Goal: Task Accomplishment & Management: Use online tool/utility

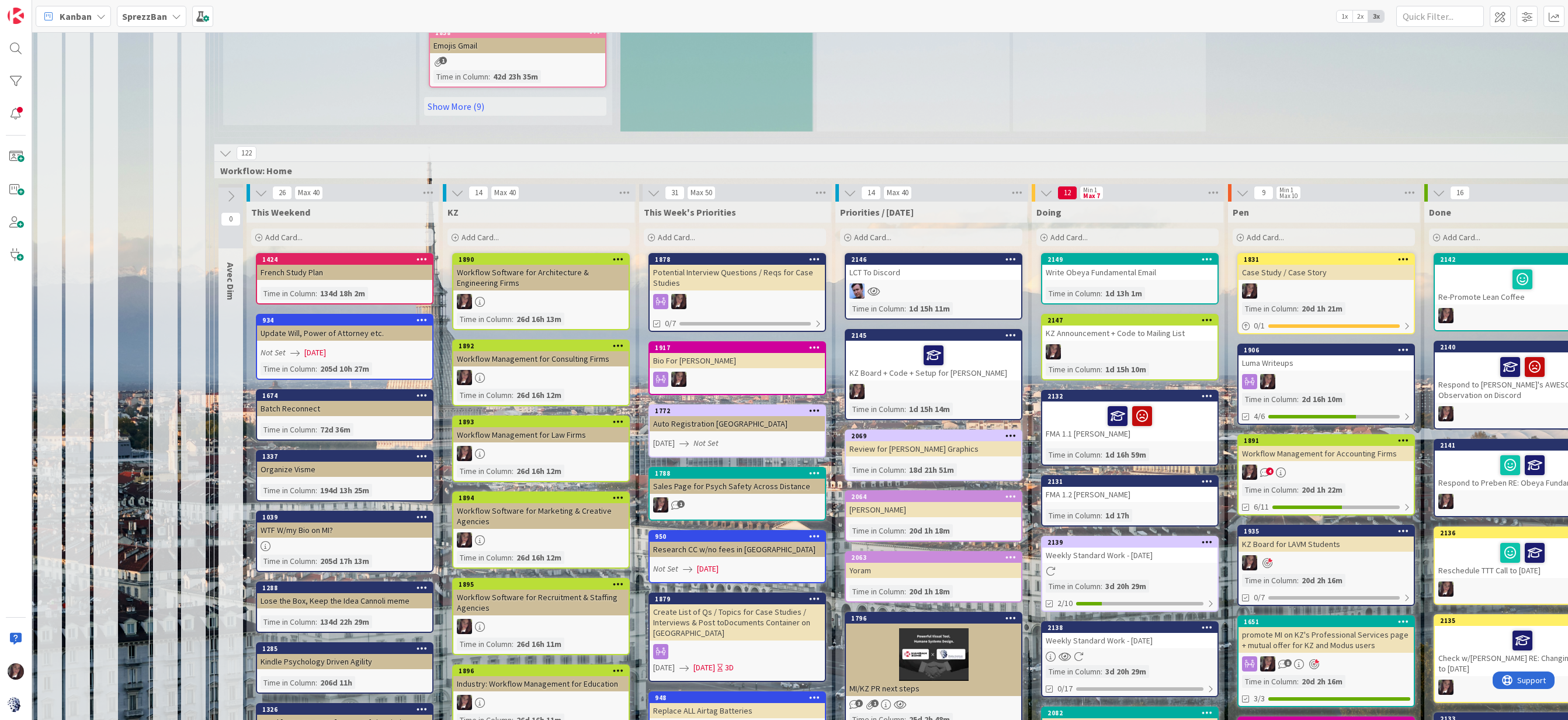
scroll to position [985, 4]
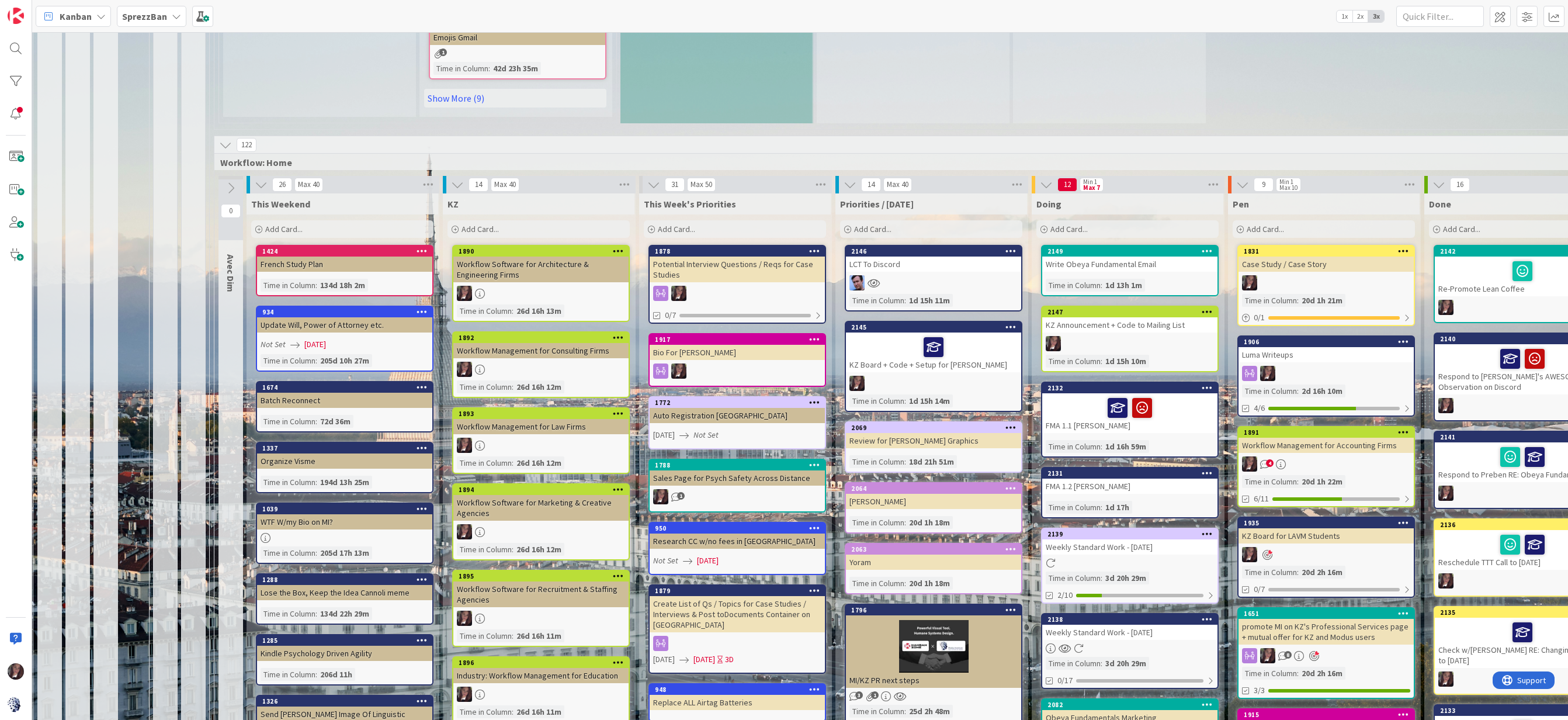
click at [727, 221] on div "Add Card..." at bounding box center [735, 229] width 182 height 18
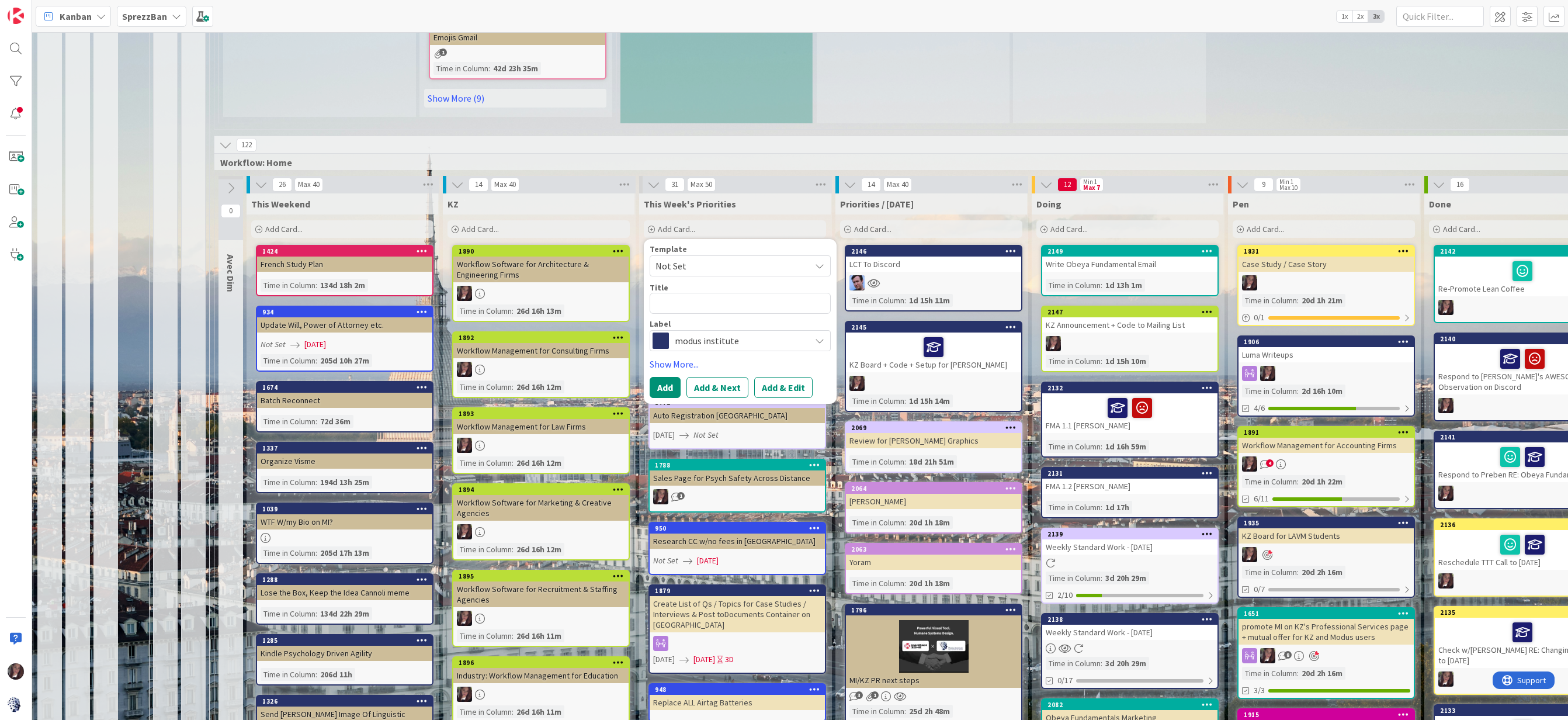
type textarea "x"
type textarea "S"
type textarea "x"
type textarea "SS"
type textarea "x"
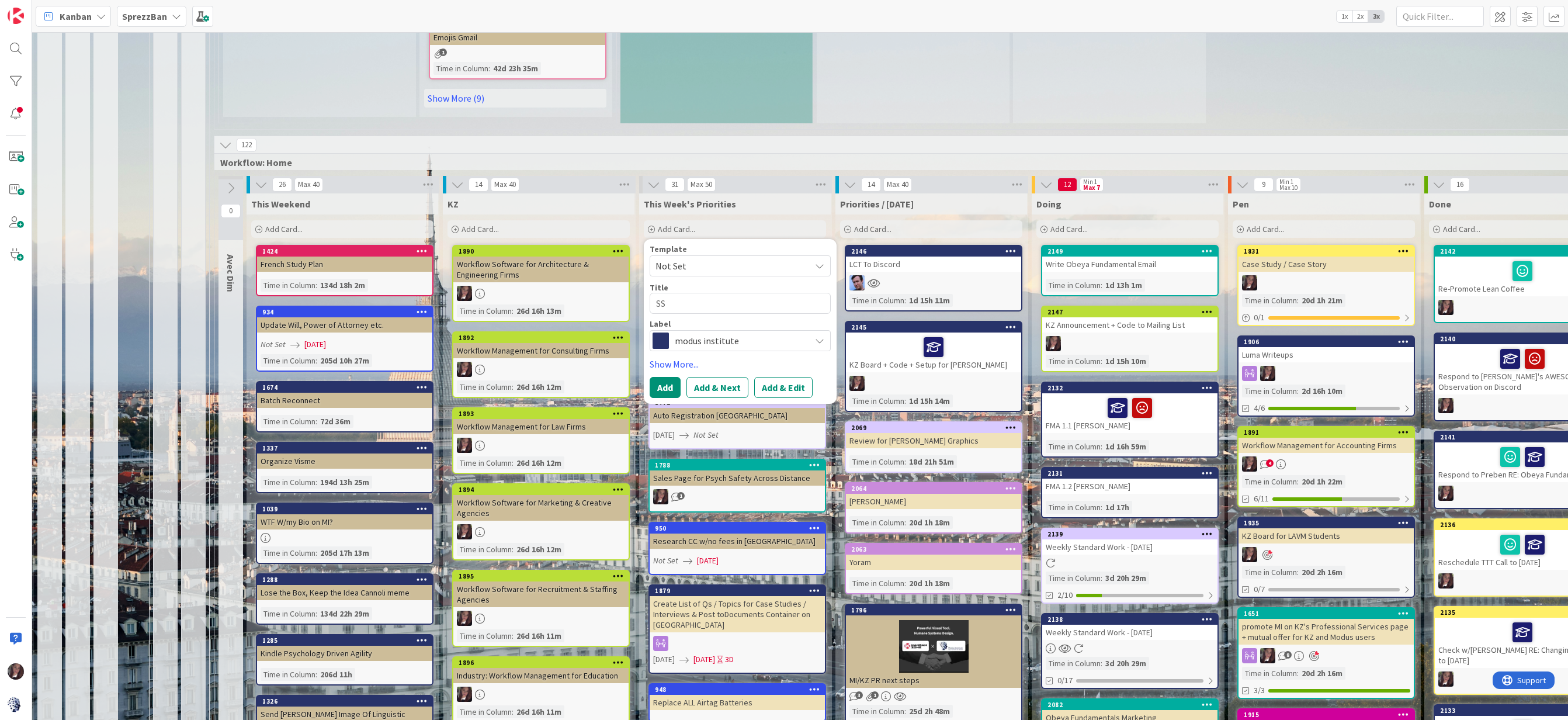
type textarea "SSH"
type textarea "x"
type textarea "SSHS"
type textarea "x"
type textarea "SSHS"
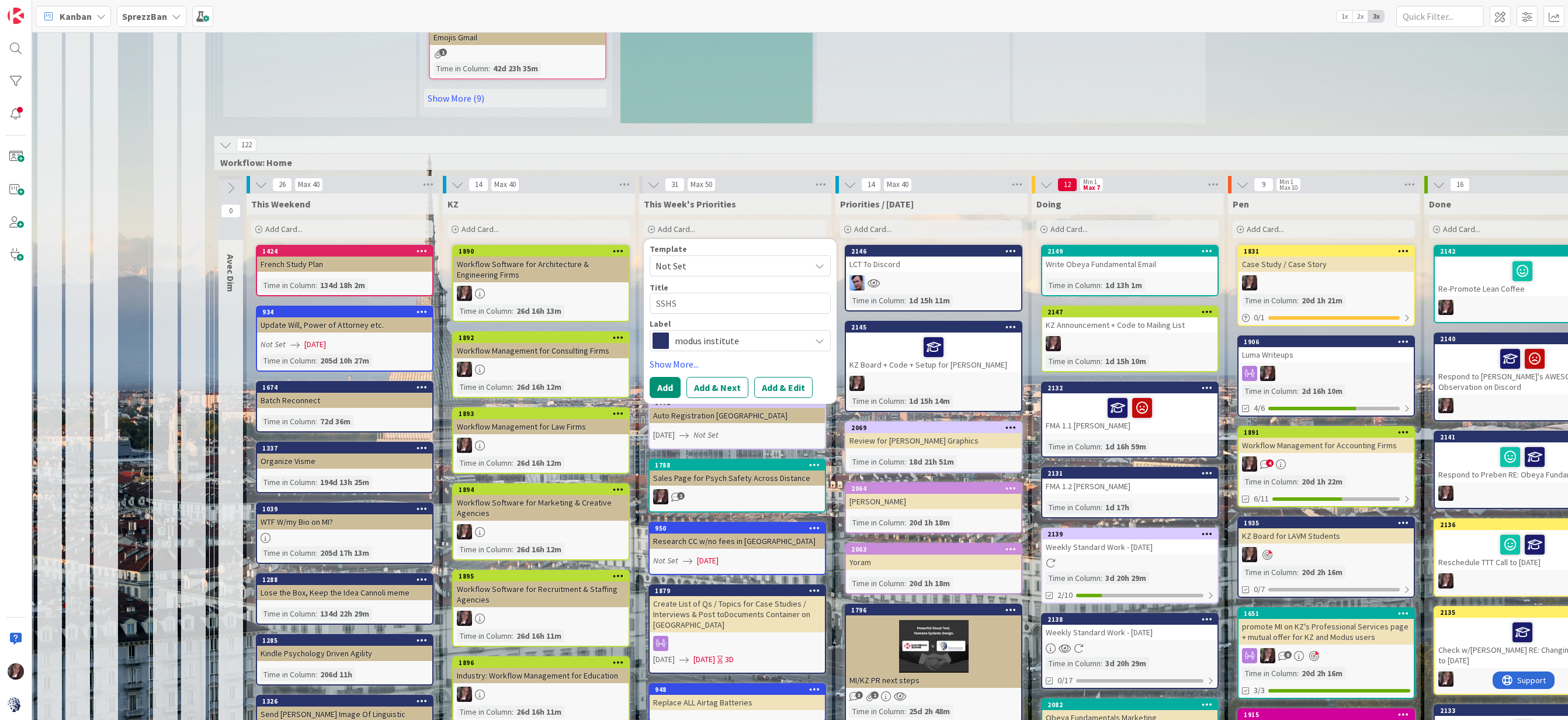
type textarea "x"
type textarea "SSHS S"
type textarea "x"
type textarea "SSHS Sm"
type textarea "x"
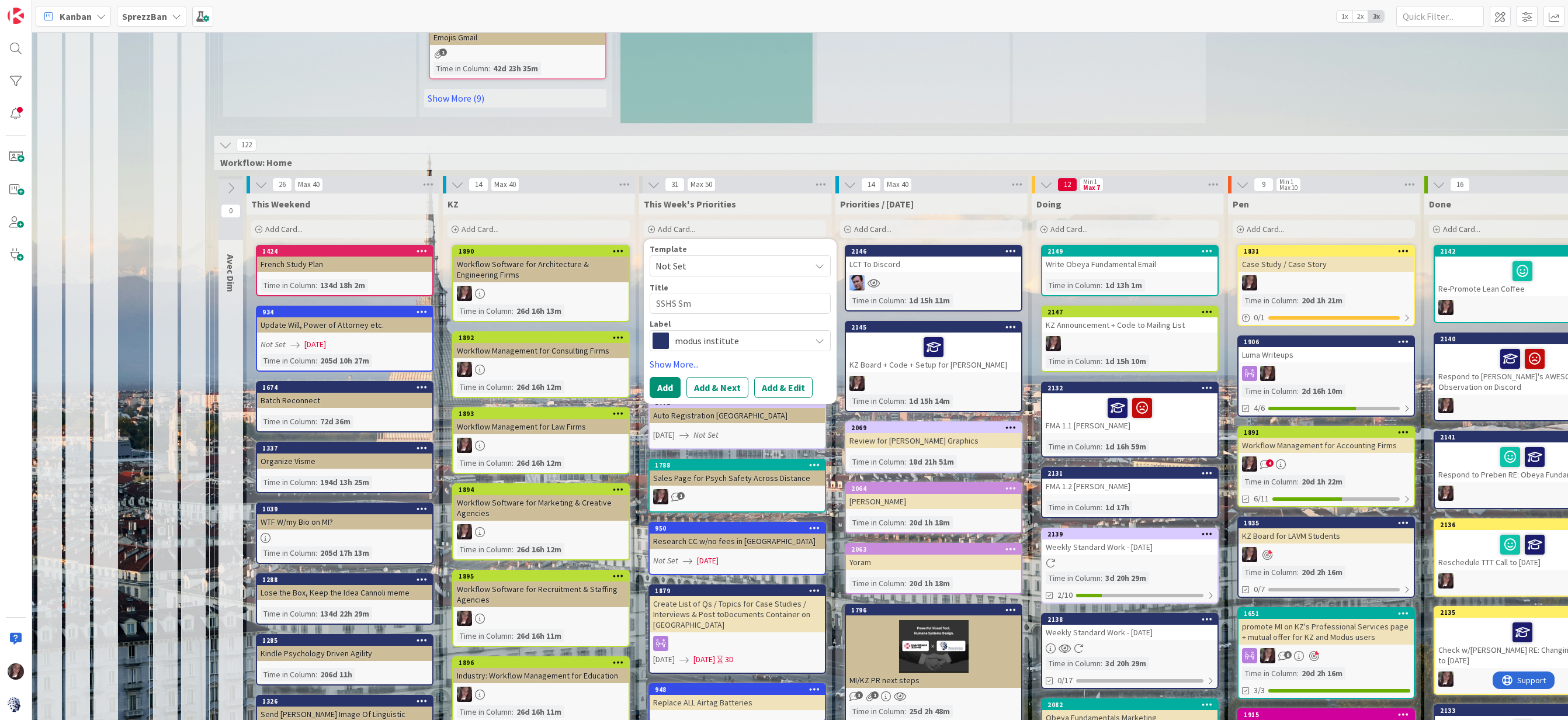
type textarea "SSHS Sm"
type textarea "x"
type textarea "SSHS Sm B"
type textarea "x"
type textarea "SSHS Sm Bi"
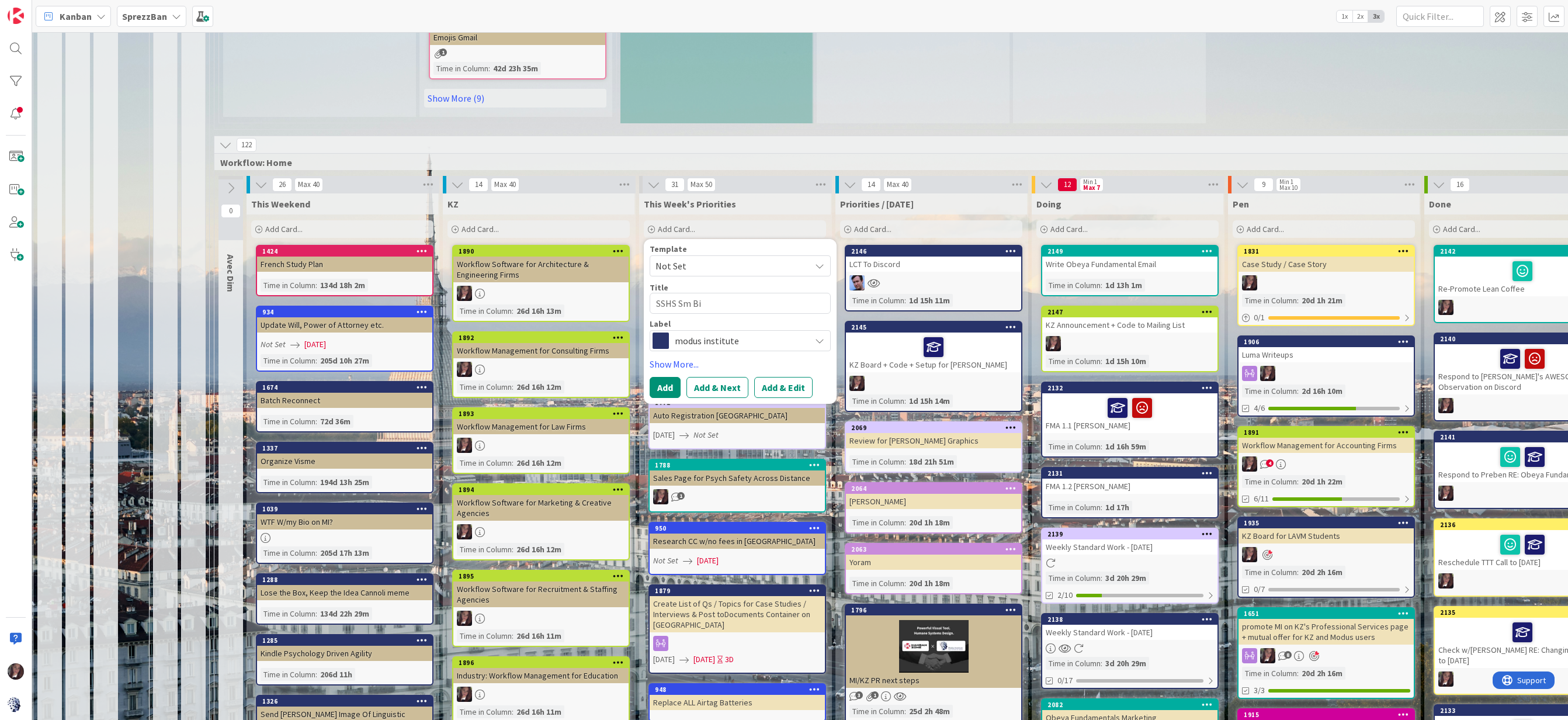
type textarea "x"
type textarea "SSHS Sm Biz"
type textarea "x"
type textarea "SSHS Sm Biz"
type textarea "x"
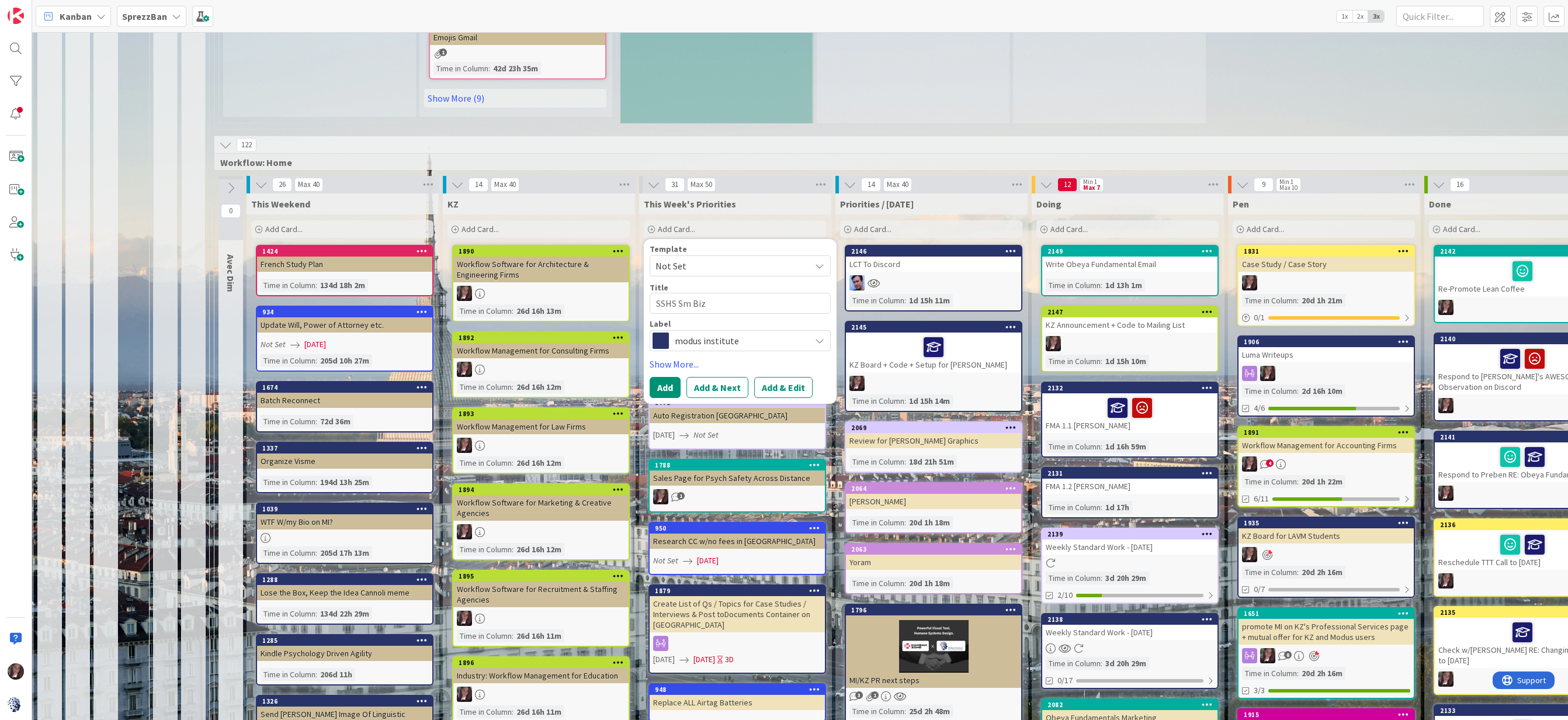
type textarea "SSHS Sm Biz S"
type textarea "x"
type textarea "SSHS Sm Biz Sp"
type textarea "x"
type textarea "SSHS Sm Biz Spo"
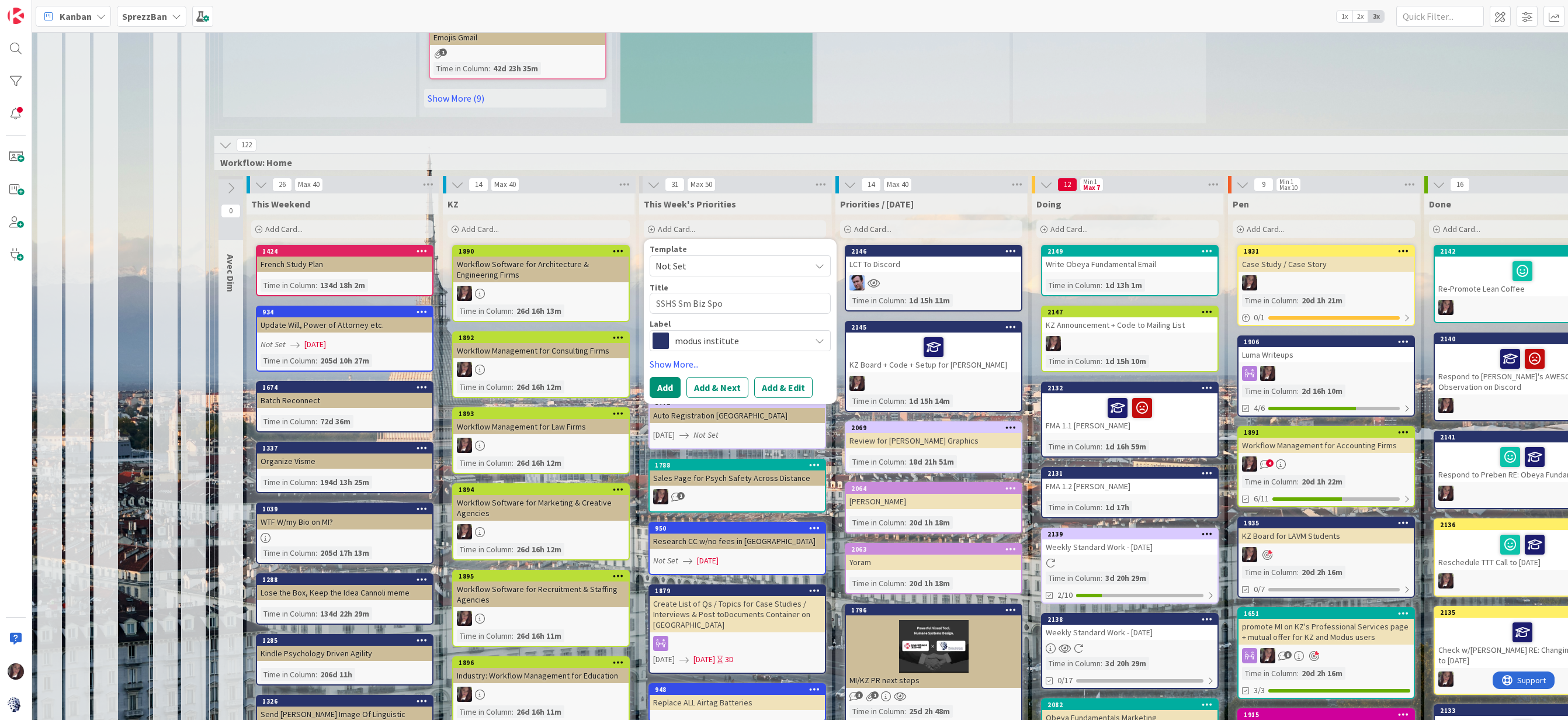
type textarea "x"
type textarea "SSHS Sm Biz Spot"
type textarea "x"
type textarea "SSHS Sm Biz Spotl"
type textarea "x"
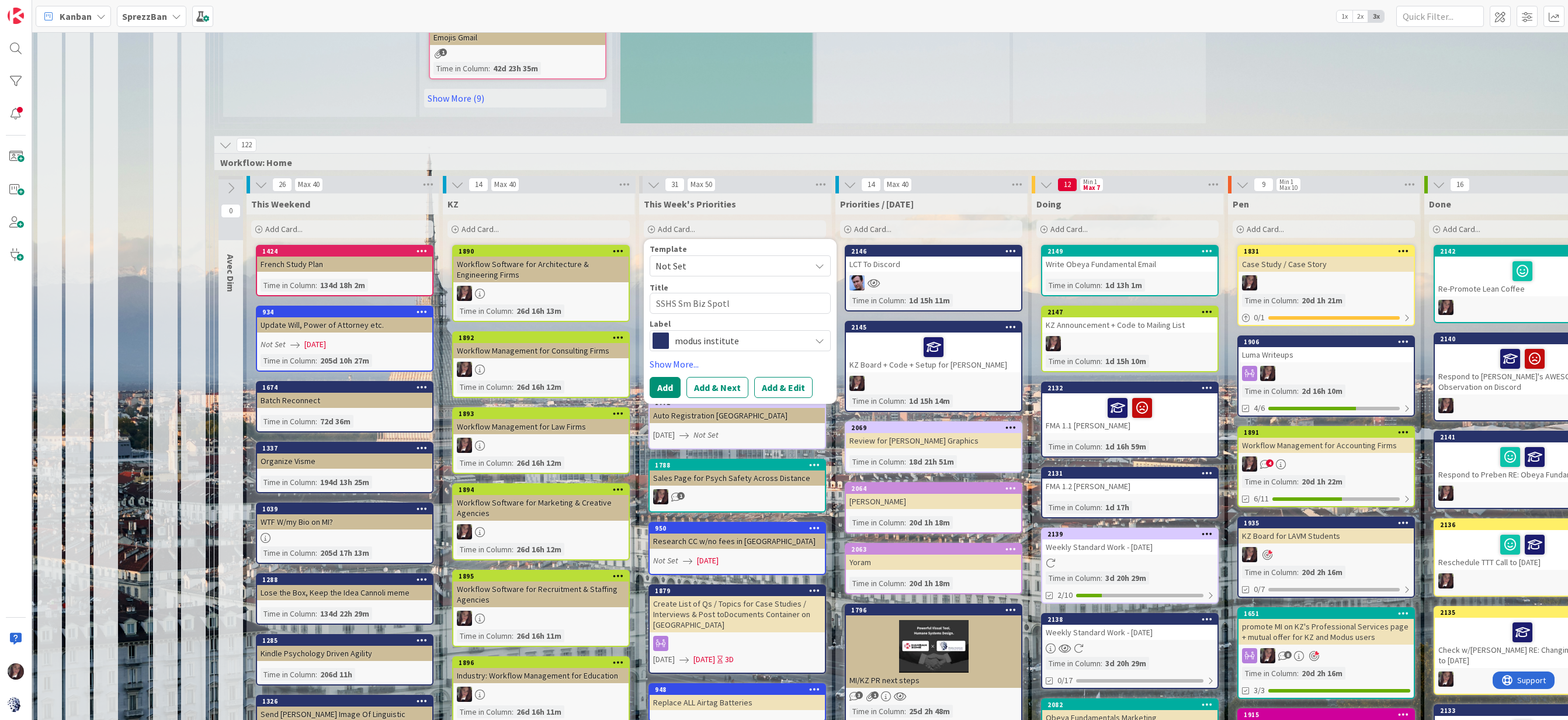
type textarea "SSHS Sm Biz Spotli"
type textarea "x"
type textarea "SSHS Sm Biz Spotlig"
type textarea "x"
type textarea "SSHS Sm Biz Spotligh"
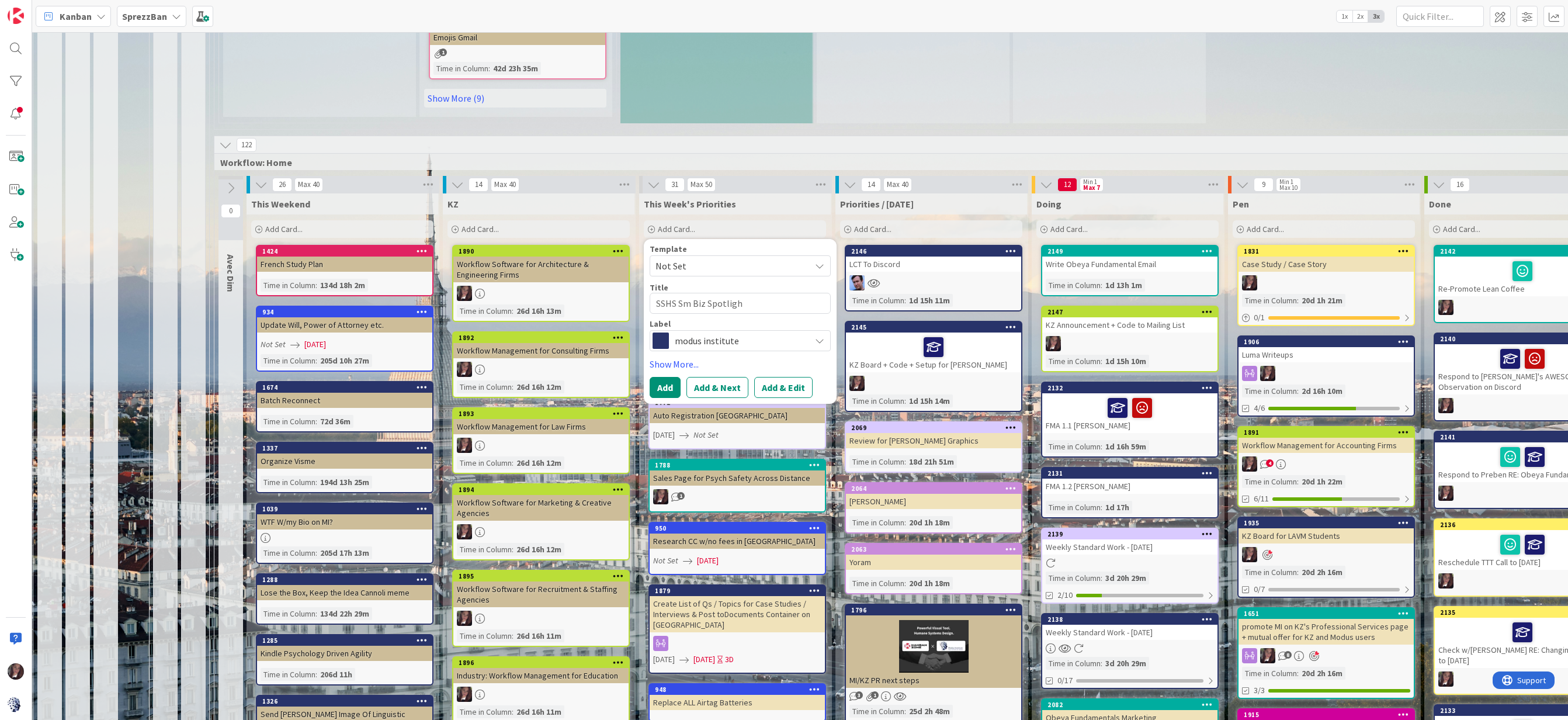
type textarea "x"
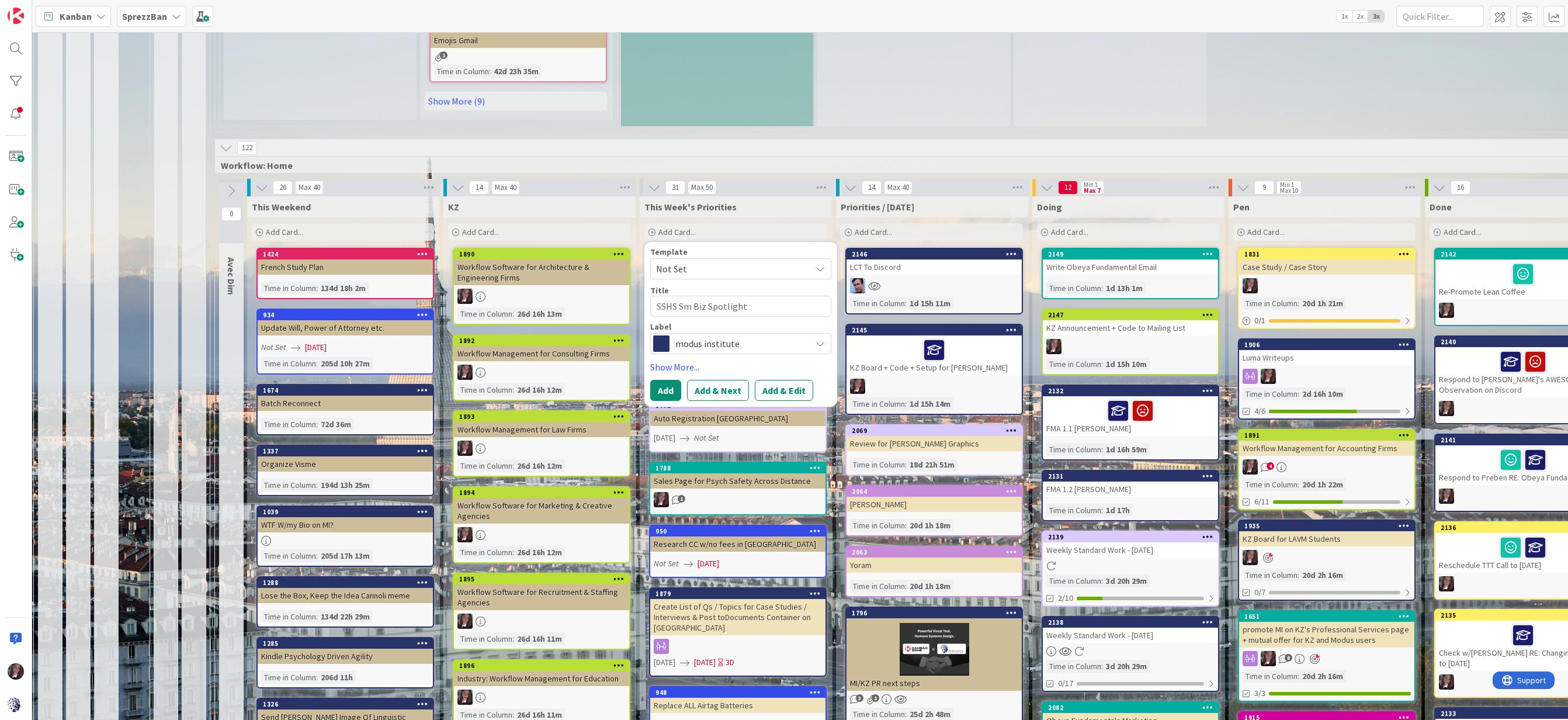
scroll to position [977, 3]
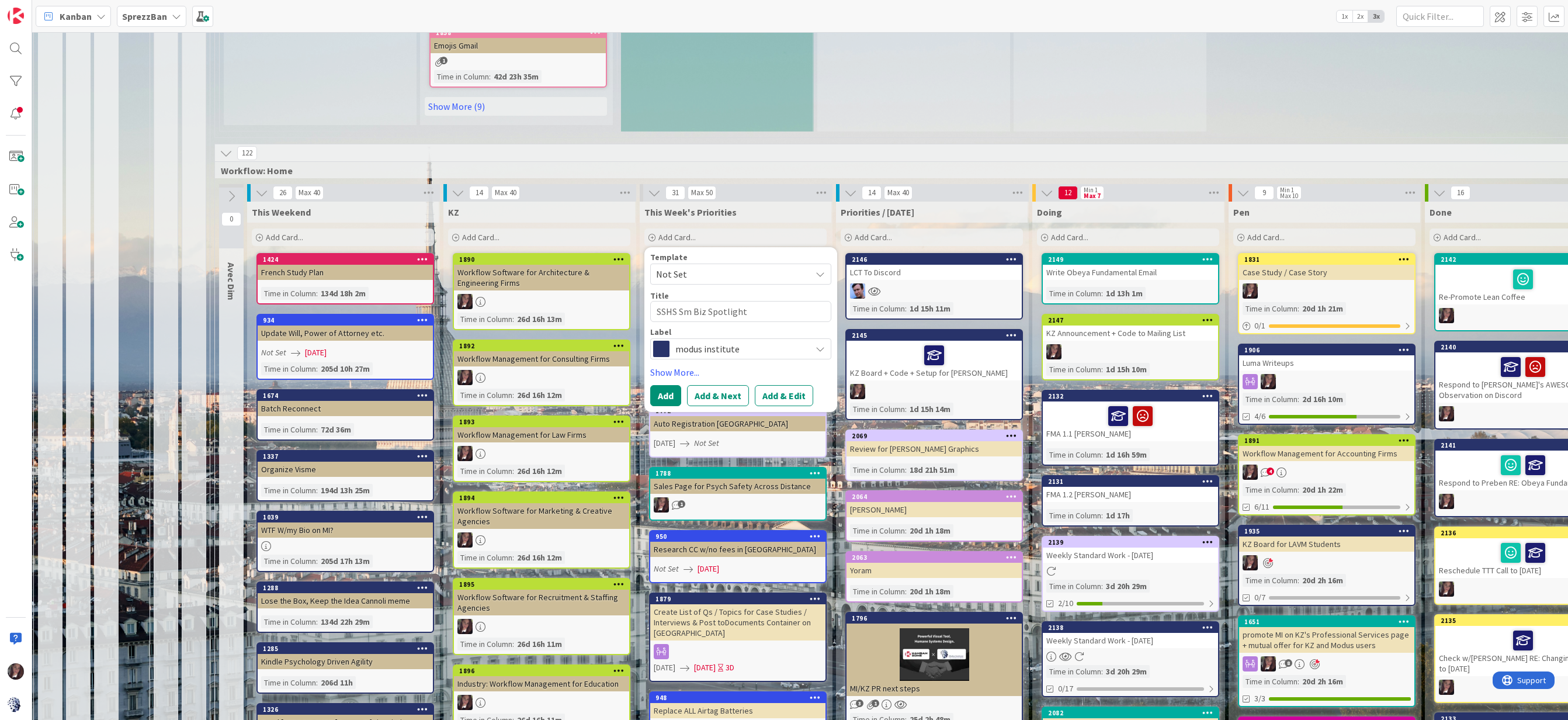
type textarea "SSHS Sm Biz Spotlight"
click at [715, 340] on span "modus institute" at bounding box center [740, 348] width 130 height 16
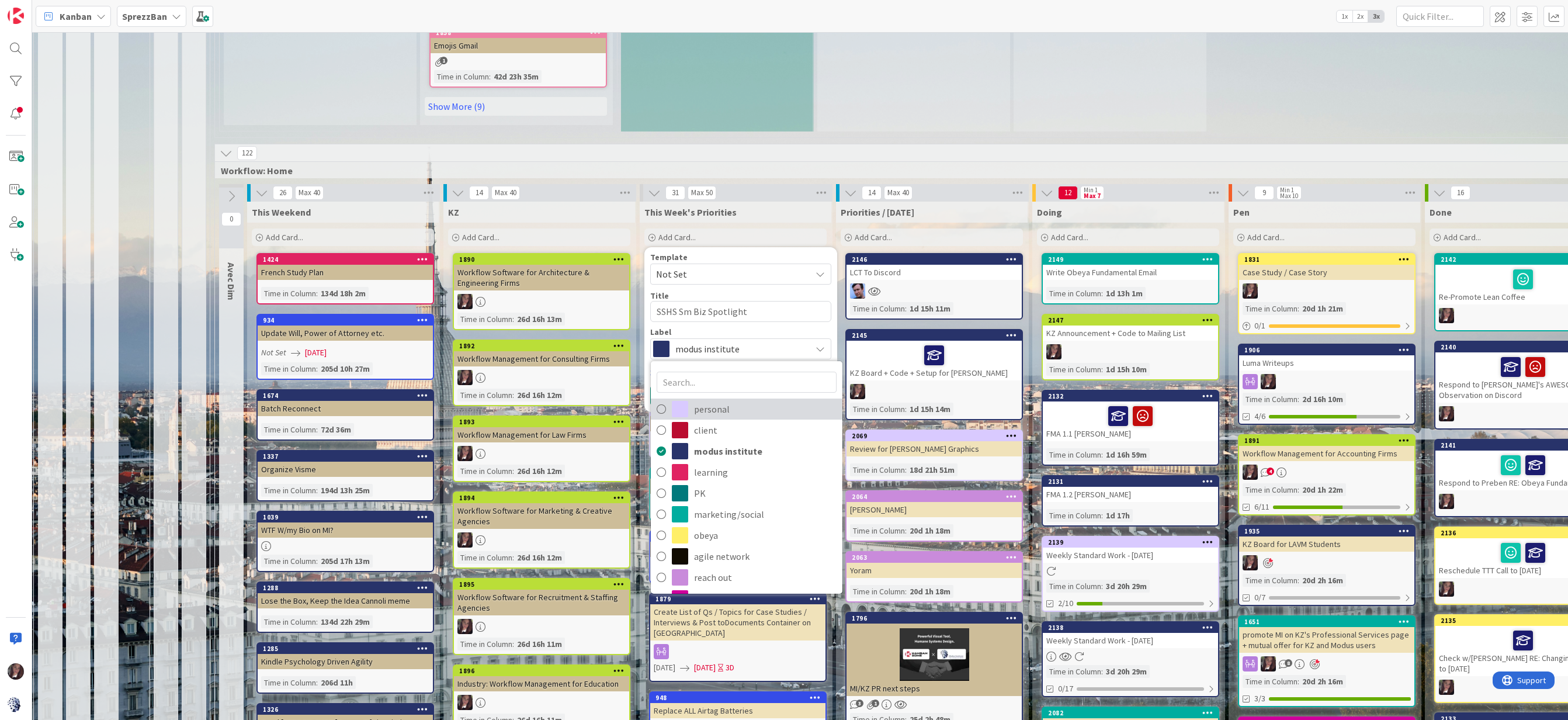
click at [659, 400] on icon at bounding box center [661, 409] width 10 height 18
type textarea "x"
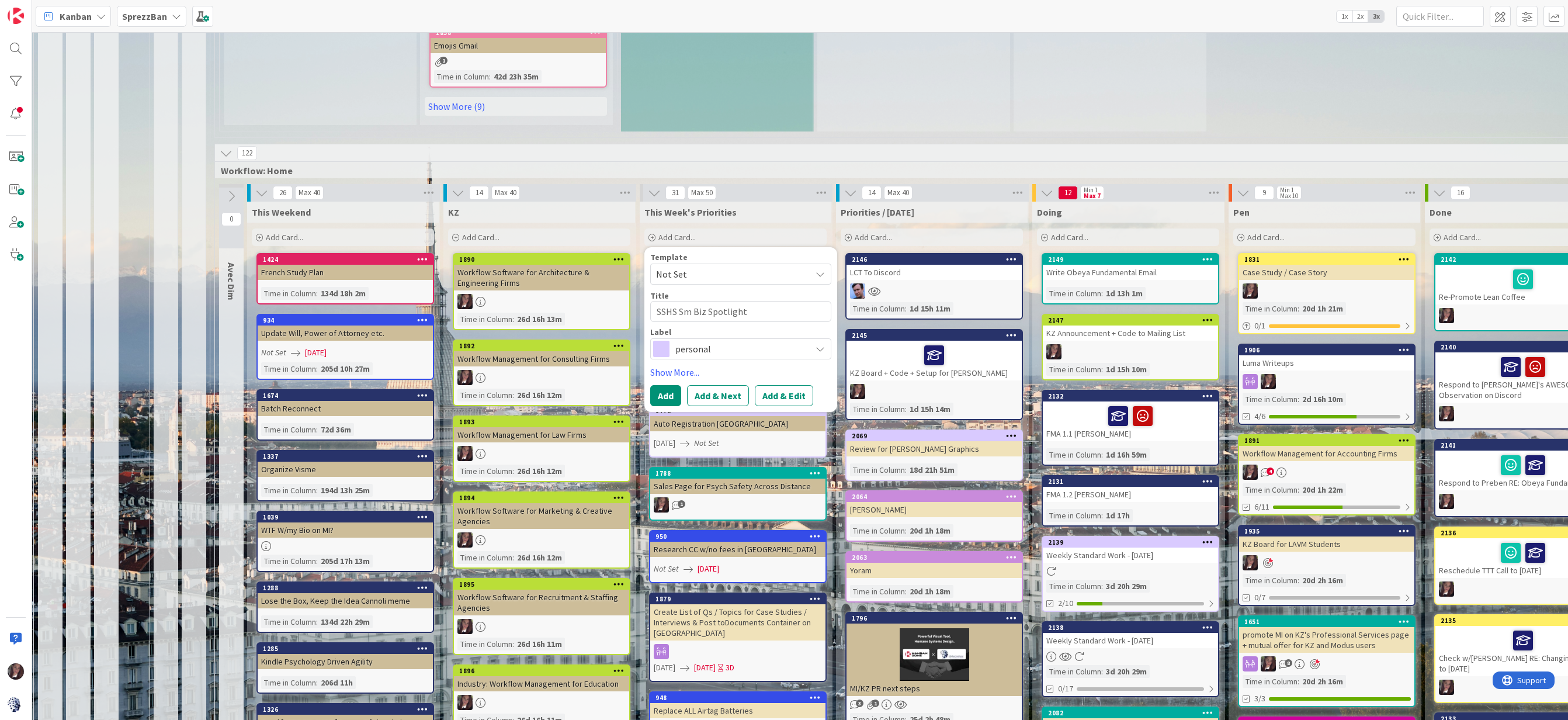
click at [766, 385] on button "Add & Edit" at bounding box center [784, 395] width 58 height 21
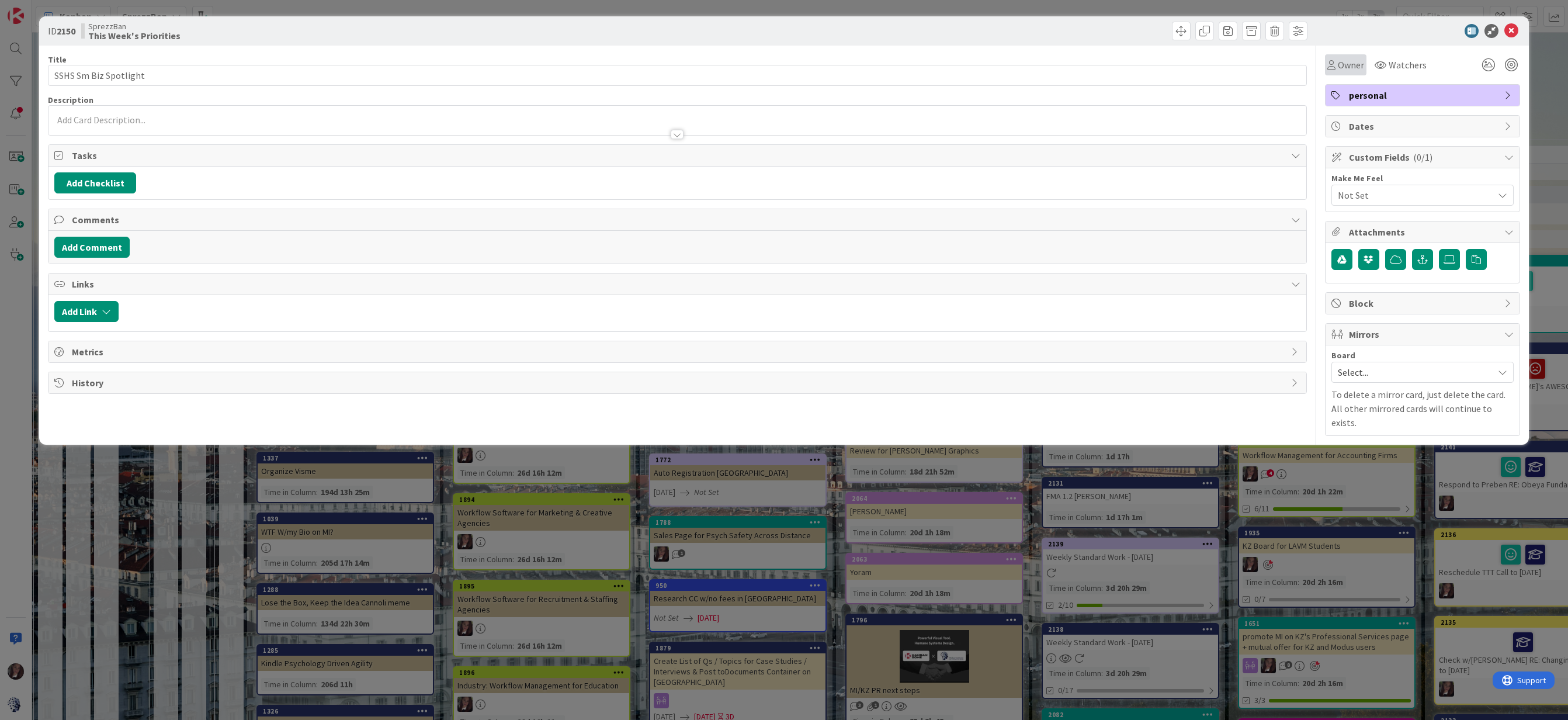
click at [1345, 61] on span "Owner" at bounding box center [1351, 65] width 26 height 14
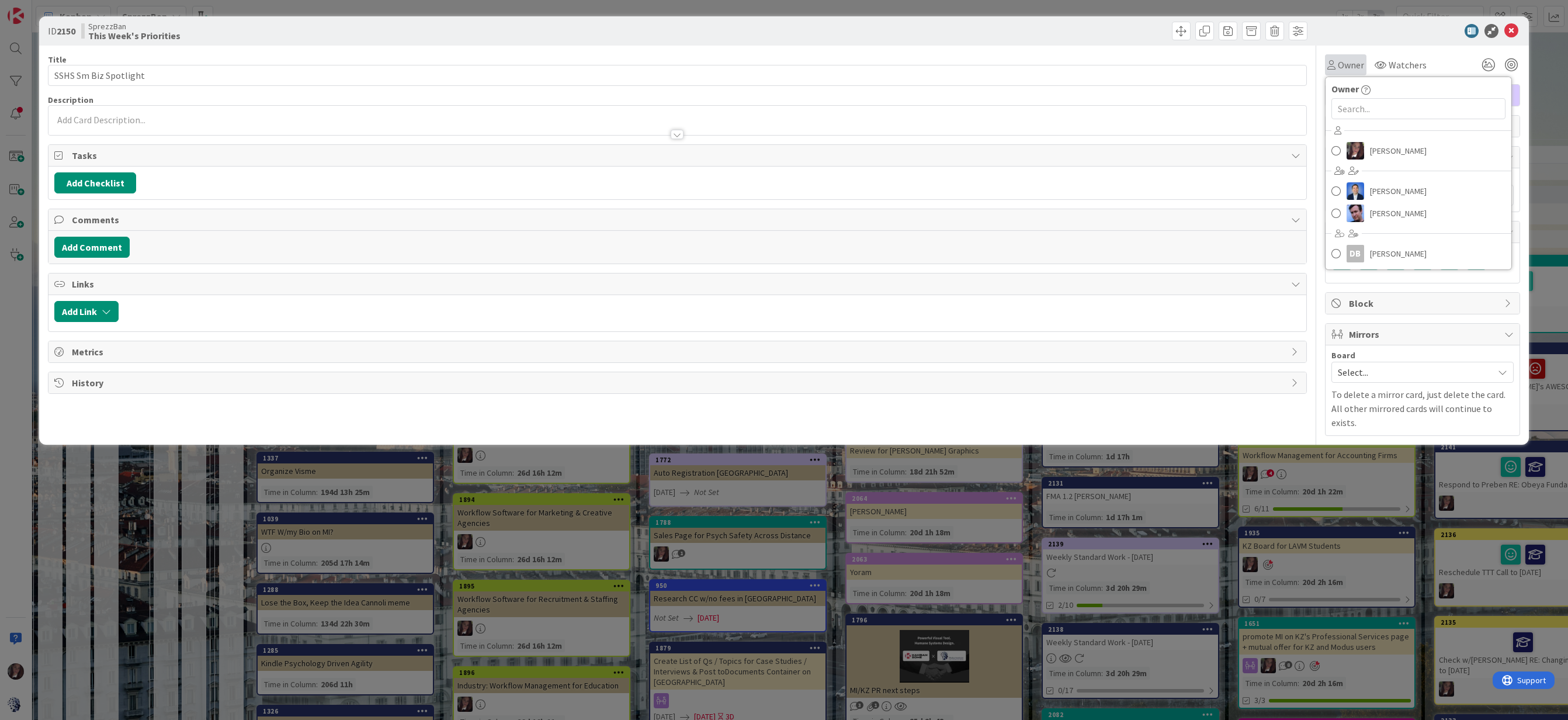
scroll to position [975, 3]
click at [1339, 144] on span at bounding box center [1336, 151] width 10 height 18
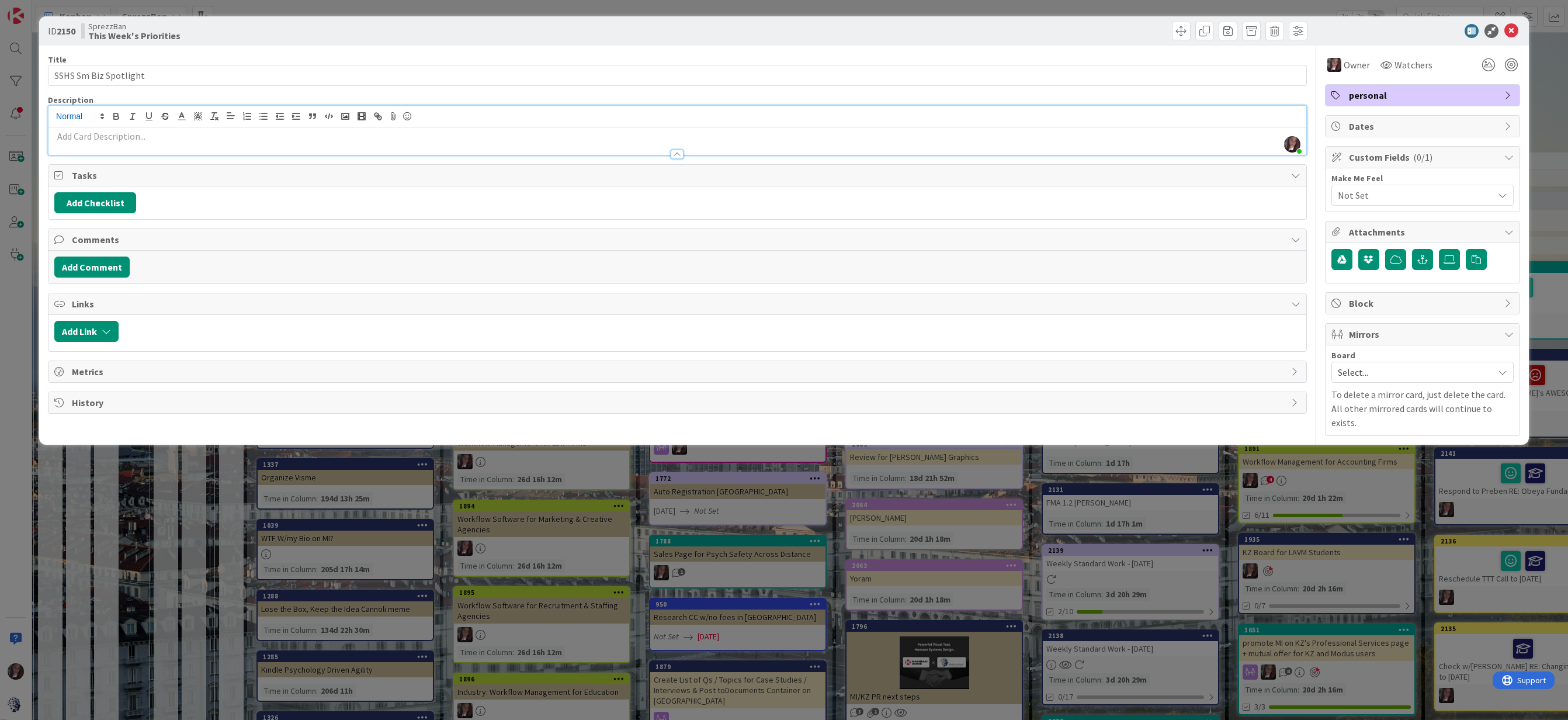
click at [102, 115] on div "[PERSON_NAME] just joined" at bounding box center [677, 130] width 1258 height 49
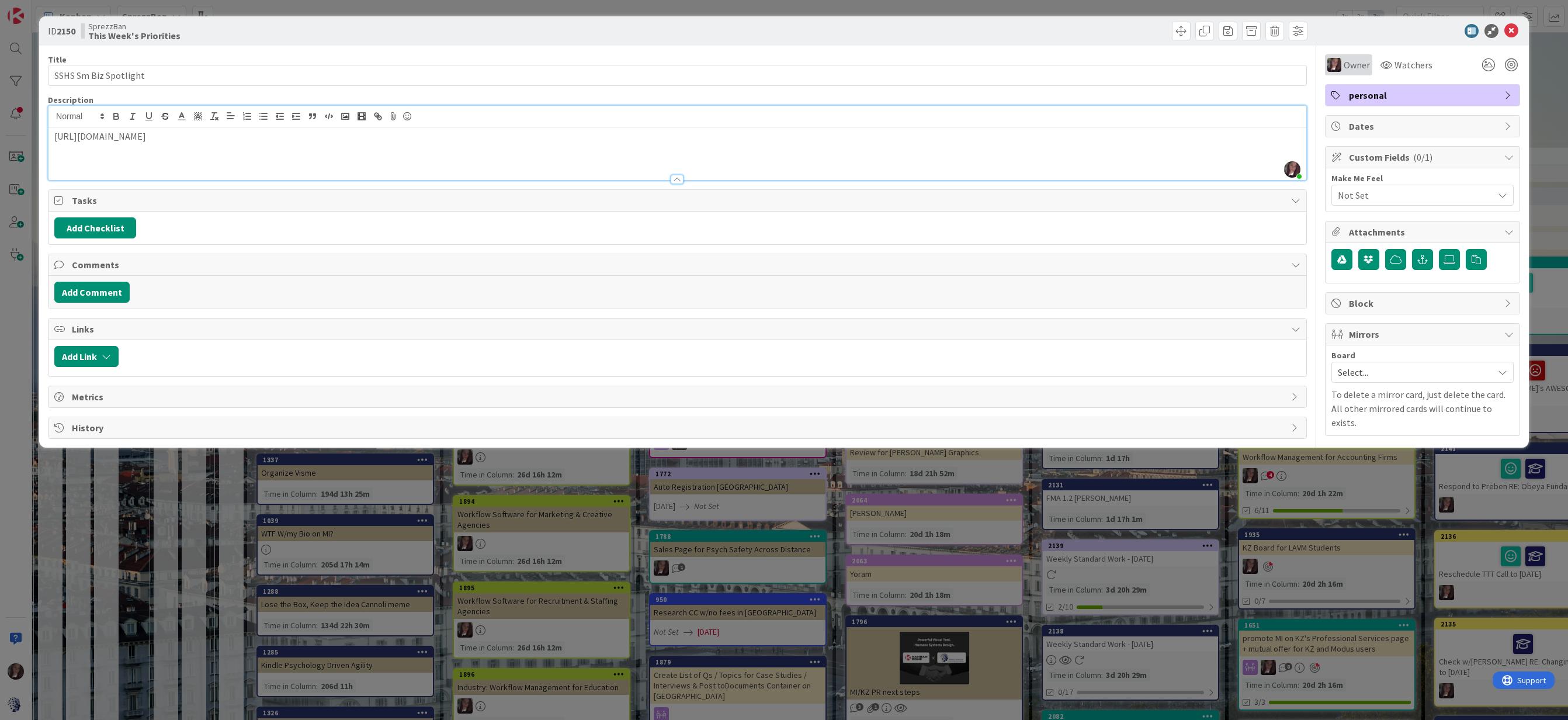
scroll to position [975, 3]
click at [1511, 31] on icon at bounding box center [1511, 31] width 14 height 14
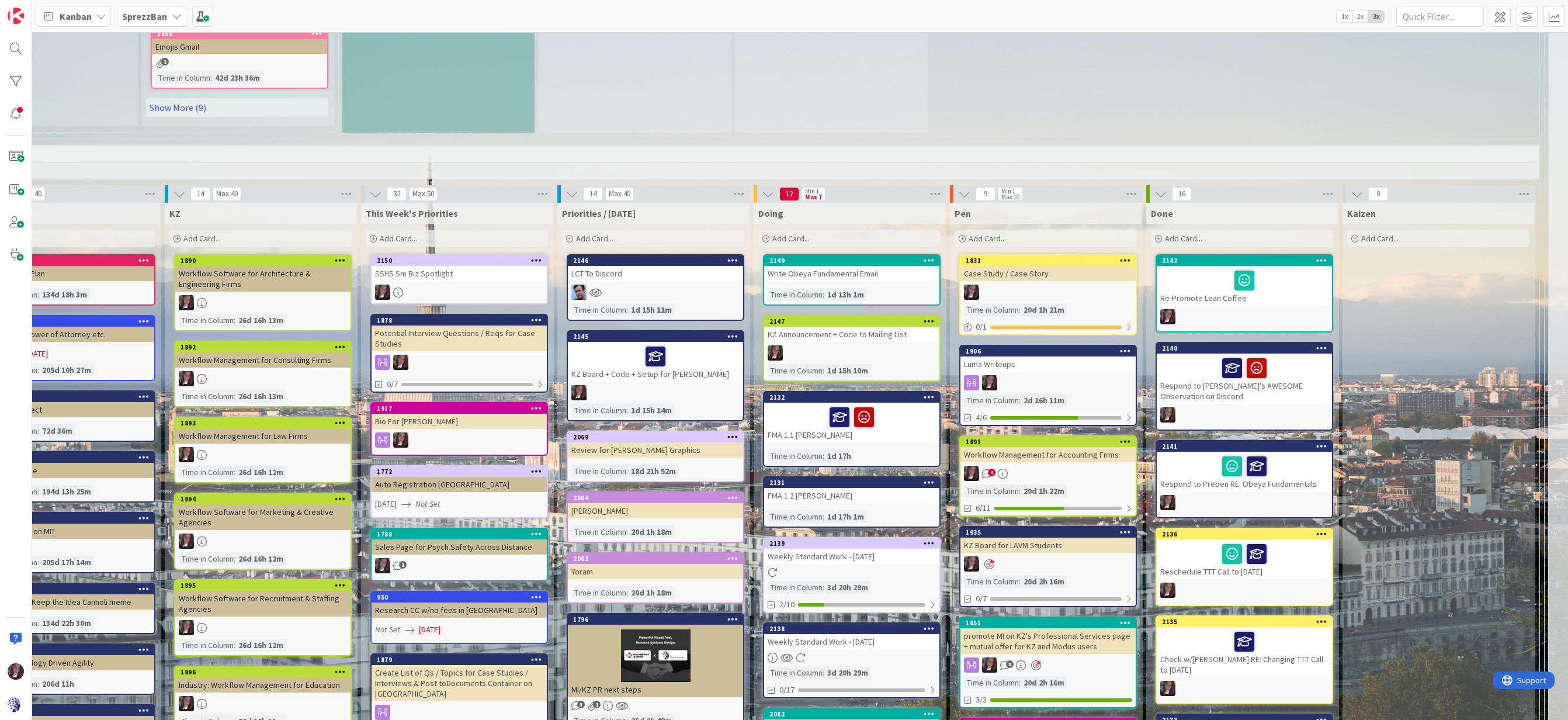
scroll to position [975, 407]
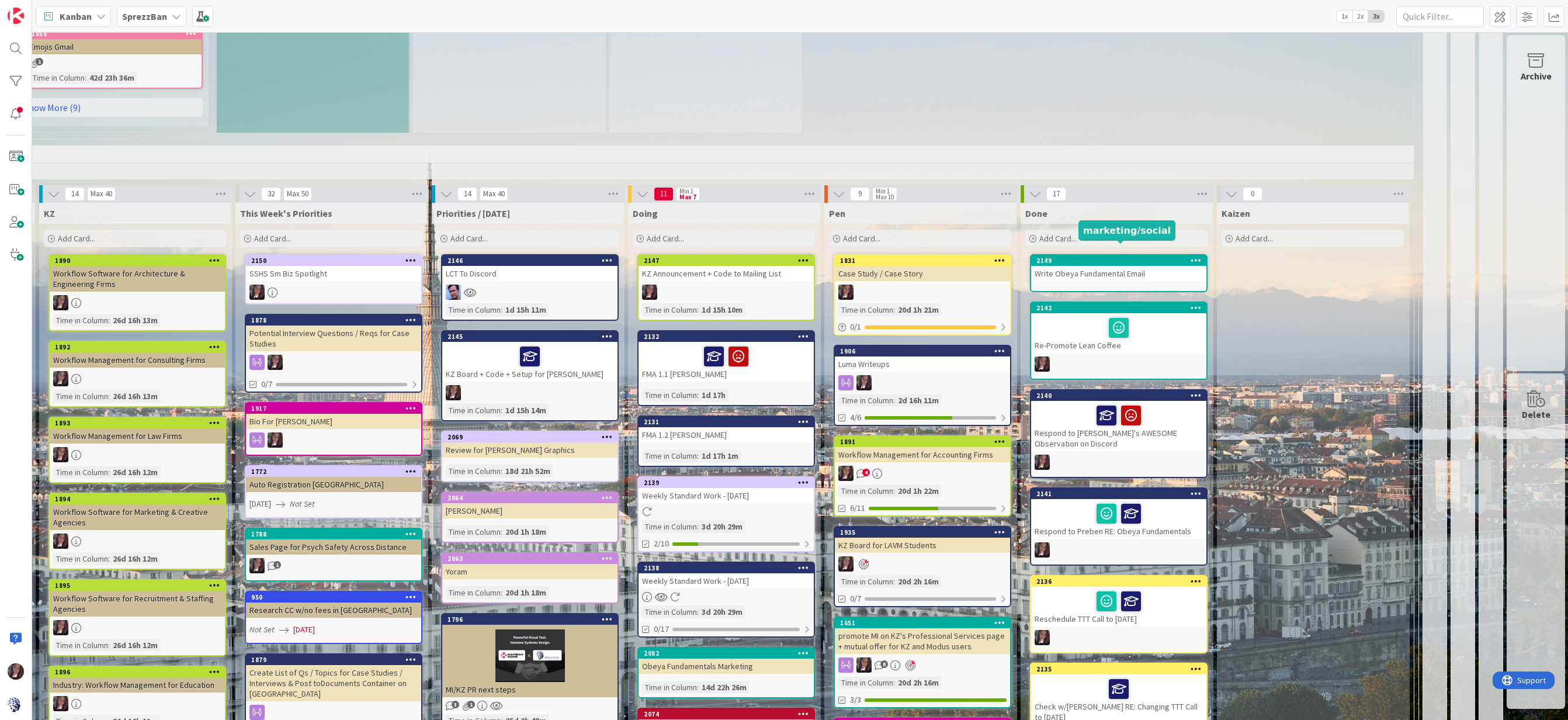
click at [1073, 256] on div "2149" at bounding box center [1121, 260] width 170 height 8
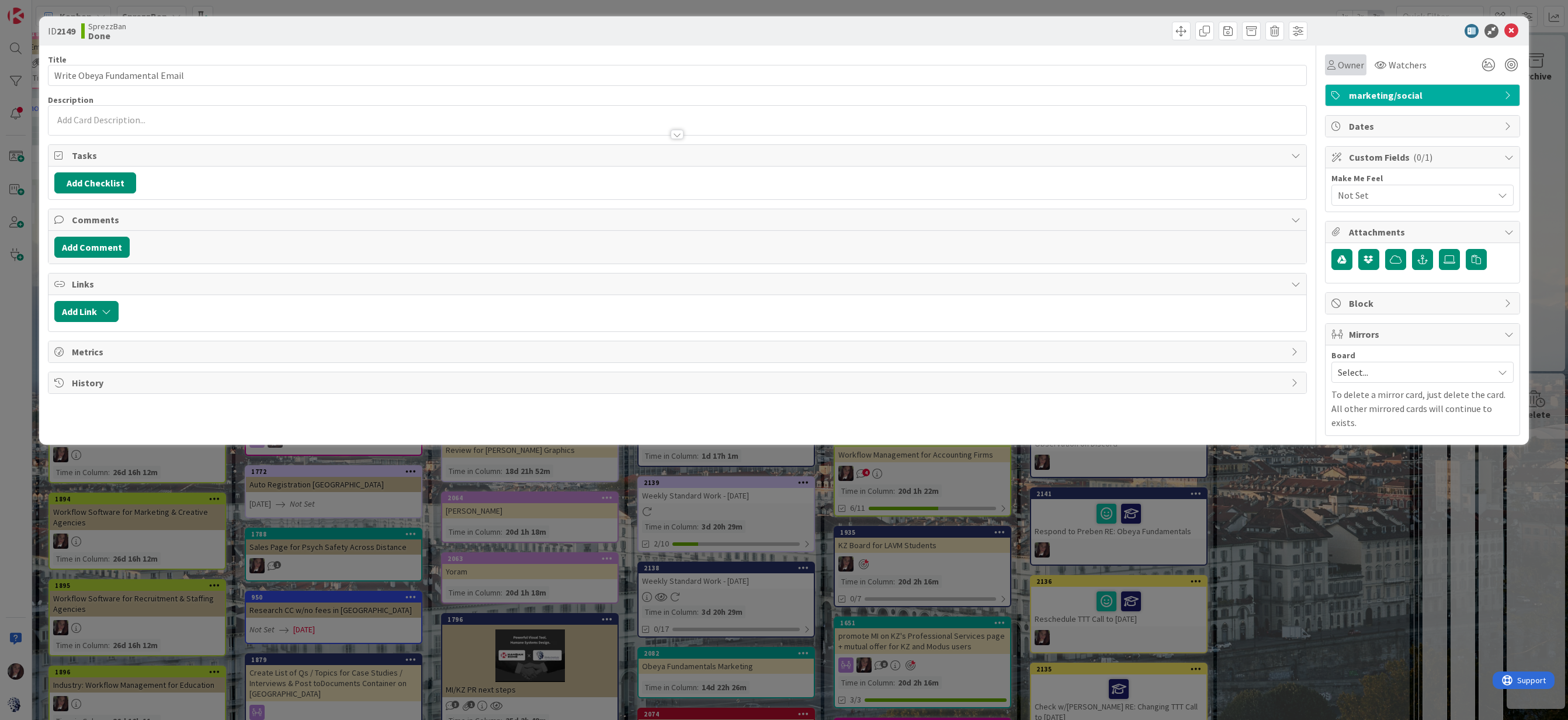
click at [1332, 72] on div "Owner" at bounding box center [1346, 65] width 42 height 21
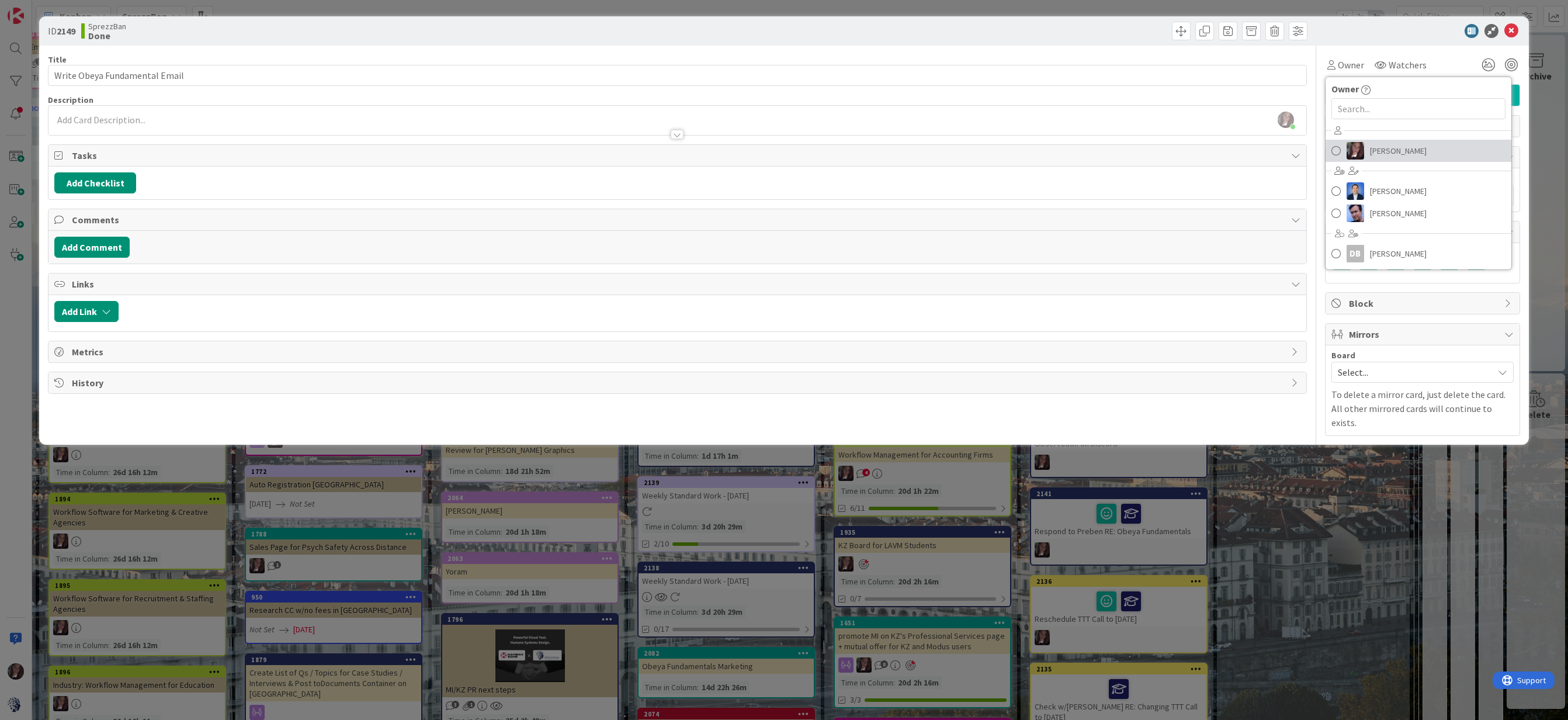
click at [1336, 147] on span at bounding box center [1336, 151] width 10 height 18
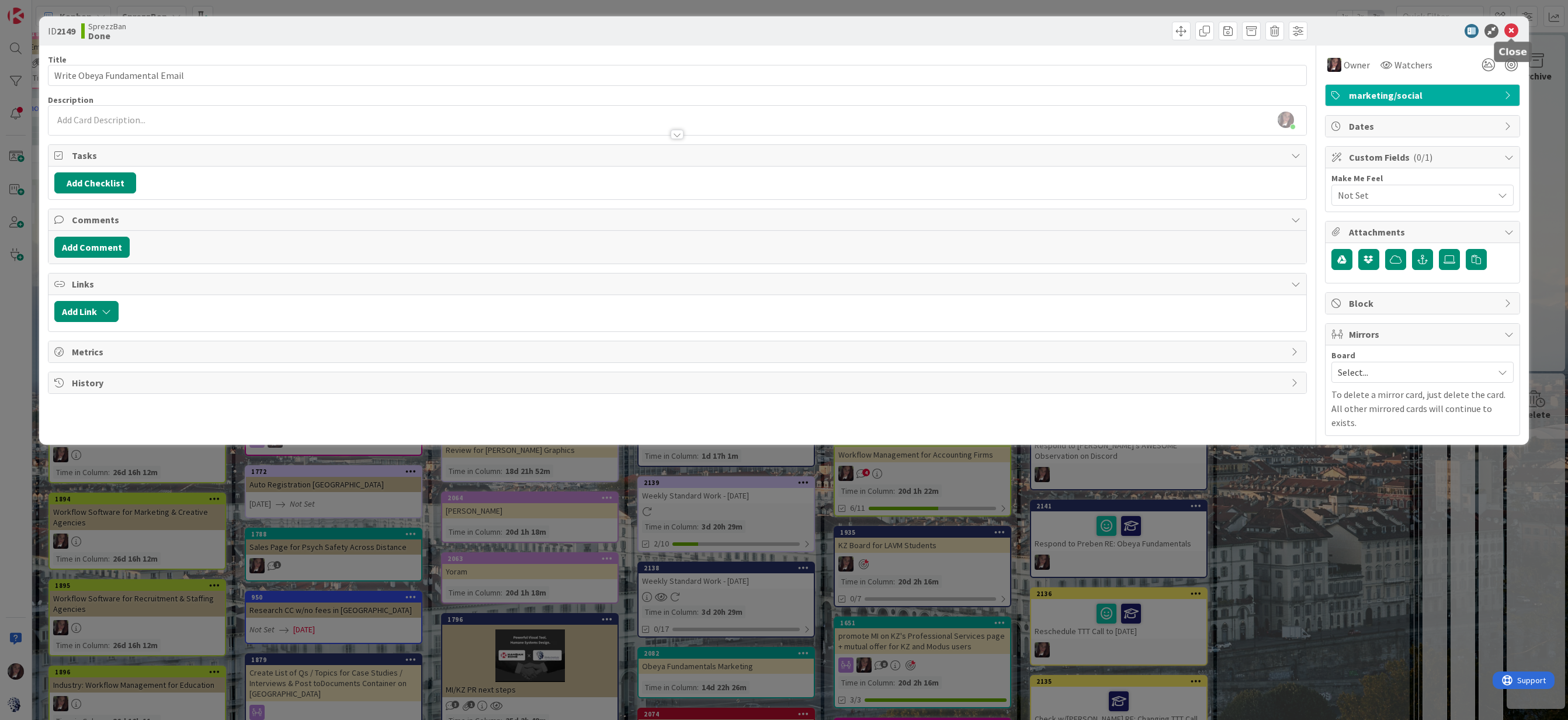
click at [1512, 32] on icon at bounding box center [1511, 31] width 14 height 14
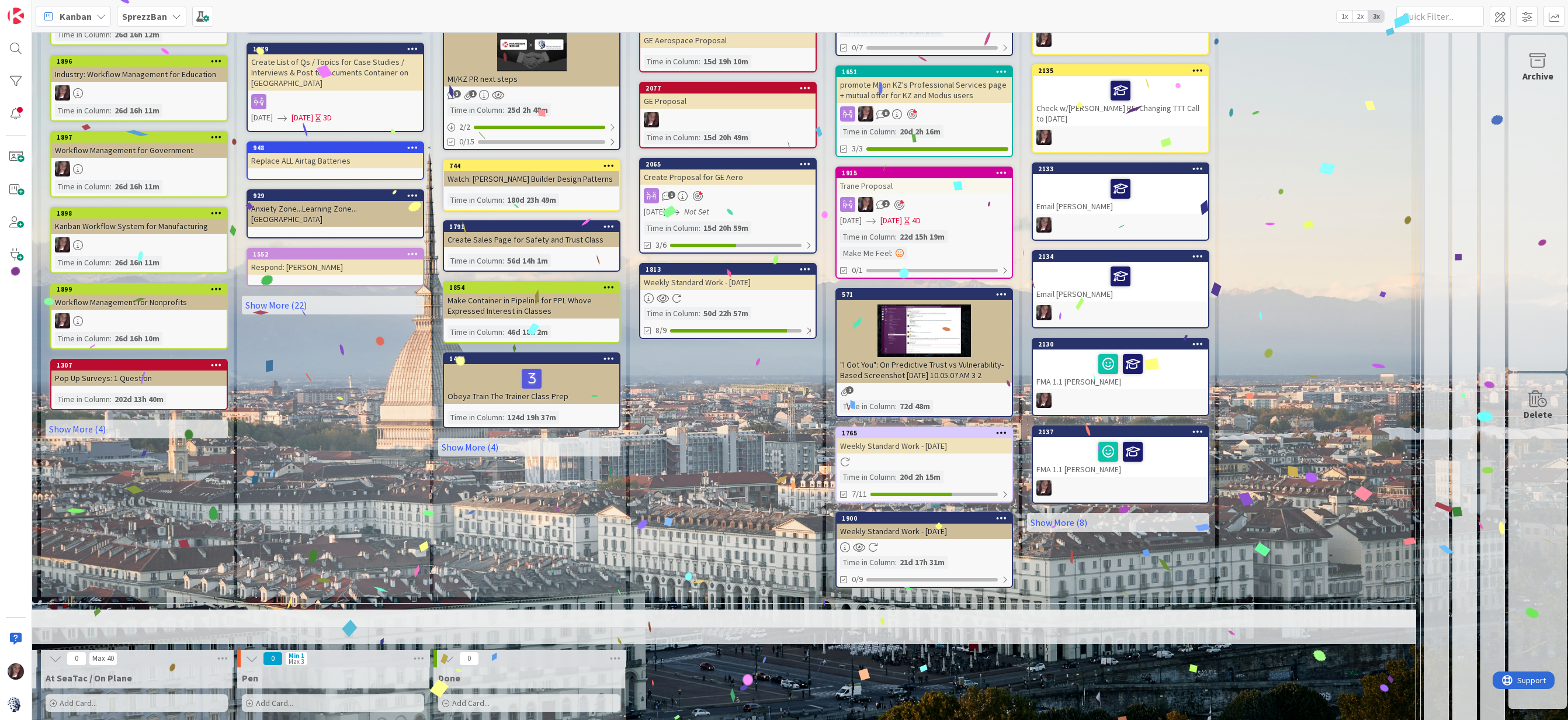
scroll to position [1584, 406]
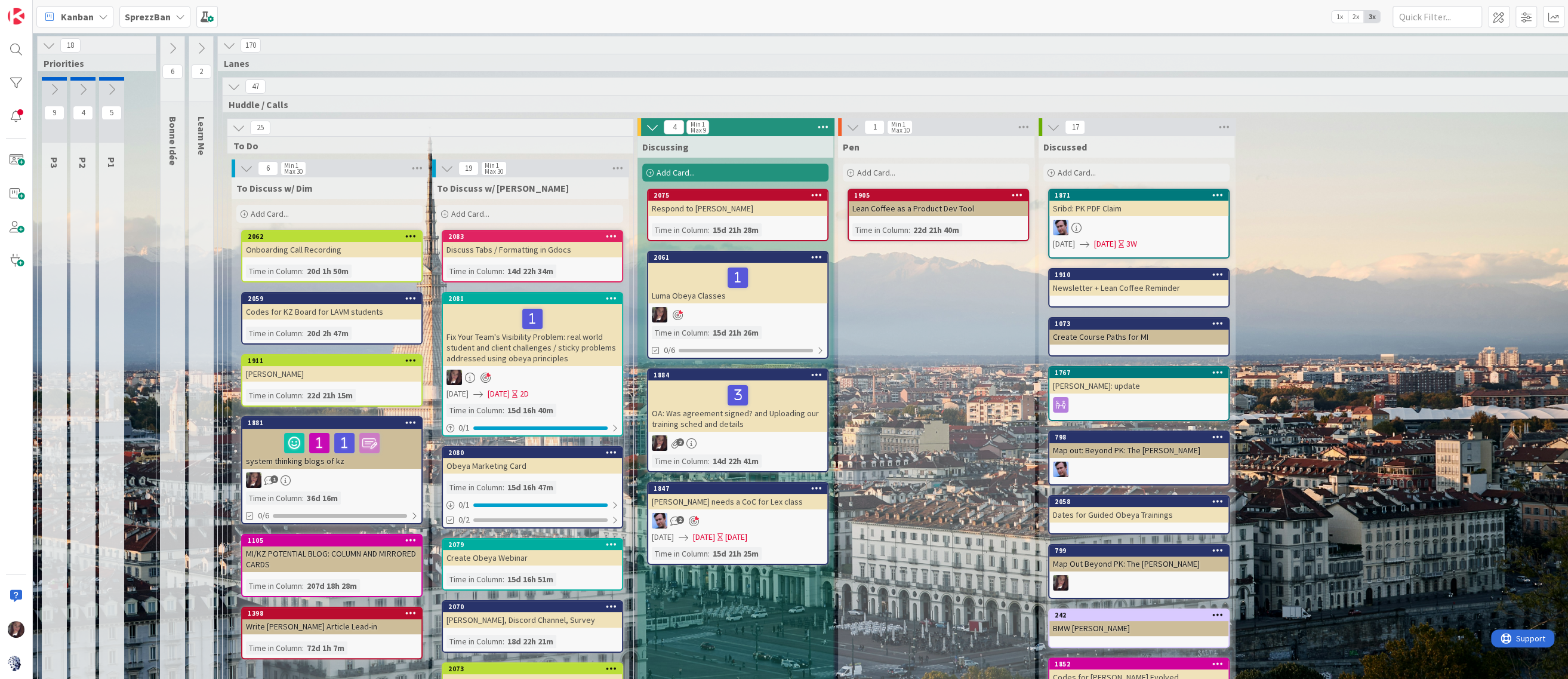
click at [490, 215] on div "Add Card..." at bounding box center [530, 214] width 186 height 18
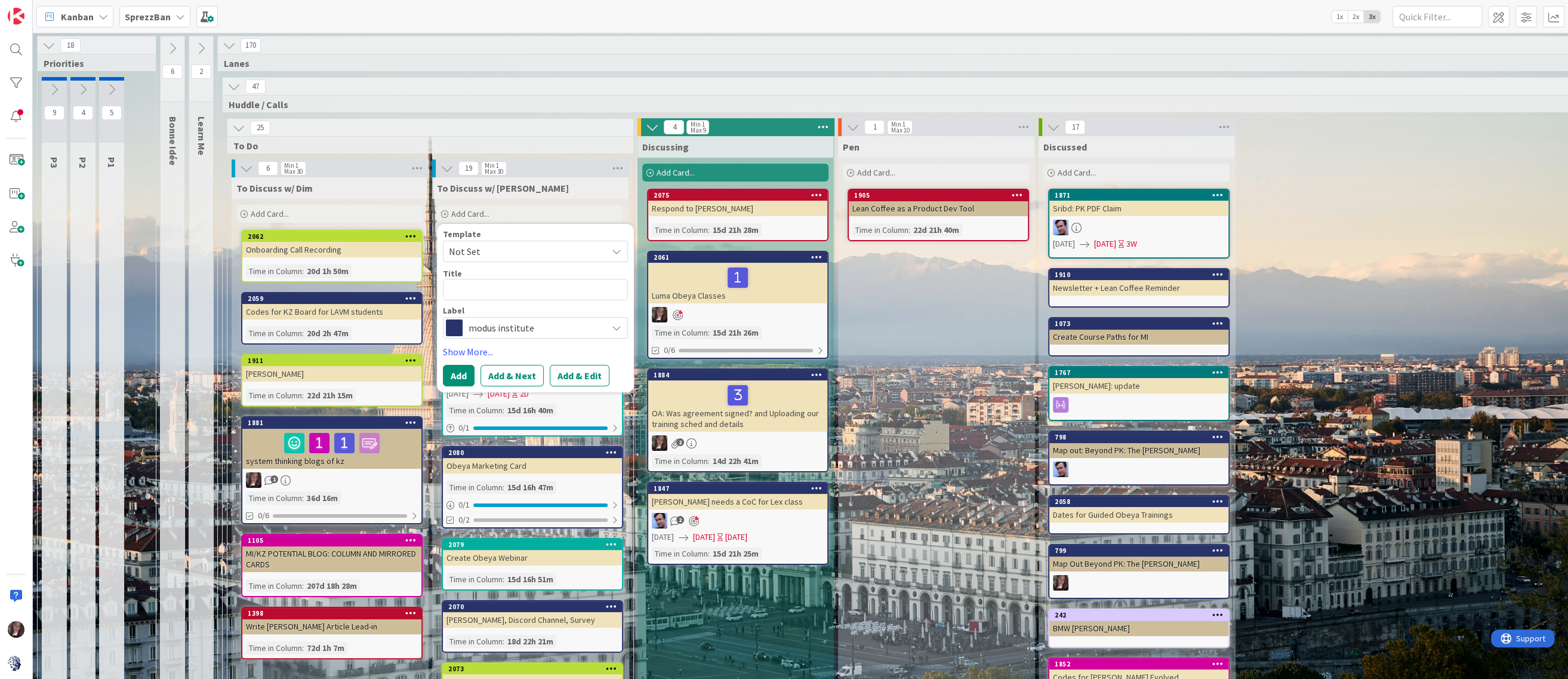
type textarea "x"
type textarea "Y"
type textarea "x"
type textarea "Ye"
type textarea "x"
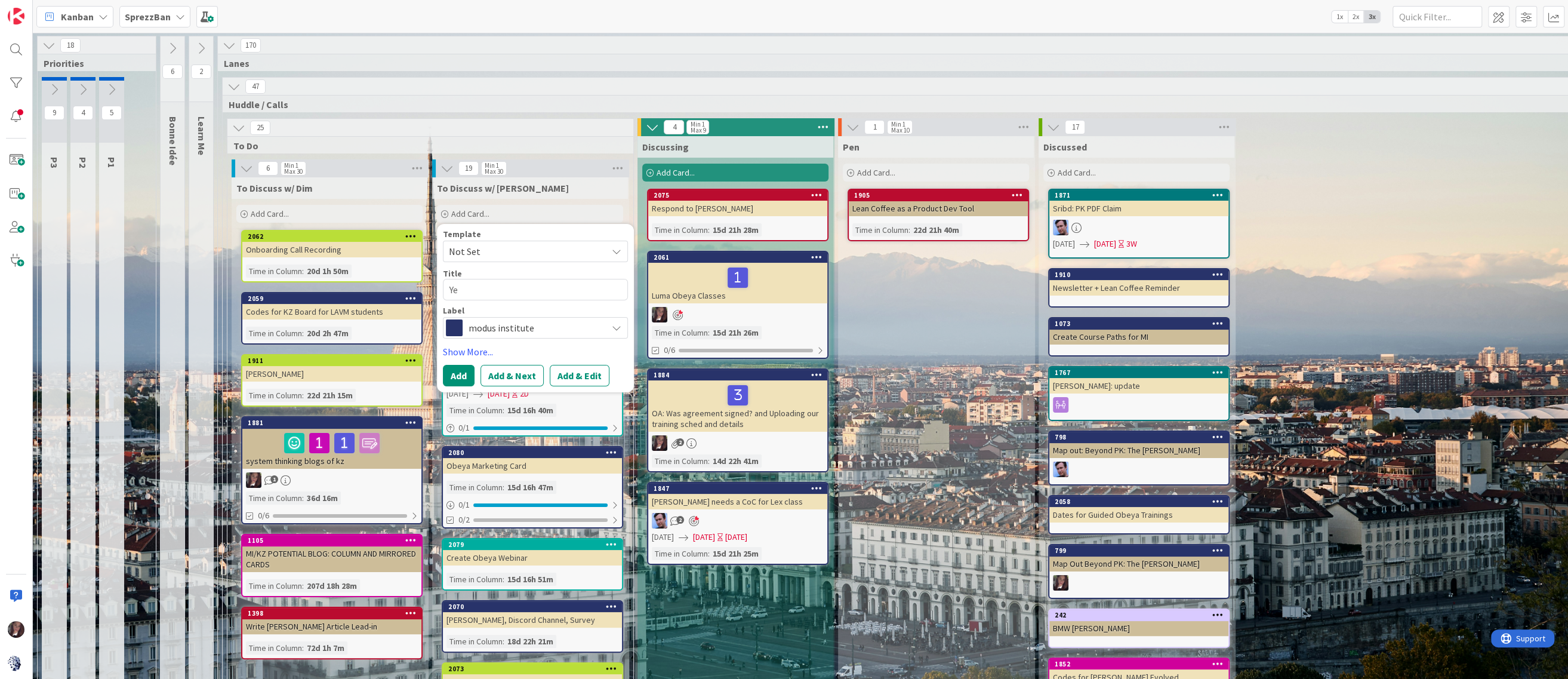
type textarea "Yes"
type textarea "x"
type textarea "Yest"
type textarea "x"
type textarea "Yeste"
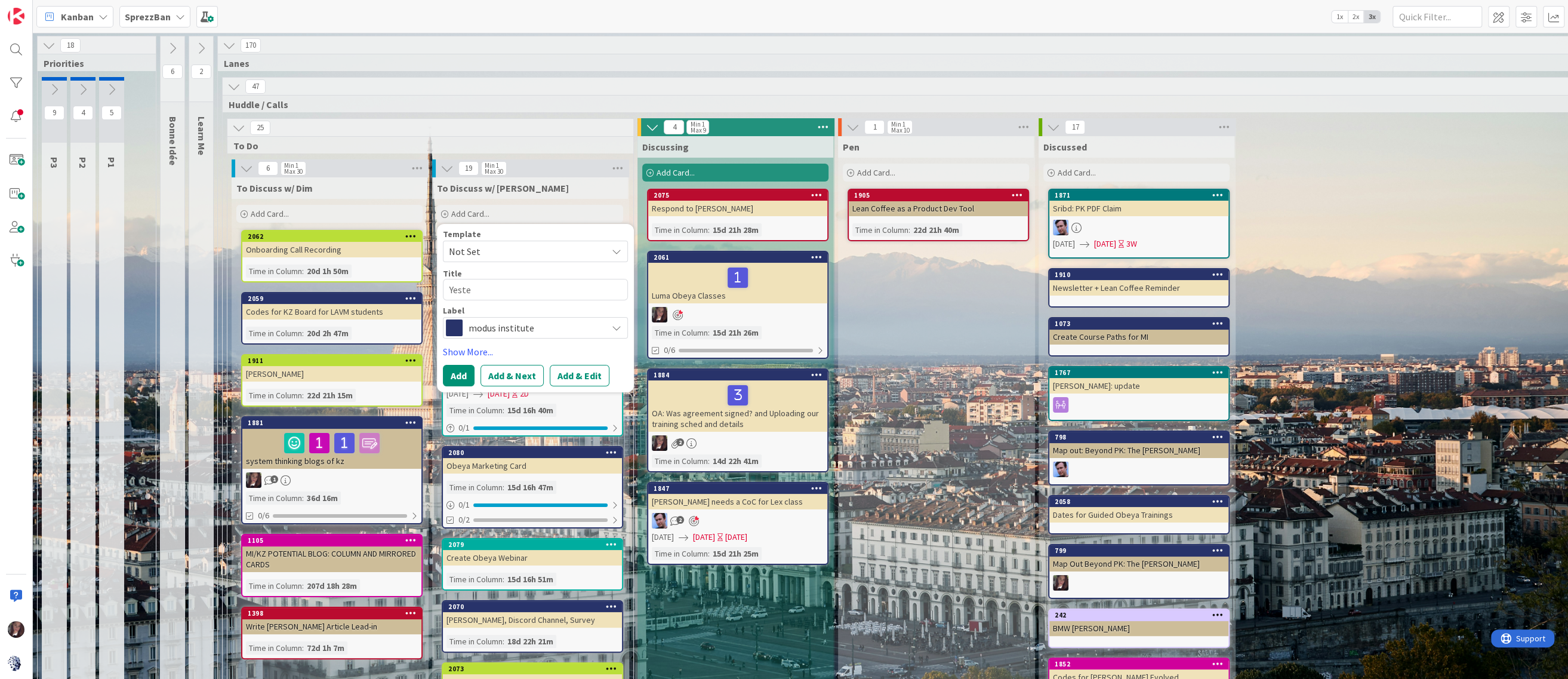
type textarea "x"
type textarea "Yester"
type textarea "x"
type textarea "Yesterd"
type textarea "x"
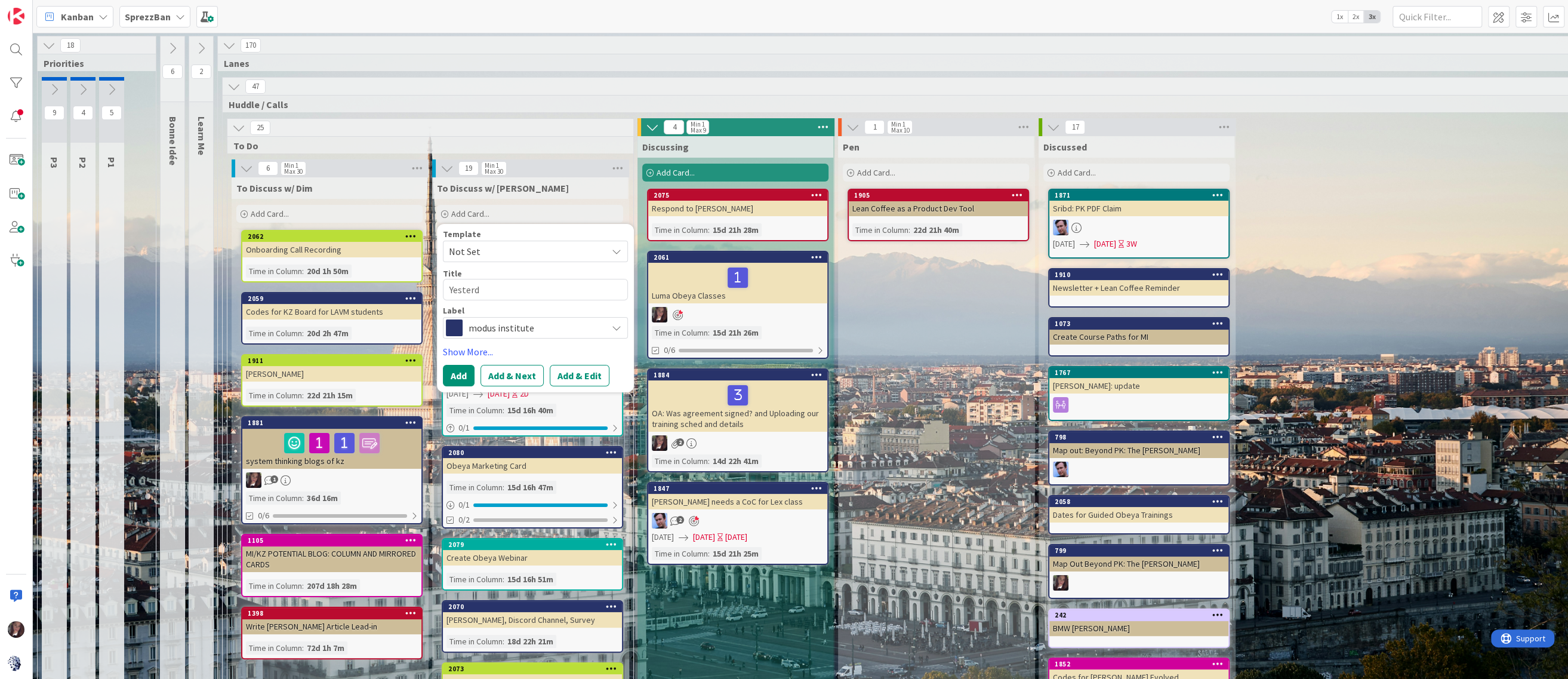
type textarea "Yesterda"
type textarea "x"
type textarea "Yesterday"
type textarea "x"
type textarea "Yesterday'"
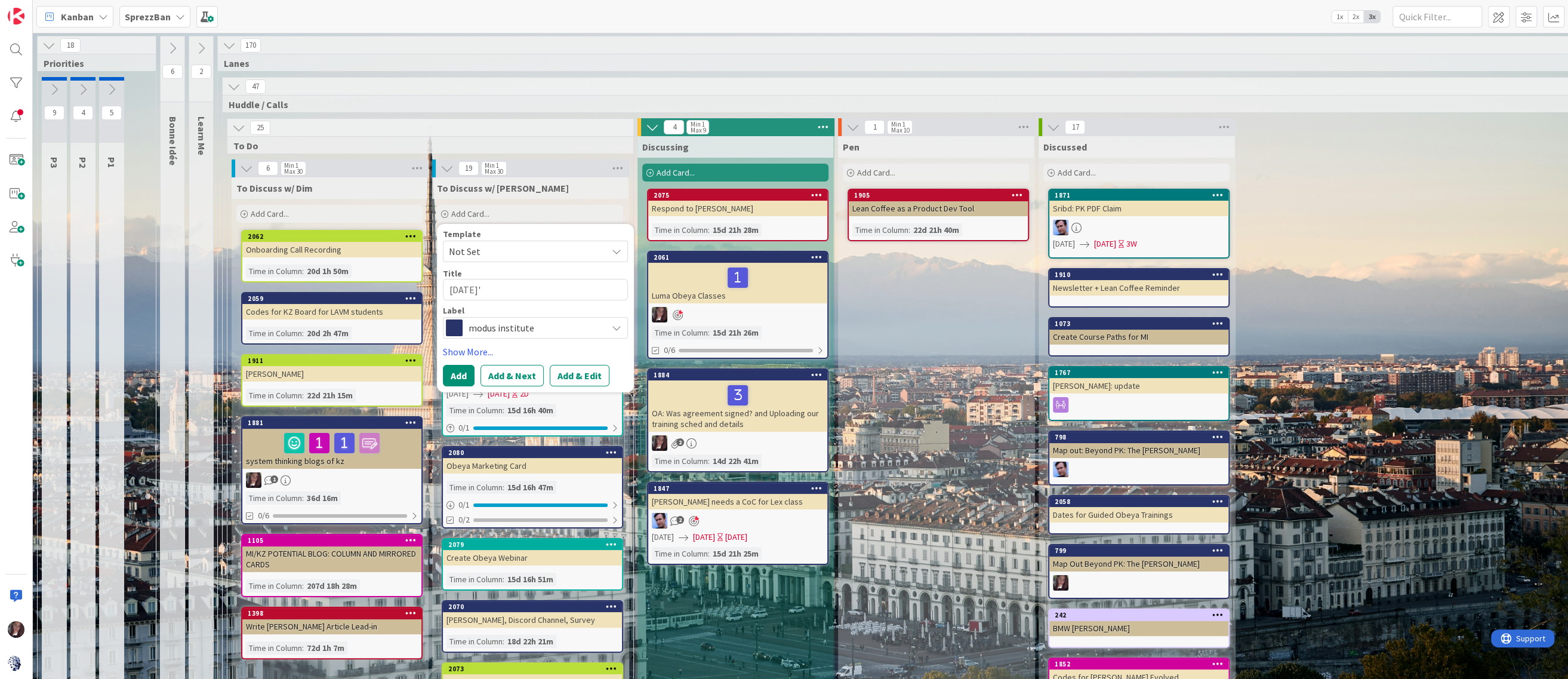
type textarea "x"
type textarea "Yesterday's"
type textarea "x"
type textarea "Yesterday's"
type textarea "x"
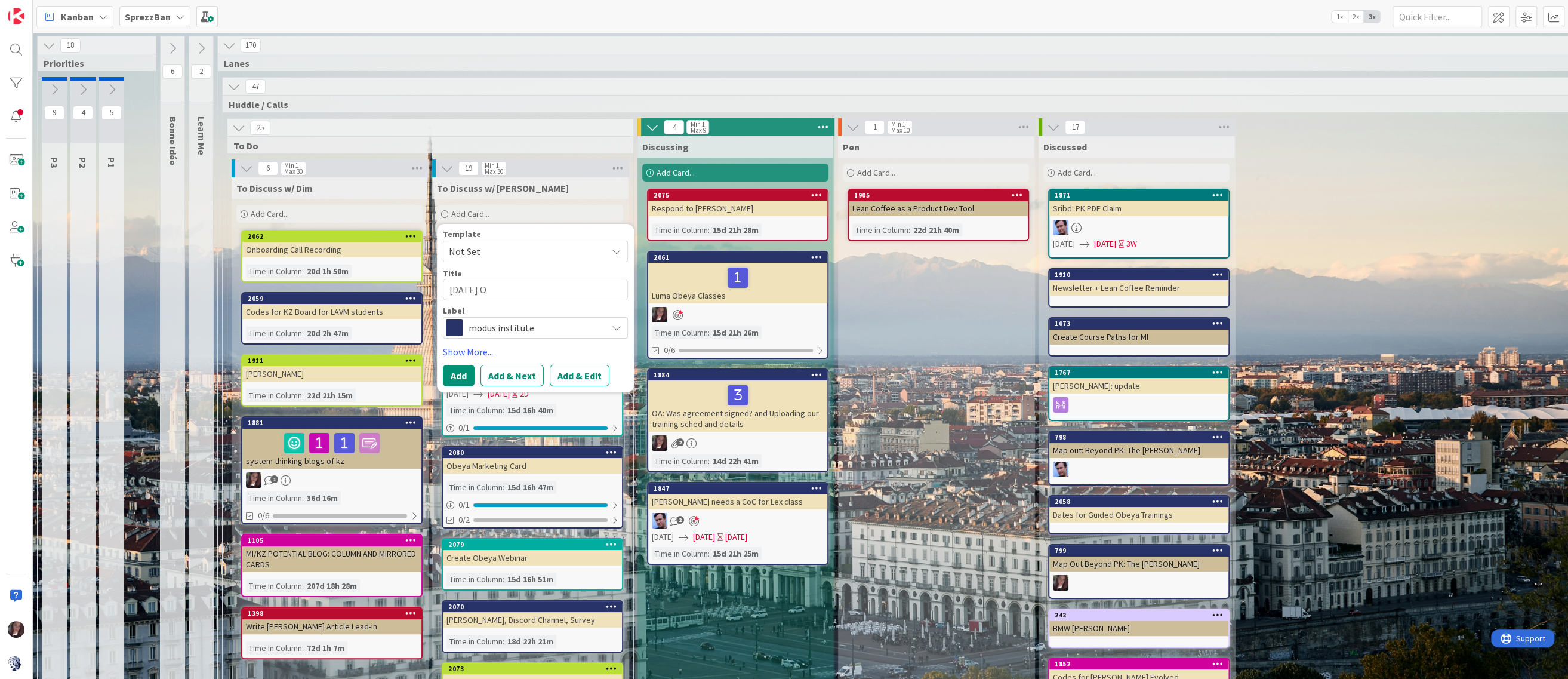
type textarea "Yesterday's Ob"
type textarea "x"
type textarea "Yesterday's Obe"
type textarea "x"
type textarea "Yesterday's Obey"
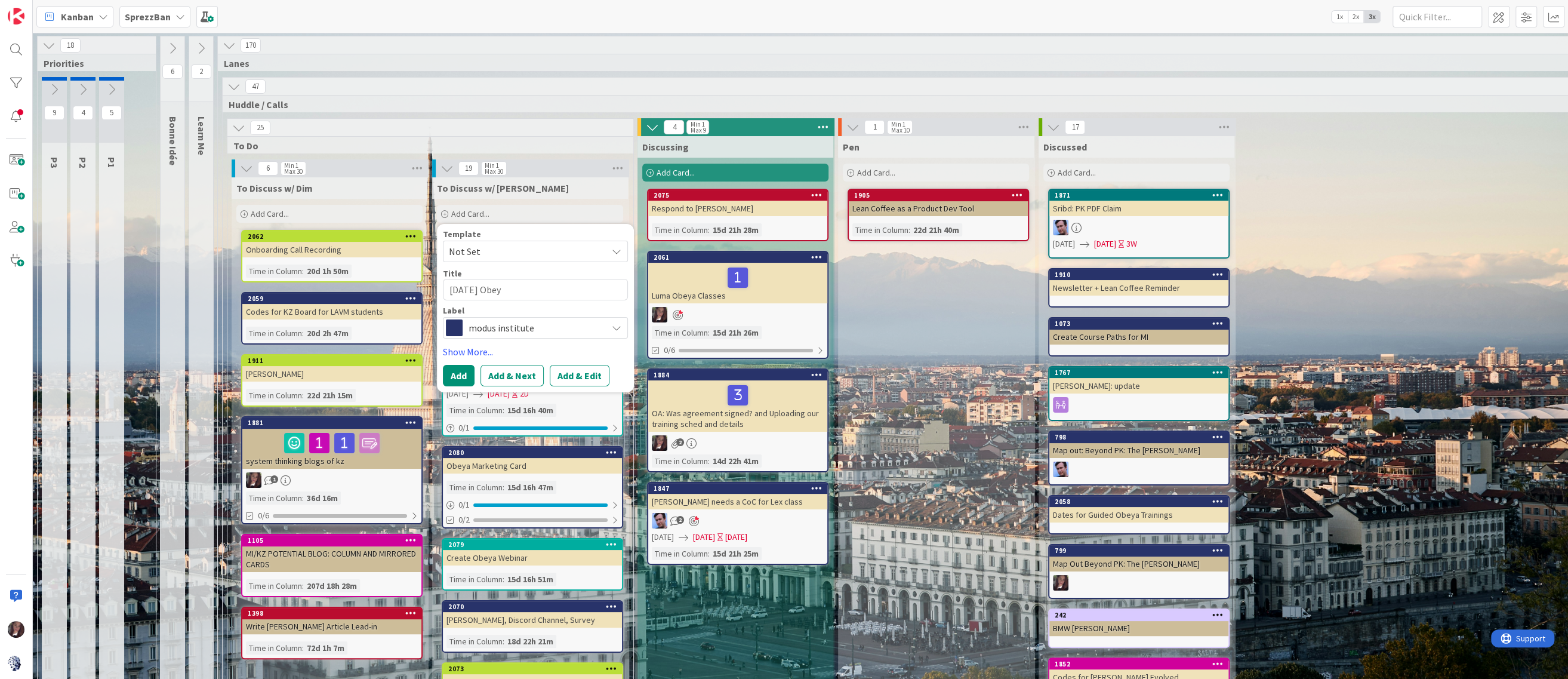
type textarea "x"
type textarea "Yesterday's Obeya"
type textarea "x"
type textarea "Yesterday's Obeya"
type textarea "x"
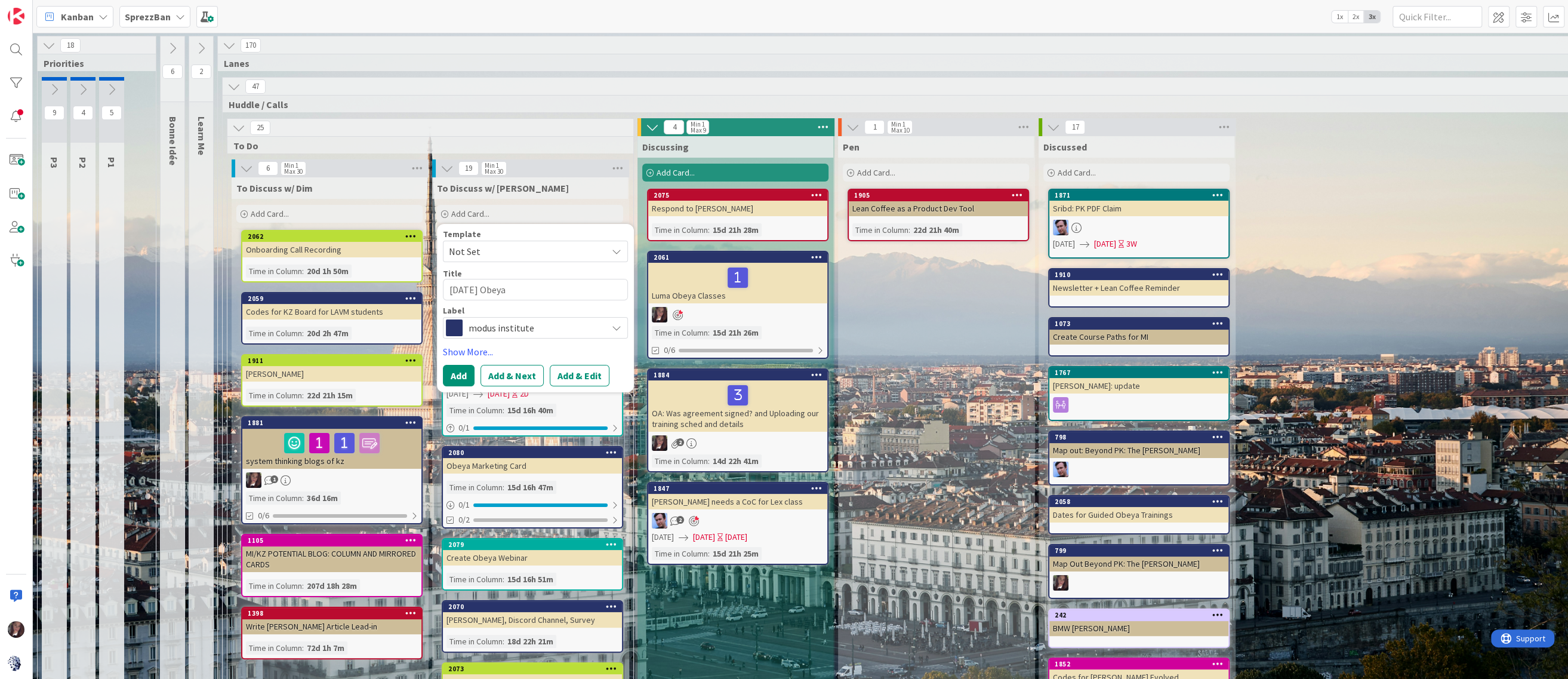
type textarea "Yesterday's Obeya T"
type textarea "x"
type textarea "Yesterday's Obeya TT"
type textarea "x"
type textarea "Yesterday's Obeya TTT"
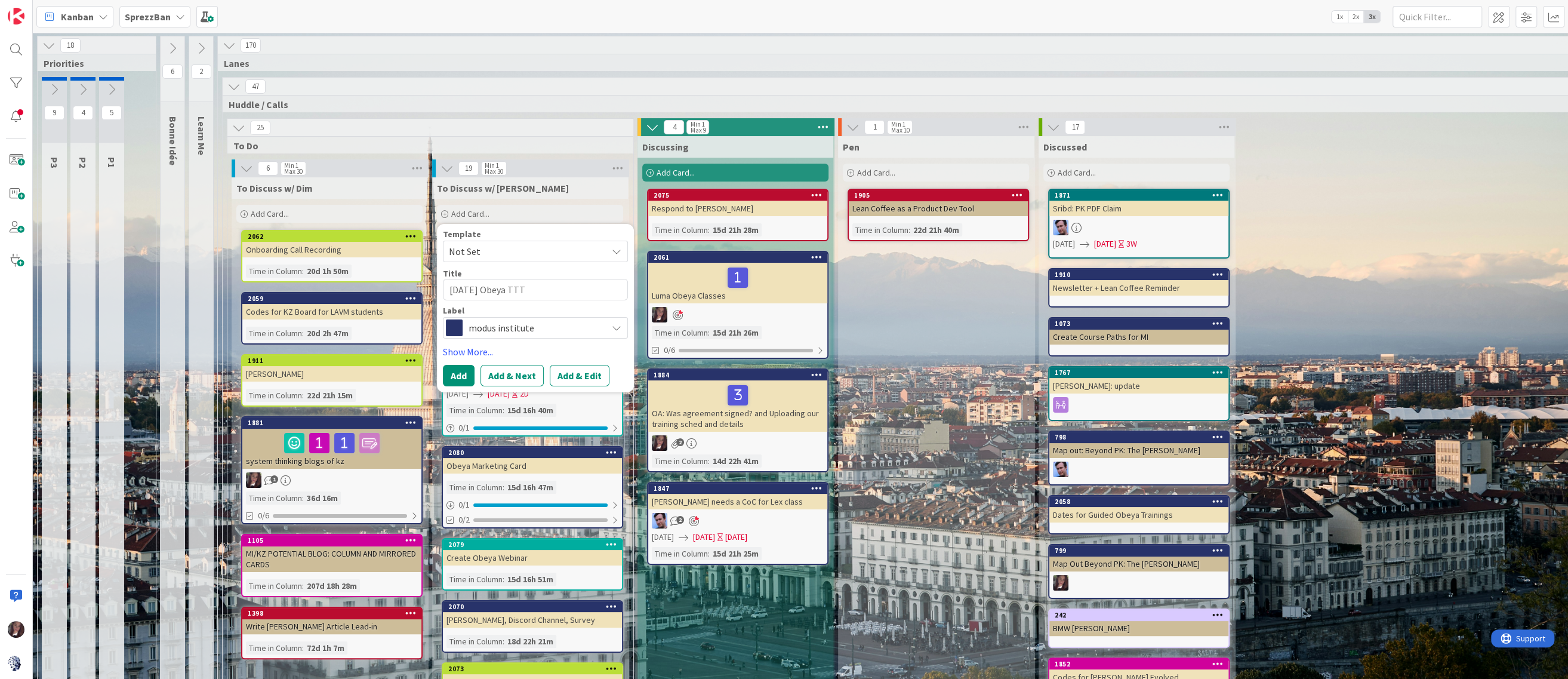
type textarea "x"
type textarea "Yesterday's Obeya TTT:"
type textarea "x"
type textarea "Yesterday's Obeya TTT:"
type textarea "x"
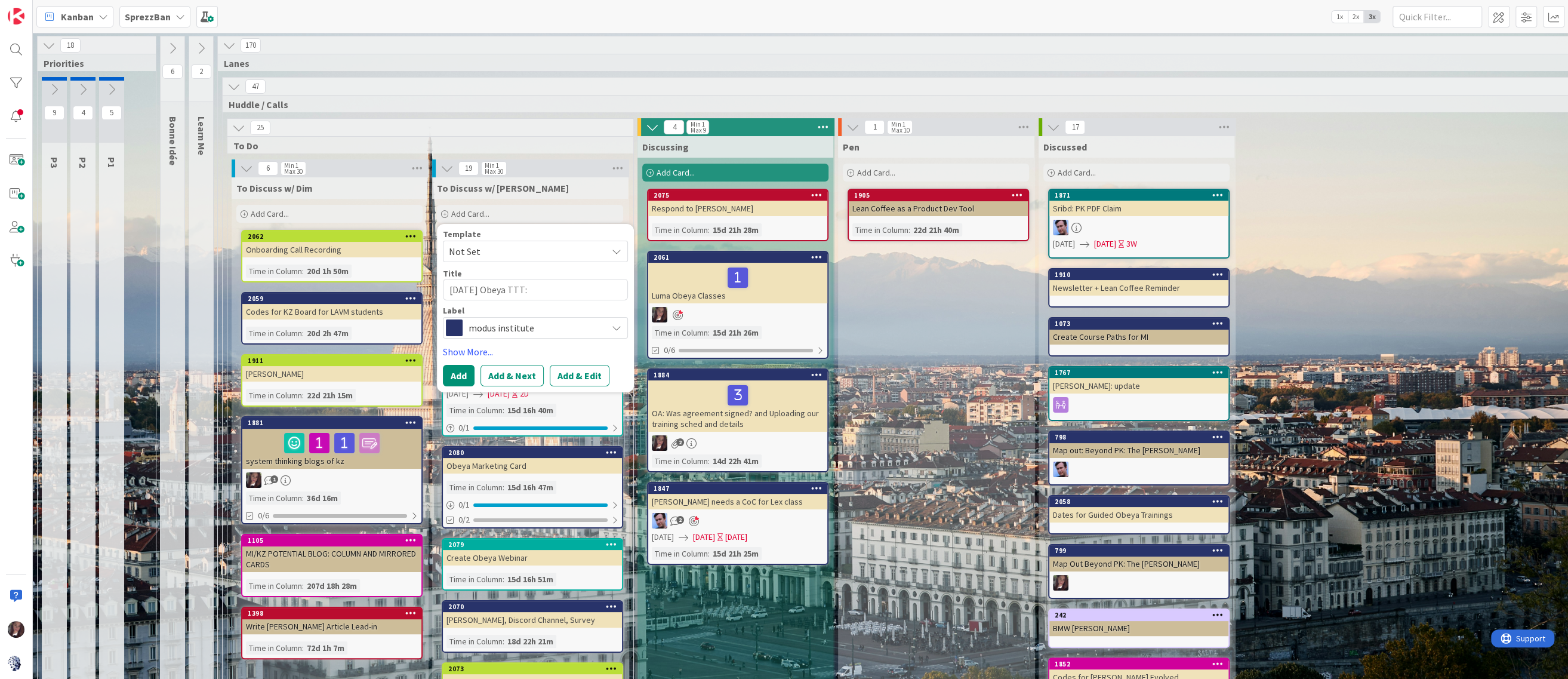
type textarea "Yesterday's Obeya TTT: R"
type textarea "x"
type textarea "Yesterday's Obeya TTT: Re"
type textarea "x"
type textarea "Yesterday's Obeya TTT: Rec"
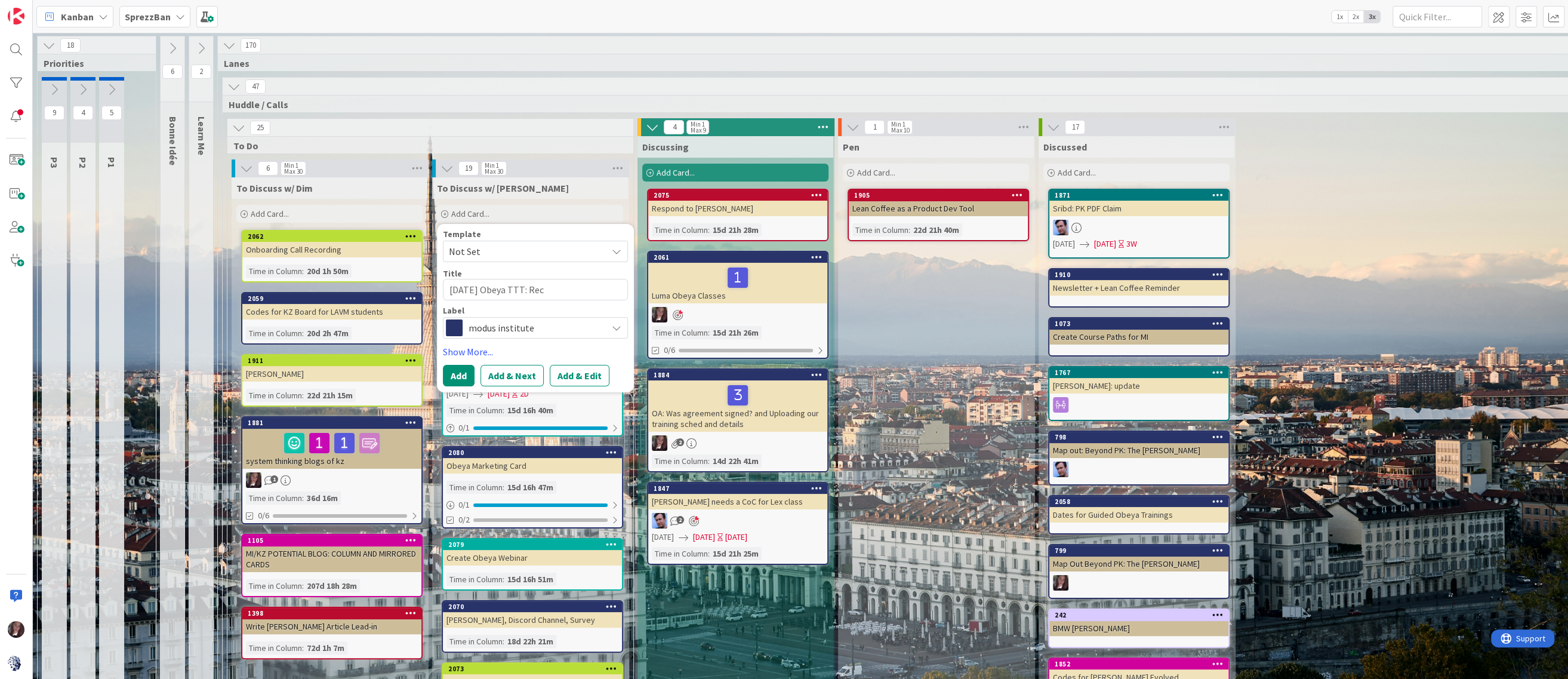
type textarea "x"
type textarea "Yesterday's Obeya TTT: Reca"
type textarea "x"
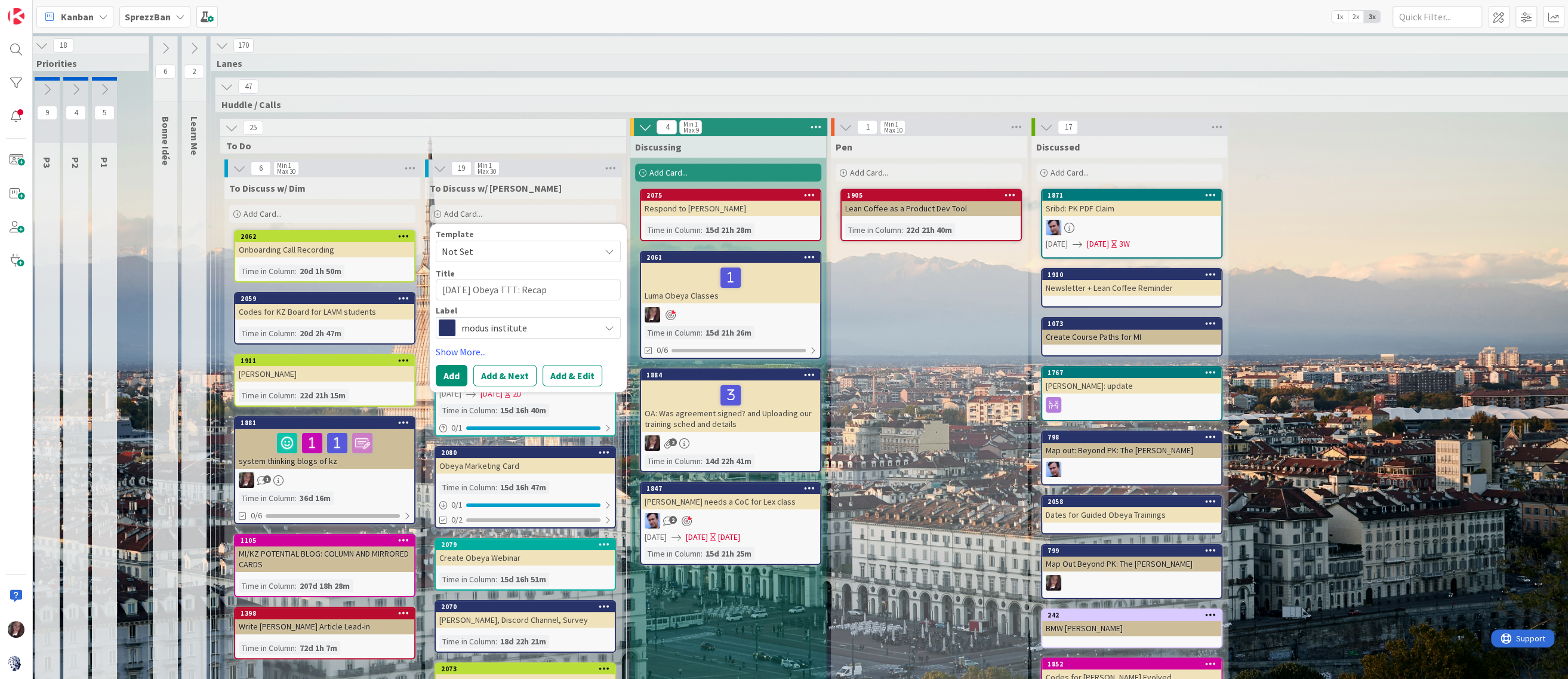
scroll to position [2, 7]
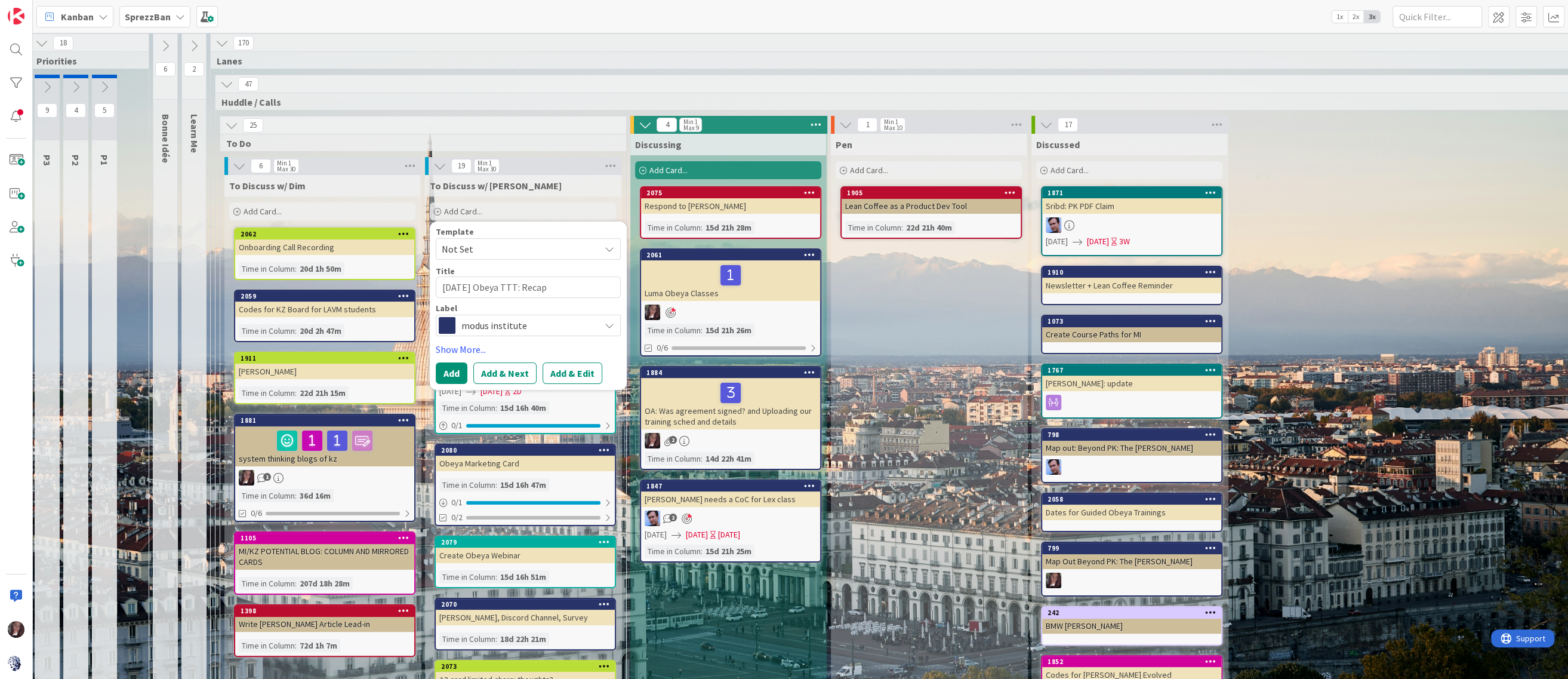
type textarea "Yesterday's Obeya TTT: Recap"
click at [498, 327] on span "modus institute" at bounding box center [528, 326] width 132 height 17
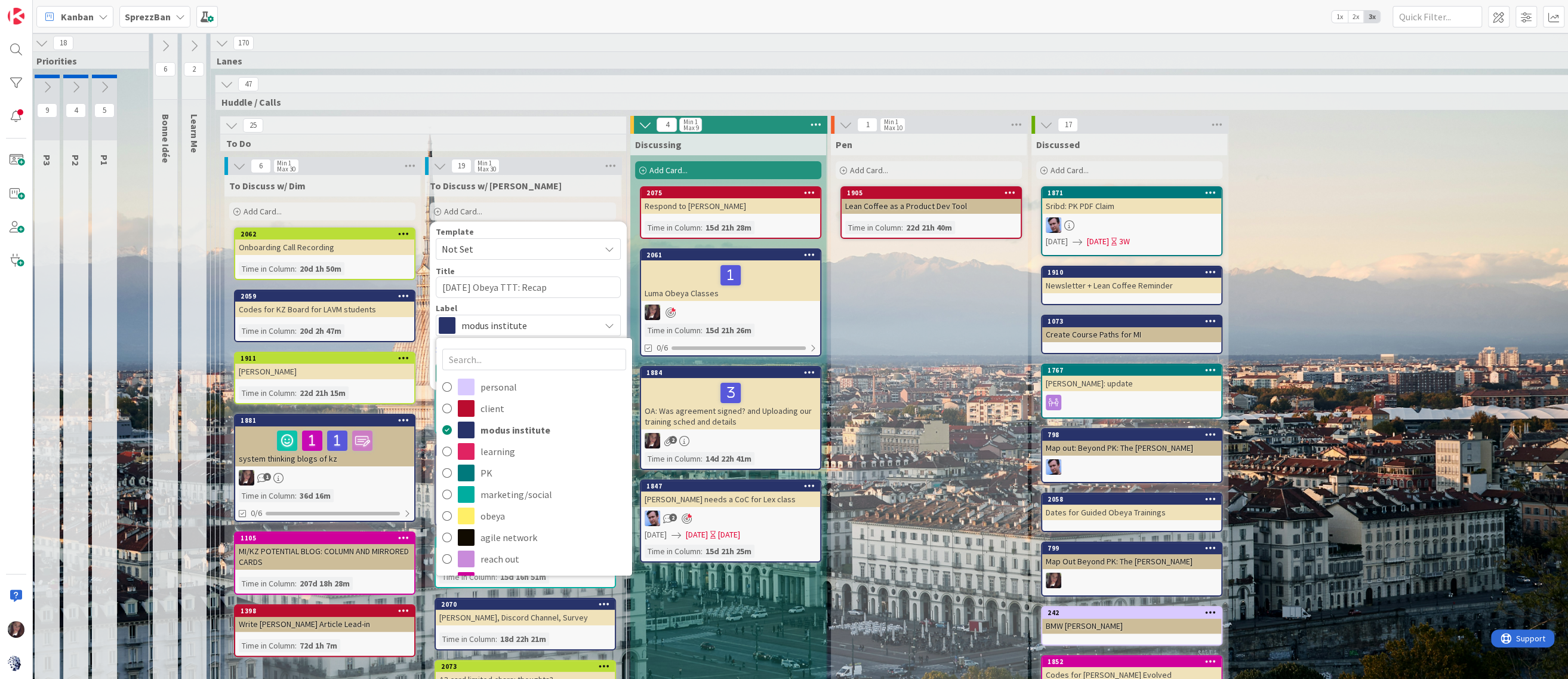
click at [386, 184] on div "To Discuss w/ Dim" at bounding box center [322, 186] width 186 height 12
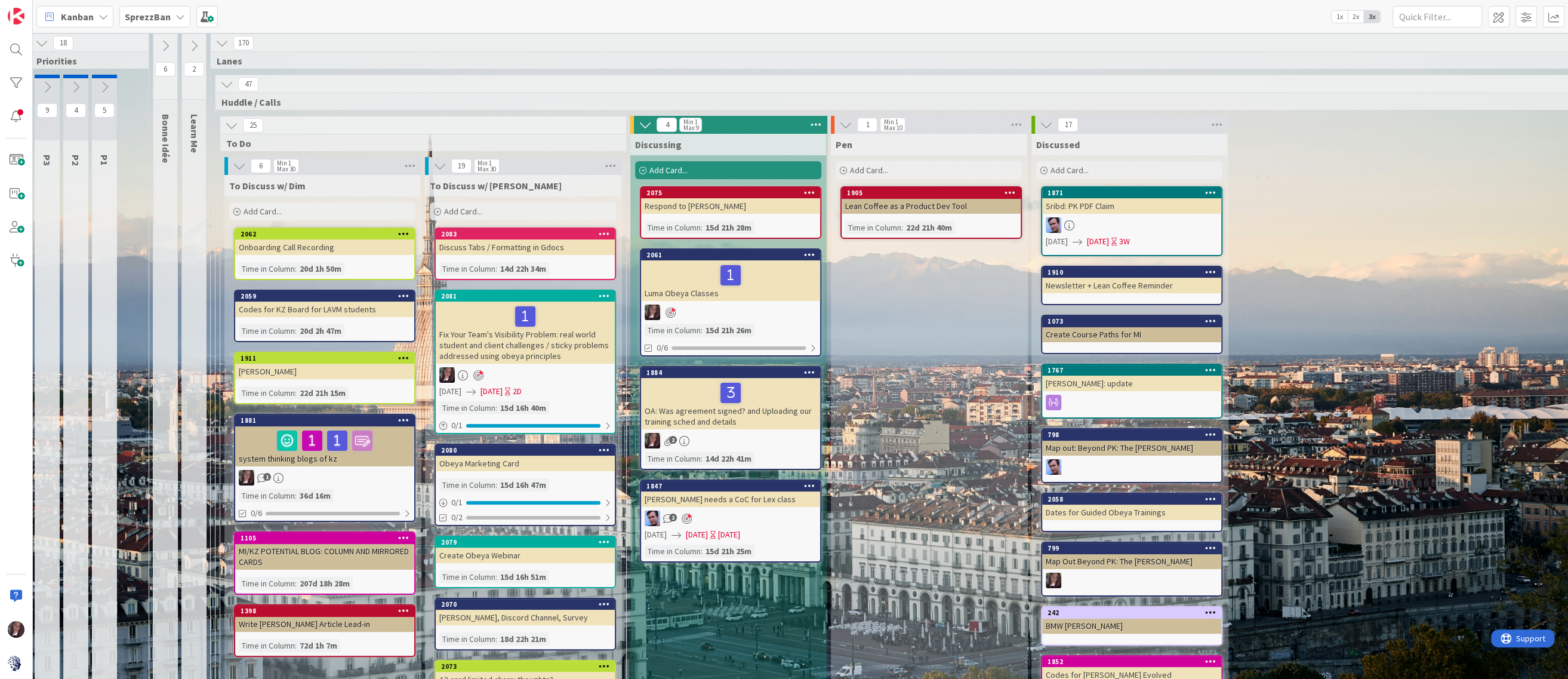
click at [464, 202] on div "To Discuss w/ Jim Add Card... Template Not Set Title 28 / 128 Yesterday's Obeya…" at bounding box center [523, 199] width 196 height 48
click at [466, 206] on span "Add Card..." at bounding box center [463, 212] width 38 height 11
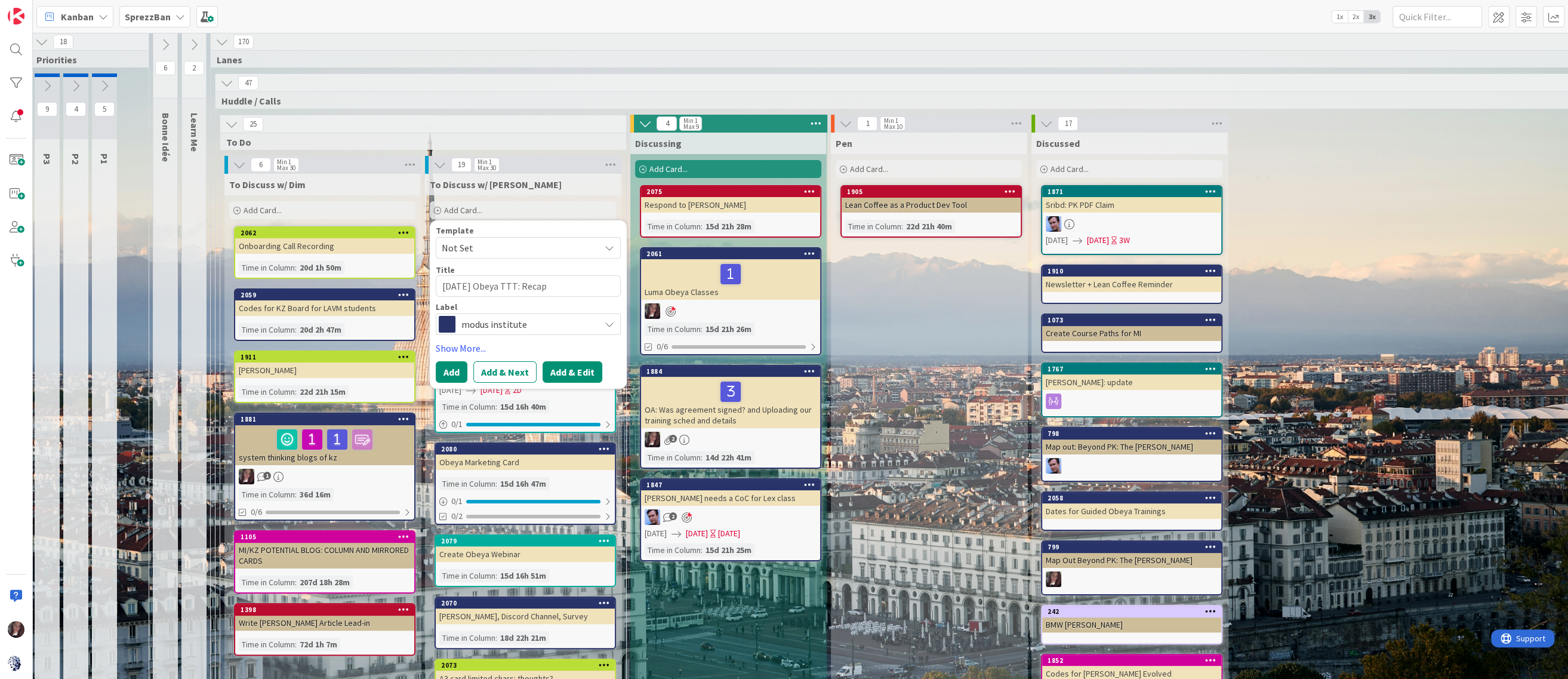
click at [572, 370] on button "Add & Edit" at bounding box center [572, 372] width 59 height 21
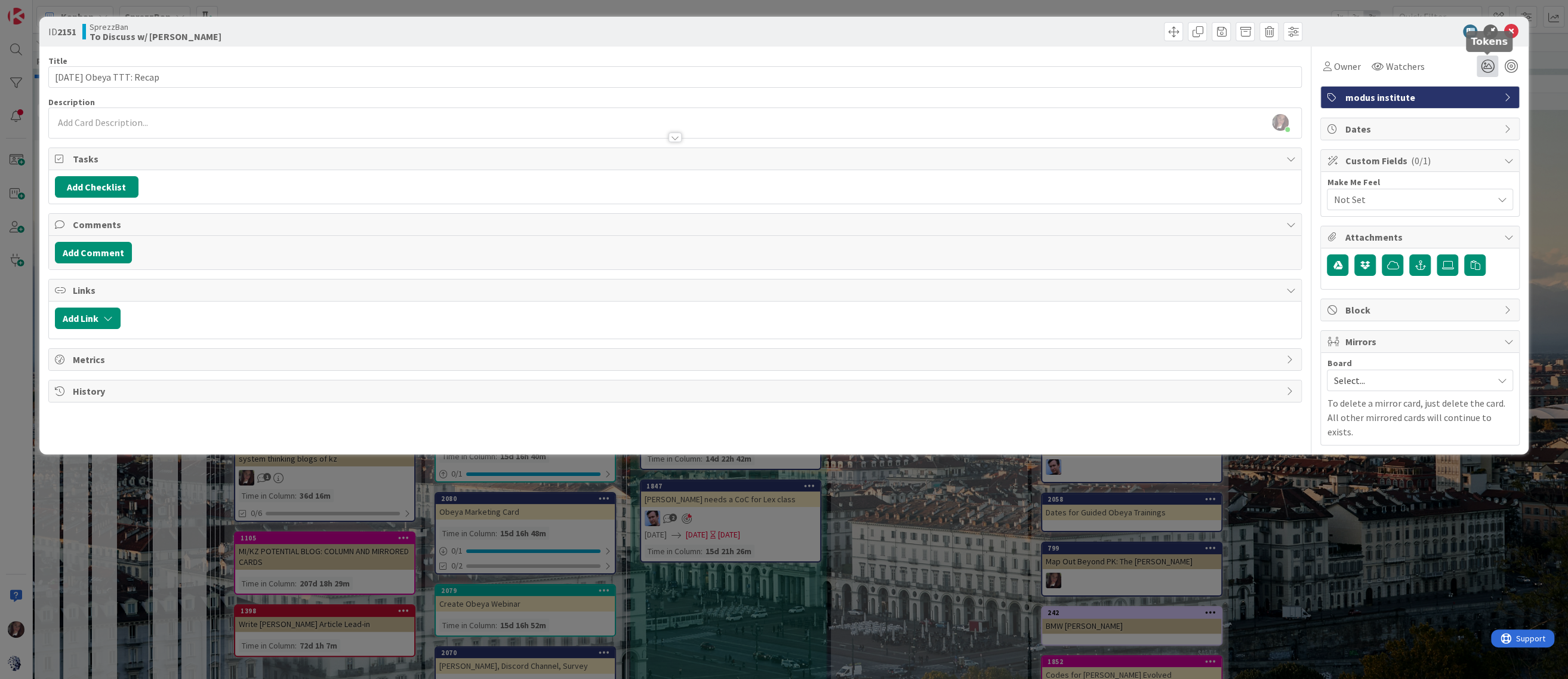
click at [1488, 67] on icon at bounding box center [1487, 66] width 21 height 21
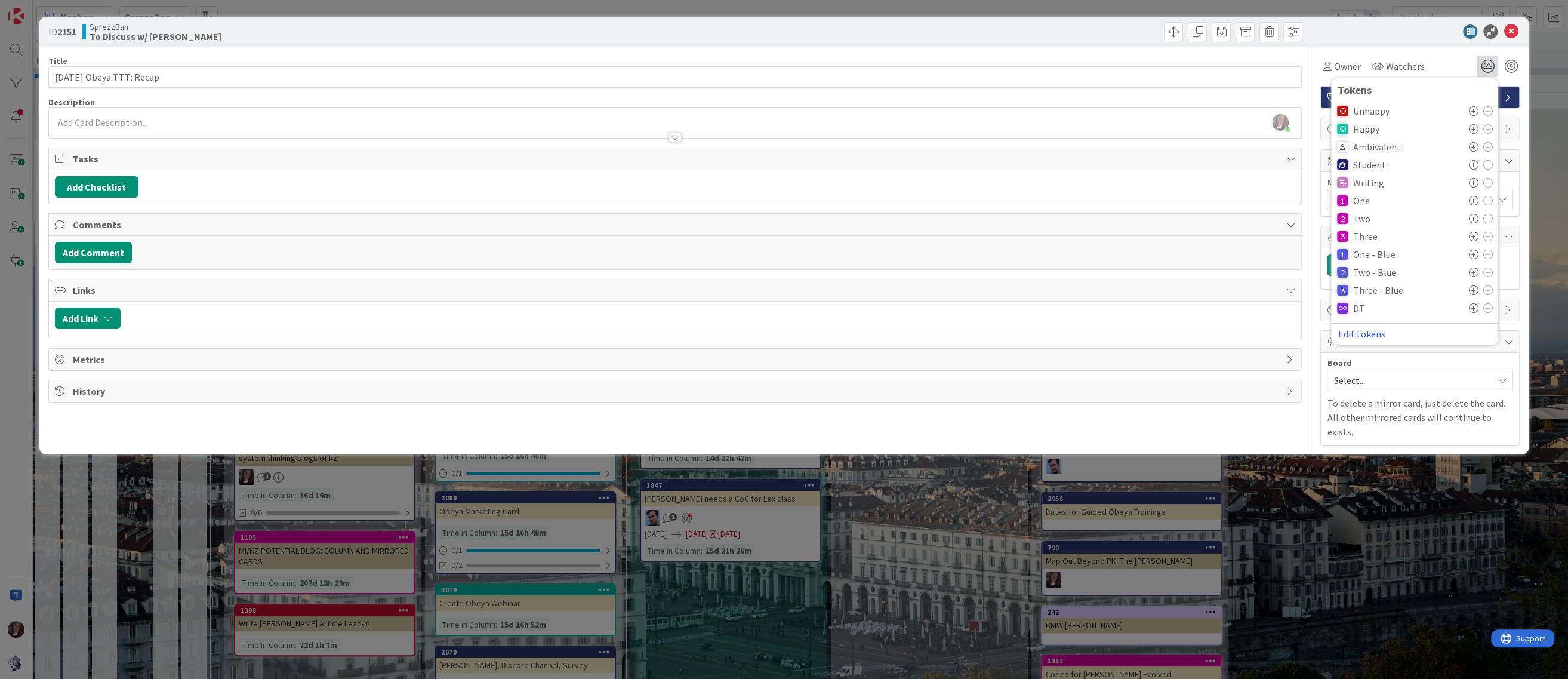
click at [1472, 162] on icon at bounding box center [1473, 164] width 10 height 10
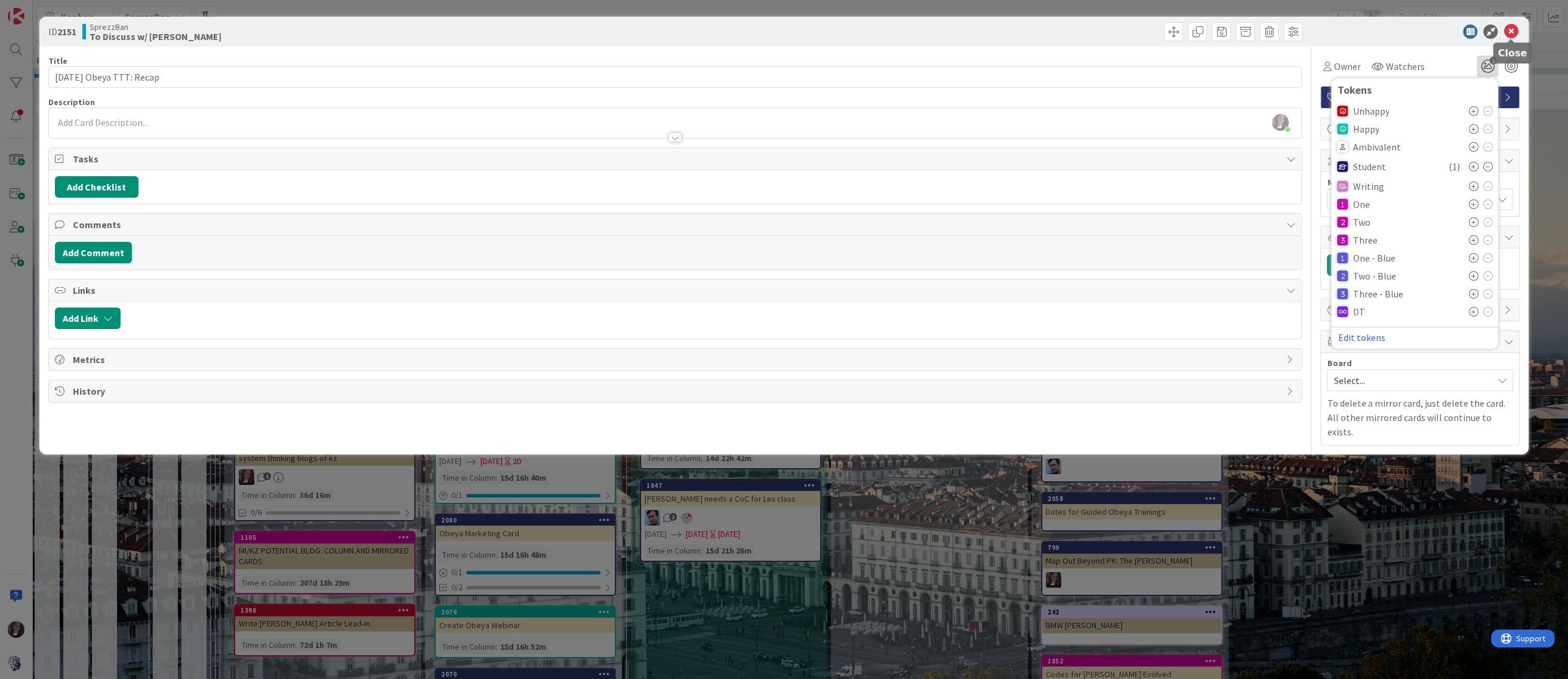
drag, startPoint x: 1512, startPoint y: 24, endPoint x: 1500, endPoint y: 27, distance: 12.4
click at [1512, 24] on div "ID 2151 SprezzBan To Discuss w/ Jim" at bounding box center [784, 31] width 1490 height 30
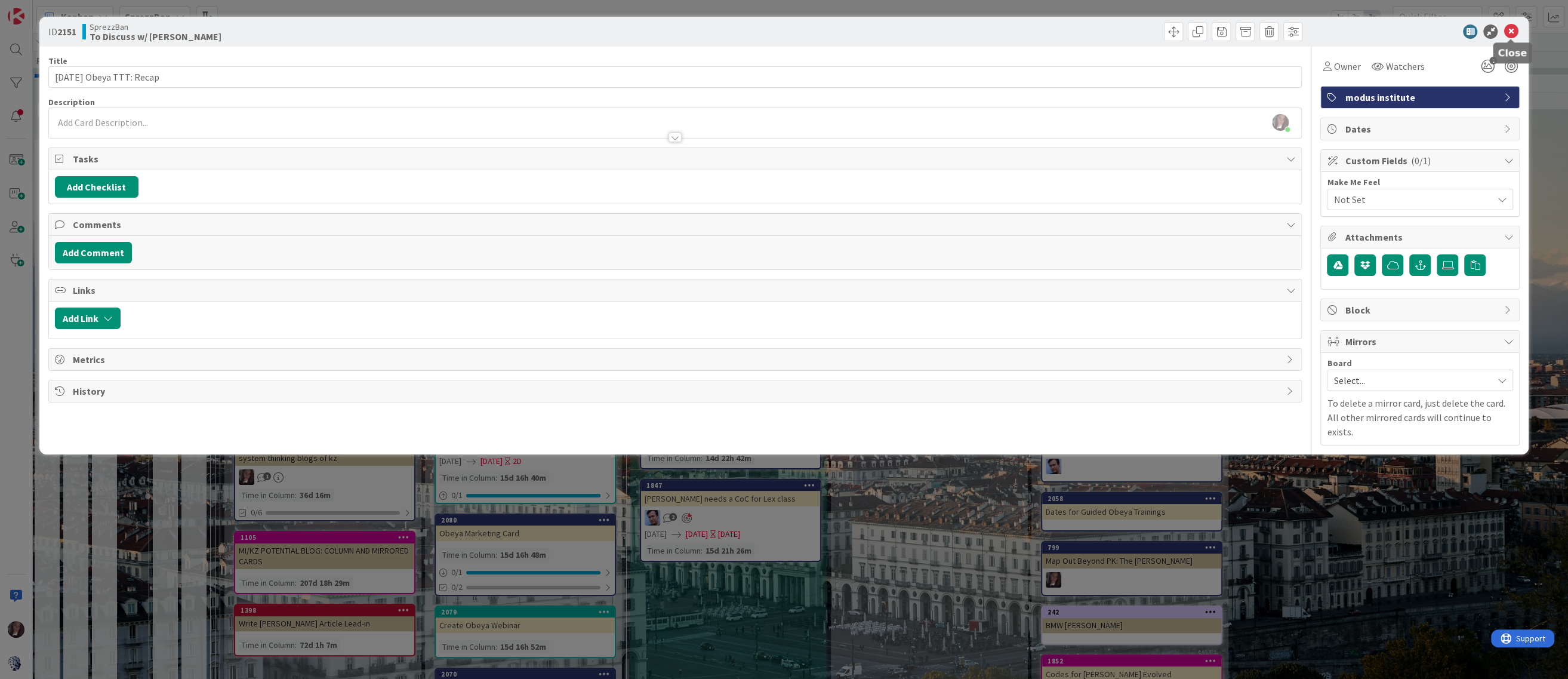
click at [1508, 27] on icon at bounding box center [1511, 31] width 14 height 14
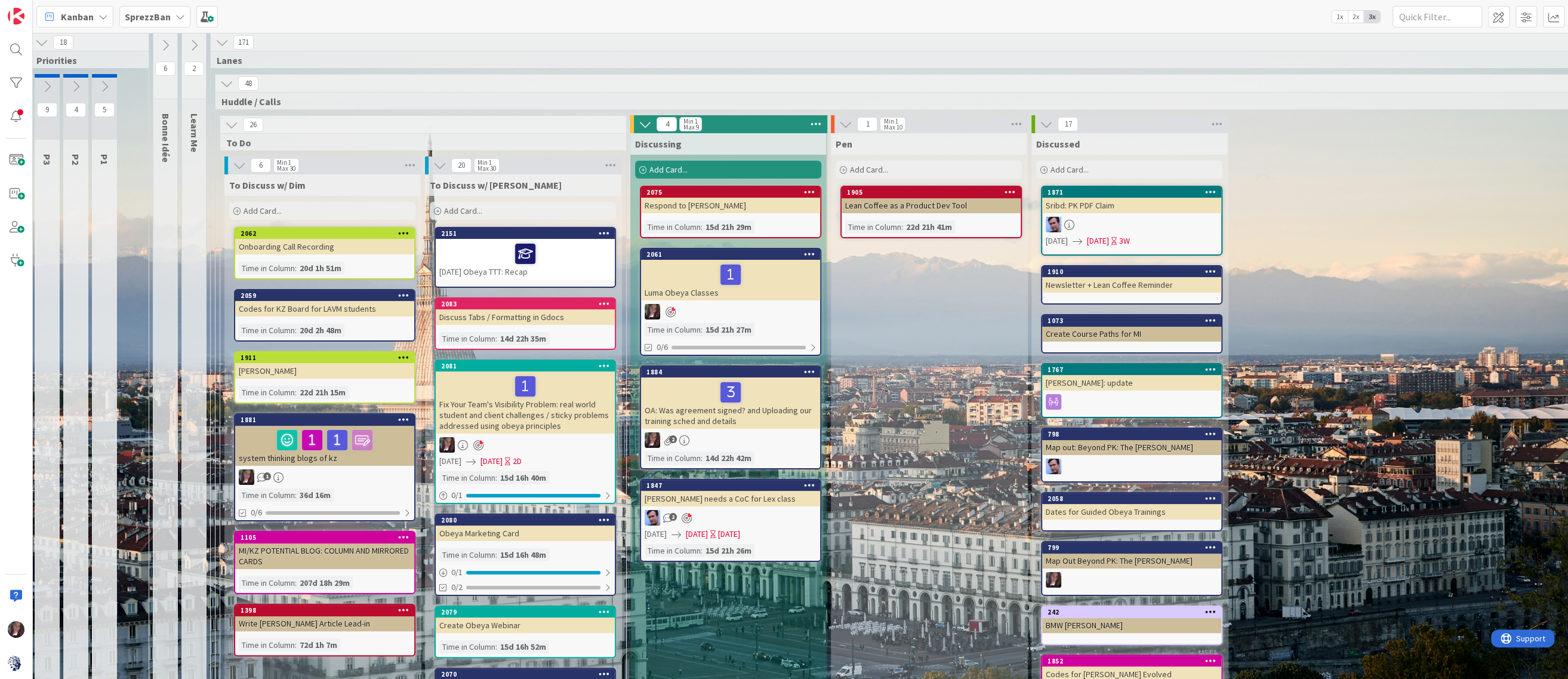
click at [498, 210] on div "Add Card..." at bounding box center [523, 211] width 186 height 18
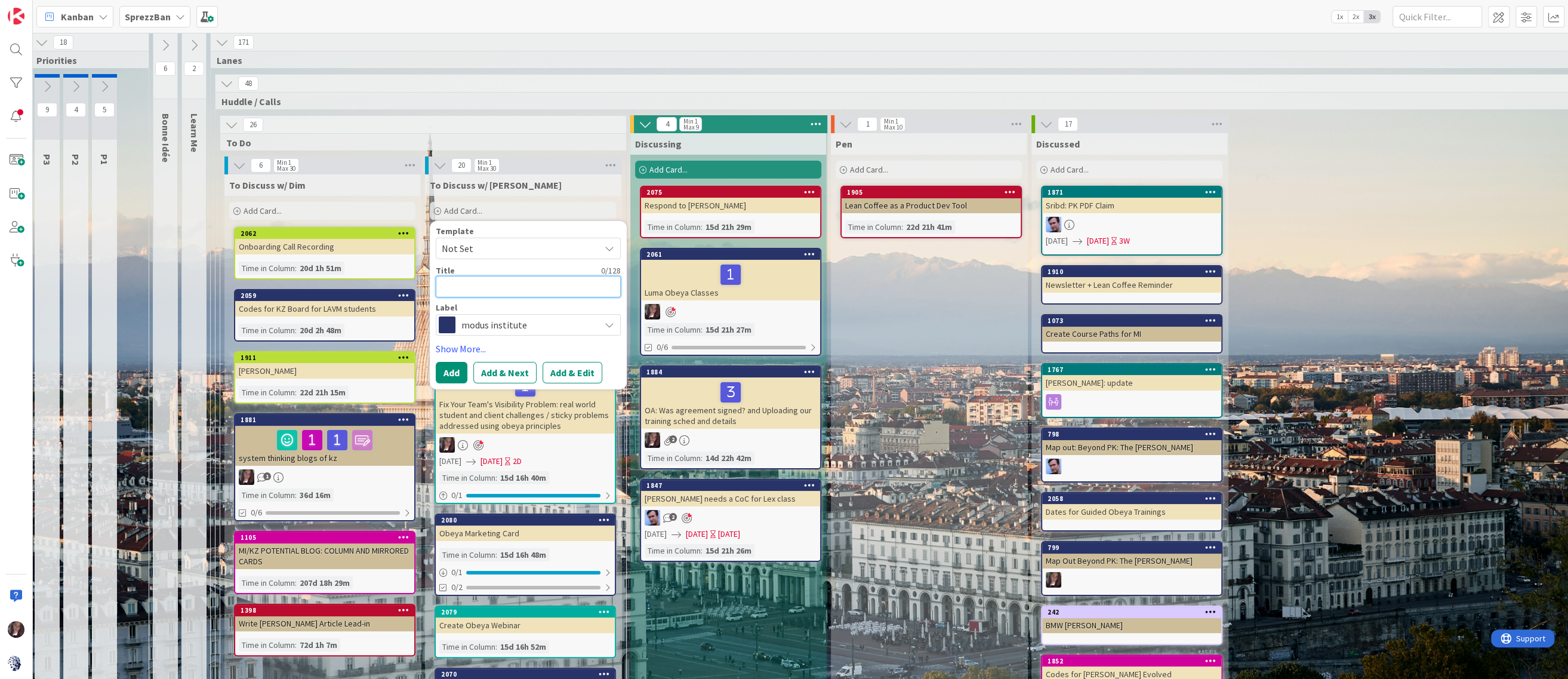
scroll to position [5, 7]
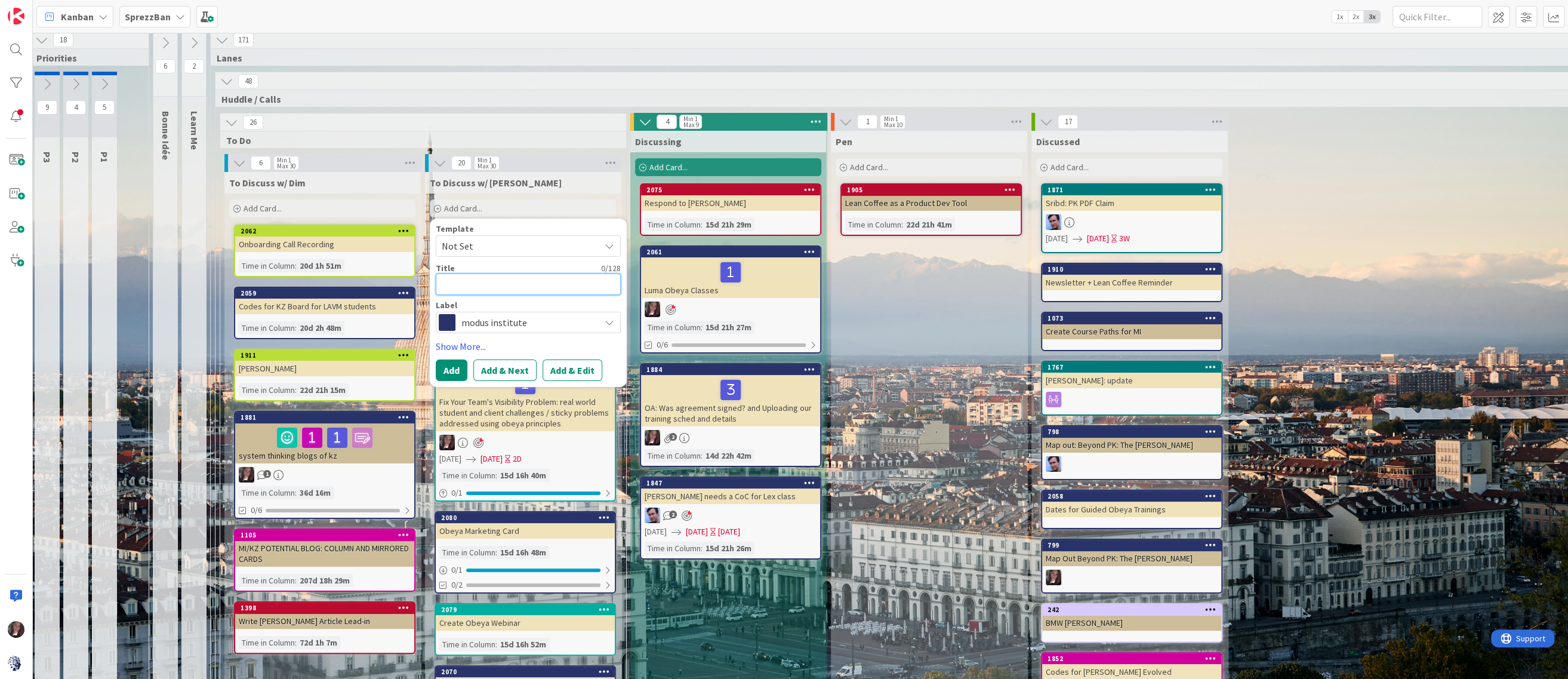
type textarea "x"
type textarea "E"
type textarea "x"
type textarea "El"
type textarea "x"
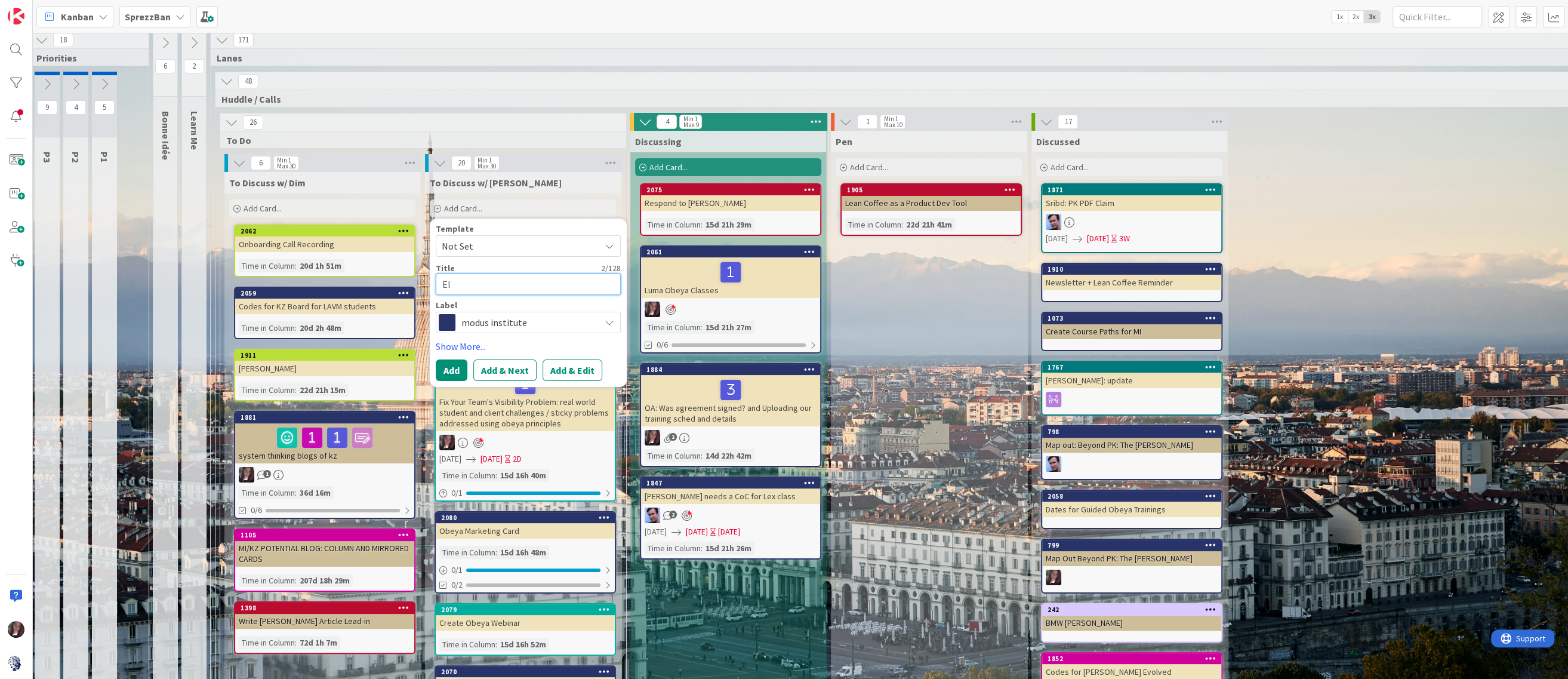
type textarea "Eli"
type textarea "x"
type textarea "Eliz"
type textarea "x"
type textarea "Eliza"
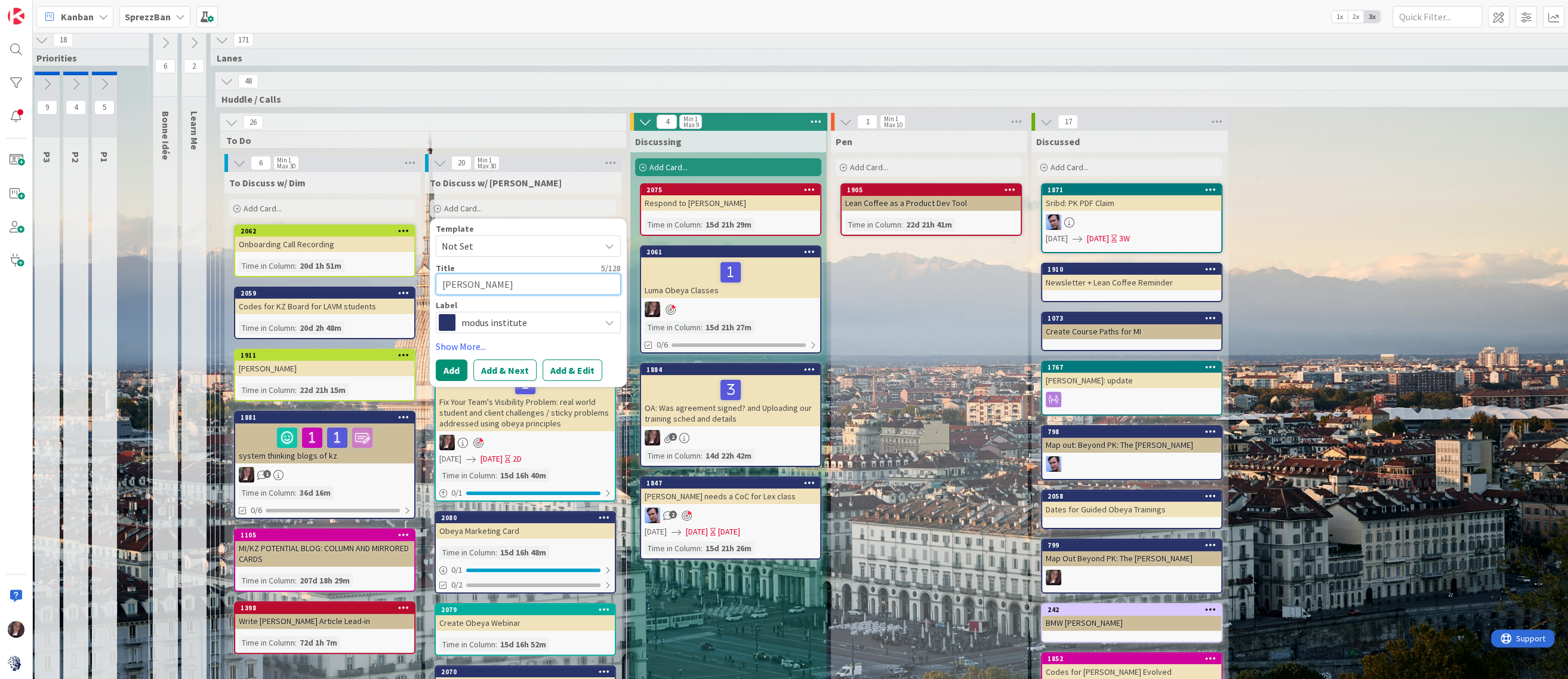
type textarea "x"
type textarea "Eliza?"
click at [495, 325] on span "modus institute" at bounding box center [528, 323] width 132 height 17
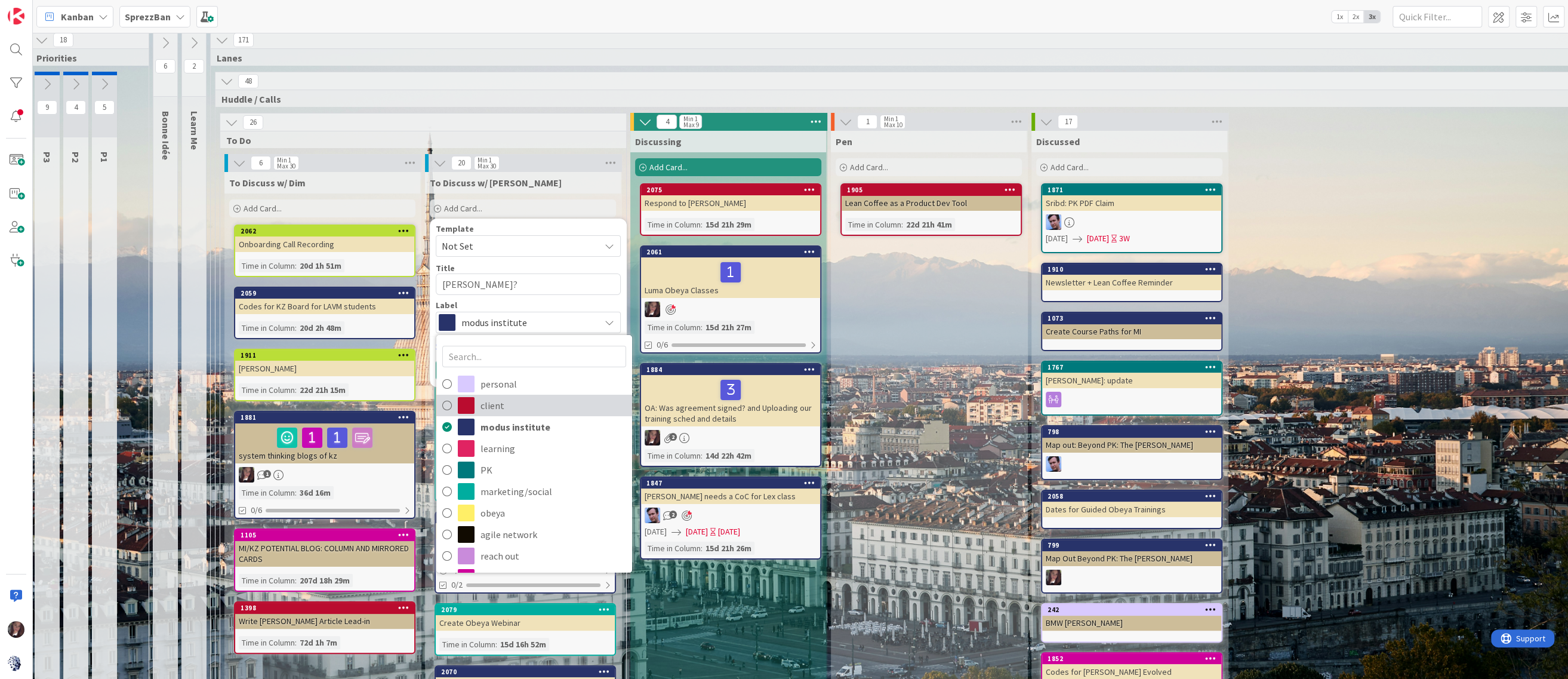
click at [450, 406] on icon at bounding box center [447, 406] width 10 height 18
type textarea "x"
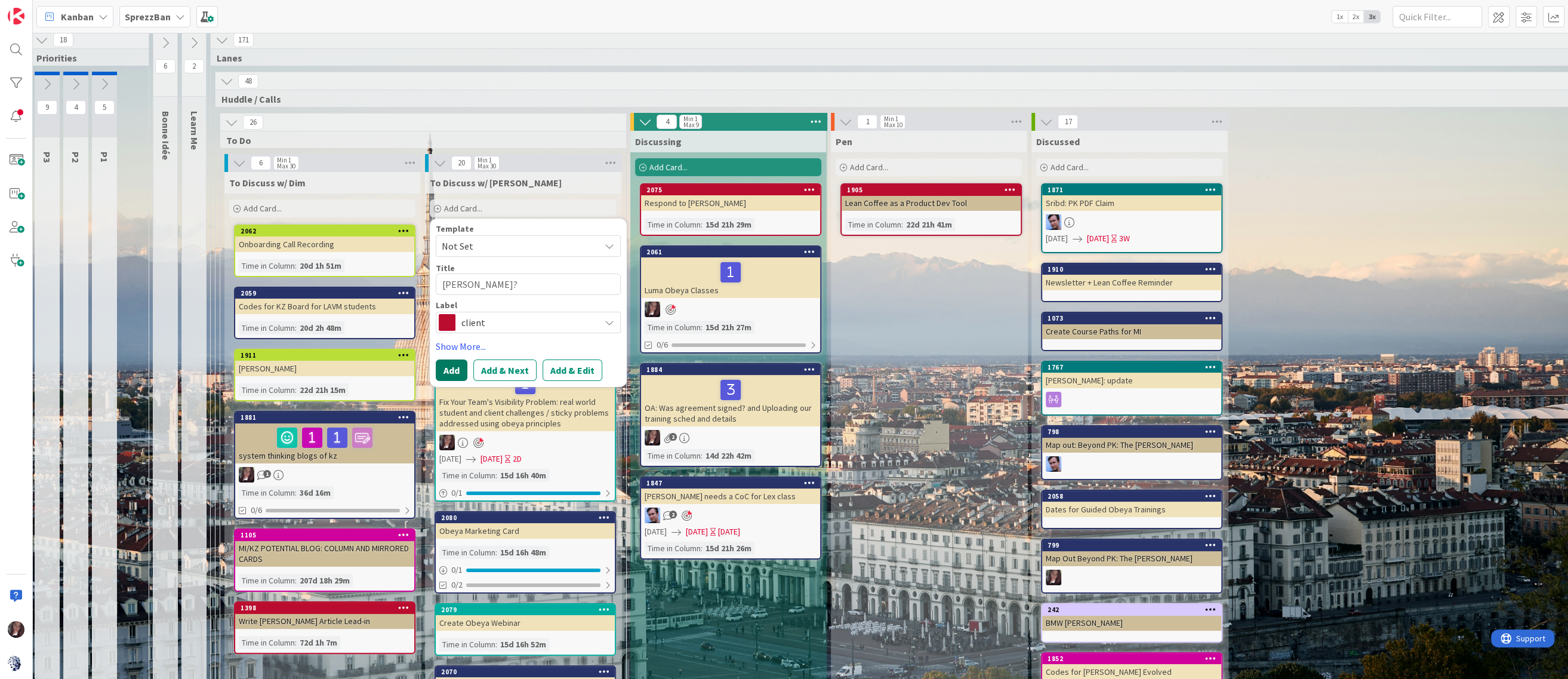
click at [454, 367] on button "Add" at bounding box center [452, 370] width 32 height 21
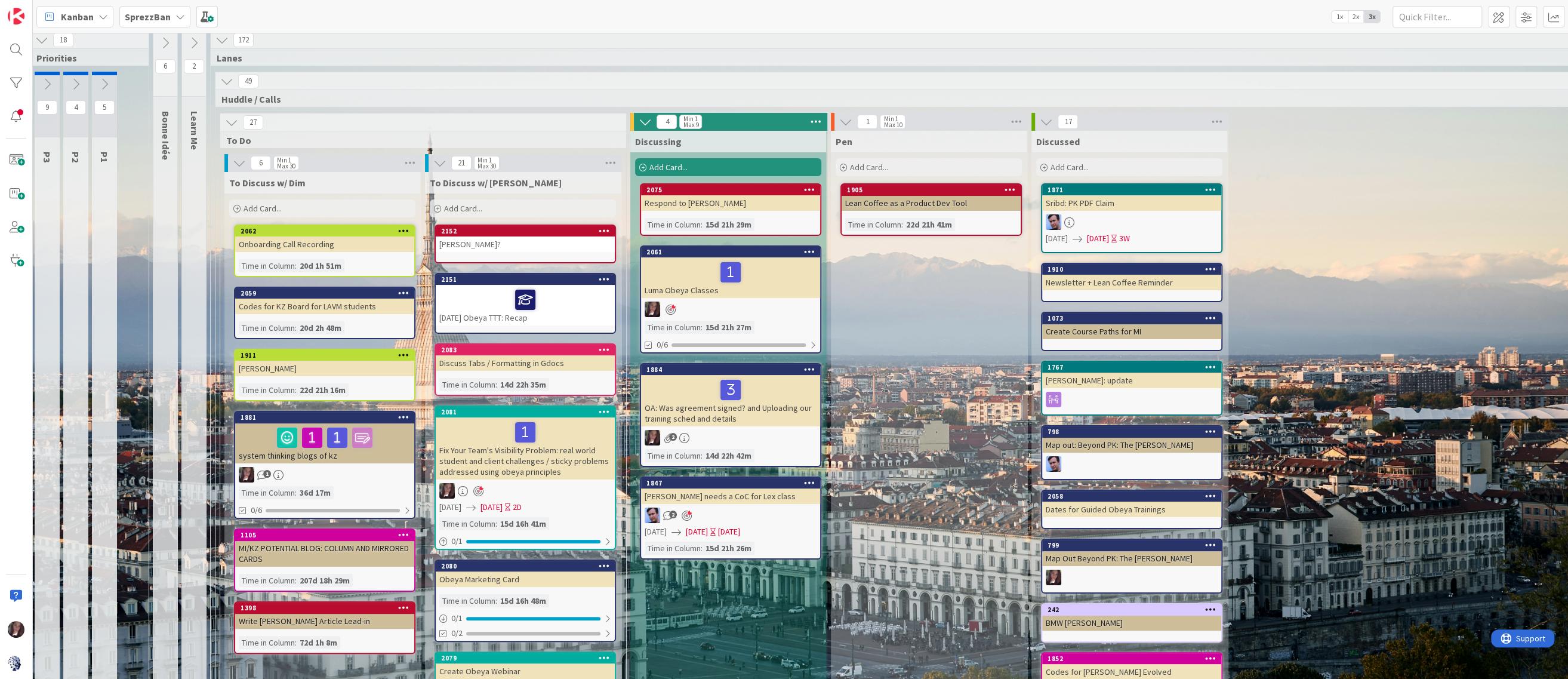
click at [506, 205] on div "Add Card..." at bounding box center [523, 209] width 186 height 18
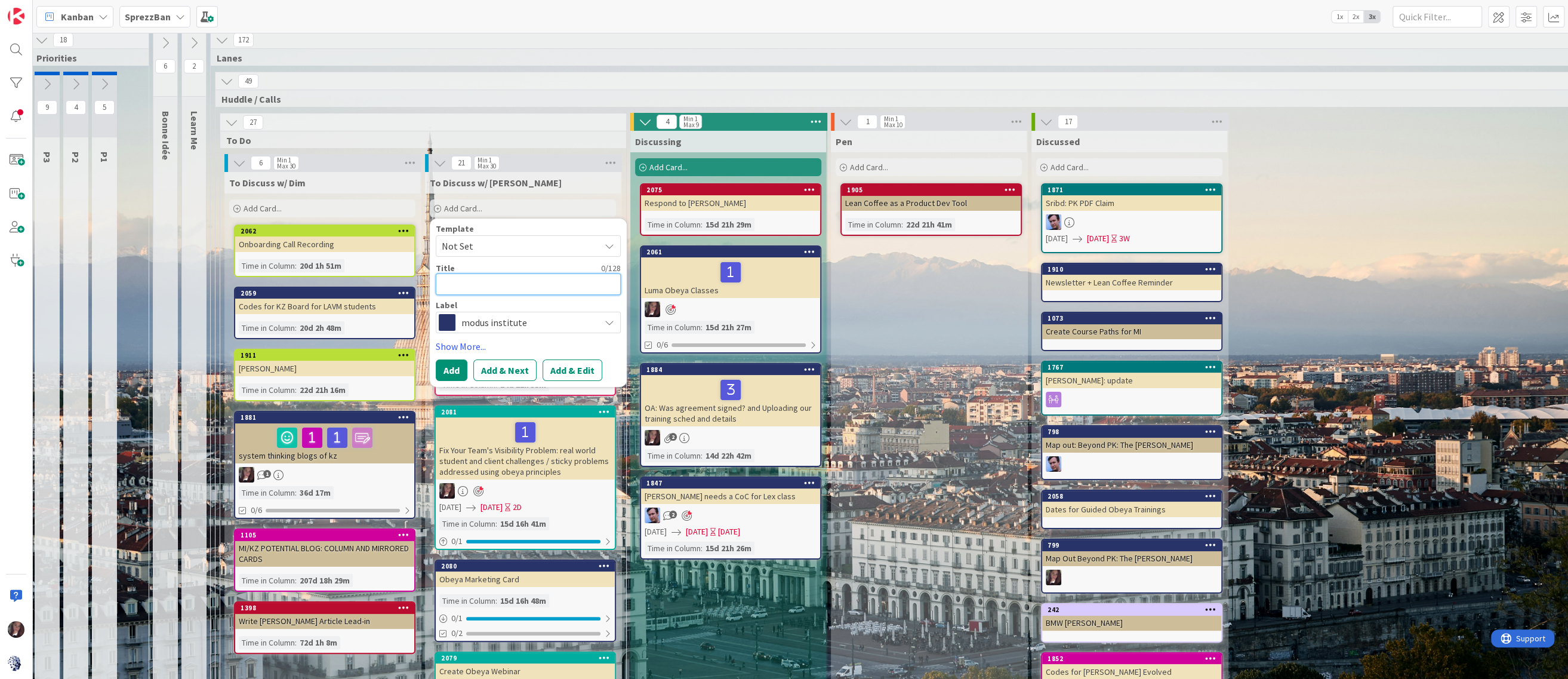
type textarea "x"
type textarea "G"
type textarea "x"
type textarea "GE"
type textarea "x"
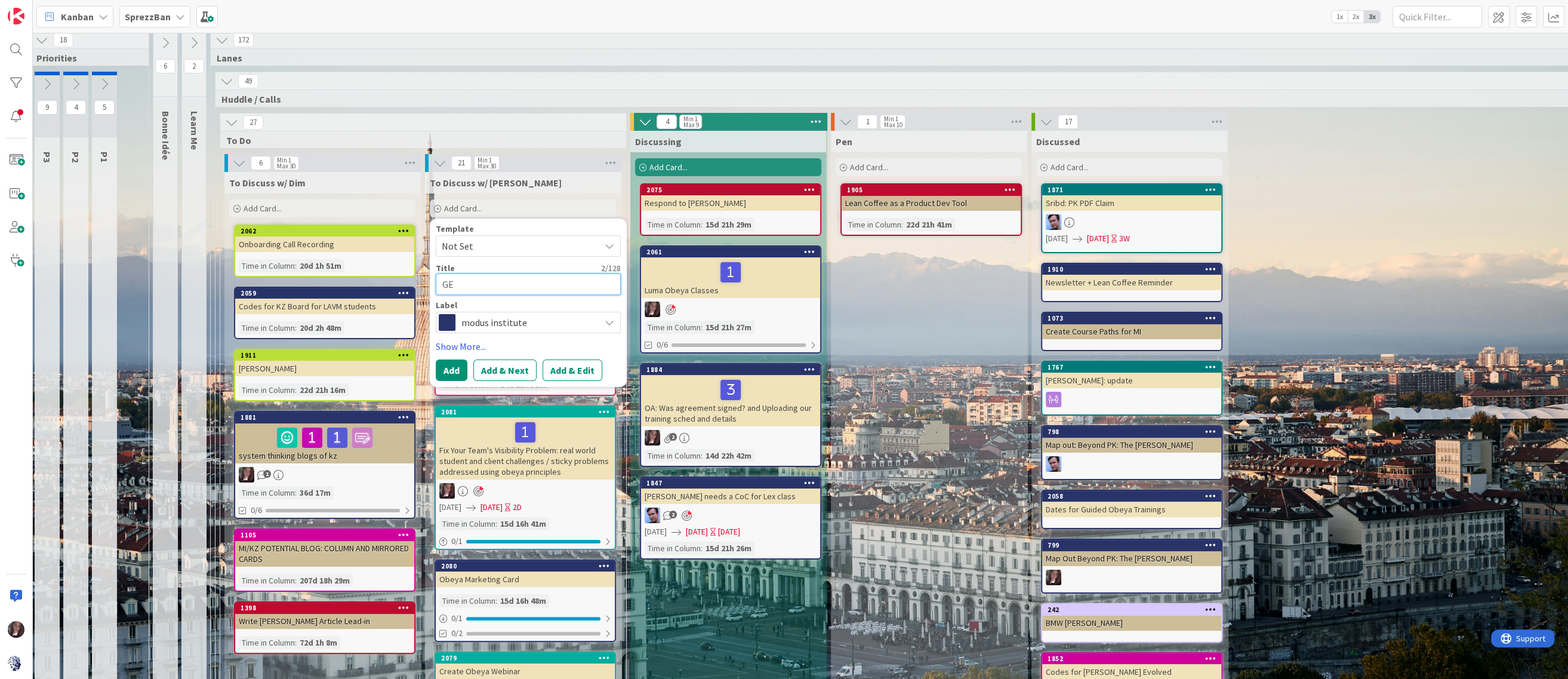
type textarea "GE?"
type textarea "x"
type textarea "GE?\"
type textarea "x"
type textarea "GE?"
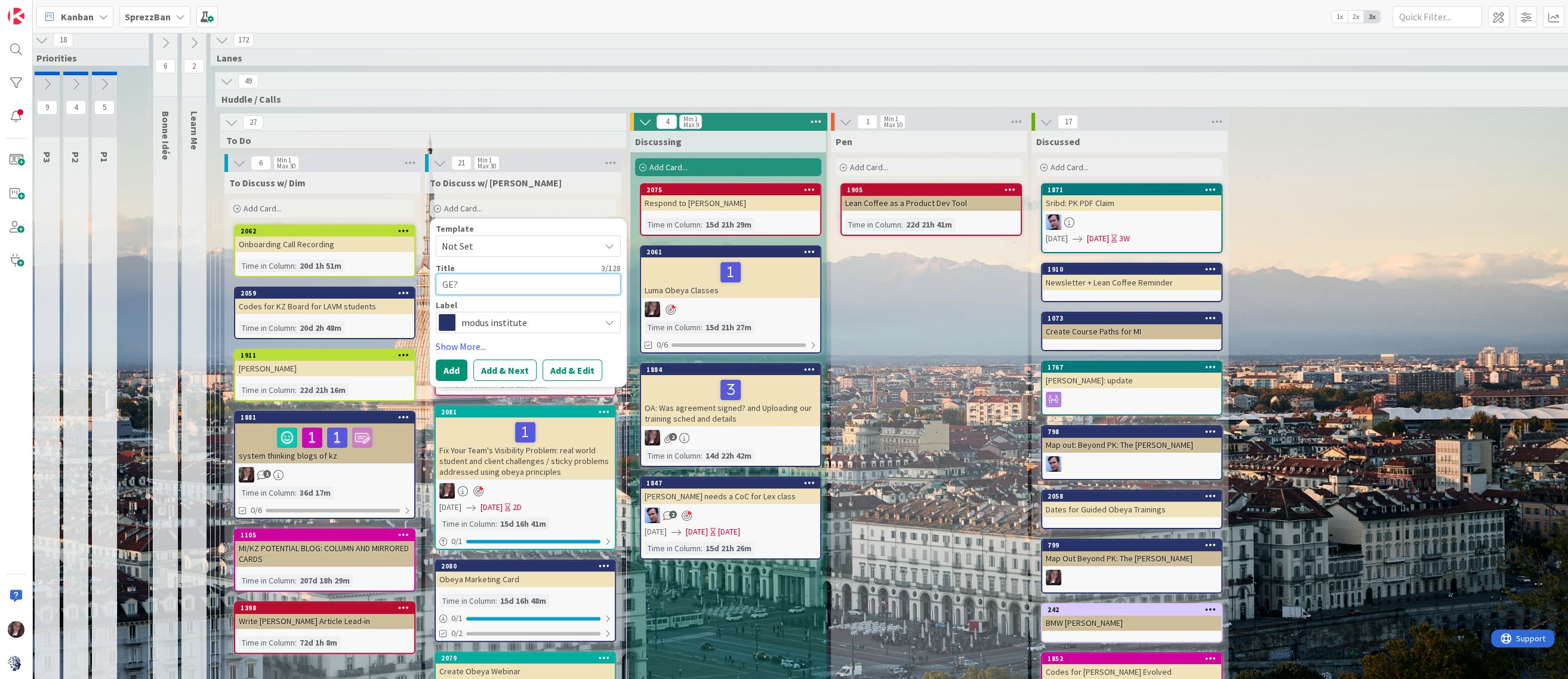
type textarea "x"
type textarea "GE"
type textarea "x"
type textarea "GE"
type textarea "x"
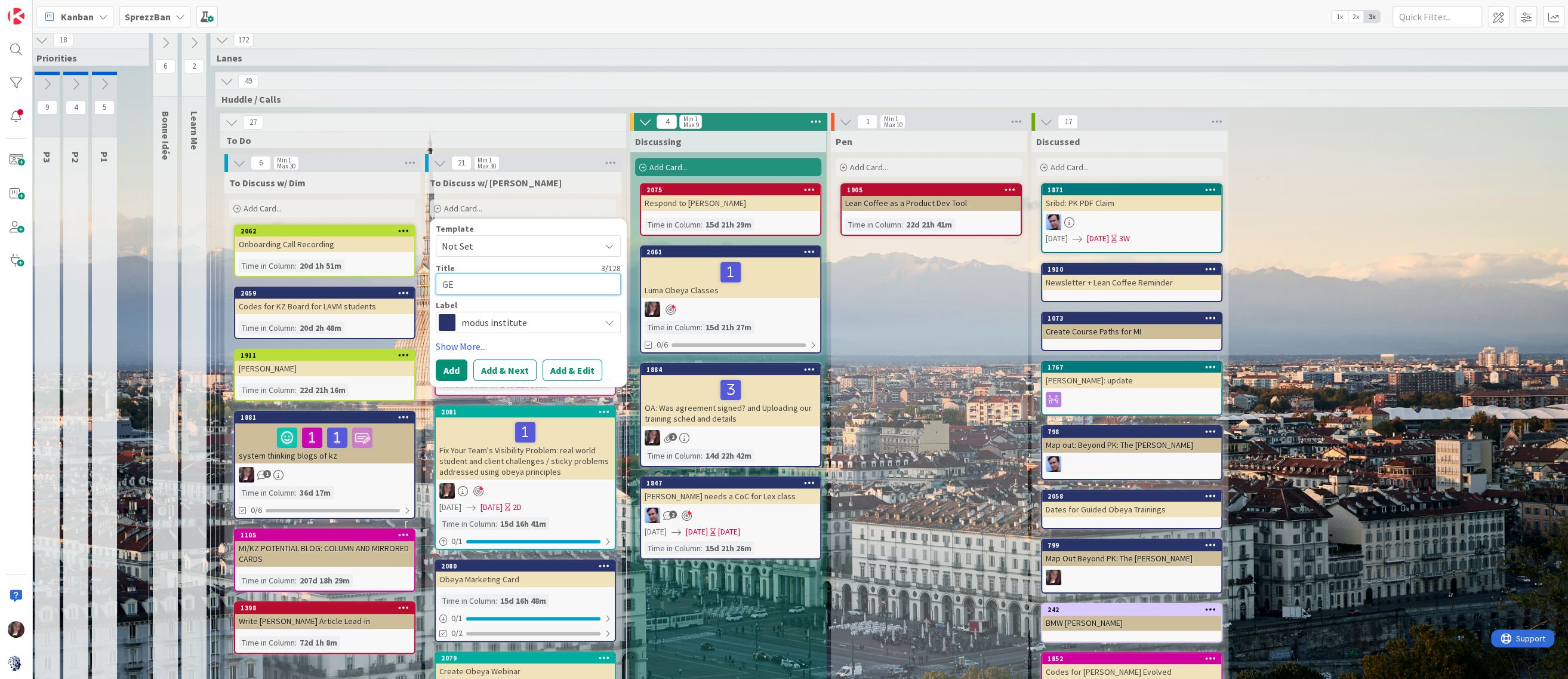
type textarea "GE A"
type textarea "x"
type textarea "GE Ae"
type textarea "x"
type textarea "GE Aer"
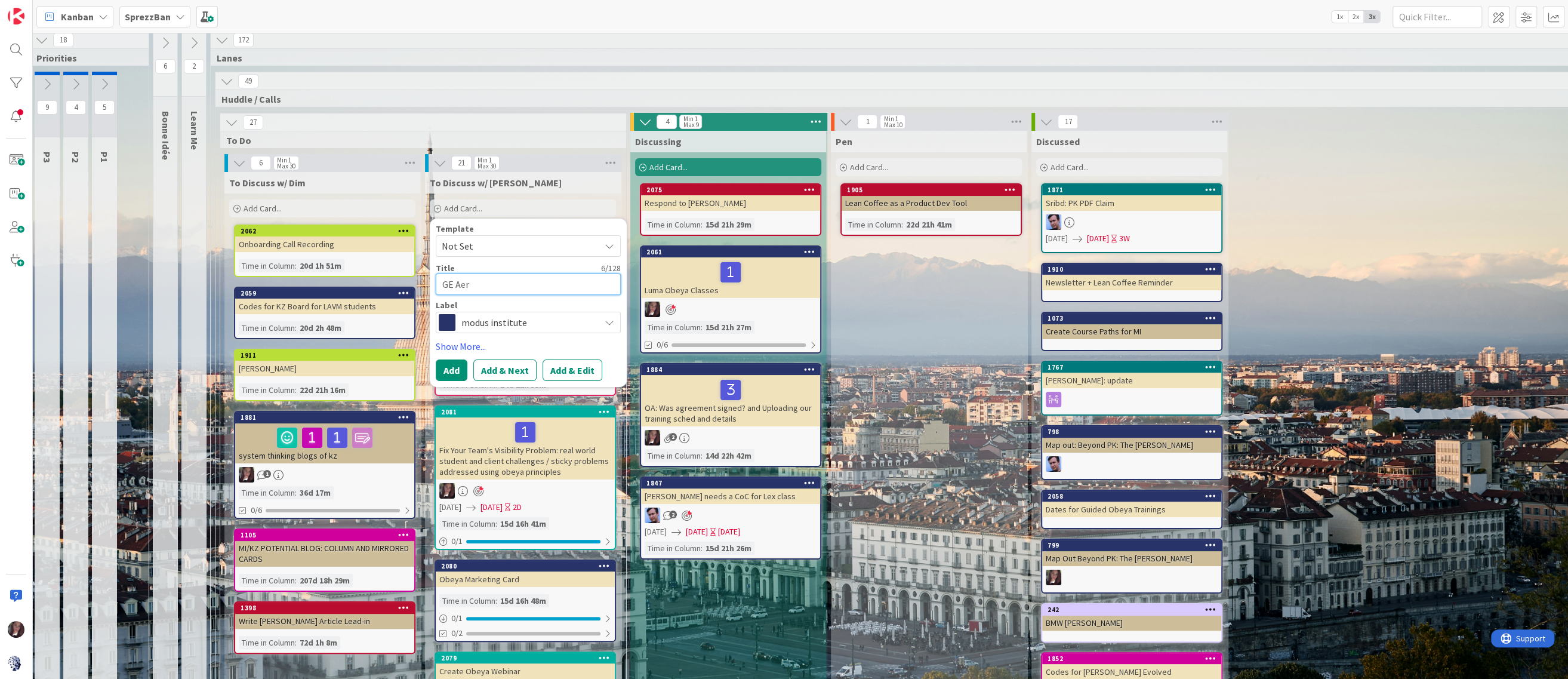
type textarea "x"
type textarea "GE Aero"
type textarea "x"
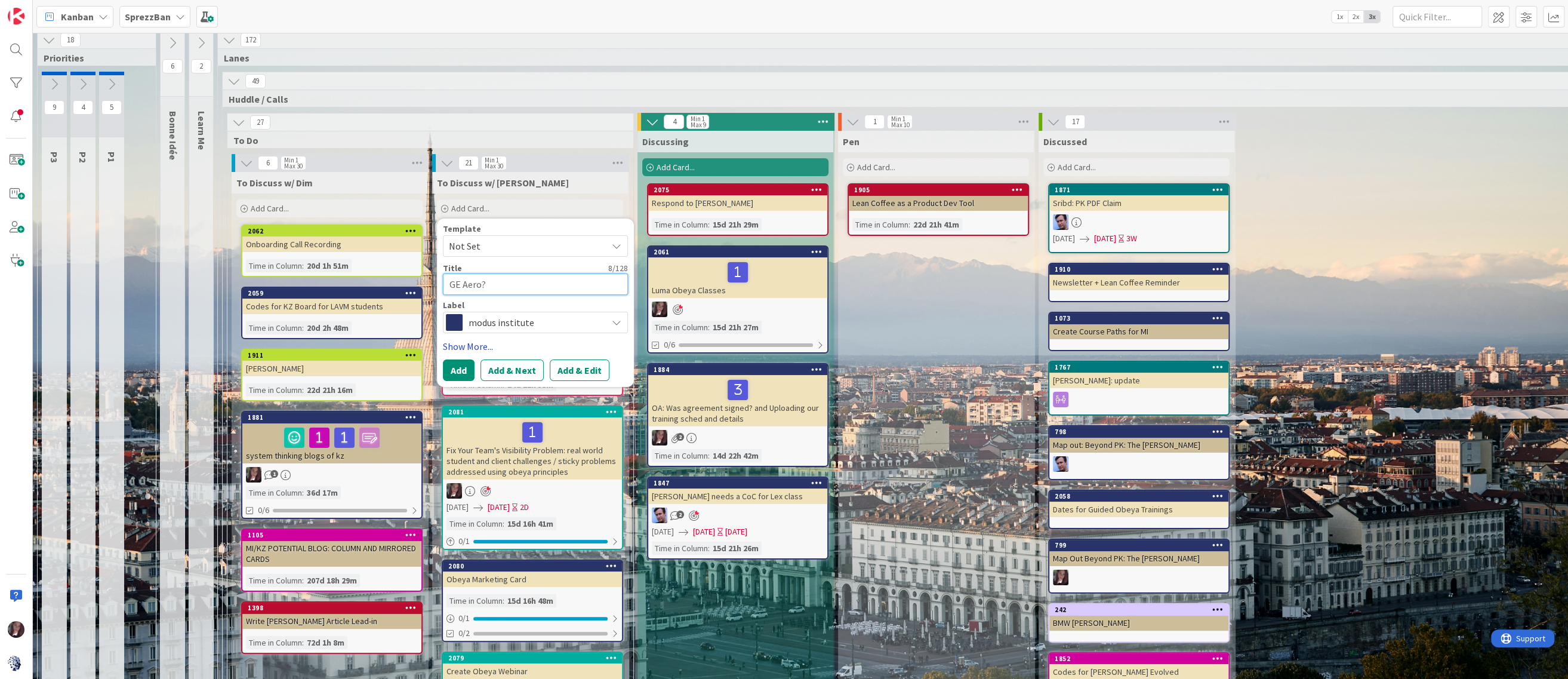
scroll to position [4, 0]
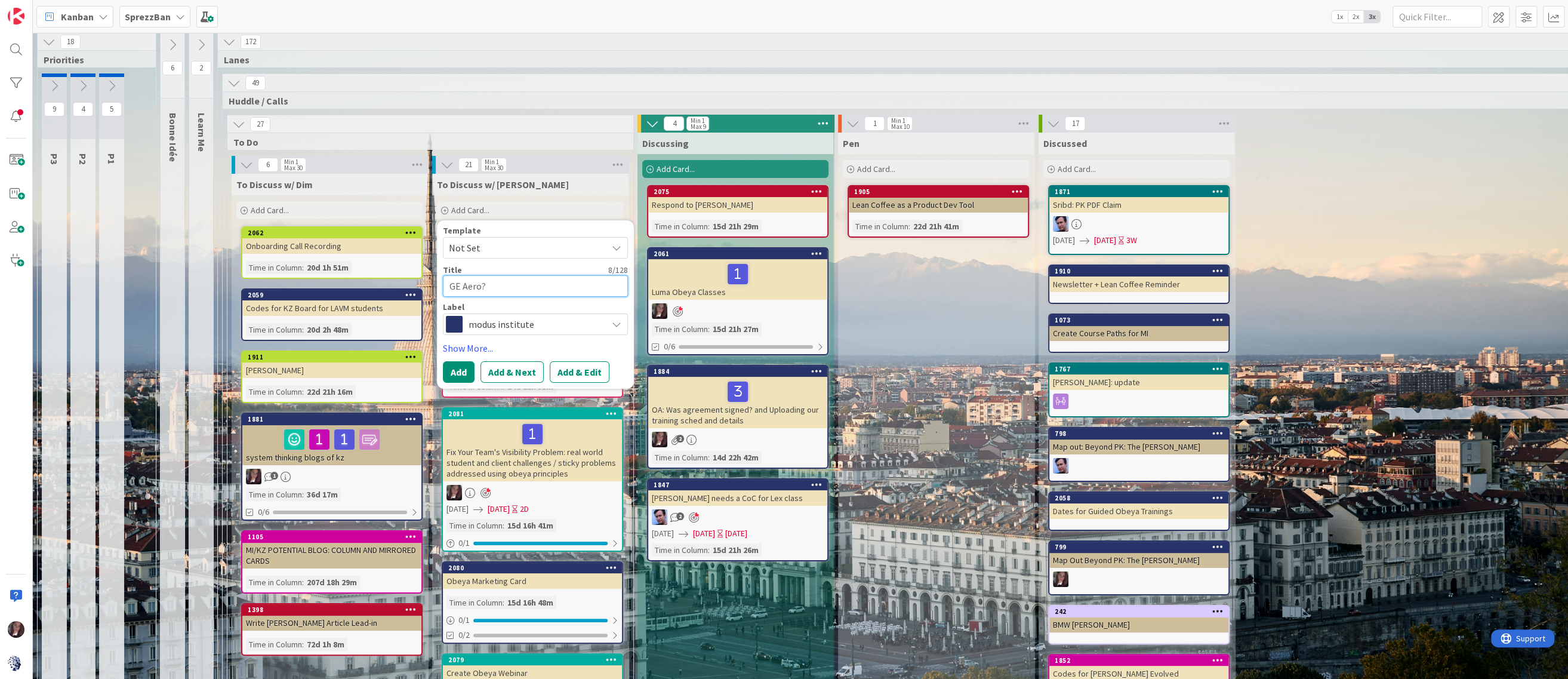
type textarea "GE Aero?"
click at [512, 319] on span "modus institute" at bounding box center [535, 324] width 132 height 17
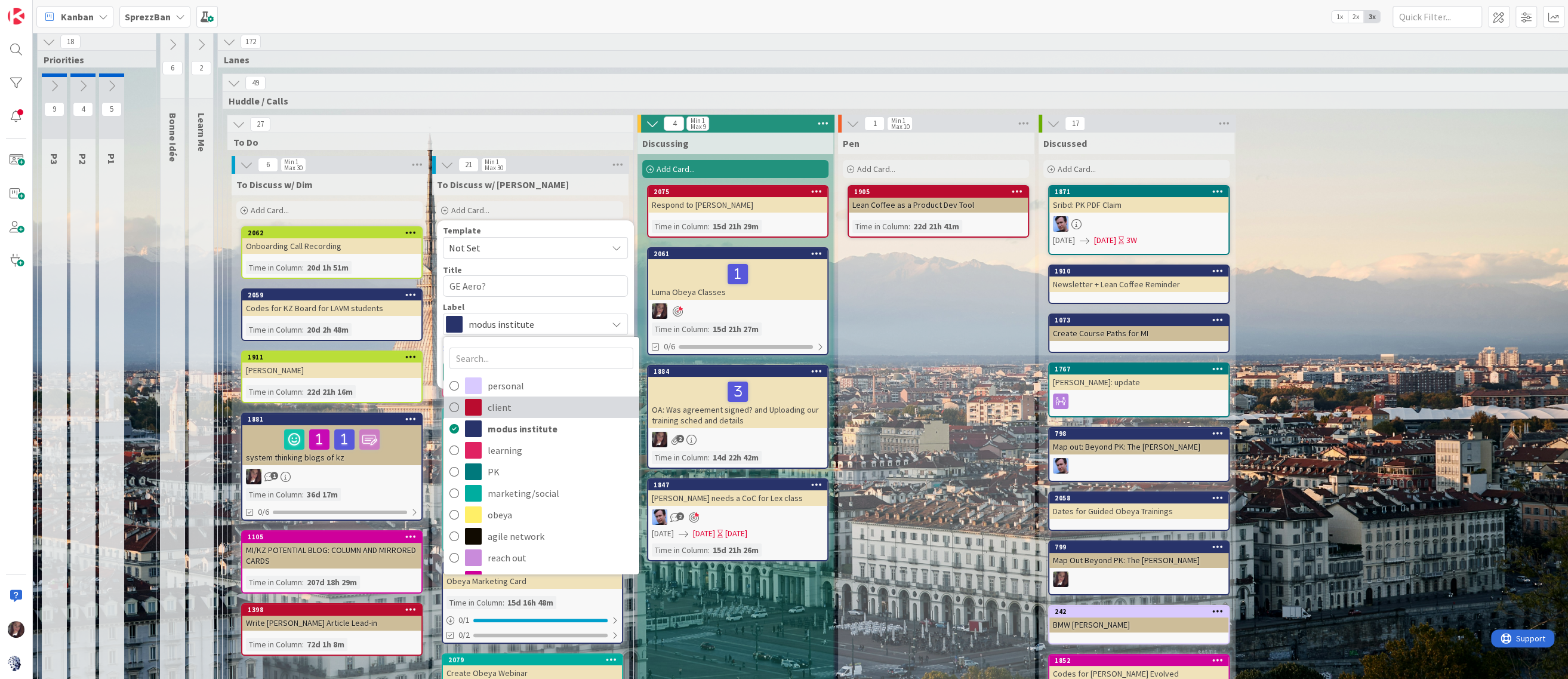
click at [450, 404] on icon at bounding box center [454, 407] width 10 height 18
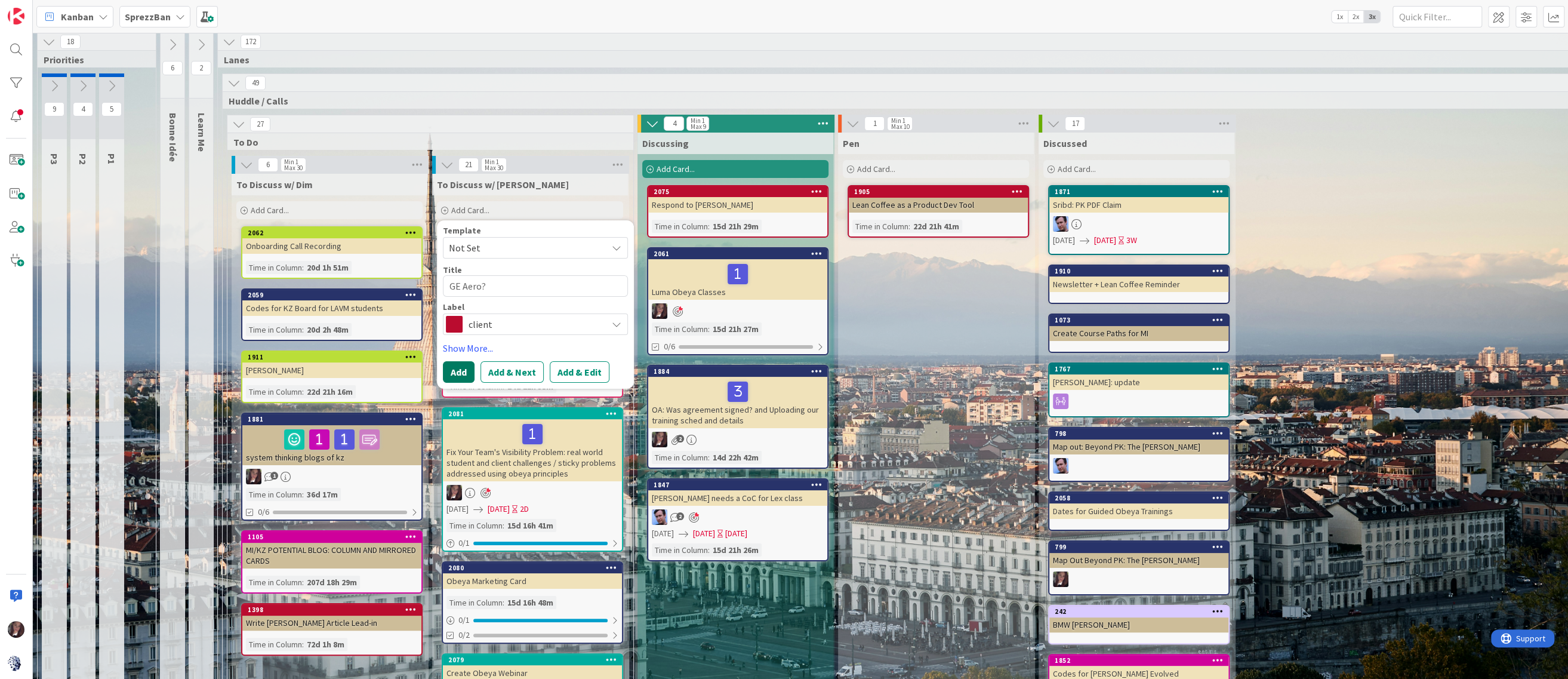
click at [455, 369] on button "Add" at bounding box center [459, 372] width 32 height 21
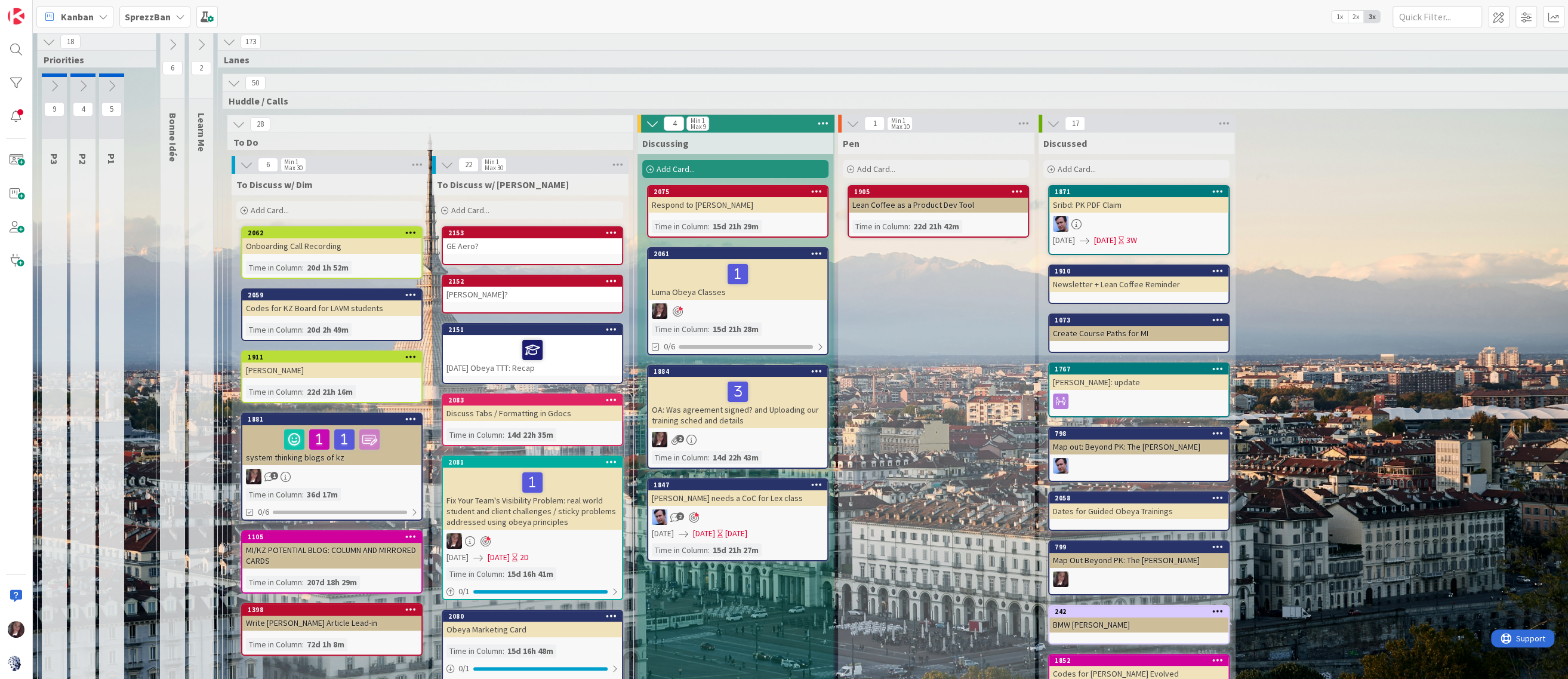
click at [475, 212] on span "Add Card..." at bounding box center [470, 210] width 38 height 11
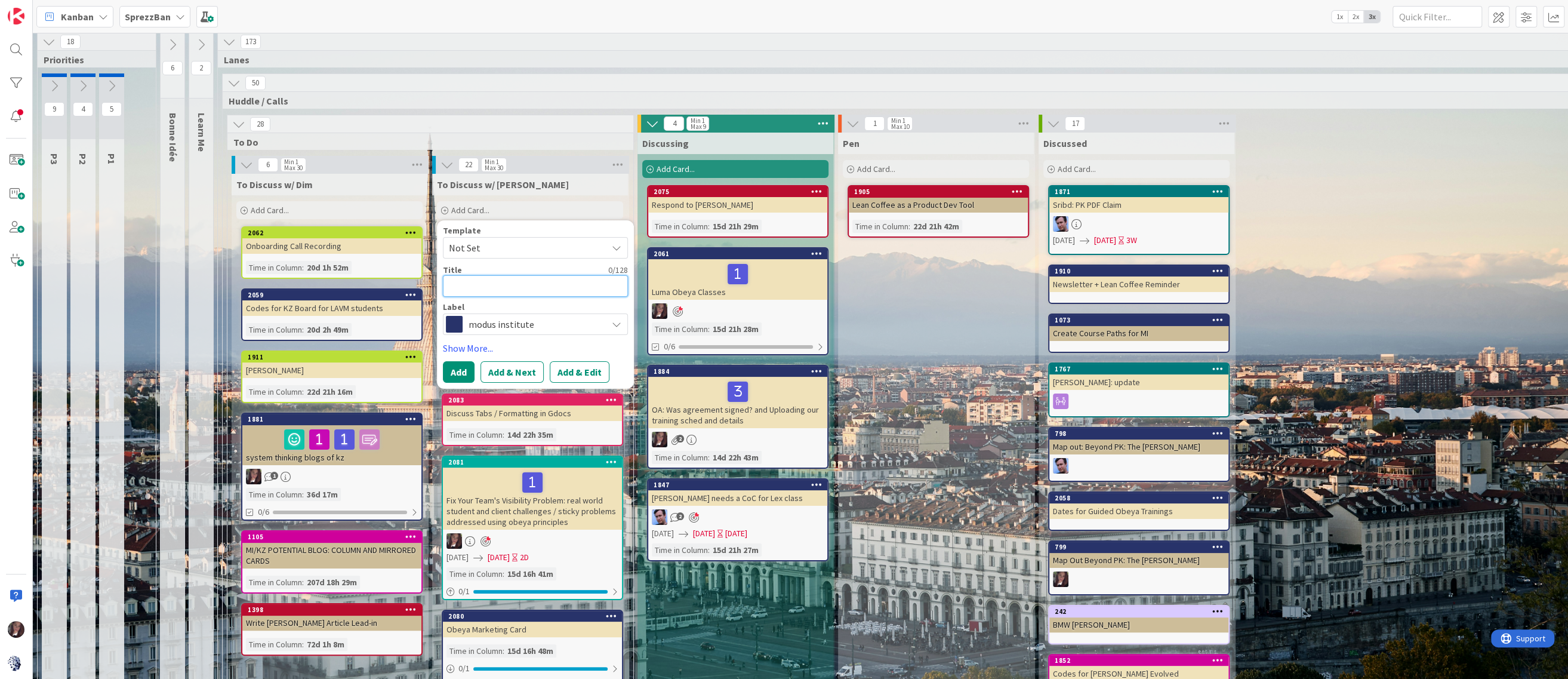
scroll to position [6, 0]
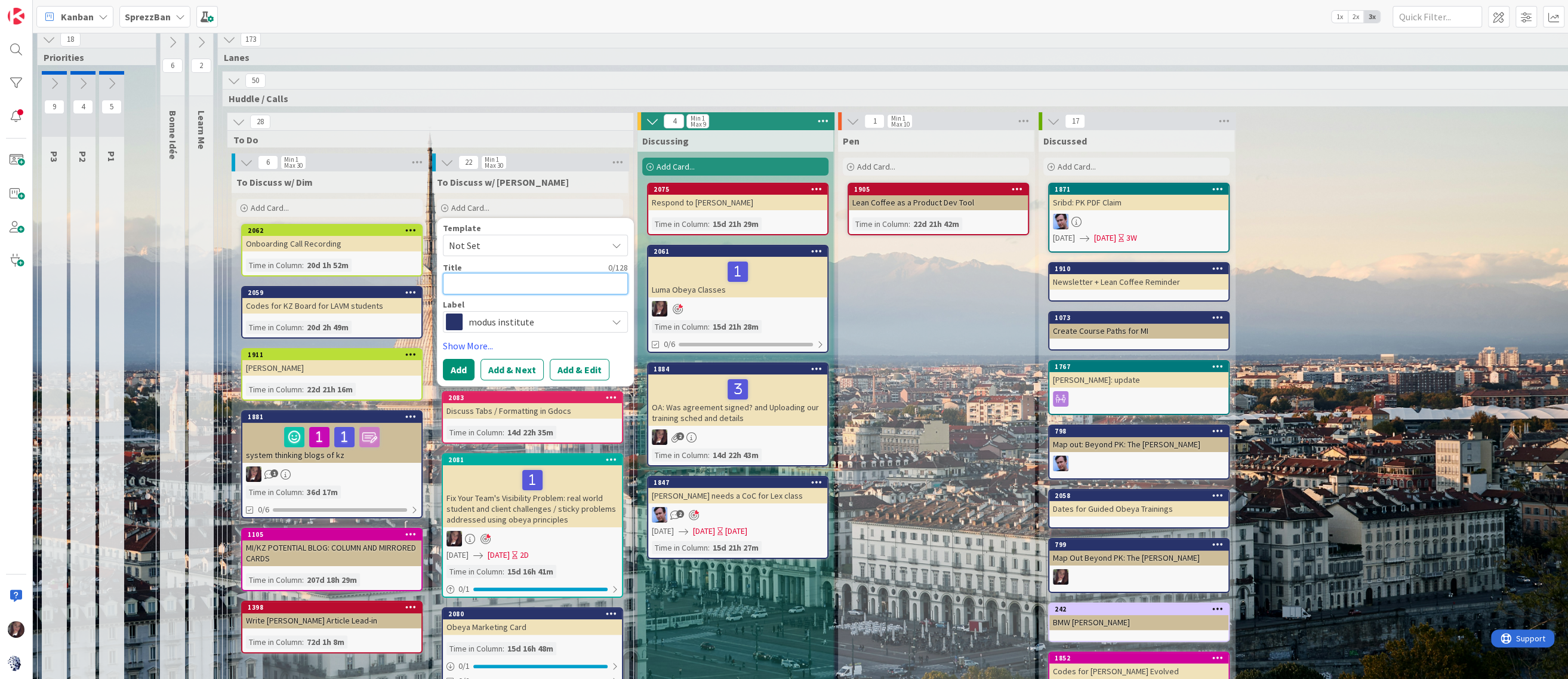
type textarea "x"
type textarea "L"
type textarea "x"
type textarea "LA"
type textarea "x"
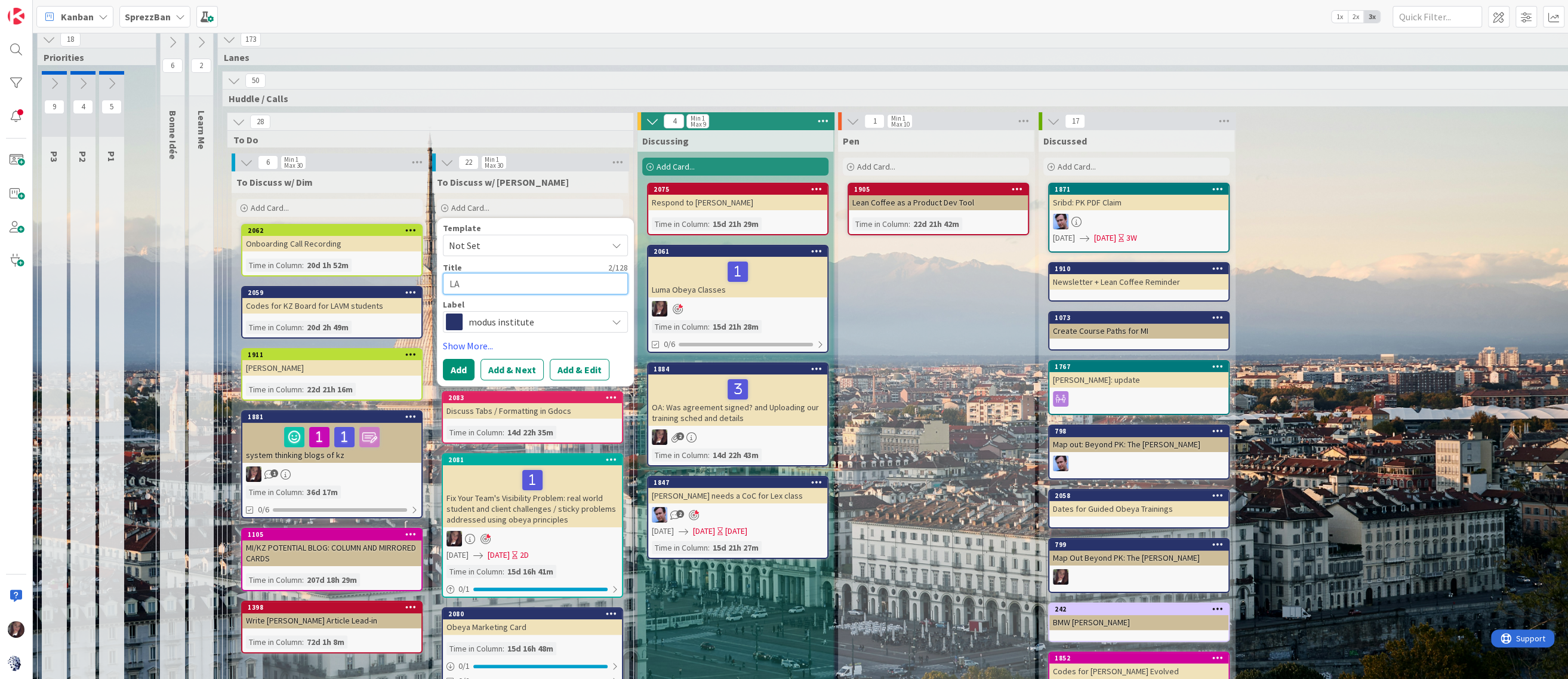
type textarea "LAV"
type textarea "x"
type textarea "LAVM"
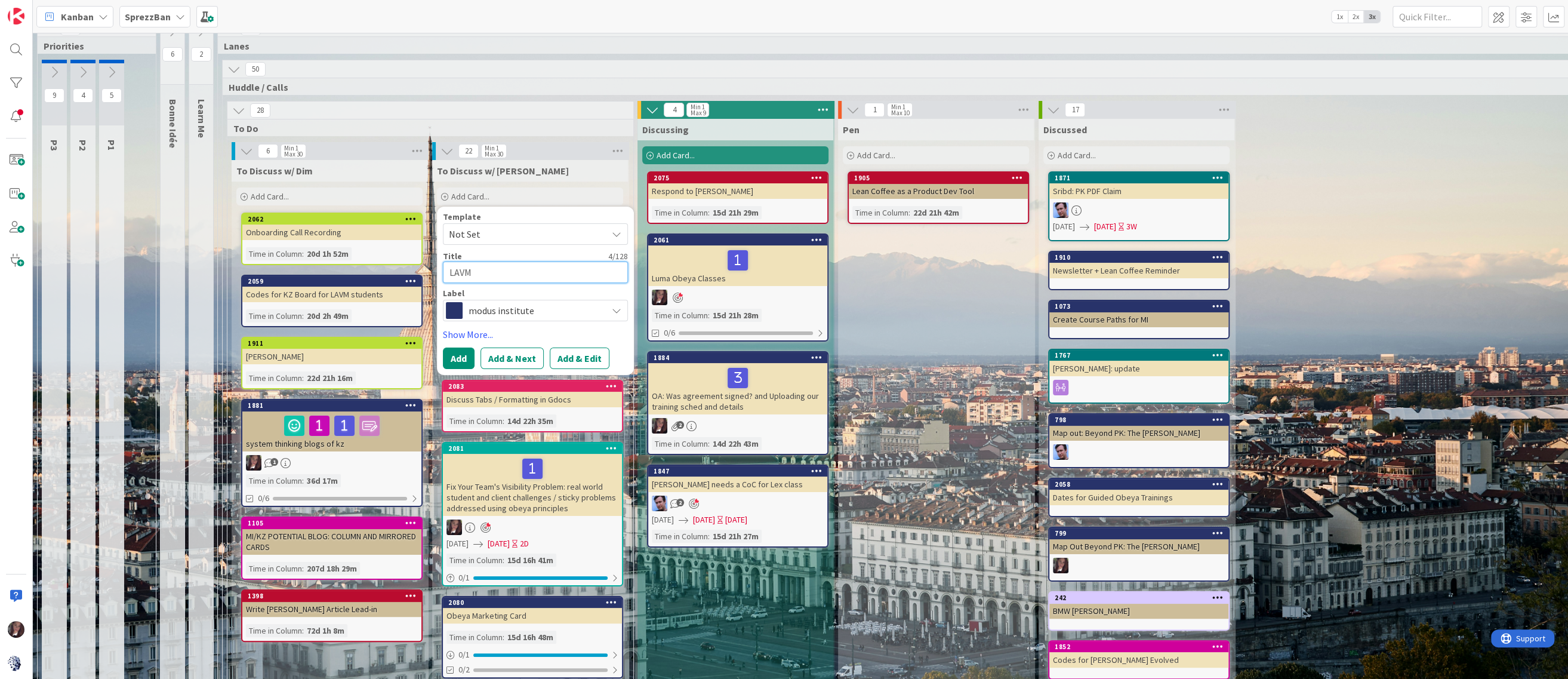
scroll to position [7, 0]
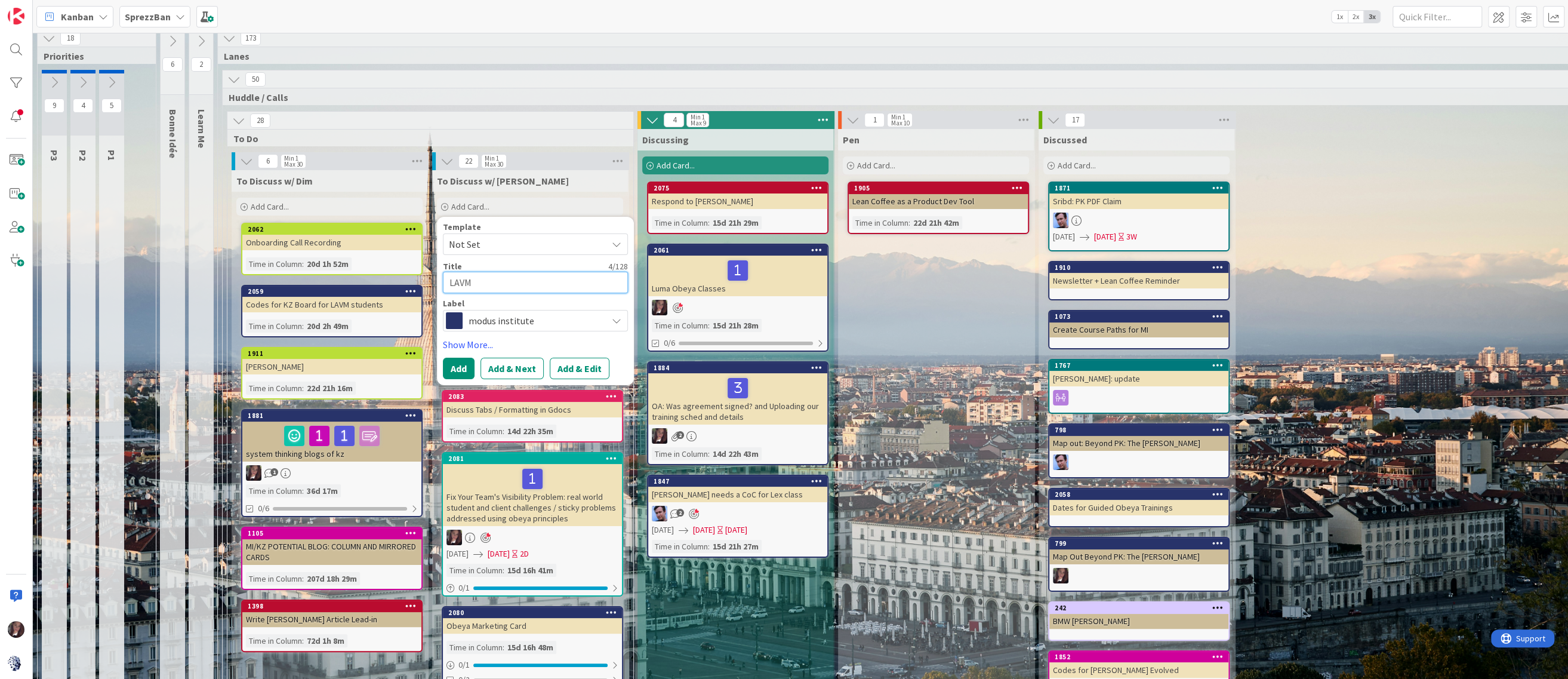
type textarea "x"
type textarea "LAVM"
type textarea "x"
type textarea "LAVM L"
type textarea "x"
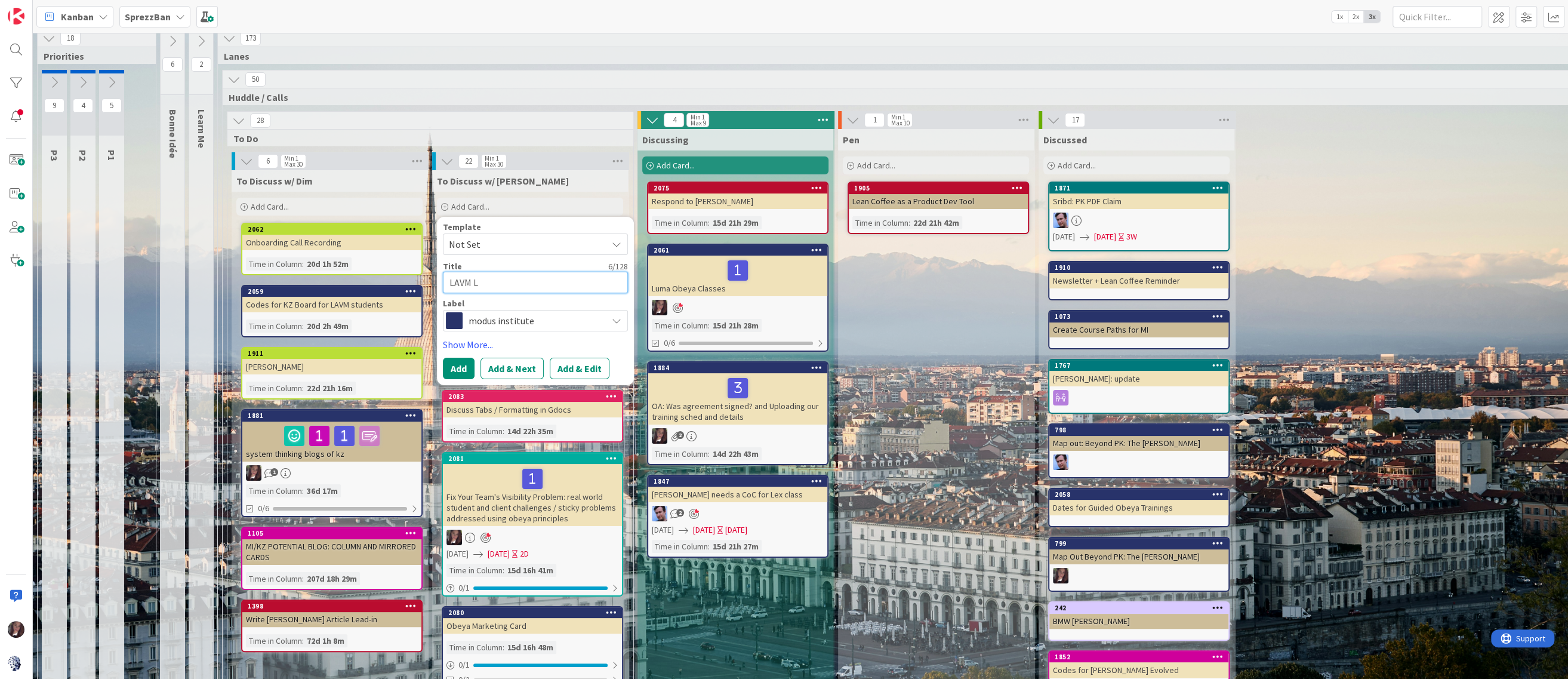
type textarea "LAVM La"
type textarea "x"
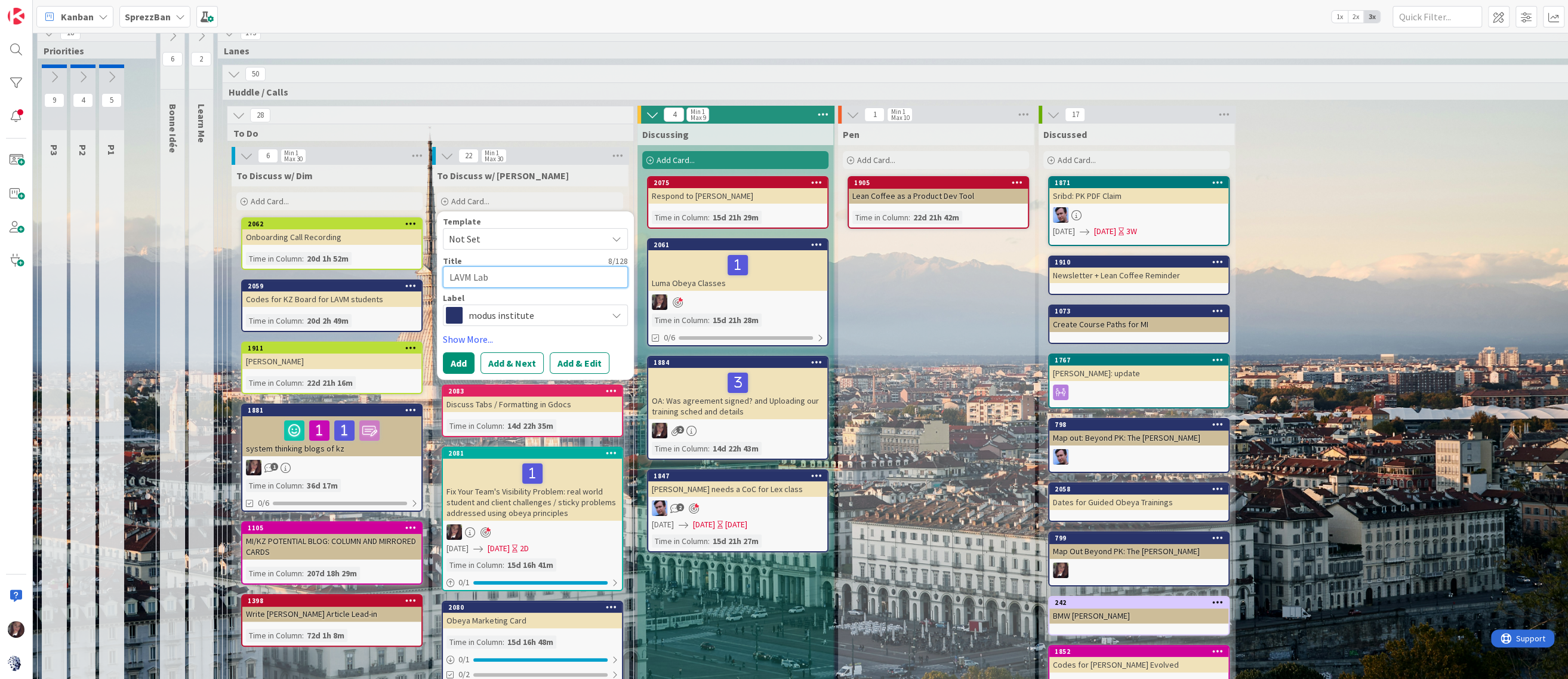
type textarea "LAVM Lab"
click at [503, 312] on span "modus institute" at bounding box center [535, 315] width 132 height 17
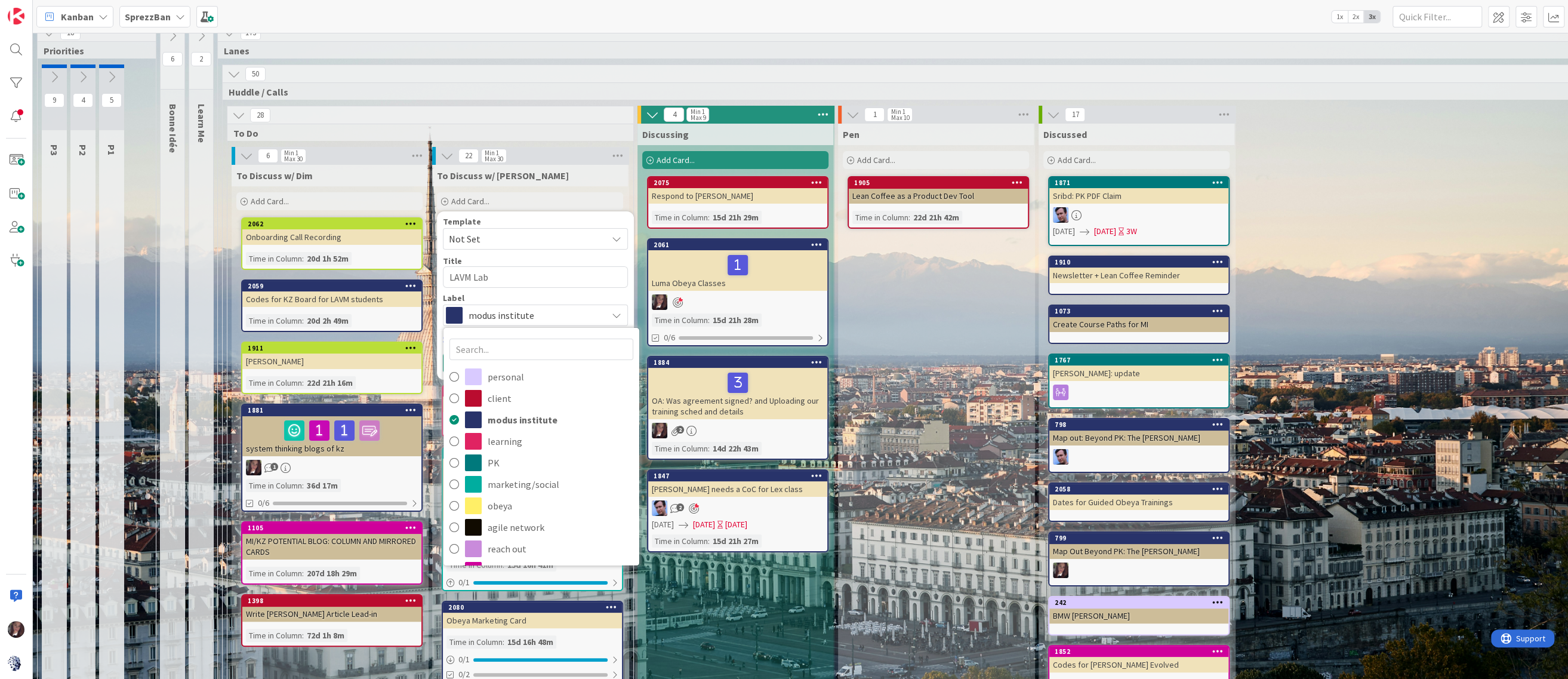
scroll to position [12, 1]
click at [527, 270] on textarea "LAVM Lab" at bounding box center [534, 277] width 185 height 21
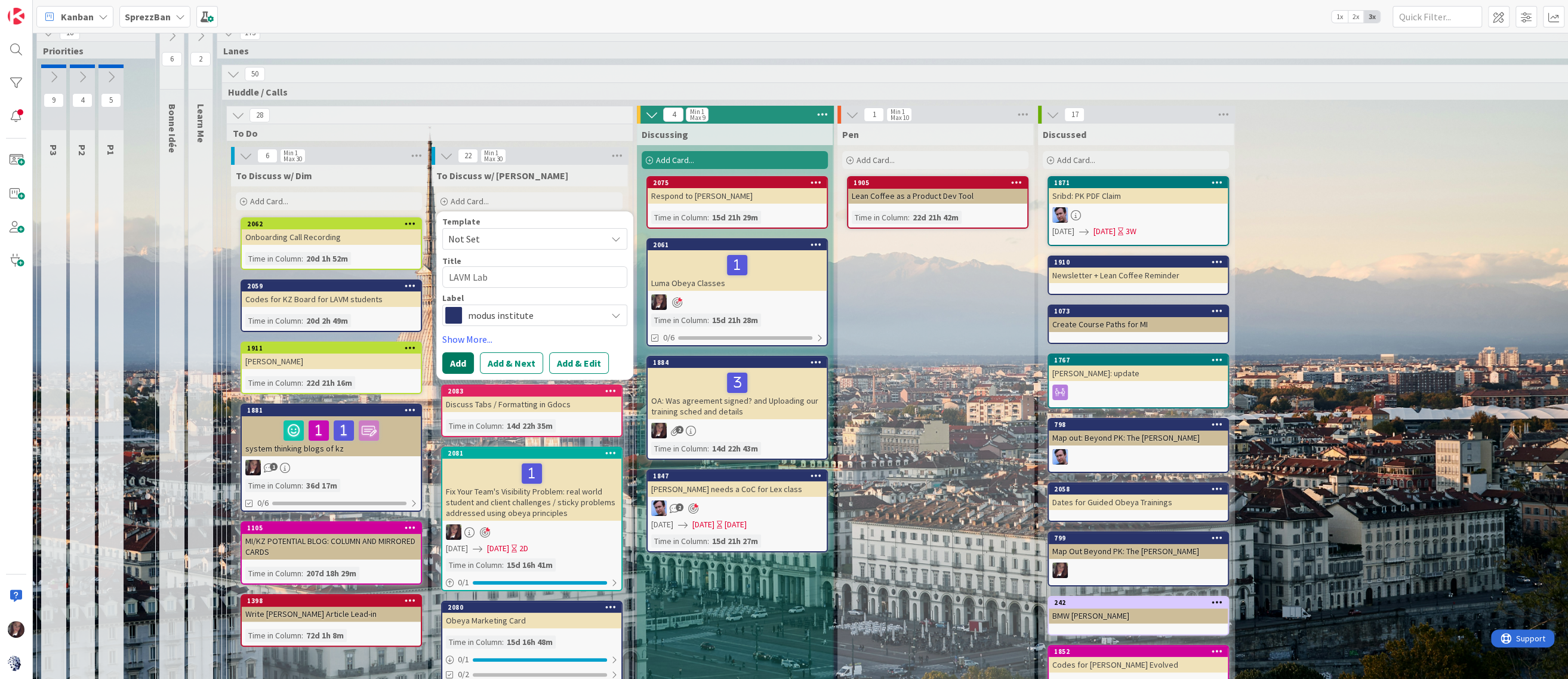
click at [461, 359] on button "Add" at bounding box center [458, 363] width 32 height 21
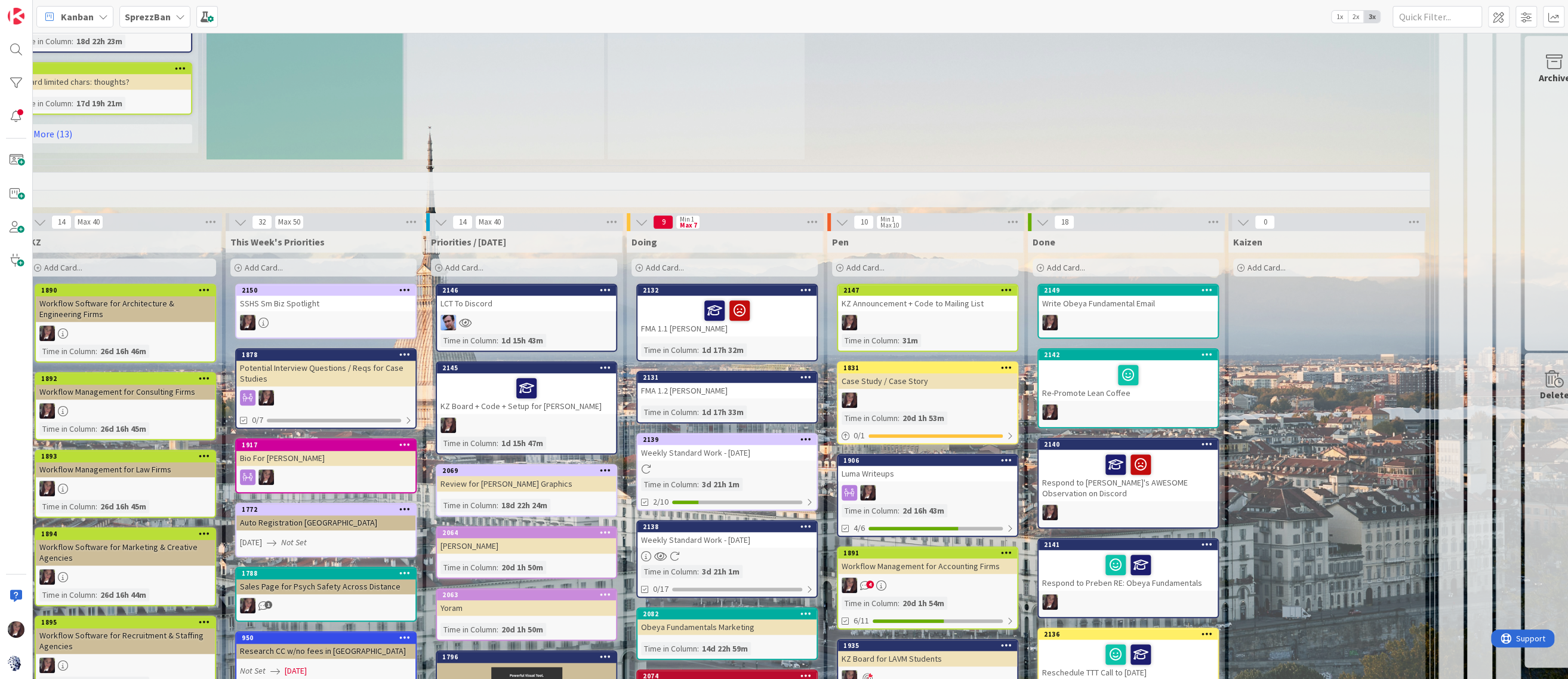
scroll to position [816, 433]
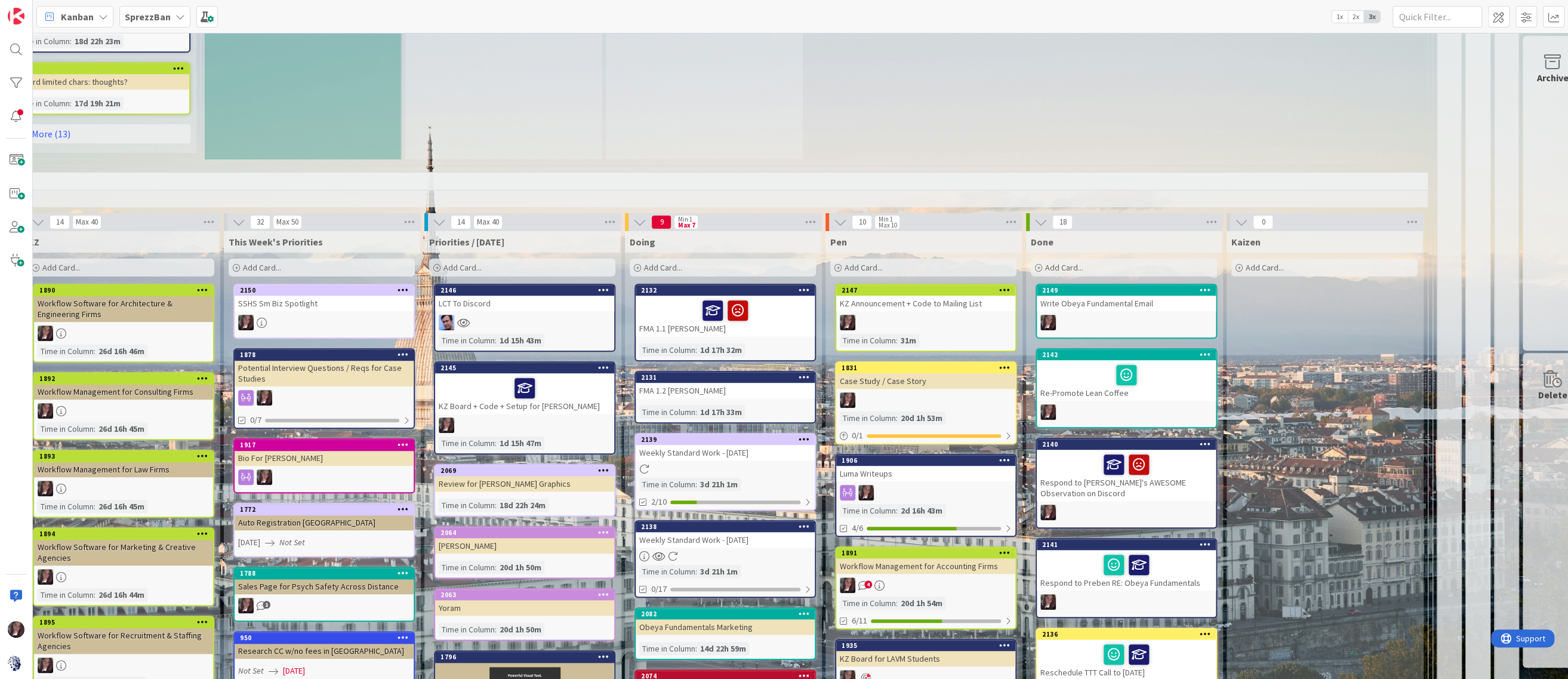
click at [517, 267] on div "Add Card..." at bounding box center [522, 268] width 186 height 18
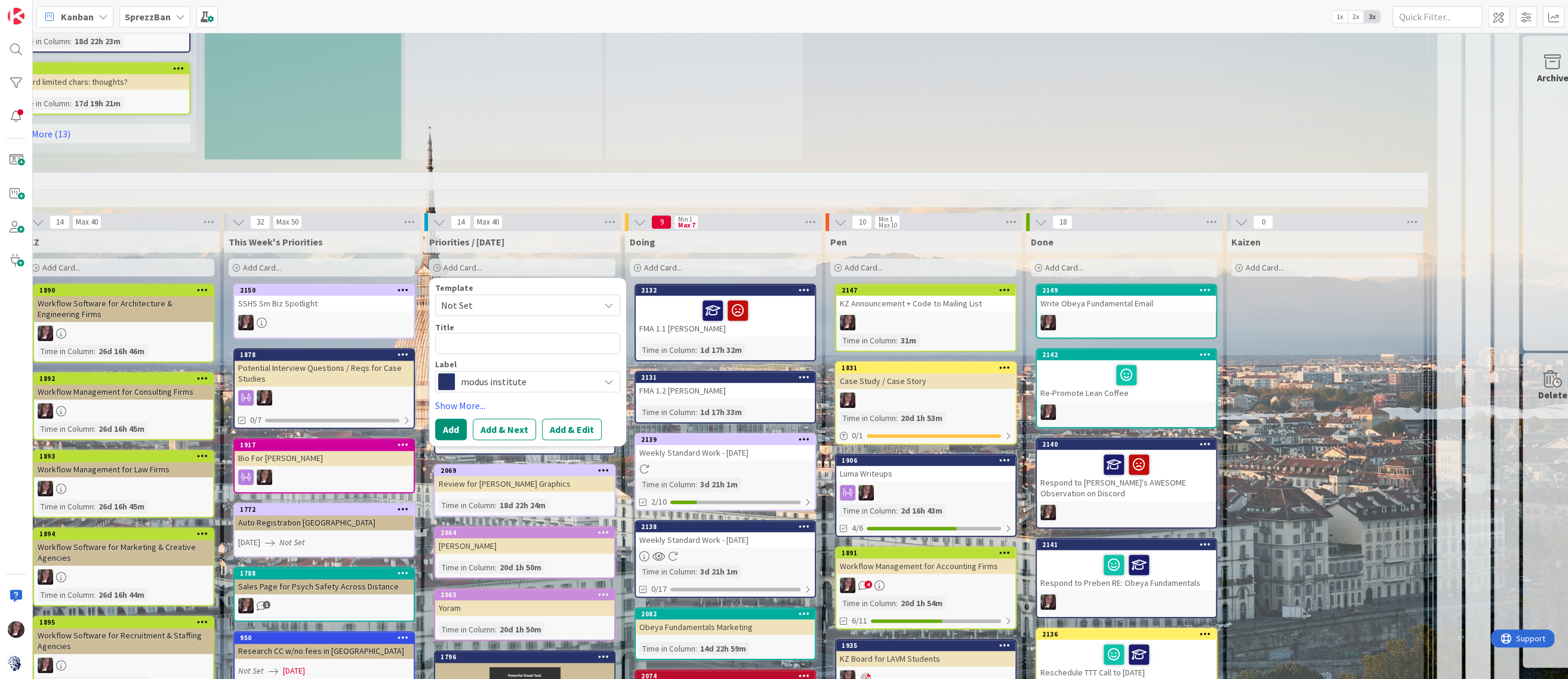
type textarea "x"
type textarea "O"
type textarea "x"
type textarea "Ob"
type textarea "x"
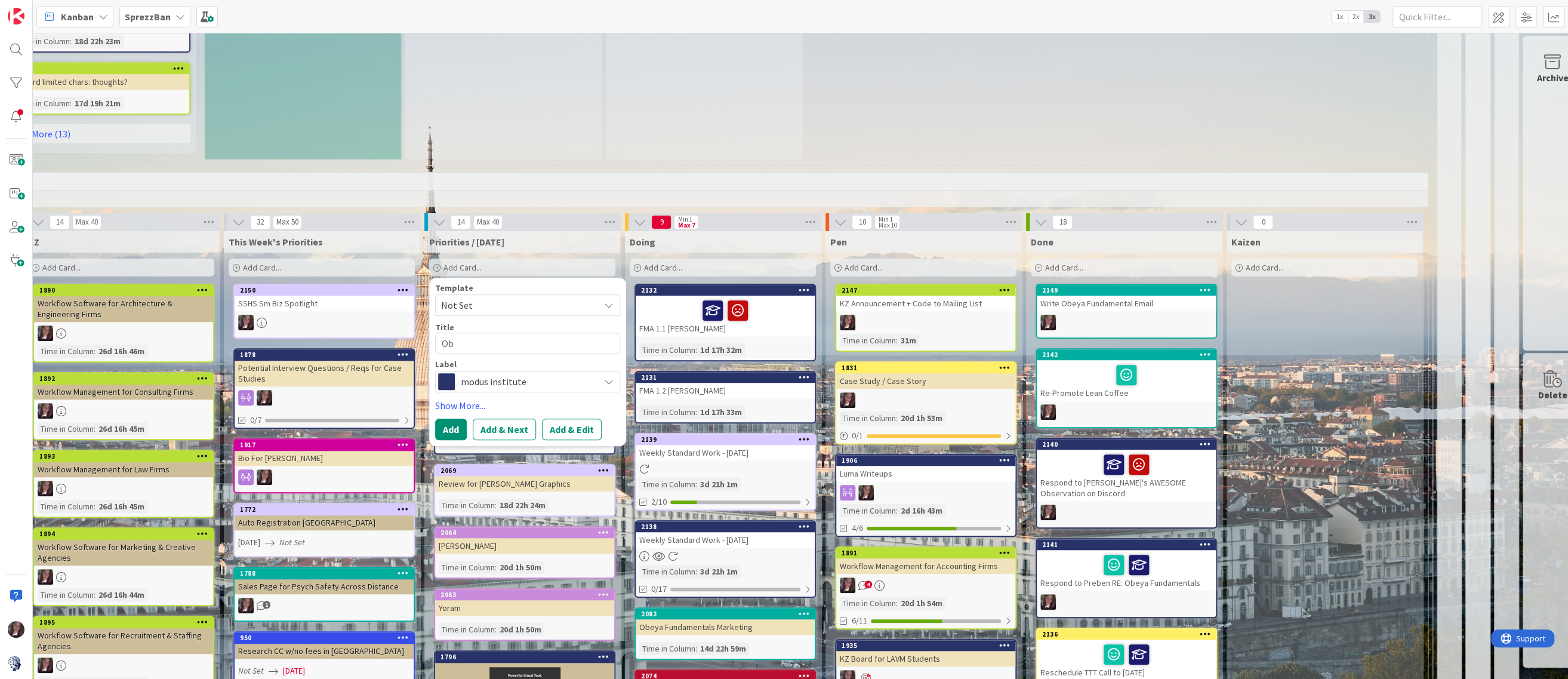
type textarea "Obe"
type textarea "x"
type textarea "Obey"
type textarea "x"
type textarea "Obeya"
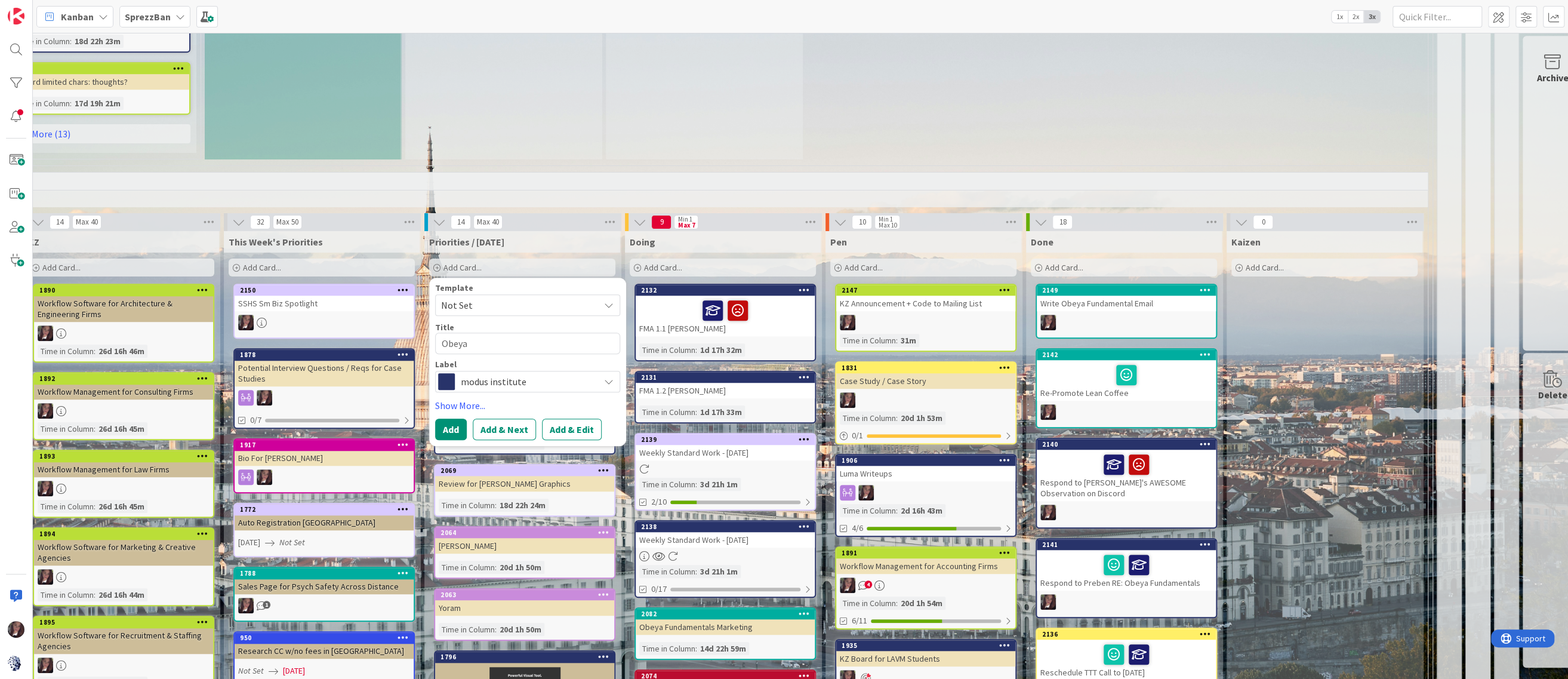
type textarea "x"
type textarea "Obeya"
type textarea "x"
type textarea "Obeya T"
type textarea "x"
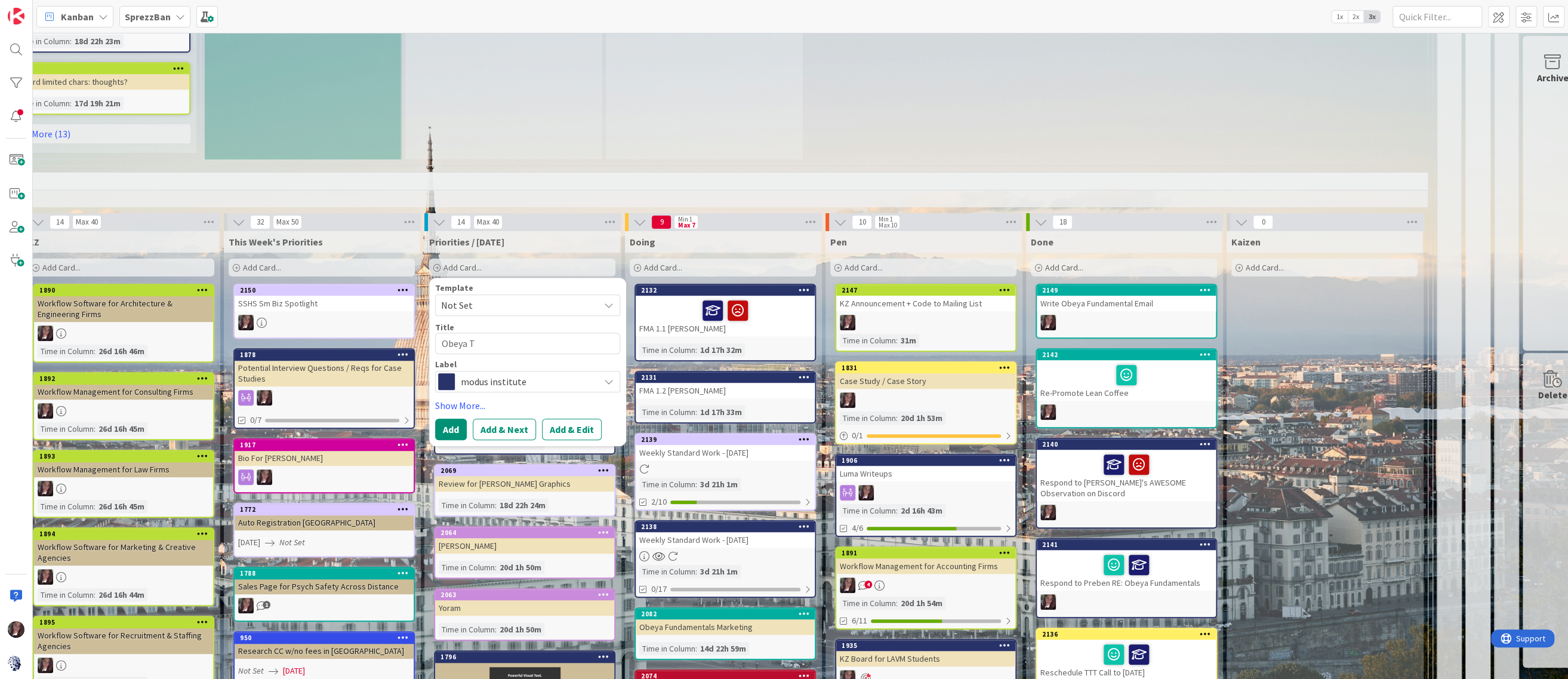
type textarea "Obeya TT"
type textarea "x"
type textarea "Obeya TTT"
type textarea "x"
type textarea "Obeya TTT"
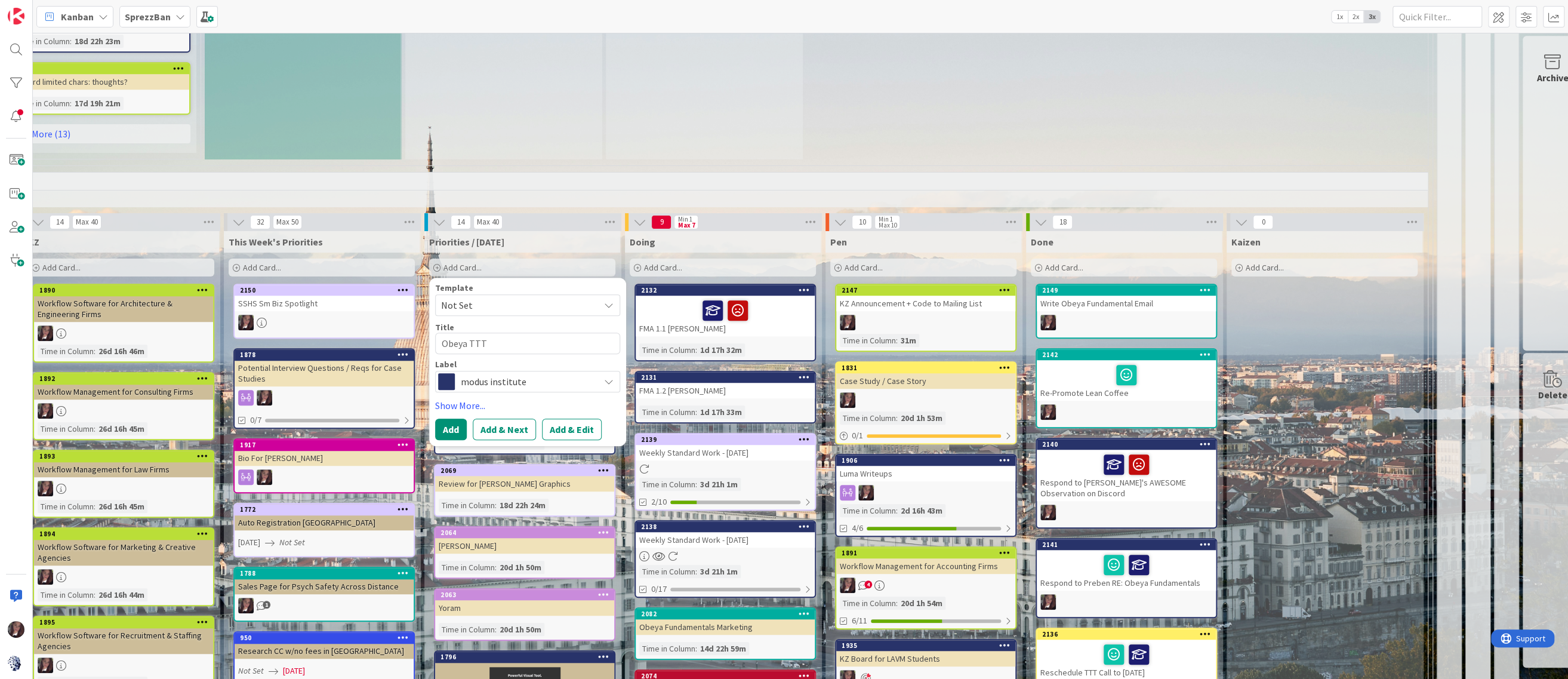
type textarea "x"
type textarea "Obeya TTT S"
type textarea "x"
type textarea "Obeya TTT Sy"
type textarea "x"
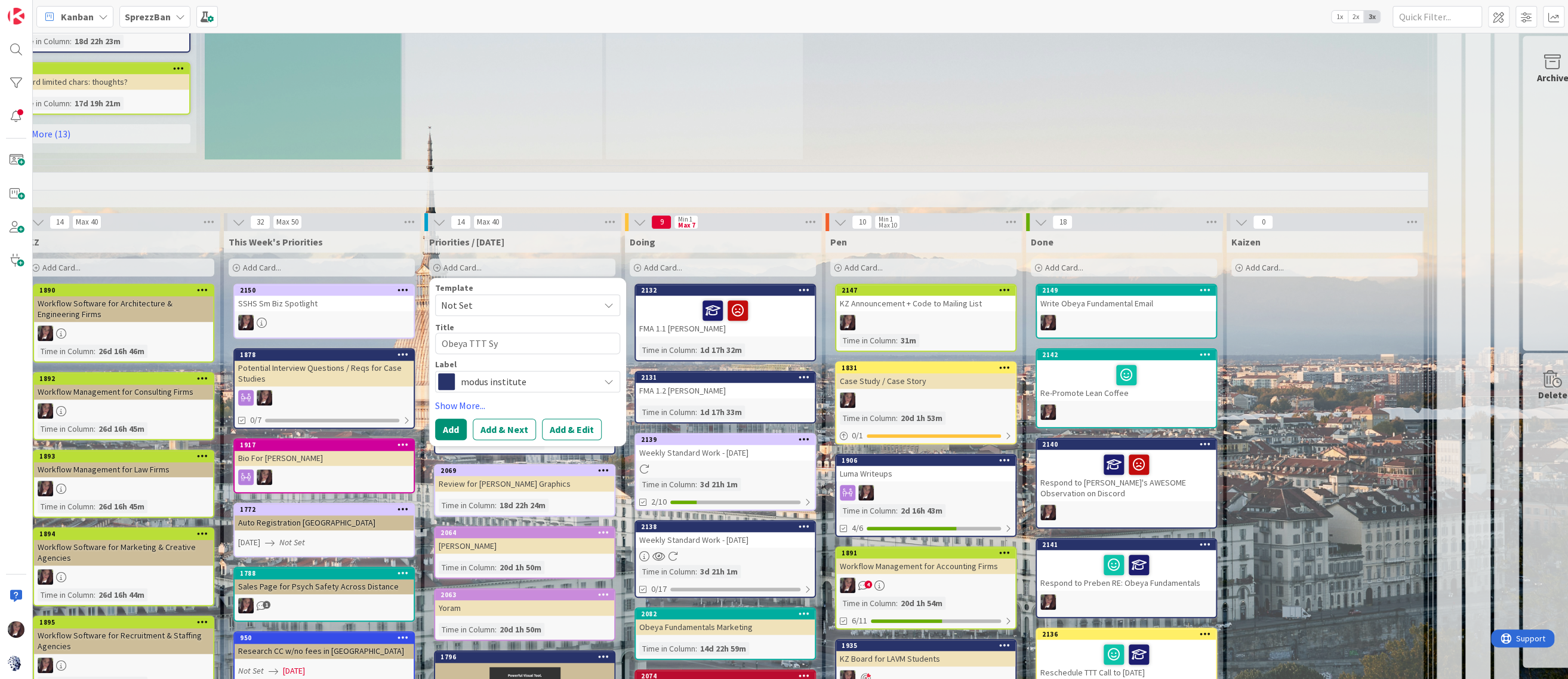
type textarea "Obeya TTT Sys"
type textarea "x"
type textarea "Obeya TTT Syst"
type textarea "x"
type textarea "Obeya TTT Syste"
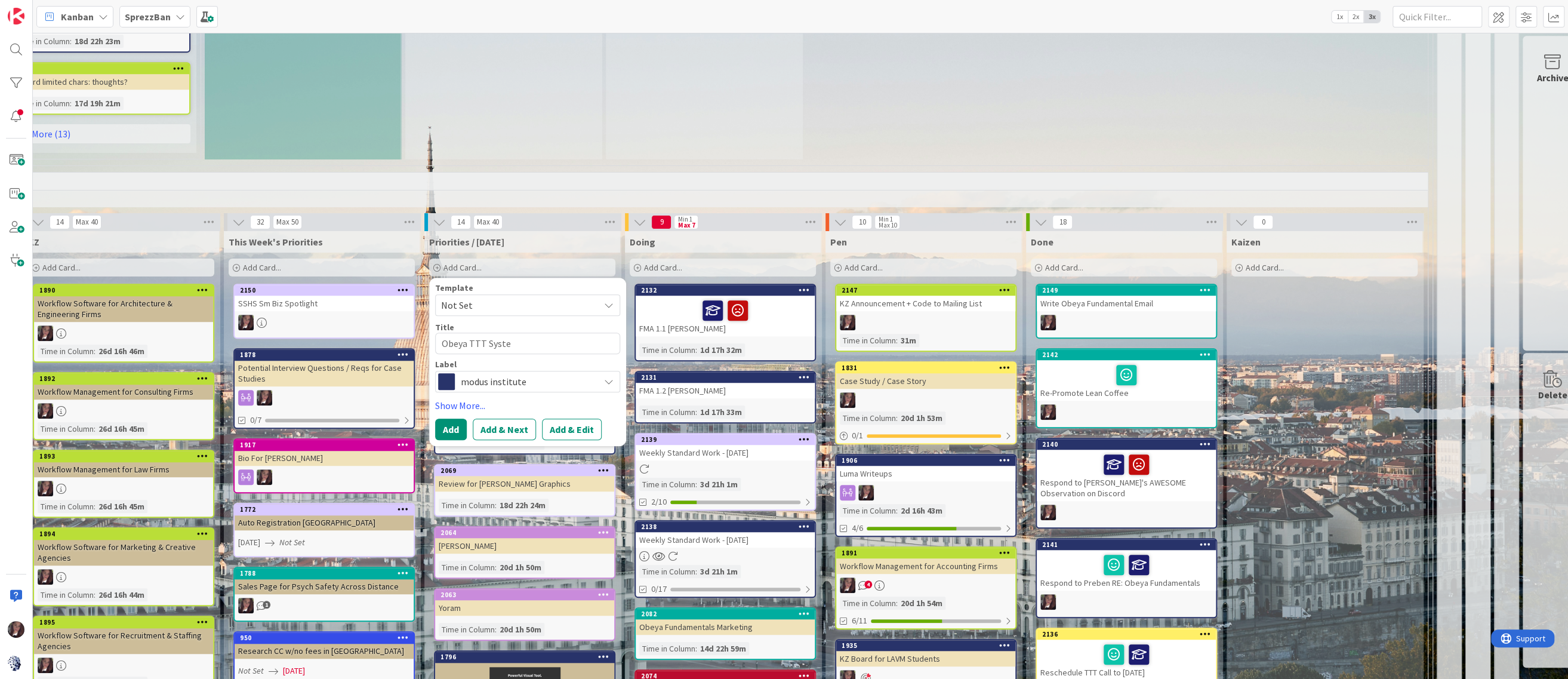
type textarea "x"
type textarea "Obeya TTT System"
type textarea "x"
type textarea "Obeya TTT Systems"
type textarea "x"
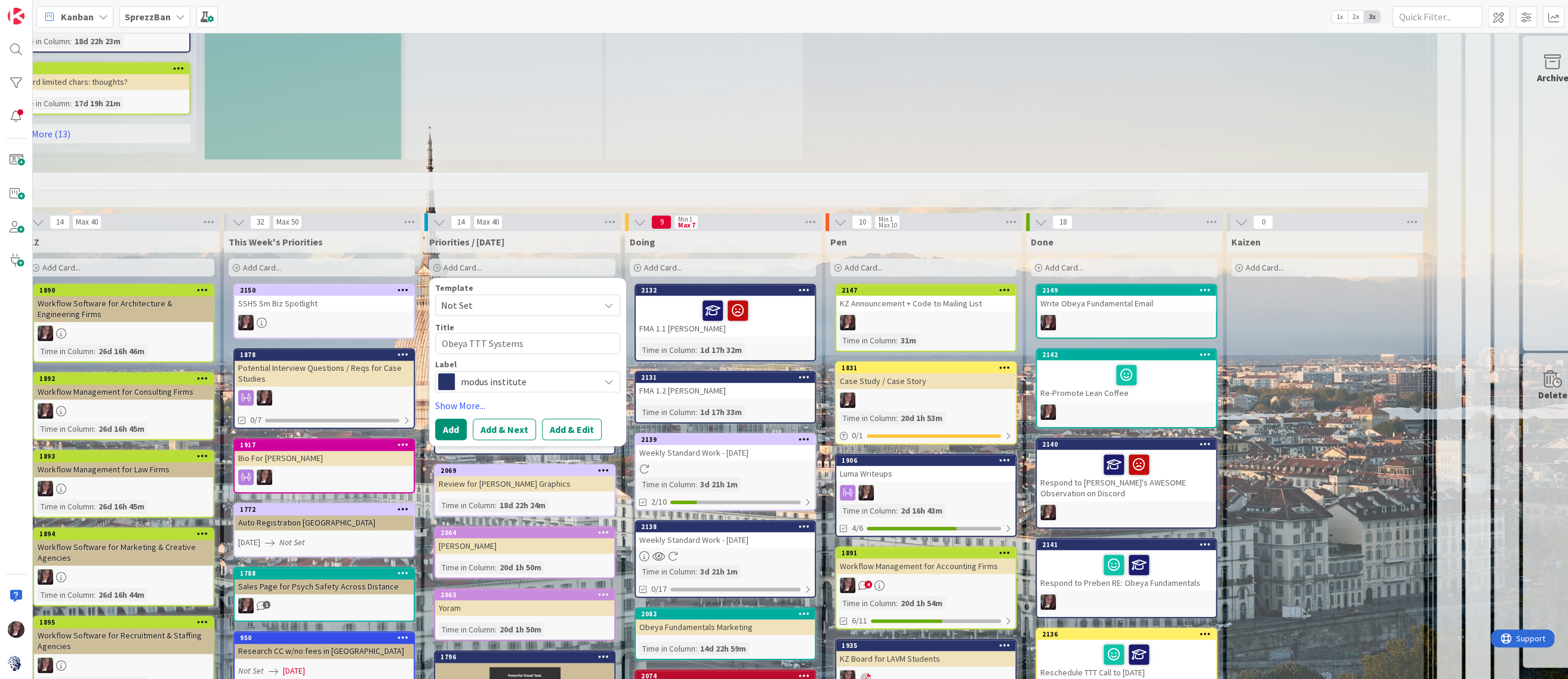
type textarea "Obeya TTT Systems"
type textarea "x"
type textarea "Obeya TTT Systems T"
type textarea "x"
type textarea "Obeya TTT Systems Th"
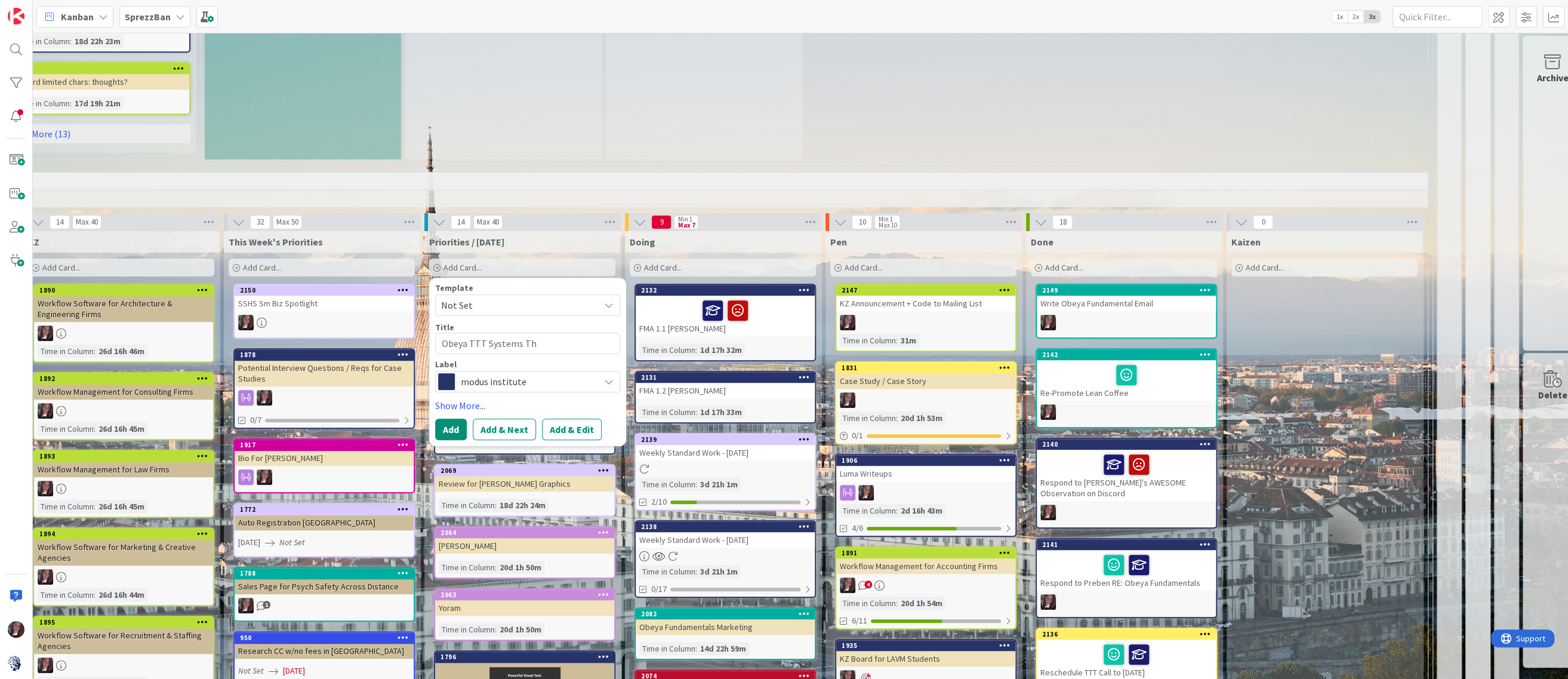
type textarea "x"
type textarea "Obeya TTT Systems Thi"
type textarea "x"
type textarea "Obeya TTT Systems Thin"
type textarea "x"
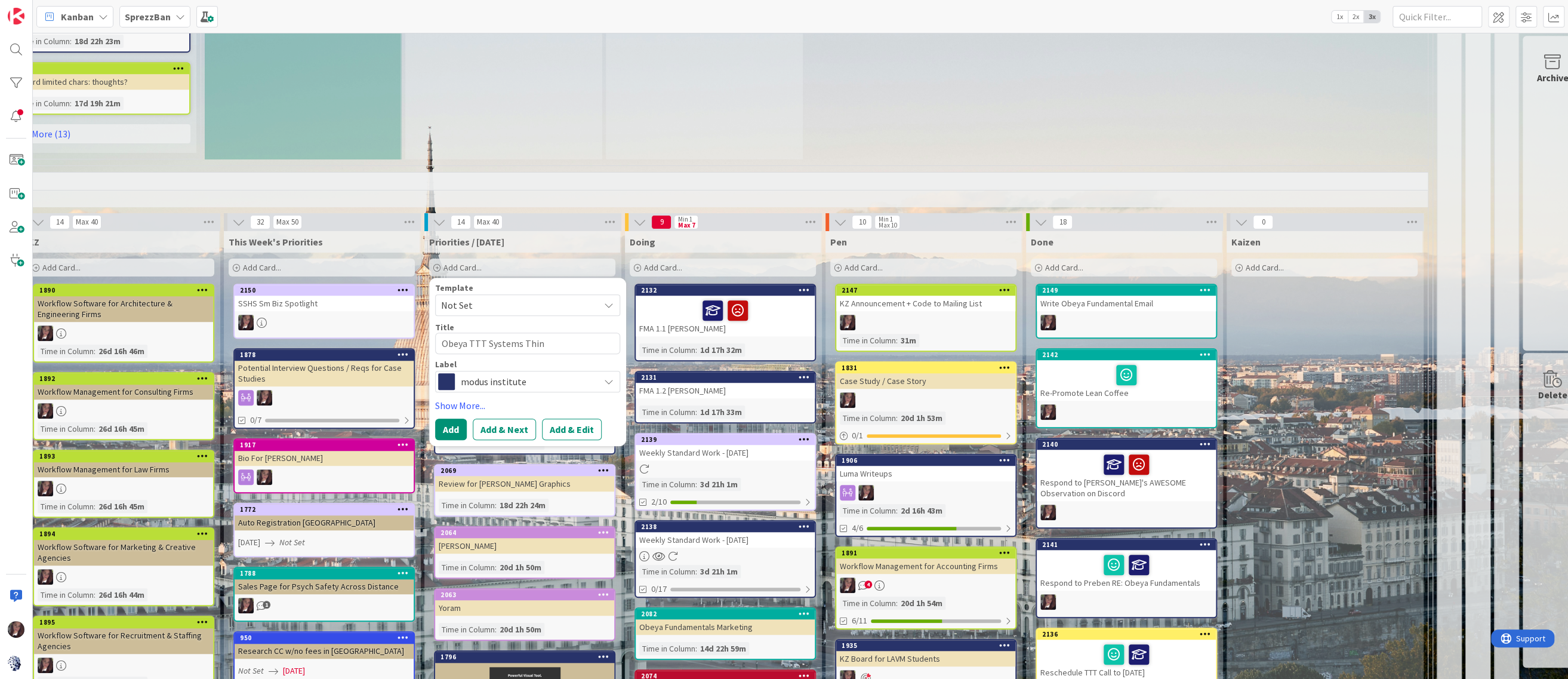
type textarea "Obeya TTT Systems Think"
type textarea "x"
type textarea "Obeya TTT Systems Thinki"
type textarea "x"
type textarea "Obeya TTT Systems Thinkin"
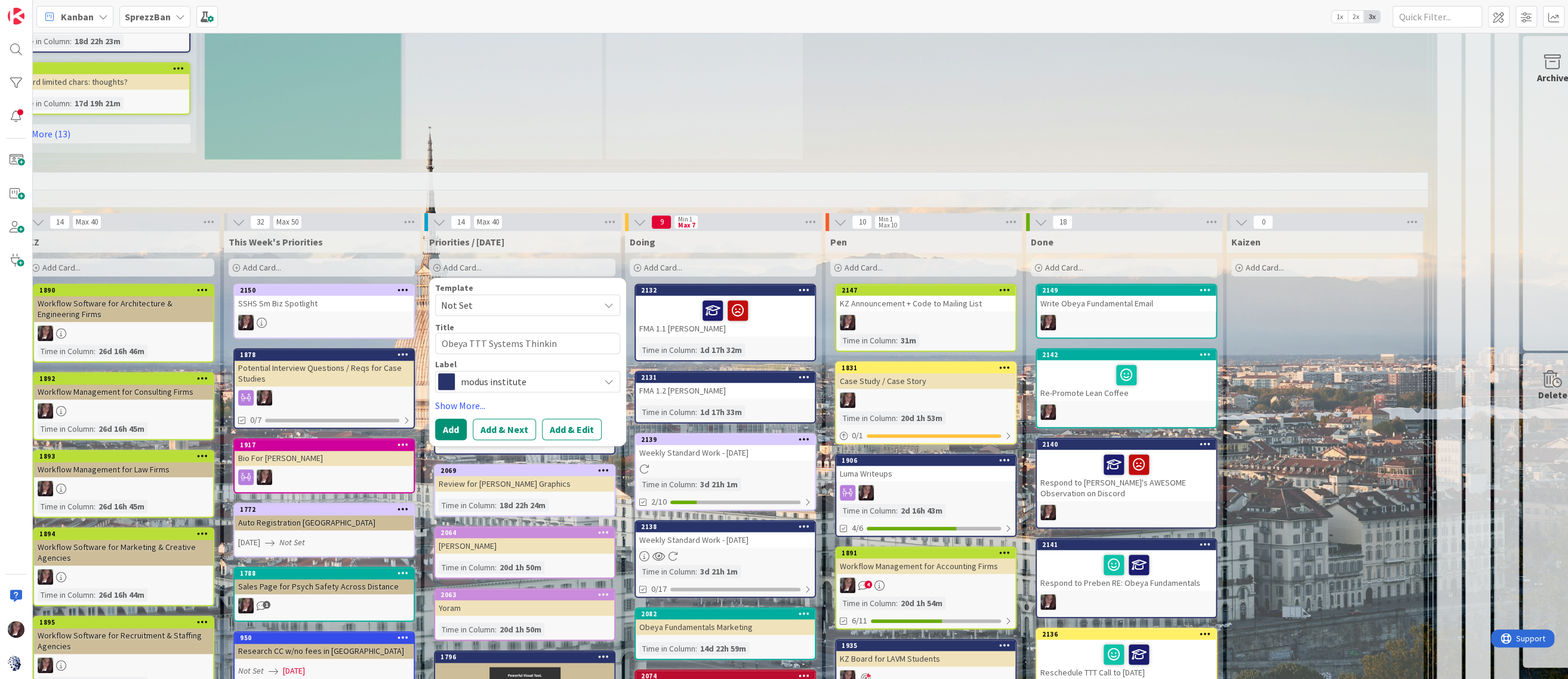
type textarea "x"
type textarea "Obeya TTT Systems Thinking"
type textarea "x"
type textarea "Obeya TTT Systems Thinking"
type textarea "x"
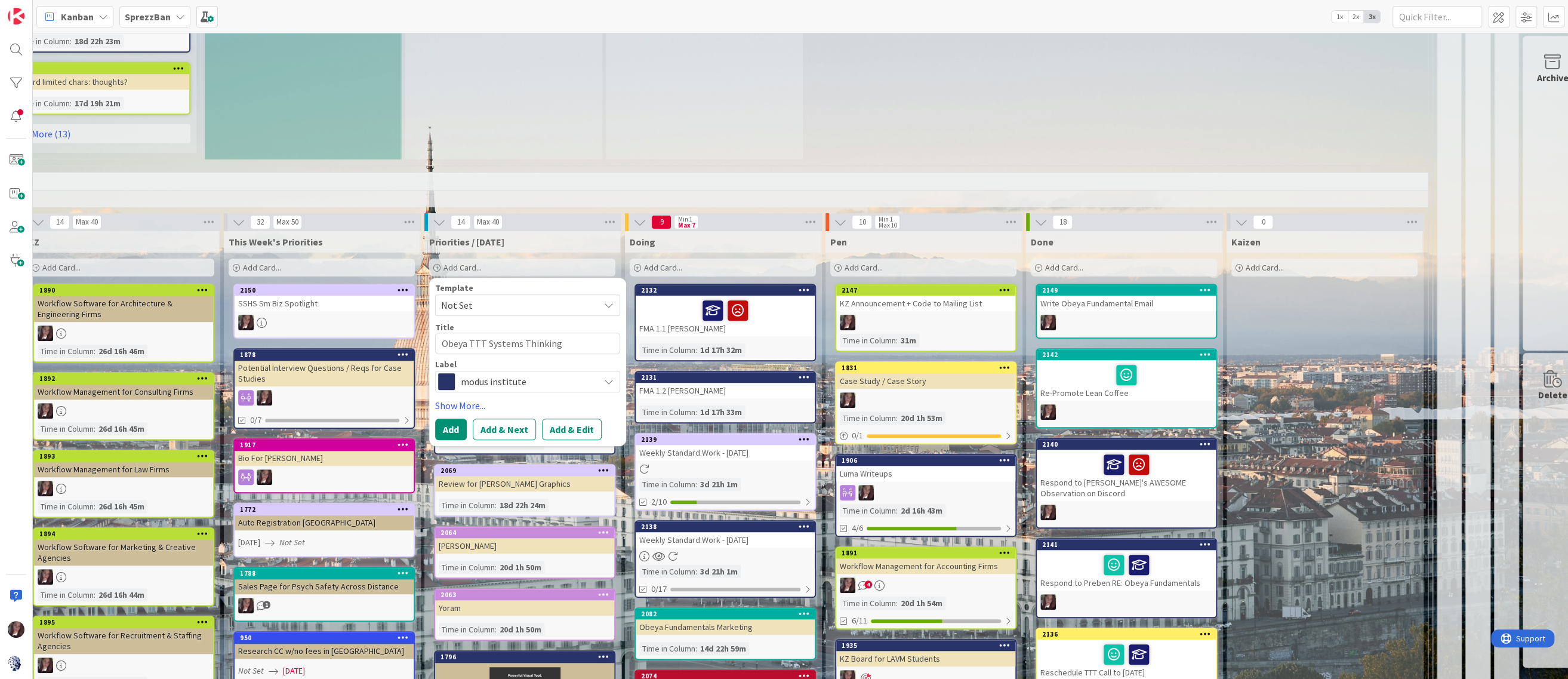
type textarea "Obeya TTT Systems Thinking G"
type textarea "x"
type textarea "Obeya TTT Systems Thinking Gu"
type textarea "x"
type textarea "Obeya TTT Systems Thinking Gui"
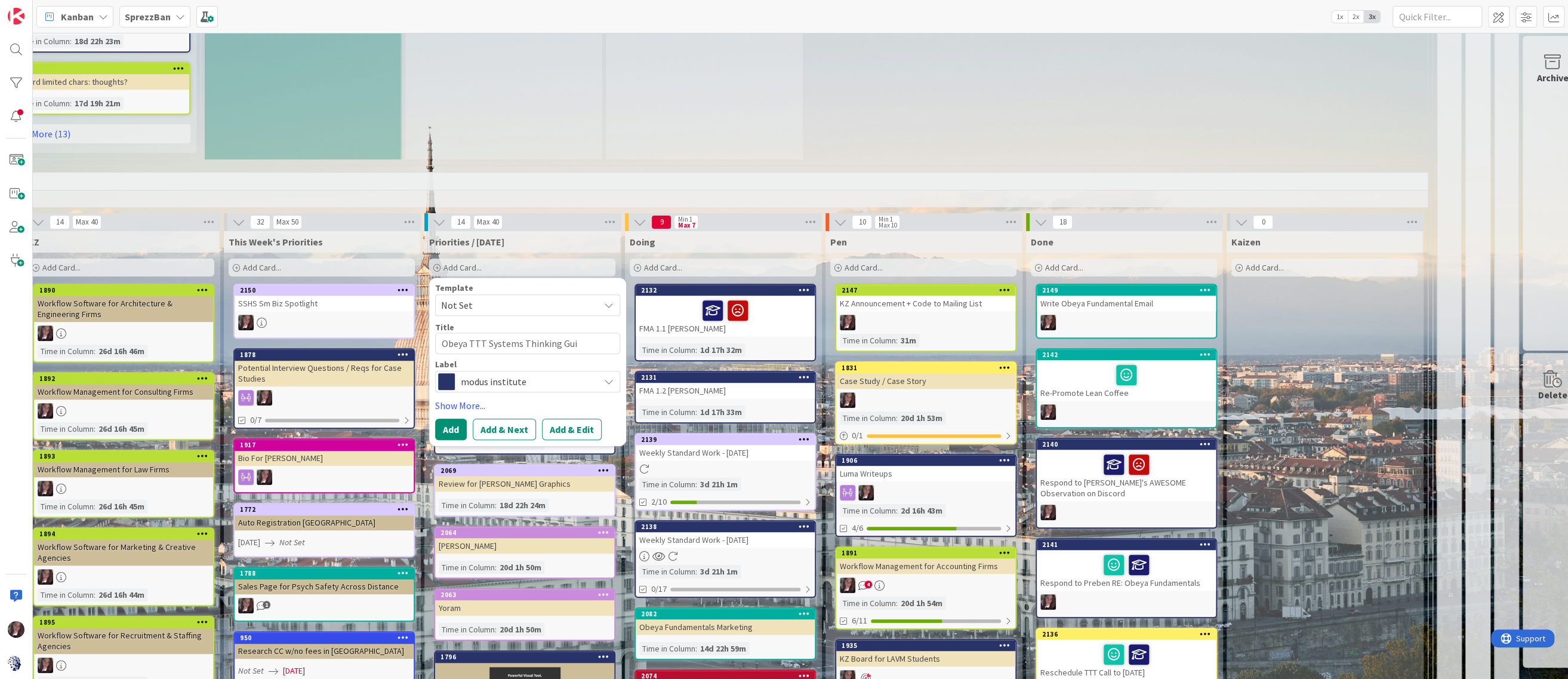
type textarea "x"
type textarea "Obeya TTT Systems Thinking Guid"
type textarea "x"
type textarea "Obeya TTT Systems Thinking Guida"
type textarea "x"
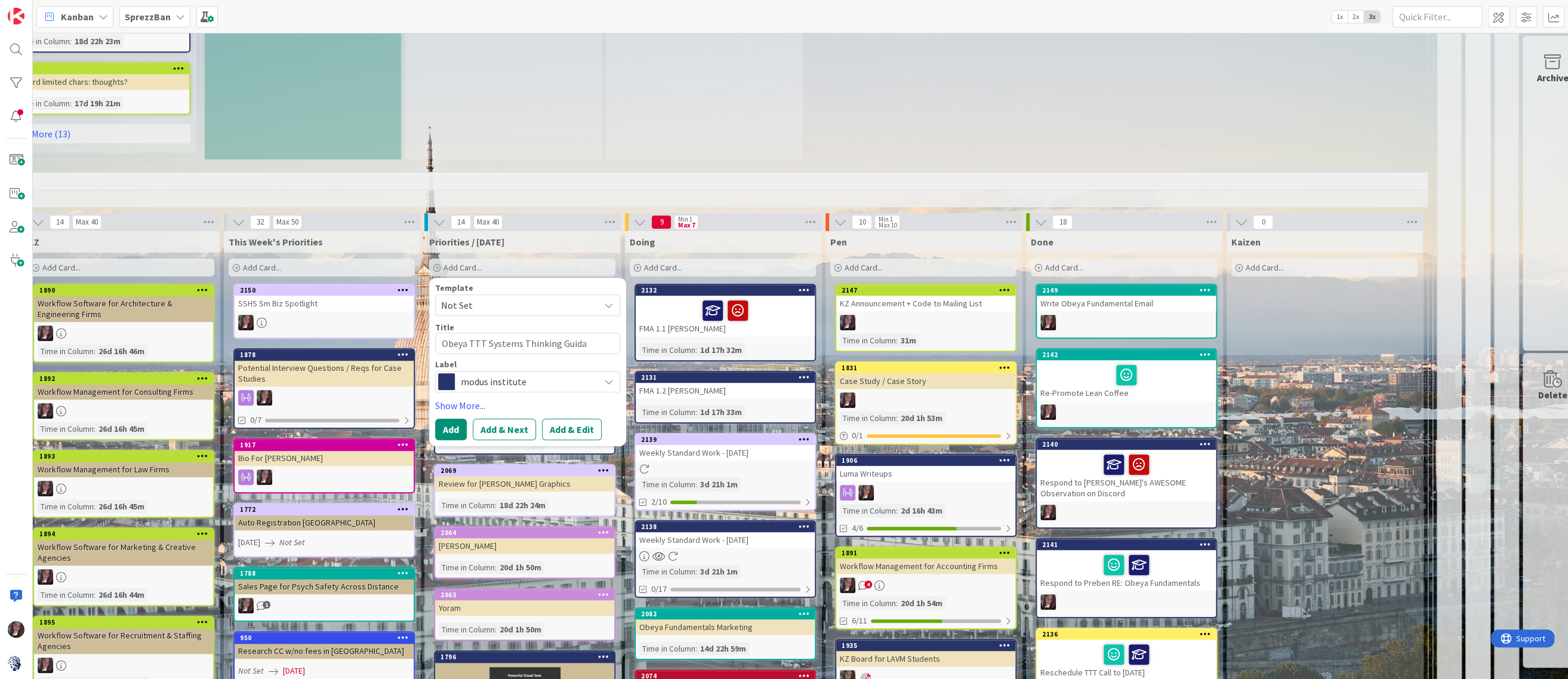
type textarea "Obeya TTT Systems Thinking Guidan"
type textarea "x"
type textarea "Obeya TTT Systems Thinking Guidanc"
type textarea "x"
type textarea "Obeya TTT Systems Thinking Guidance"
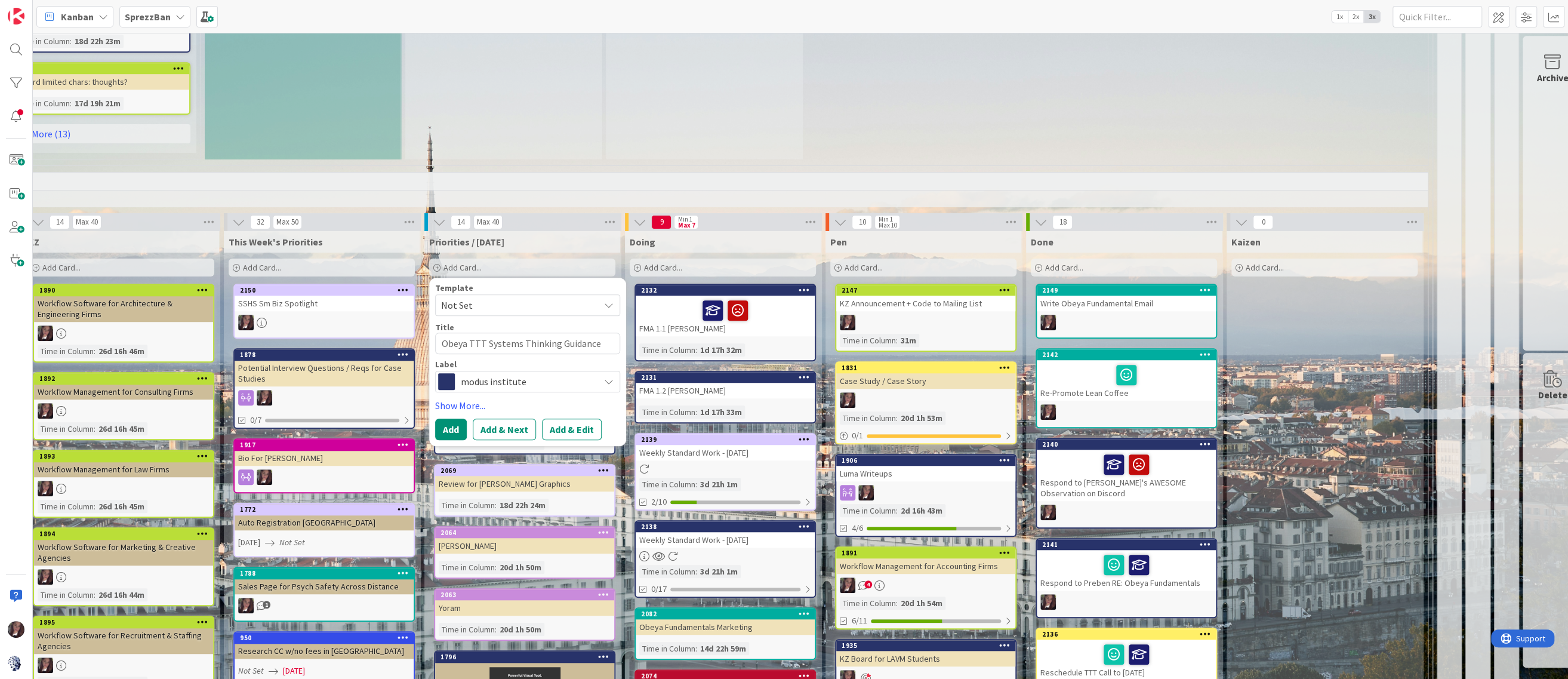
click at [497, 381] on span "modus institute" at bounding box center [527, 381] width 132 height 17
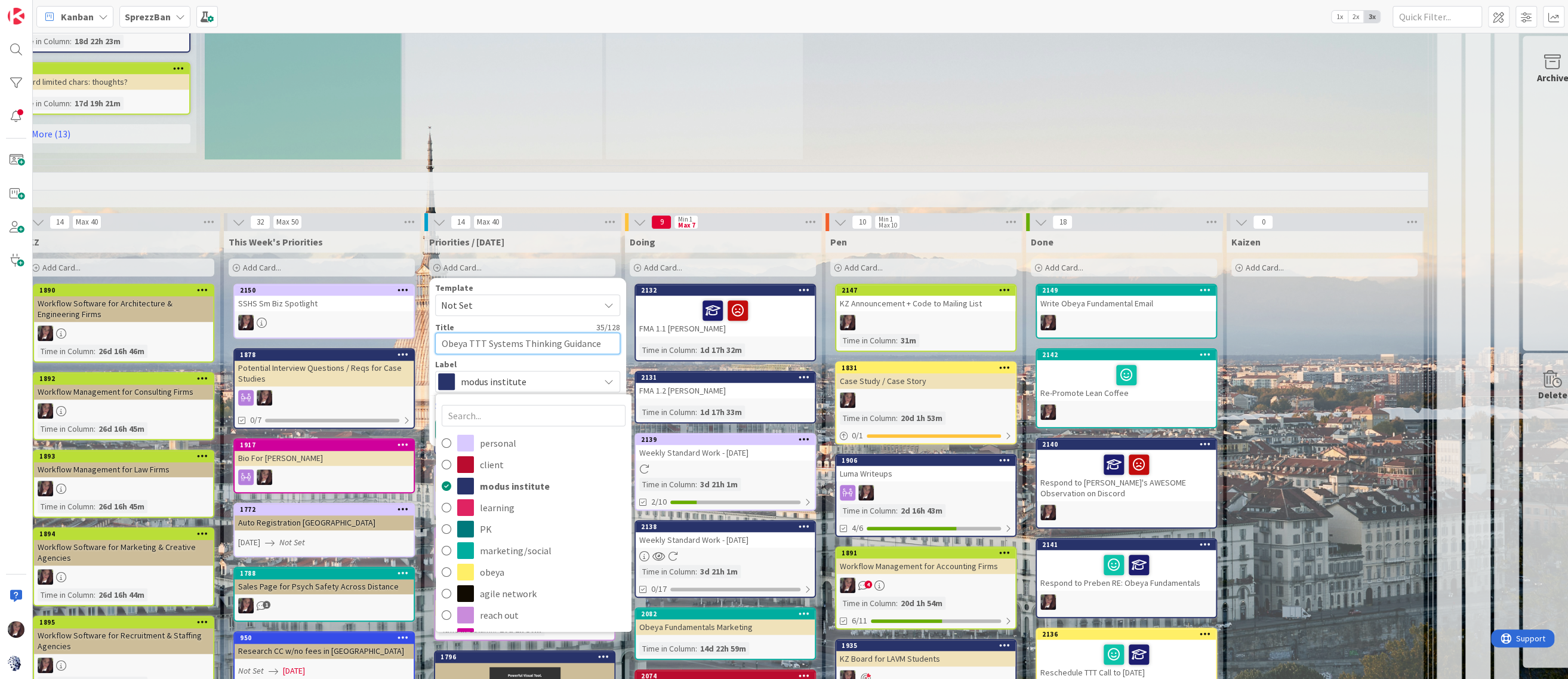
click at [523, 345] on textarea "Obeya TTT Systems Thinking Guidance" at bounding box center [527, 343] width 185 height 21
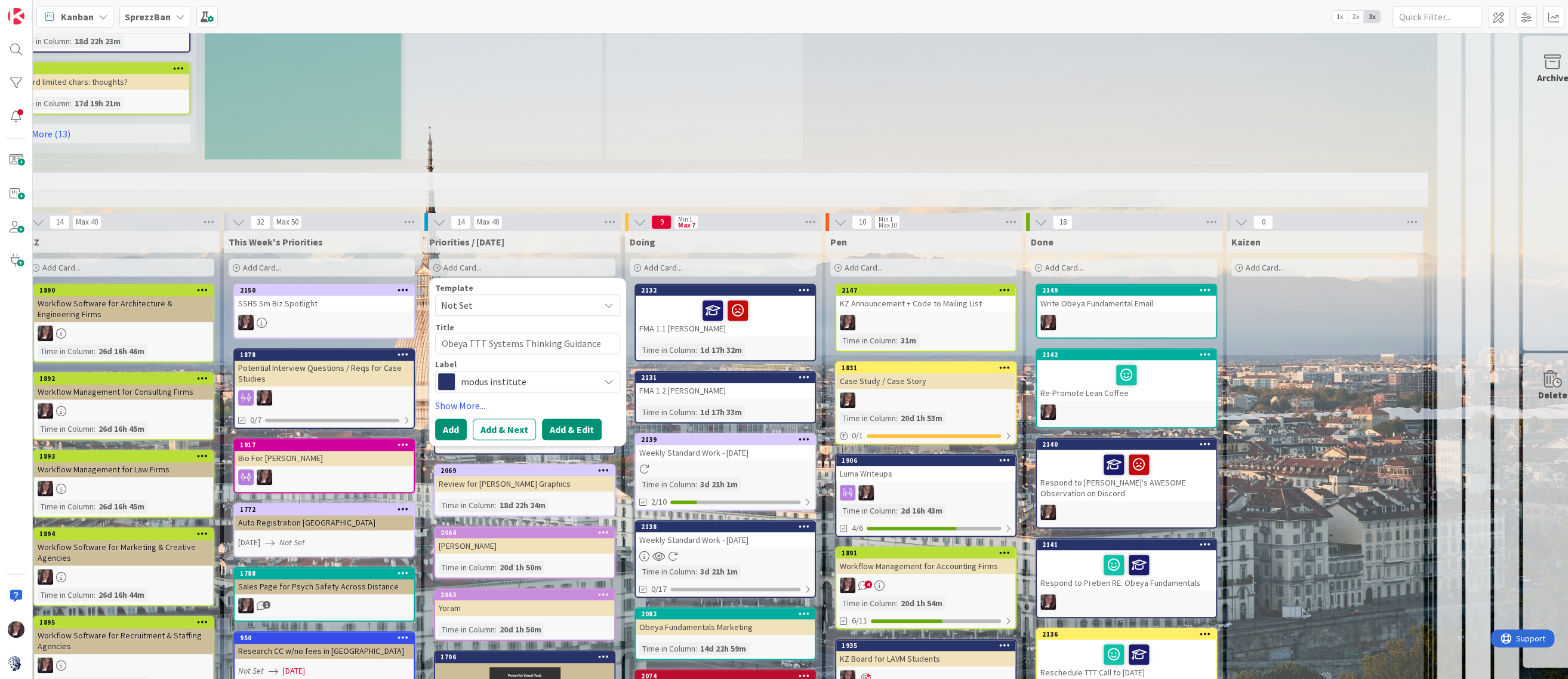
click at [564, 426] on button "Add & Edit" at bounding box center [571, 429] width 59 height 21
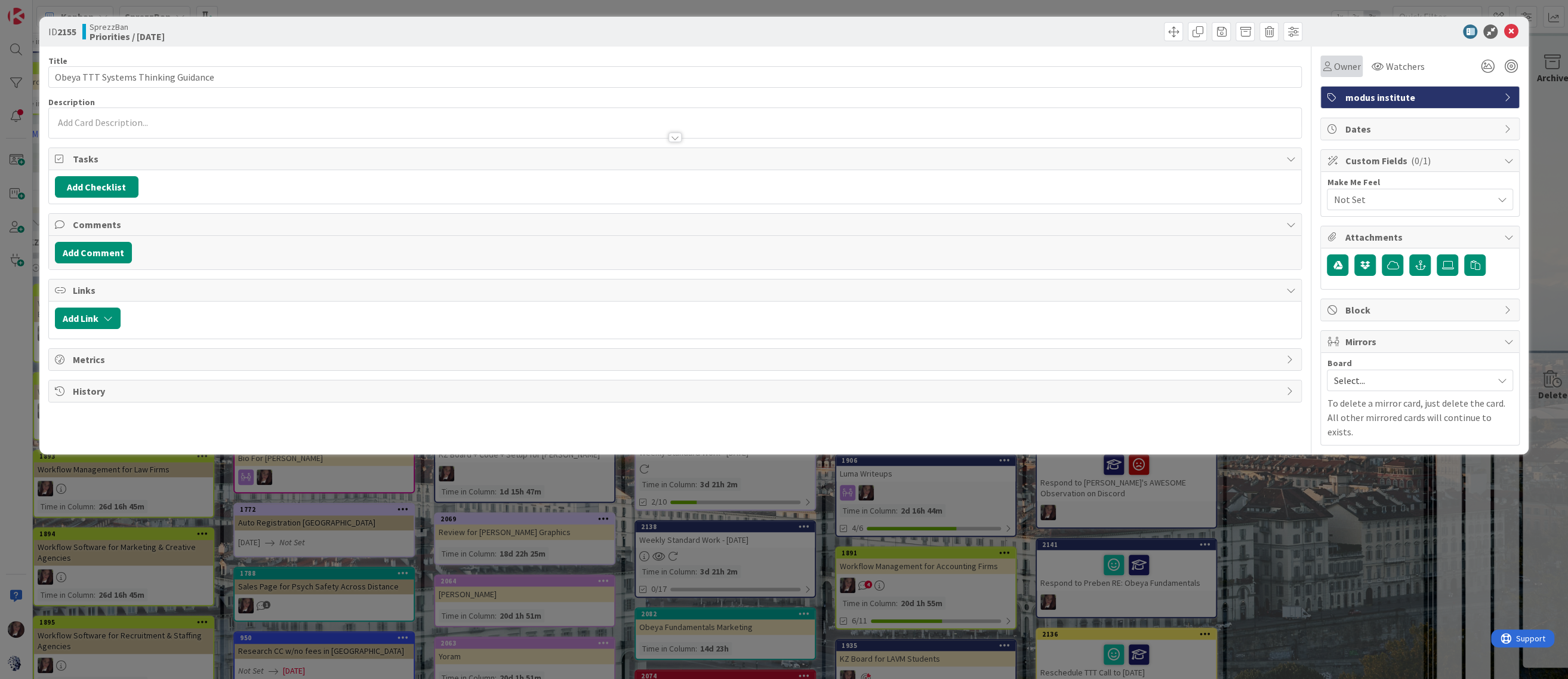
click at [1332, 65] on div "Owner" at bounding box center [1341, 66] width 37 height 14
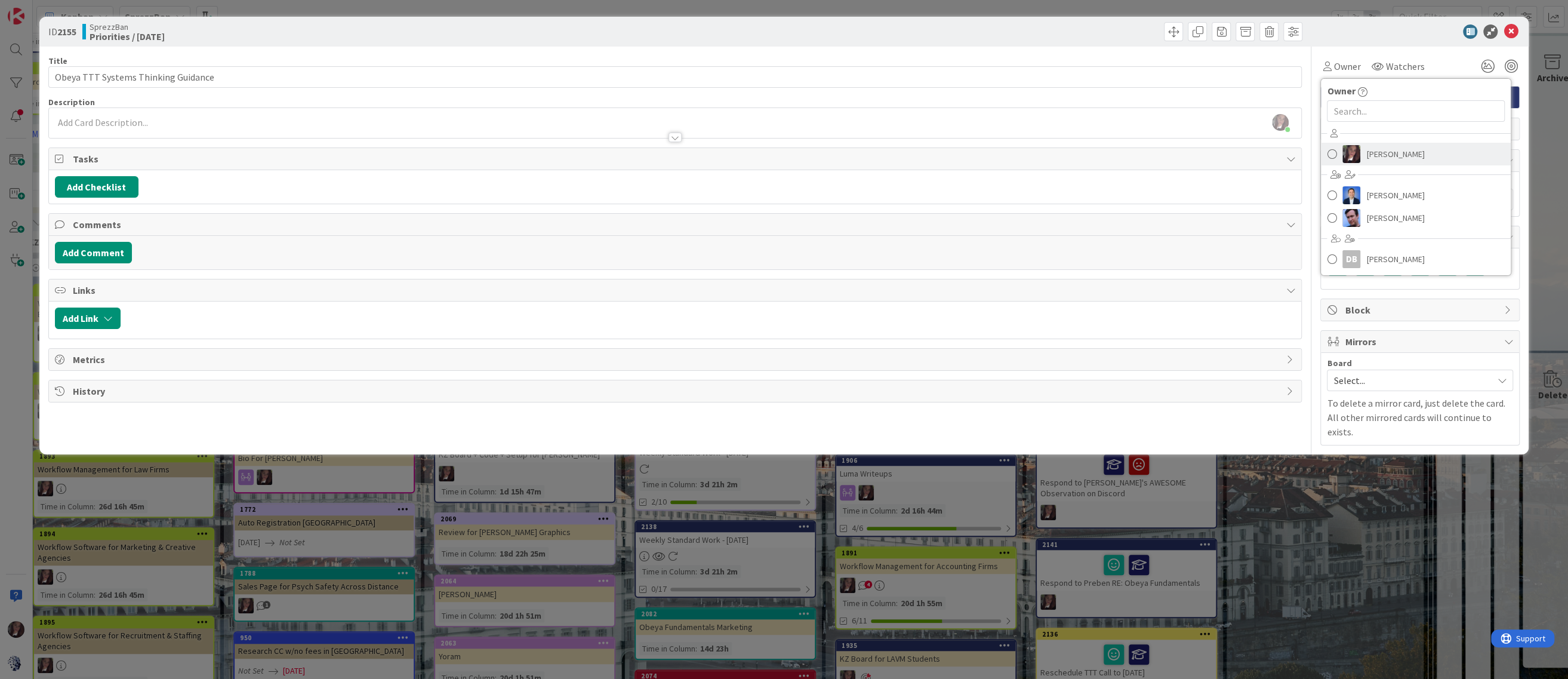
click at [1331, 154] on span at bounding box center [1331, 155] width 10 height 18
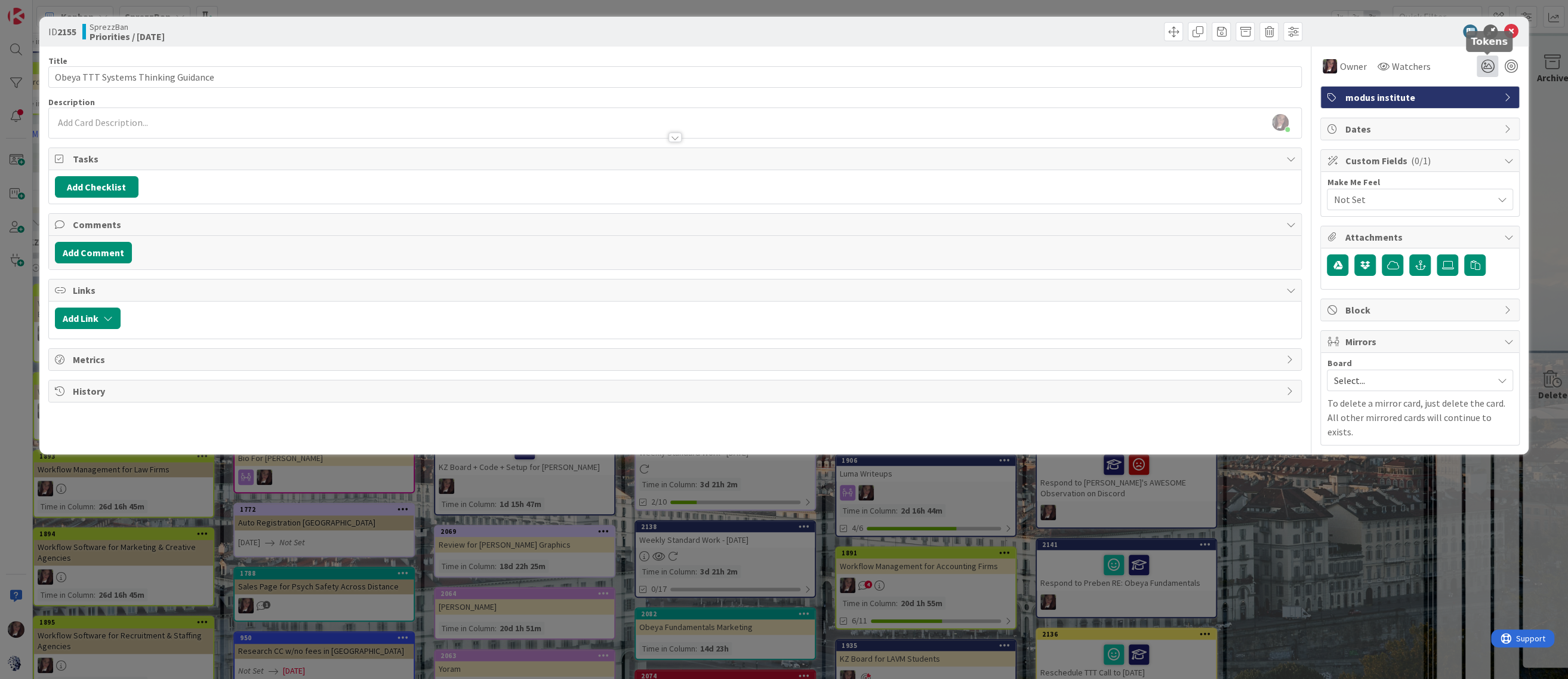
click at [1484, 65] on icon at bounding box center [1487, 66] width 21 height 21
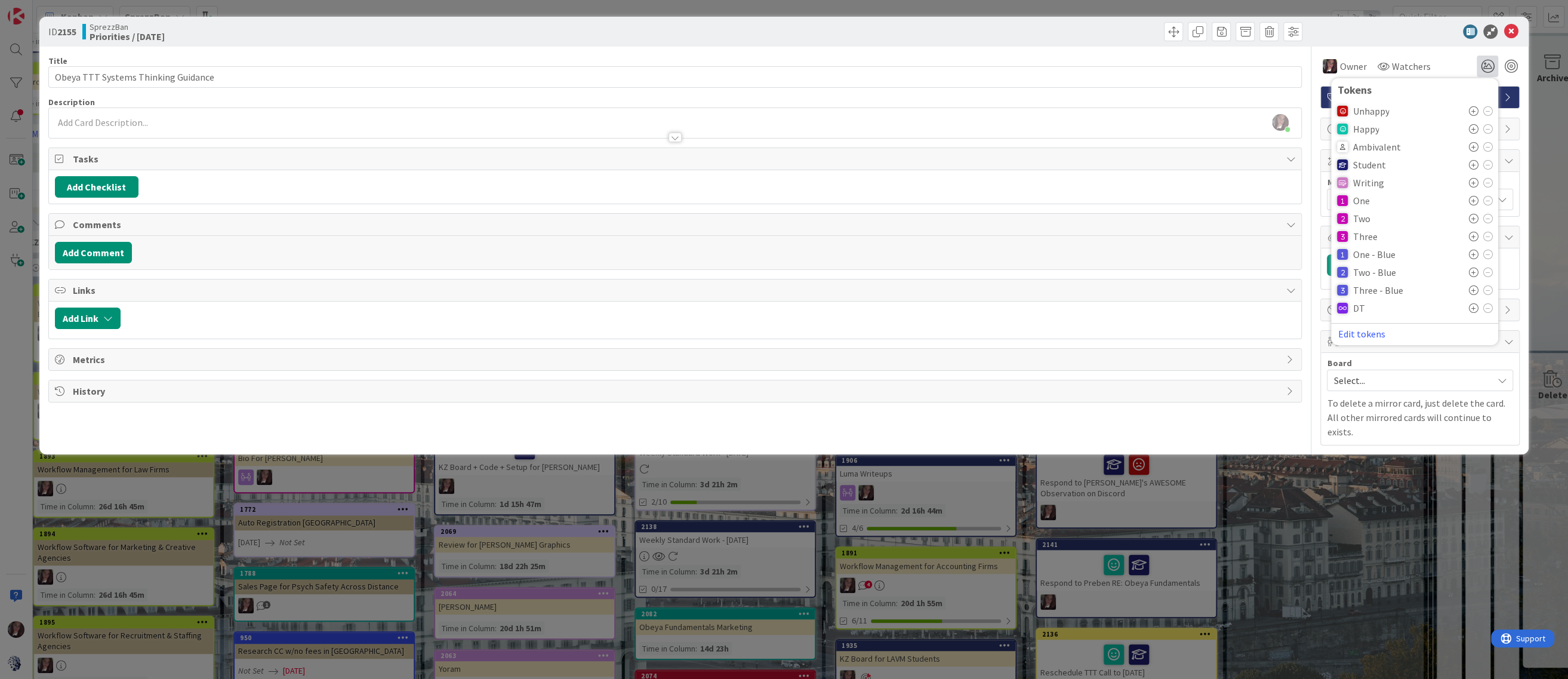
click at [1471, 162] on icon at bounding box center [1473, 164] width 10 height 10
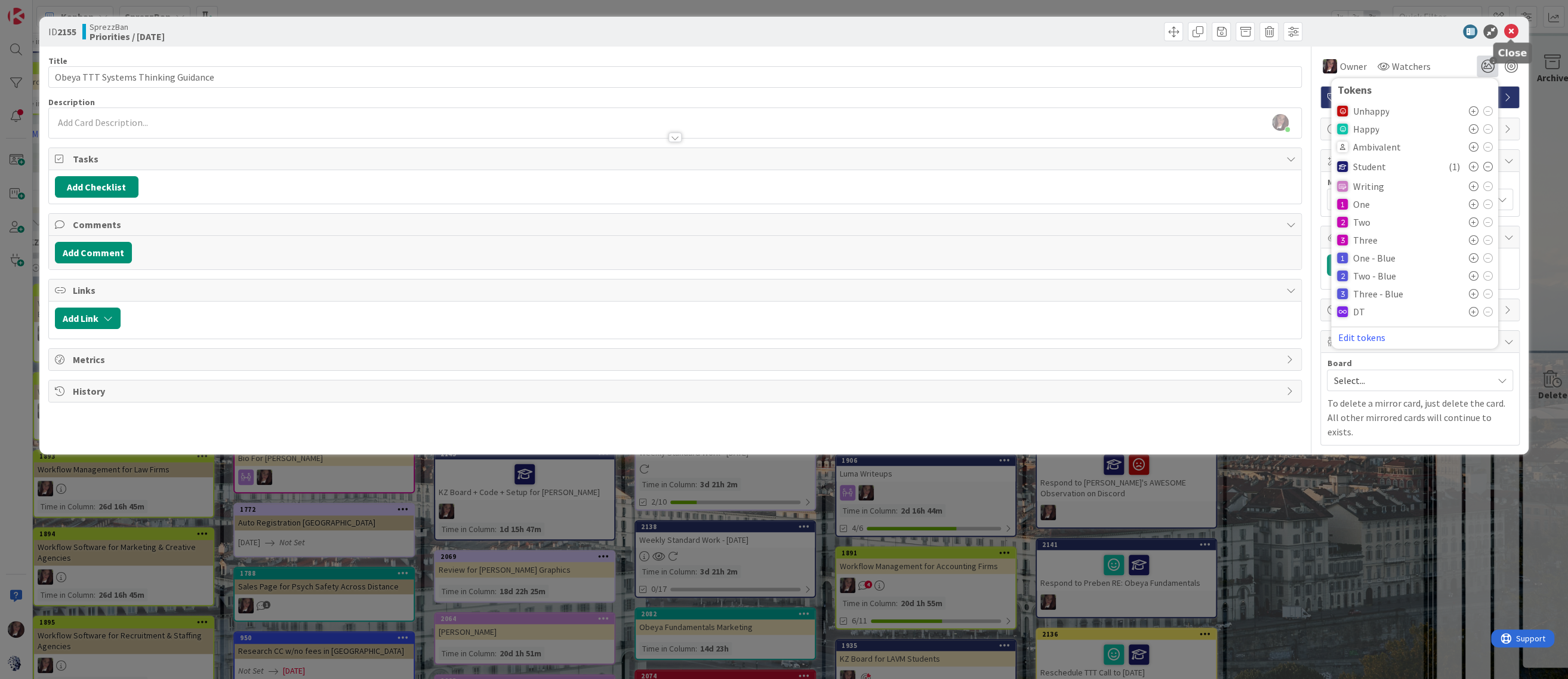
click at [1509, 29] on icon at bounding box center [1511, 31] width 14 height 14
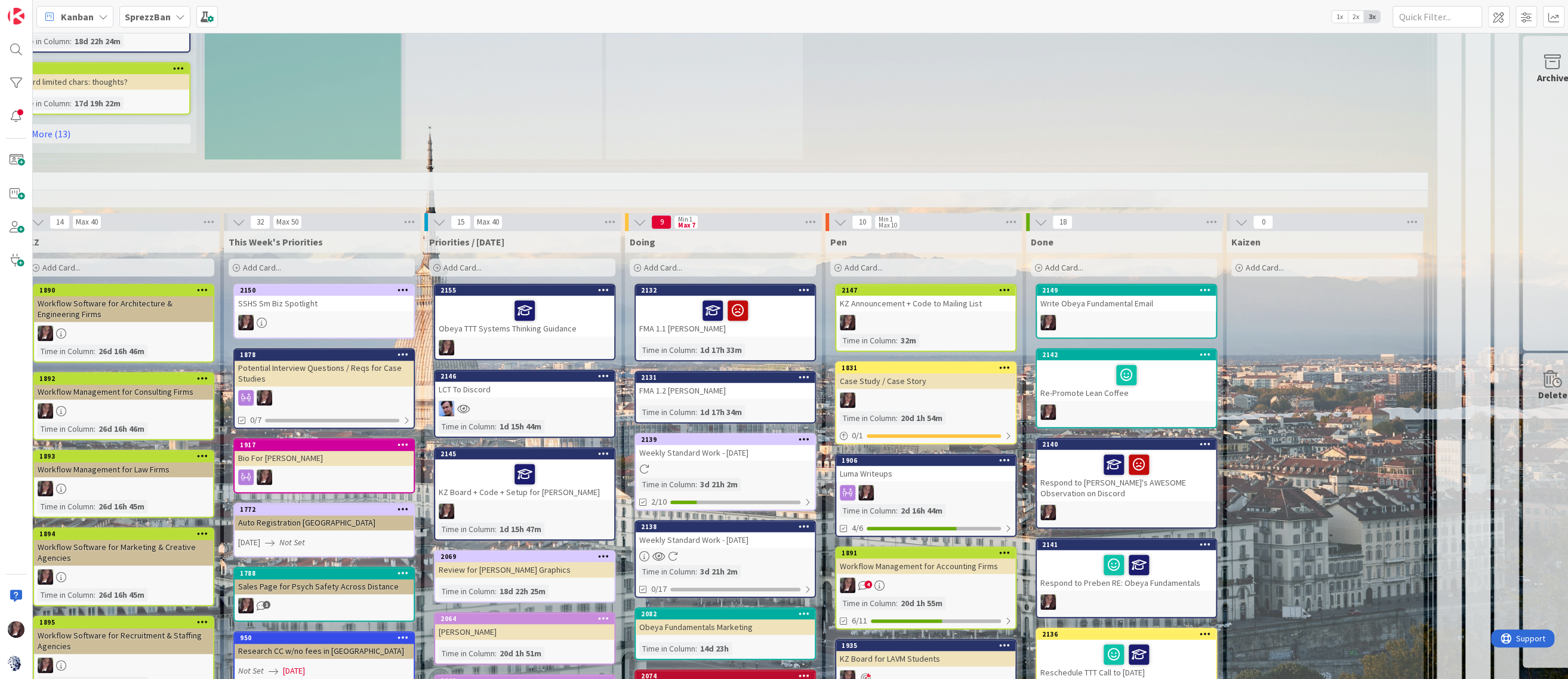
click at [660, 267] on span "Add Card..." at bounding box center [663, 267] width 38 height 11
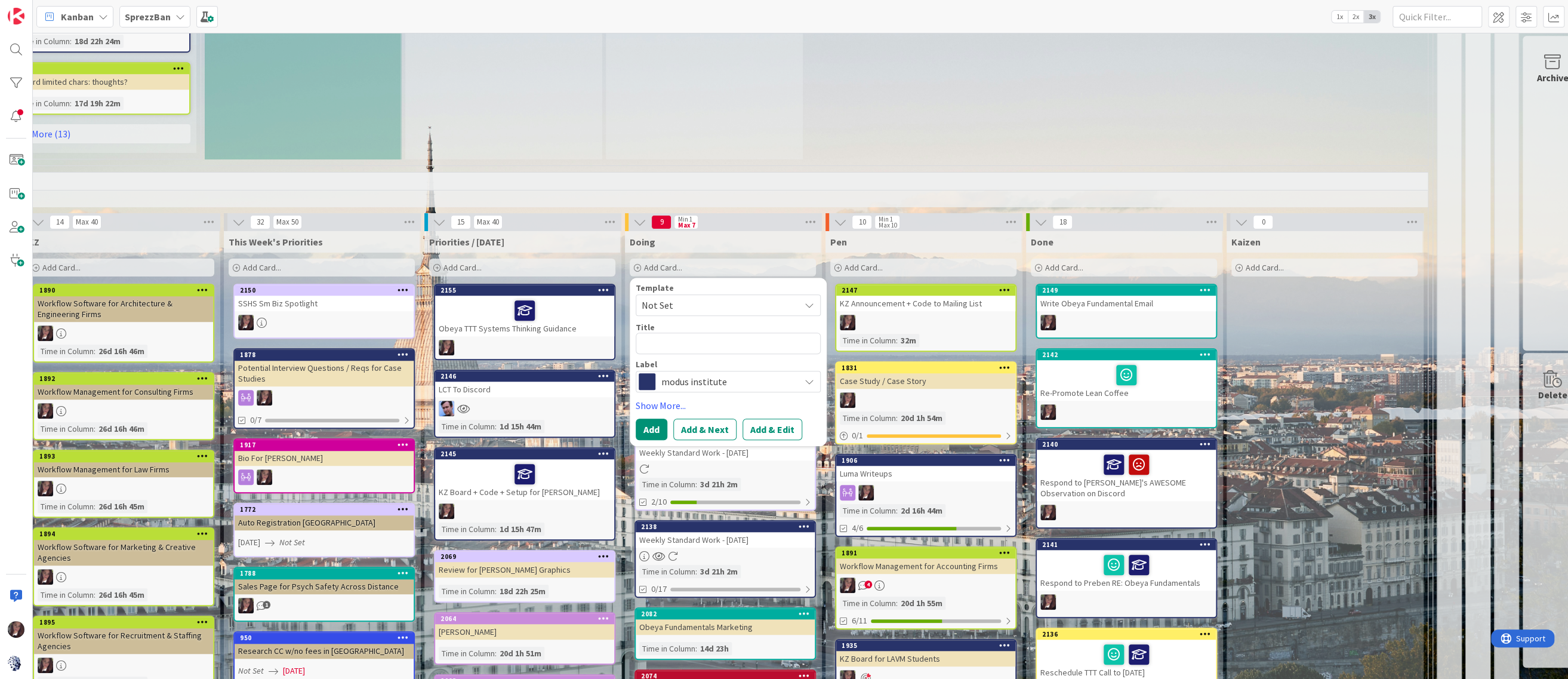
type textarea "x"
type textarea "L"
type textarea "x"
type textarea "LA"
type textarea "x"
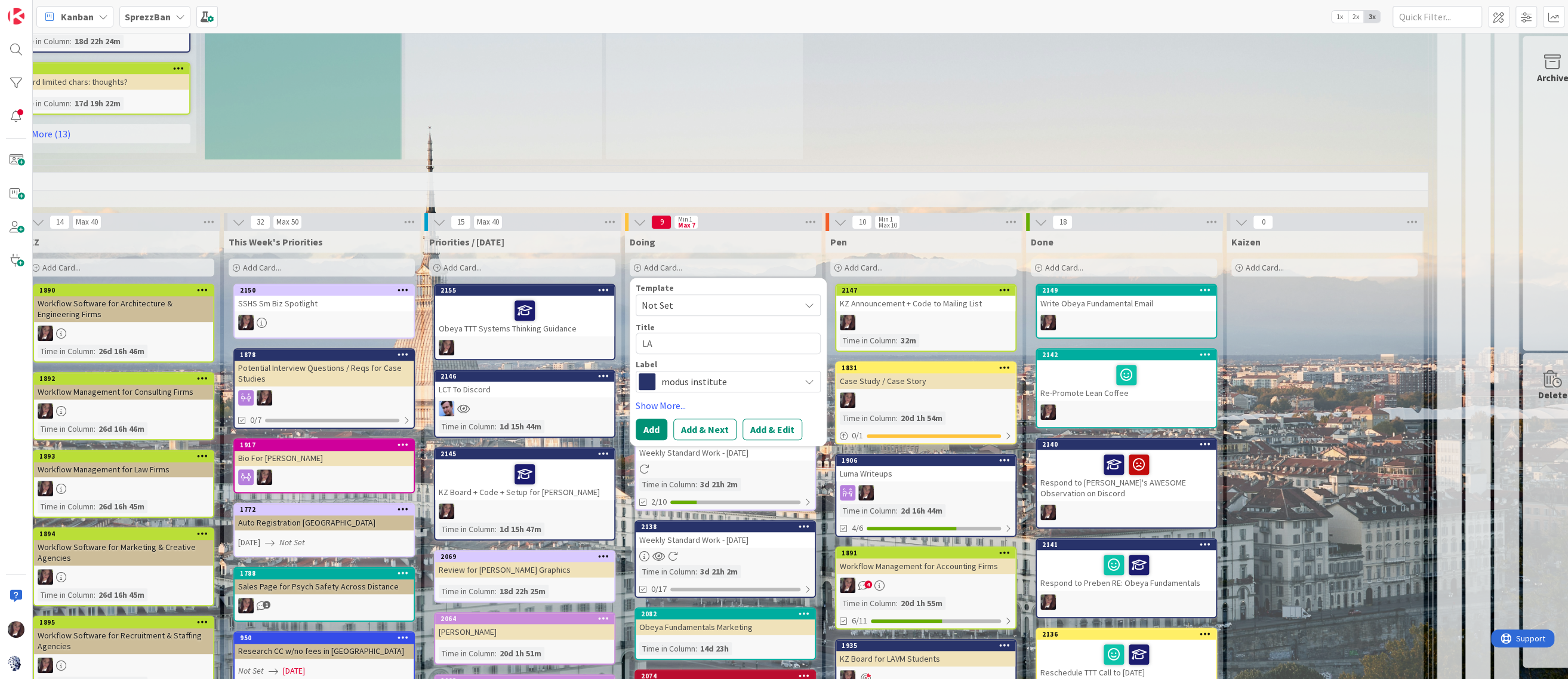
type textarea "LAV"
type textarea "x"
type textarea "LAVM"
type textarea "x"
type textarea "LAVM"
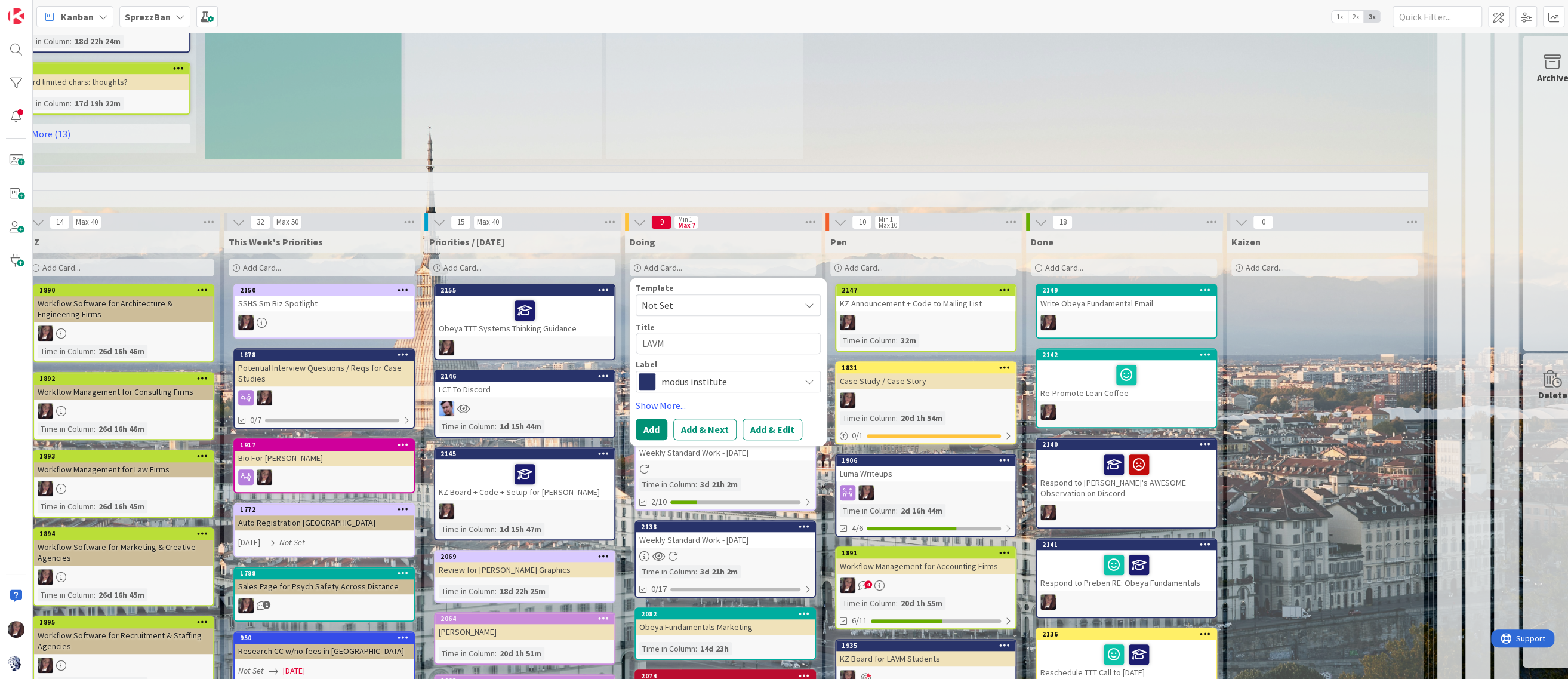
type textarea "x"
type textarea "LAVM S"
type textarea "x"
type textarea "LAVM SU"
type textarea "x"
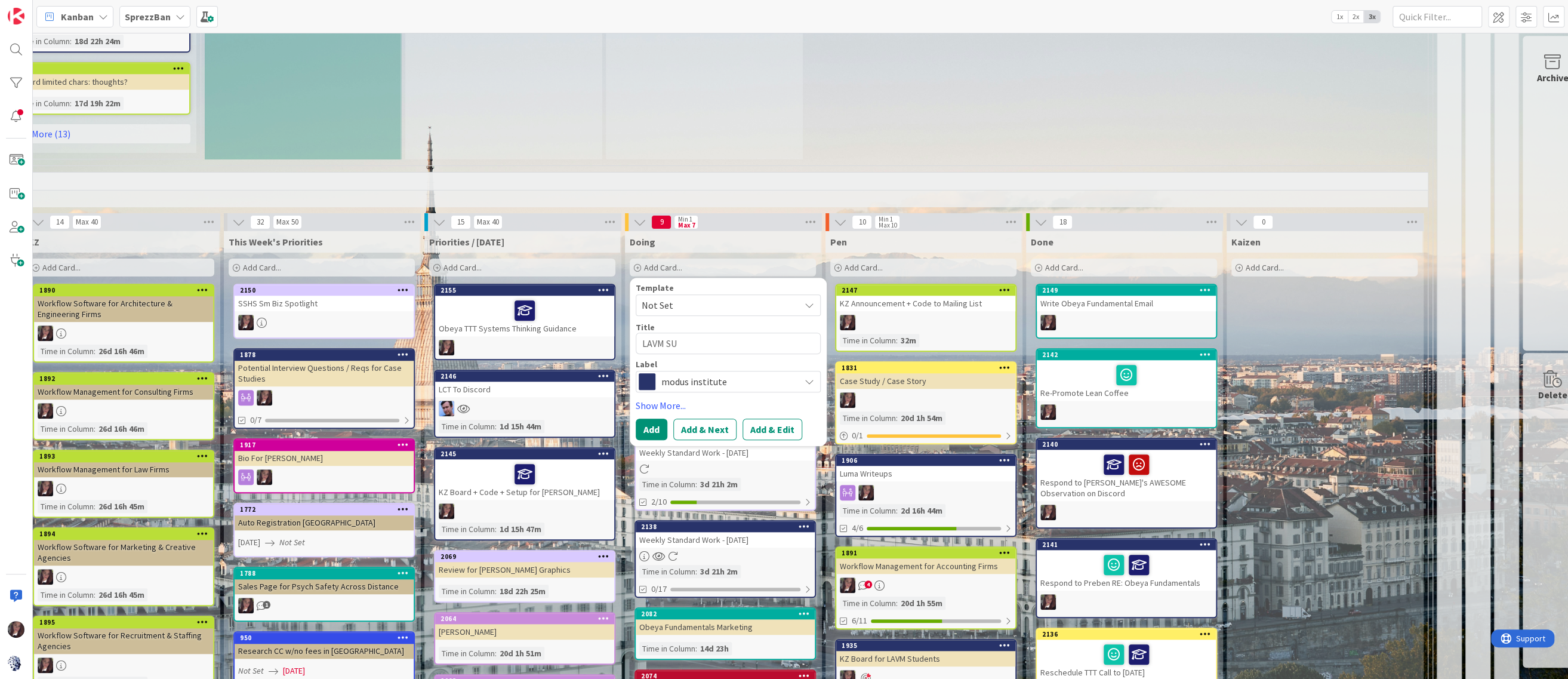
type textarea "LAVM SUC"
type textarea "x"
type textarea "LAVM SUCC"
type textarea "x"
type textarea "LAVM SUCCE"
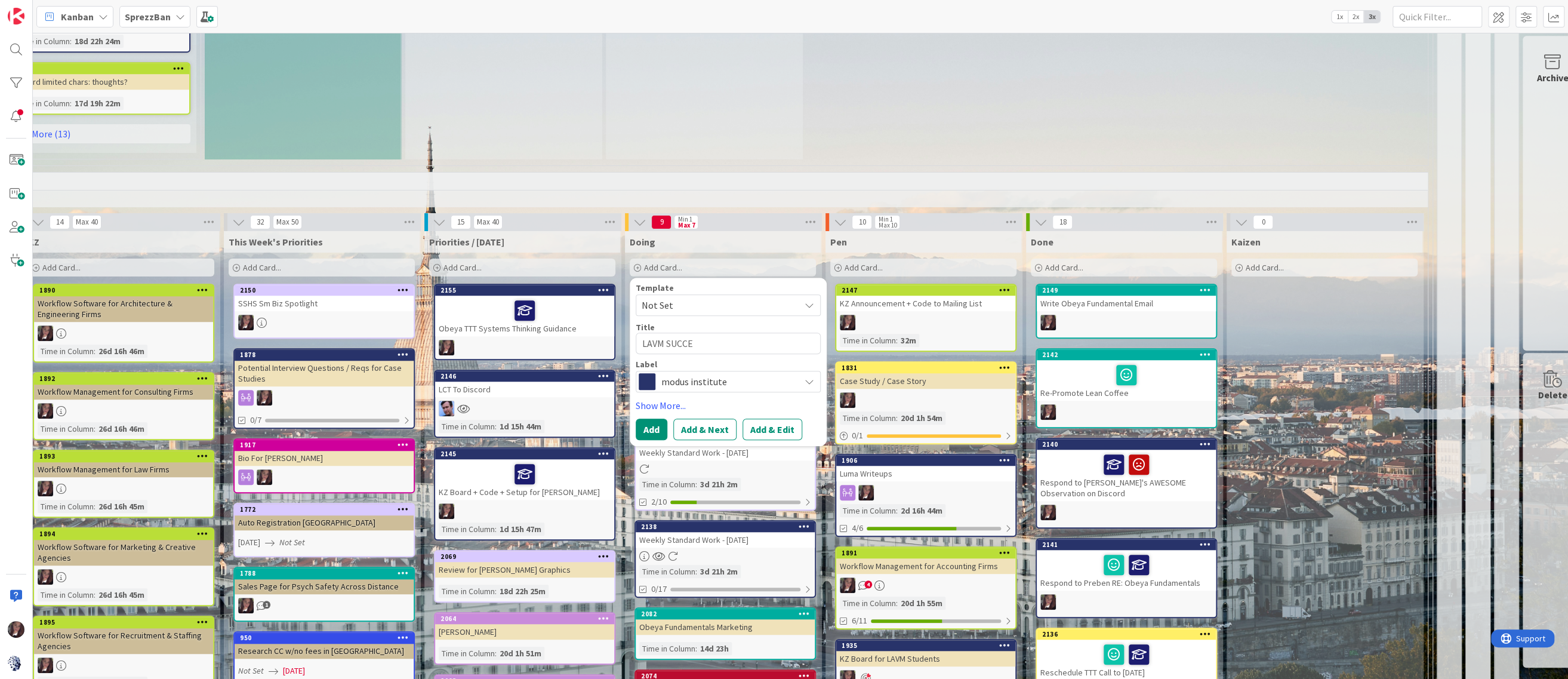
type textarea "x"
type textarea "LAVM SUCCES"
drag, startPoint x: 642, startPoint y: 343, endPoint x: 647, endPoint y: 339, distance: 6.4
click at [644, 343] on textarea "LAVM SUCCESS BOARD TEMPLATE" at bounding box center [728, 343] width 185 height 21
click at [700, 393] on span "modus institute" at bounding box center [727, 395] width 132 height 17
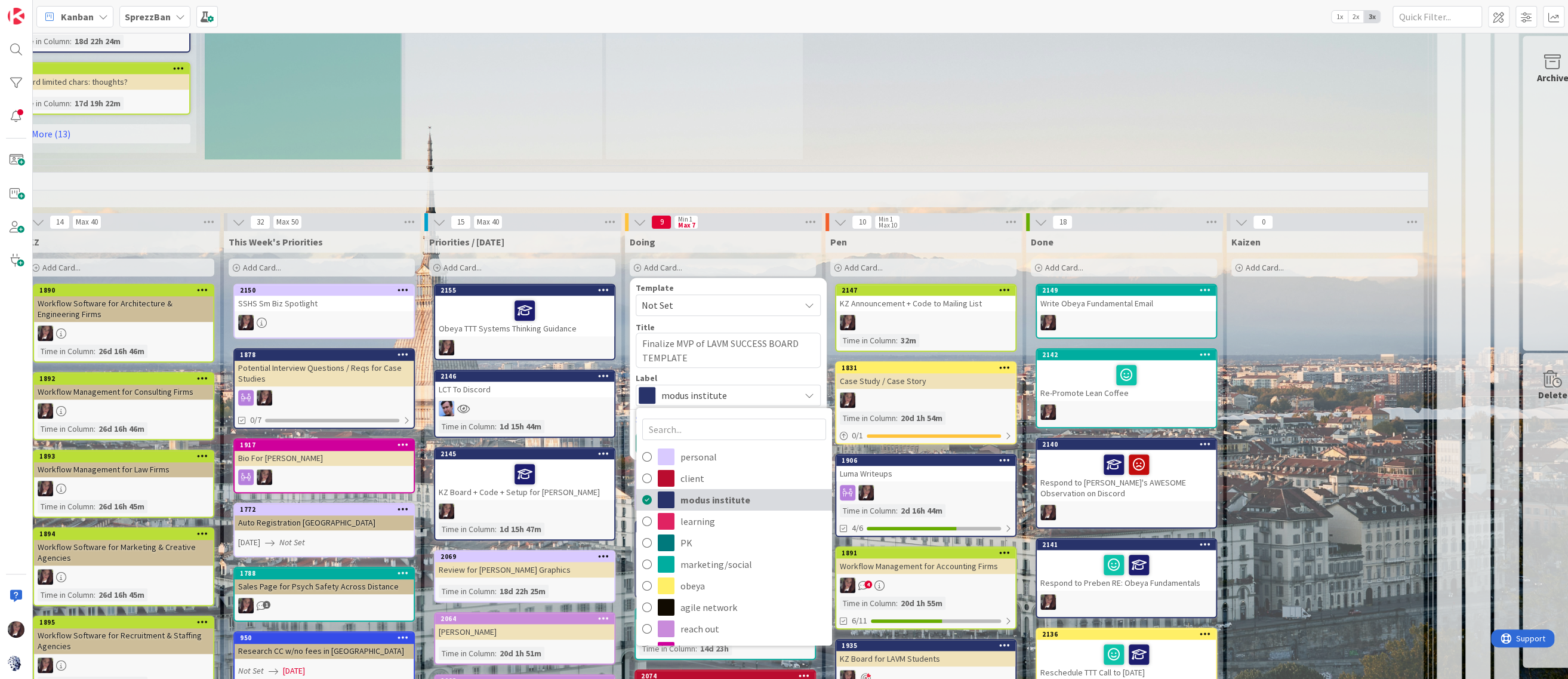
click at [697, 500] on span "modus institute" at bounding box center [753, 500] width 145 height 18
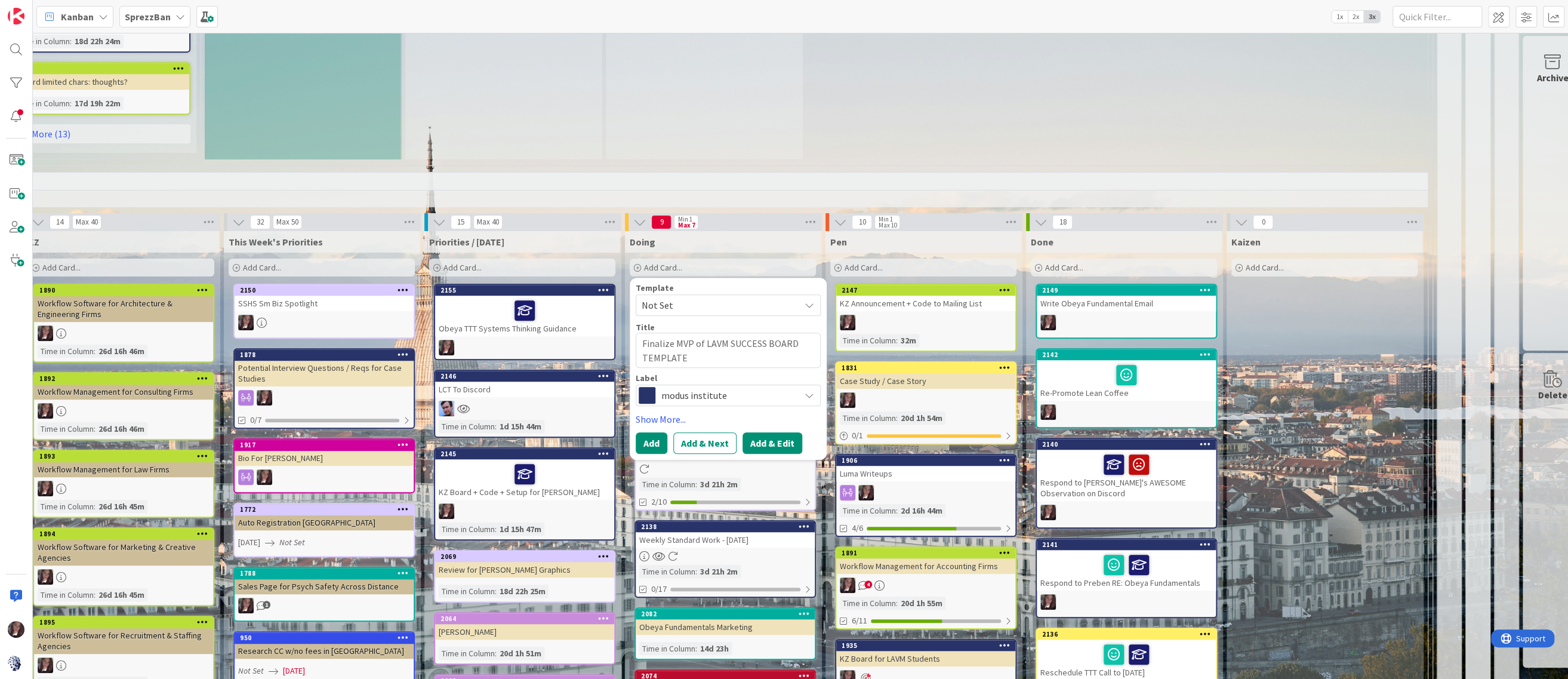
click at [772, 441] on button "Add & Edit" at bounding box center [772, 443] width 59 height 21
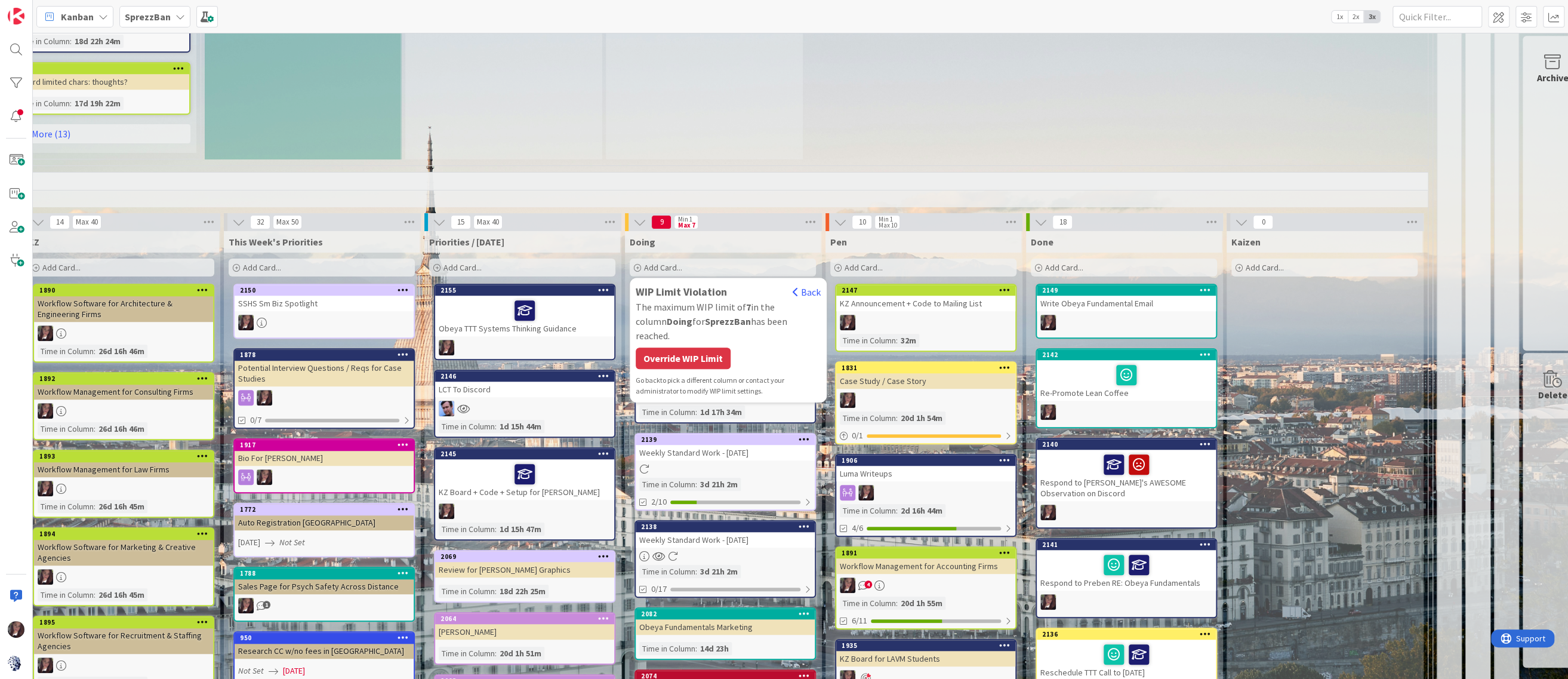
click at [703, 348] on div "Override WIP Limit" at bounding box center [683, 359] width 95 height 21
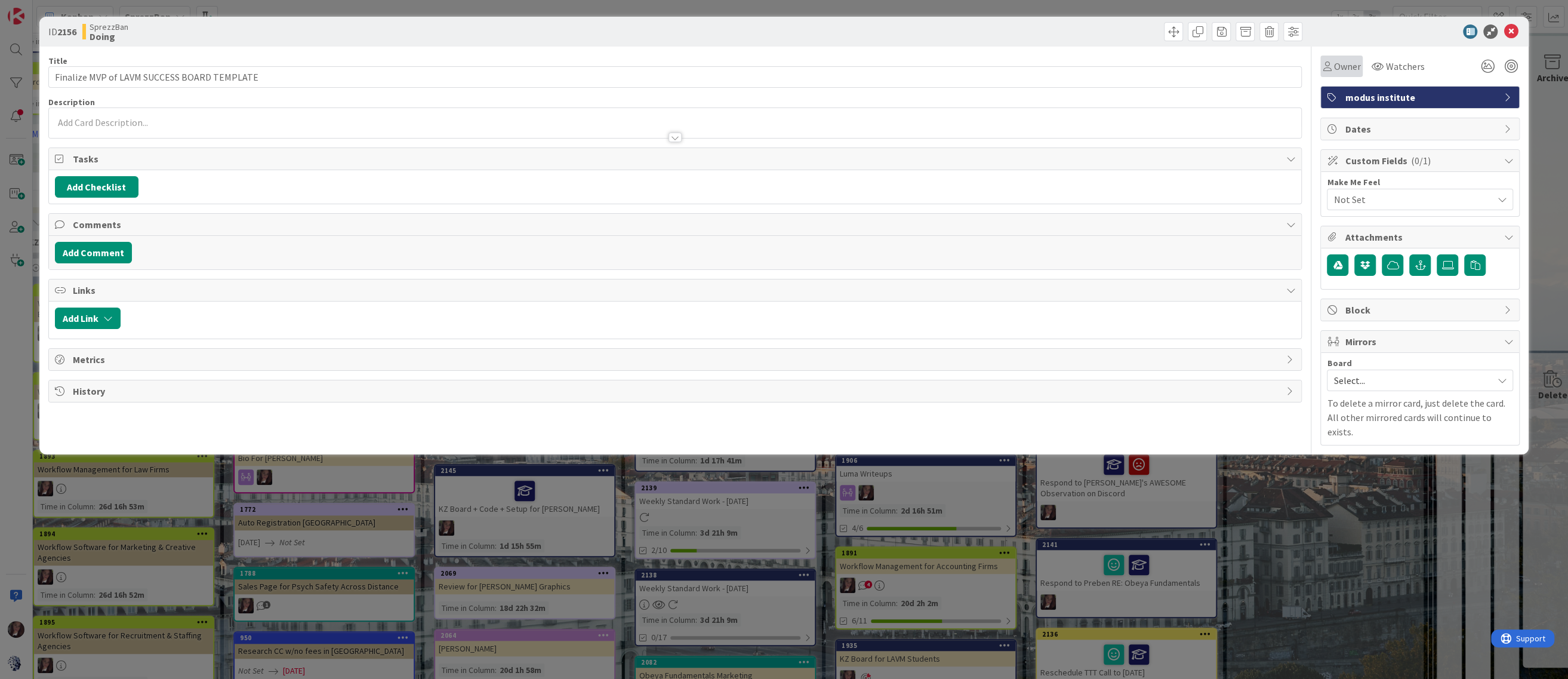
click at [1329, 71] on div "Owner" at bounding box center [1341, 66] width 37 height 14
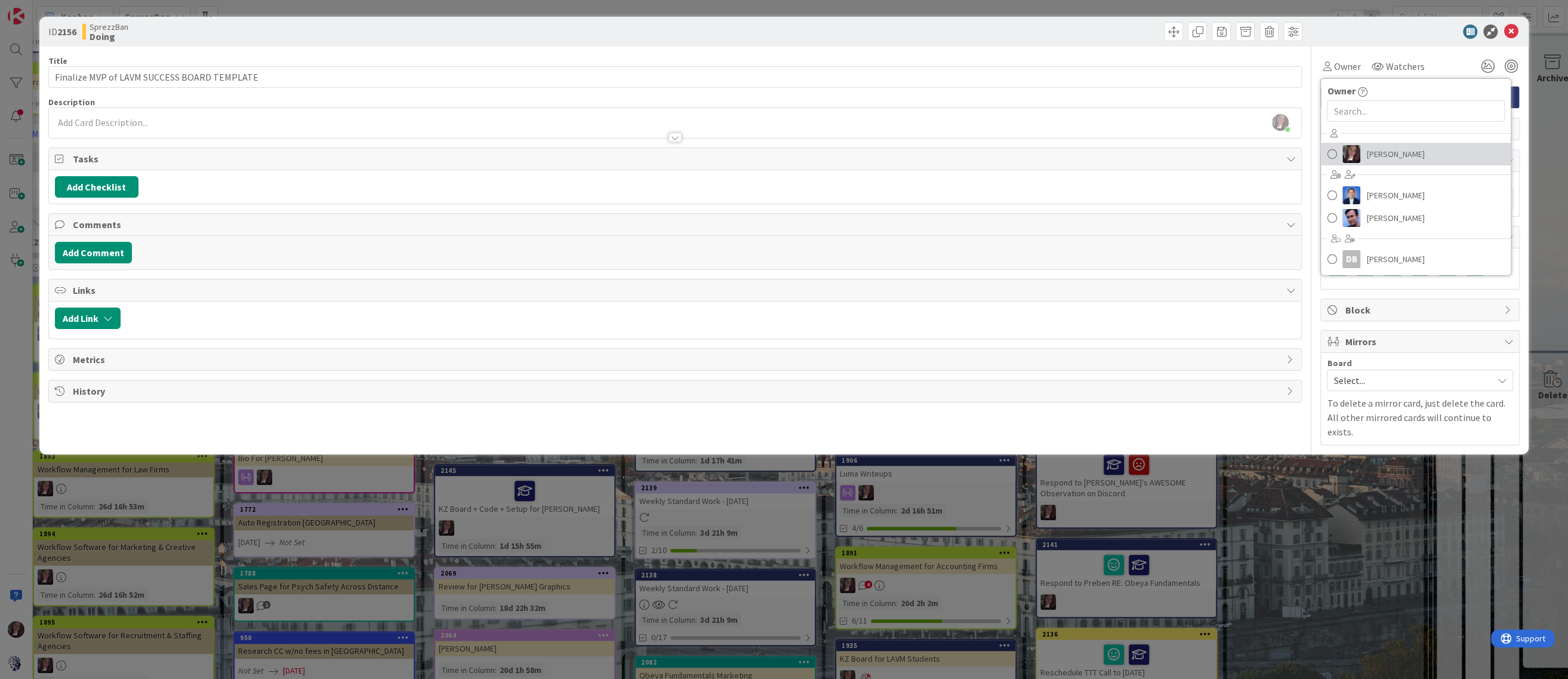
click at [1335, 152] on span at bounding box center [1331, 155] width 10 height 18
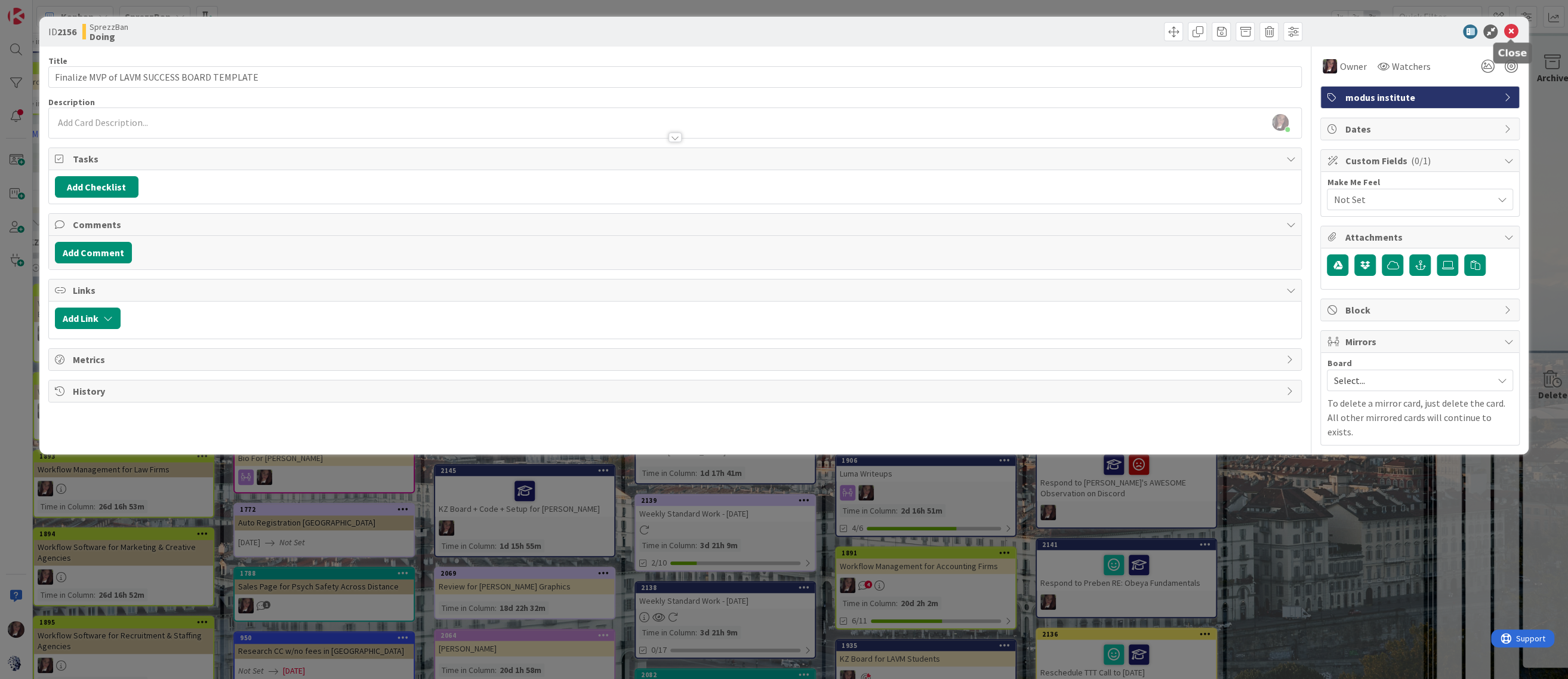
click at [1510, 29] on icon at bounding box center [1511, 31] width 14 height 14
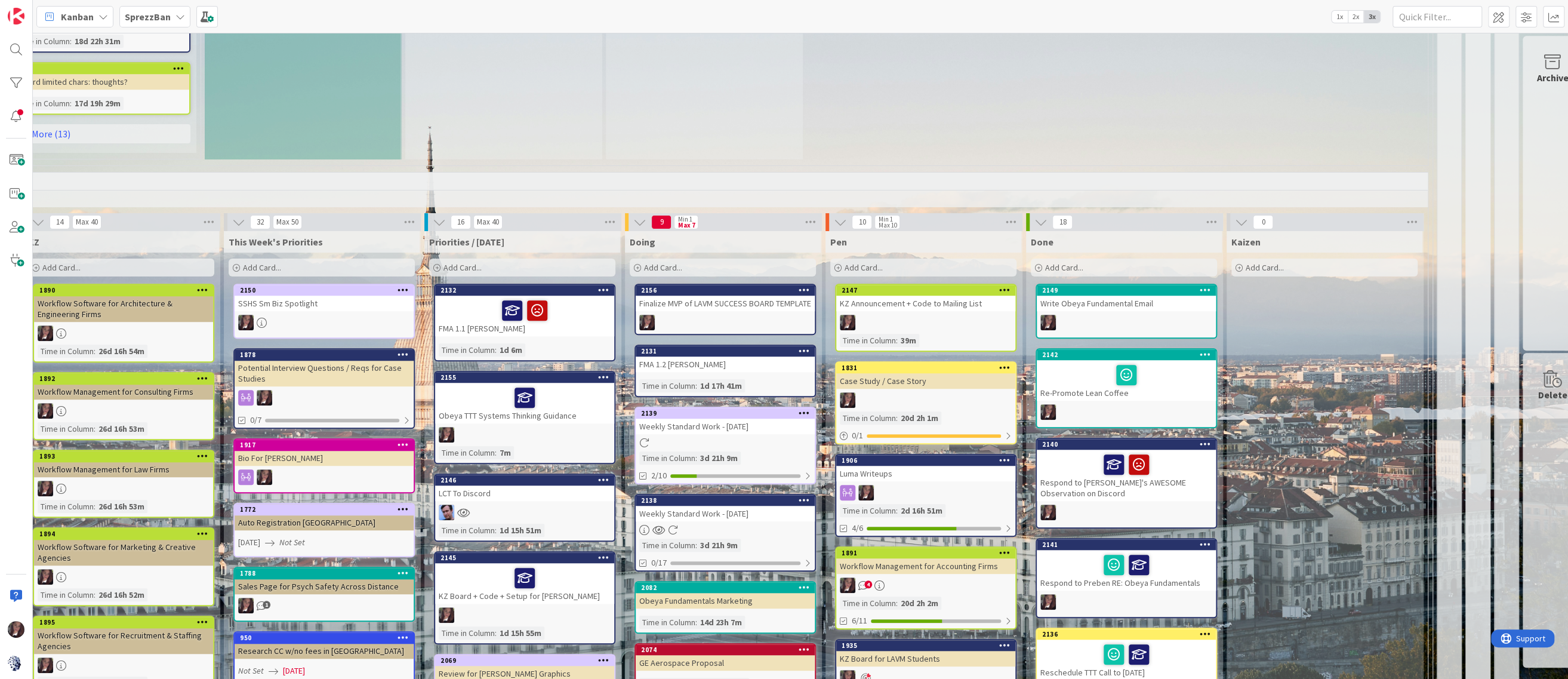
click at [694, 434] on div "2139 Weekly Standard Work - 10/11/2025 Time in Column : 3d 21h 9m 2/10" at bounding box center [725, 445] width 182 height 78
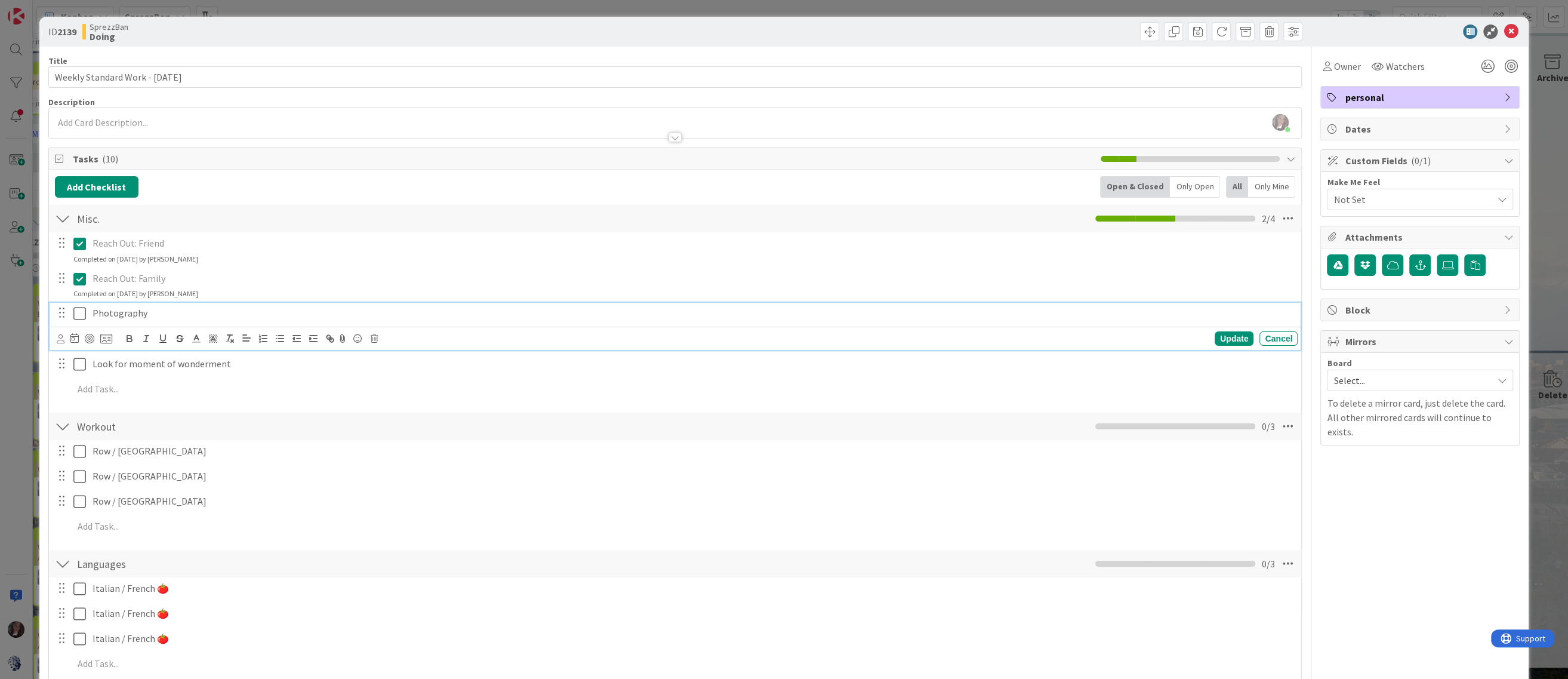
click at [82, 313] on icon at bounding box center [80, 314] width 12 height 14
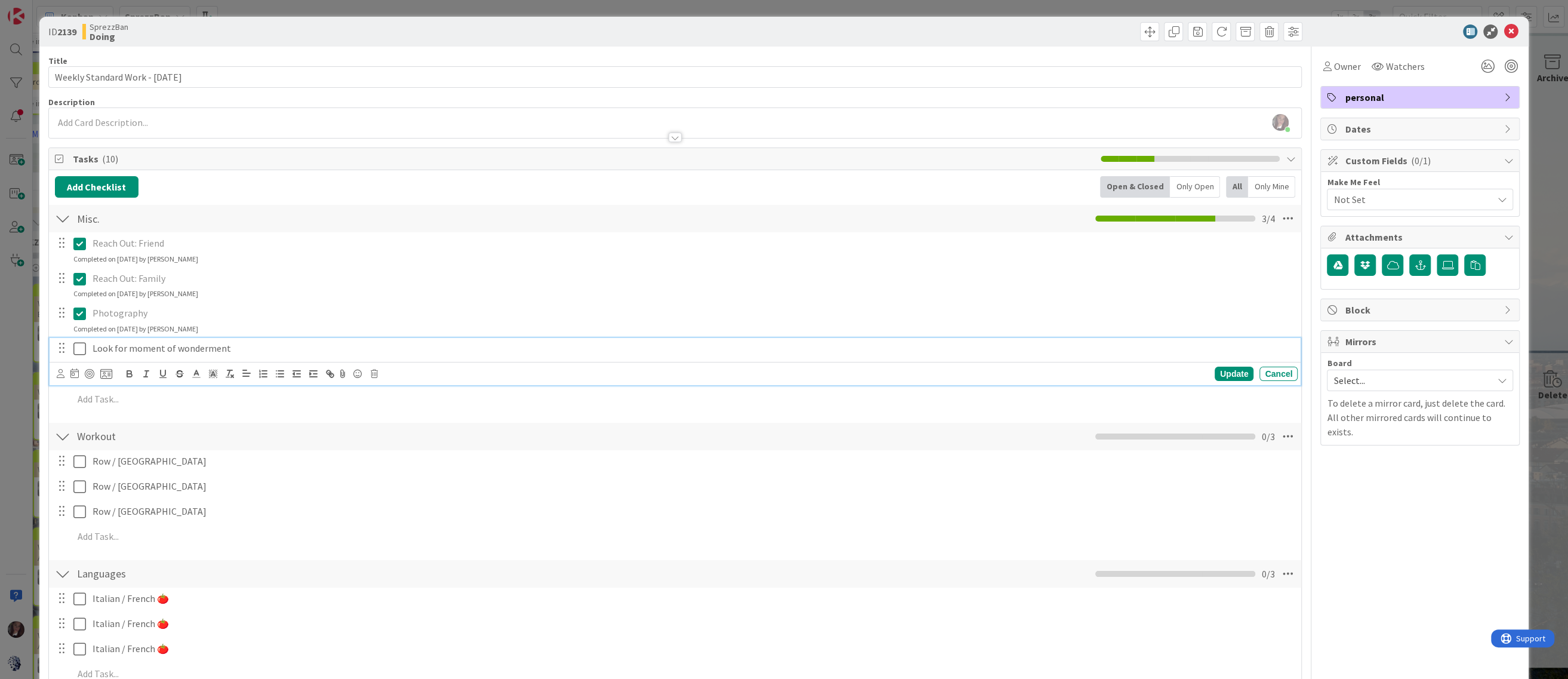
click at [83, 346] on icon at bounding box center [80, 349] width 12 height 14
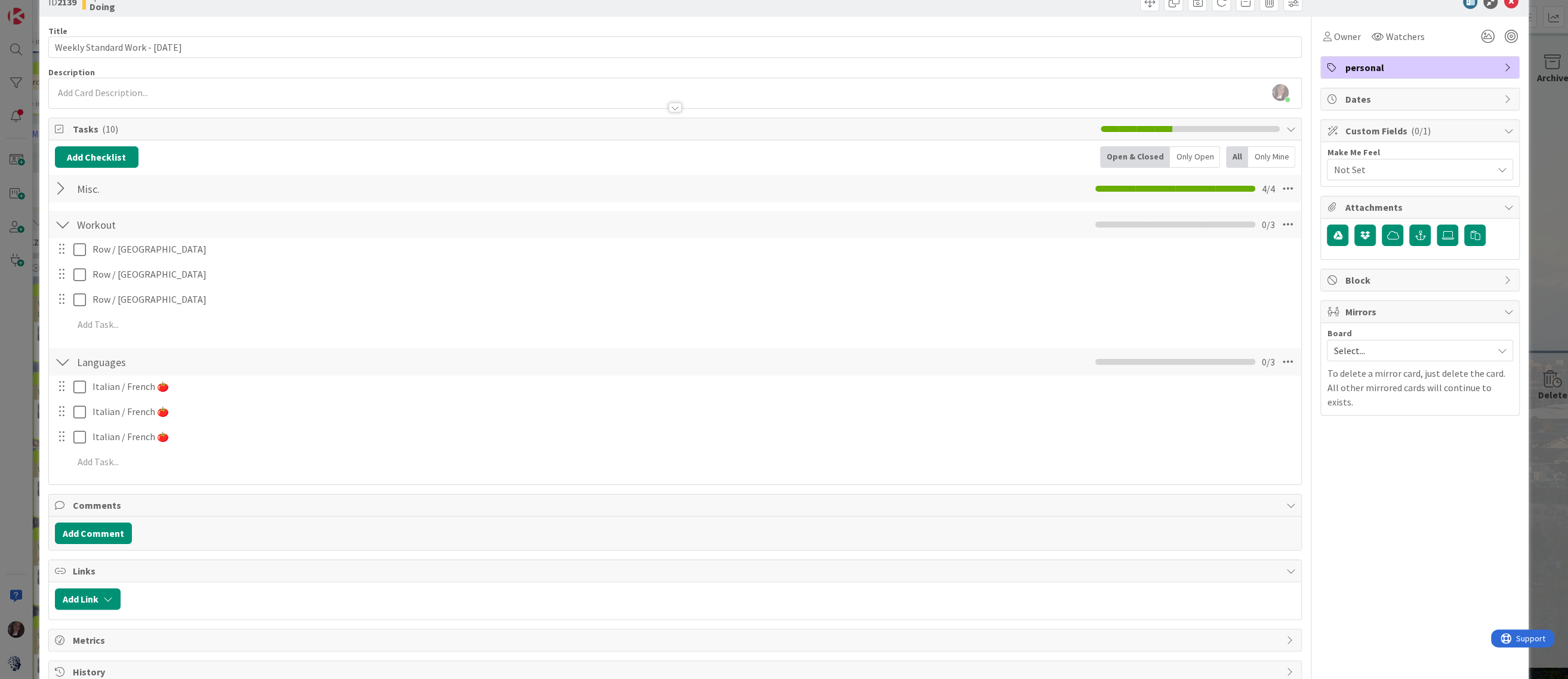
scroll to position [55, 0]
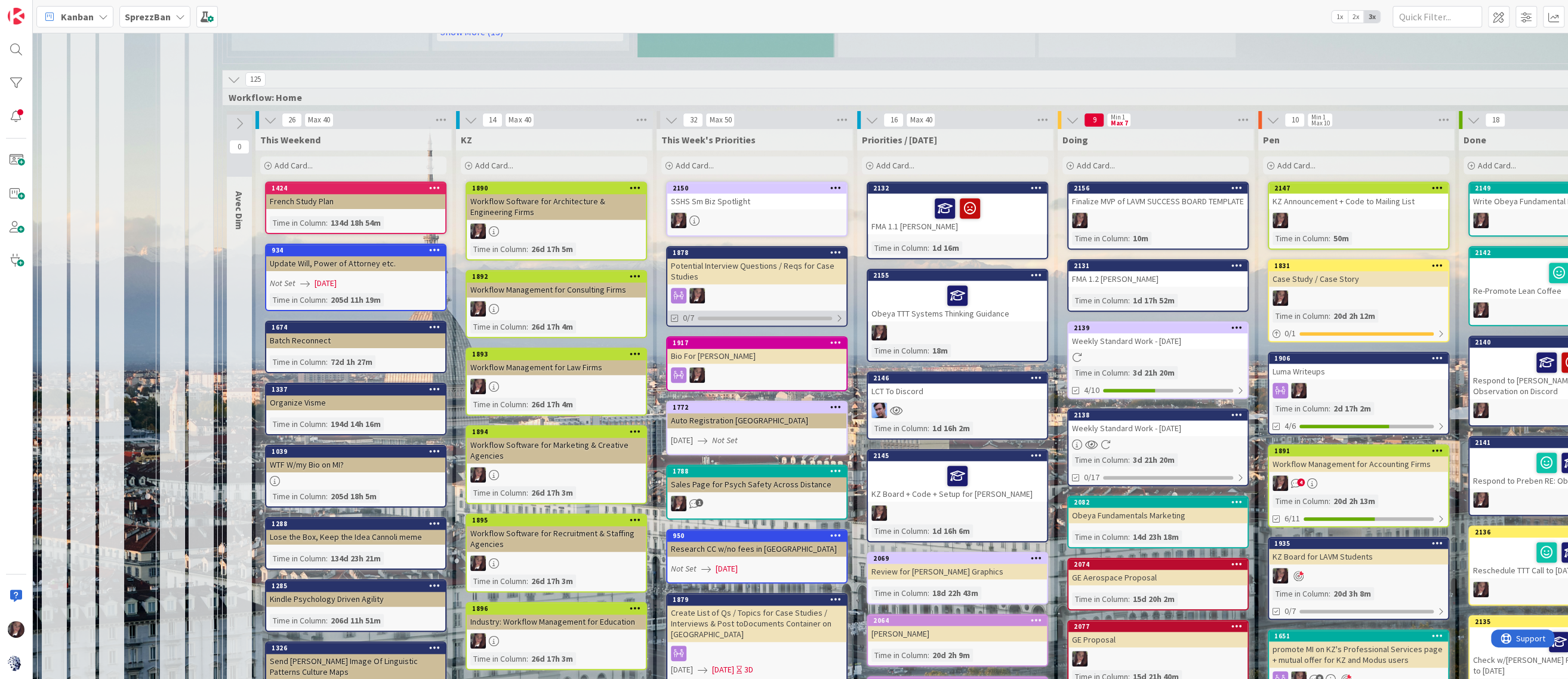
scroll to position [1015, 0]
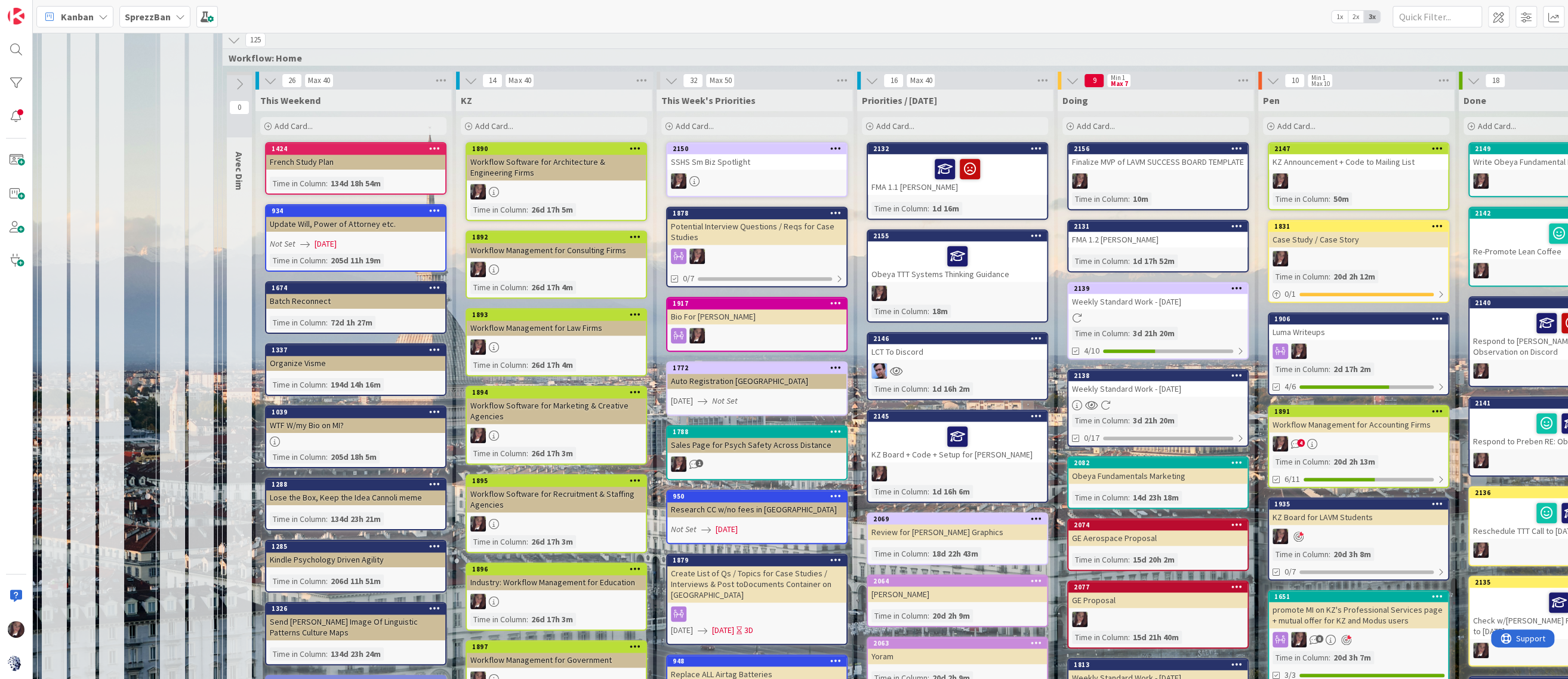
click at [892, 130] on div "Add Card..." at bounding box center [955, 126] width 186 height 18
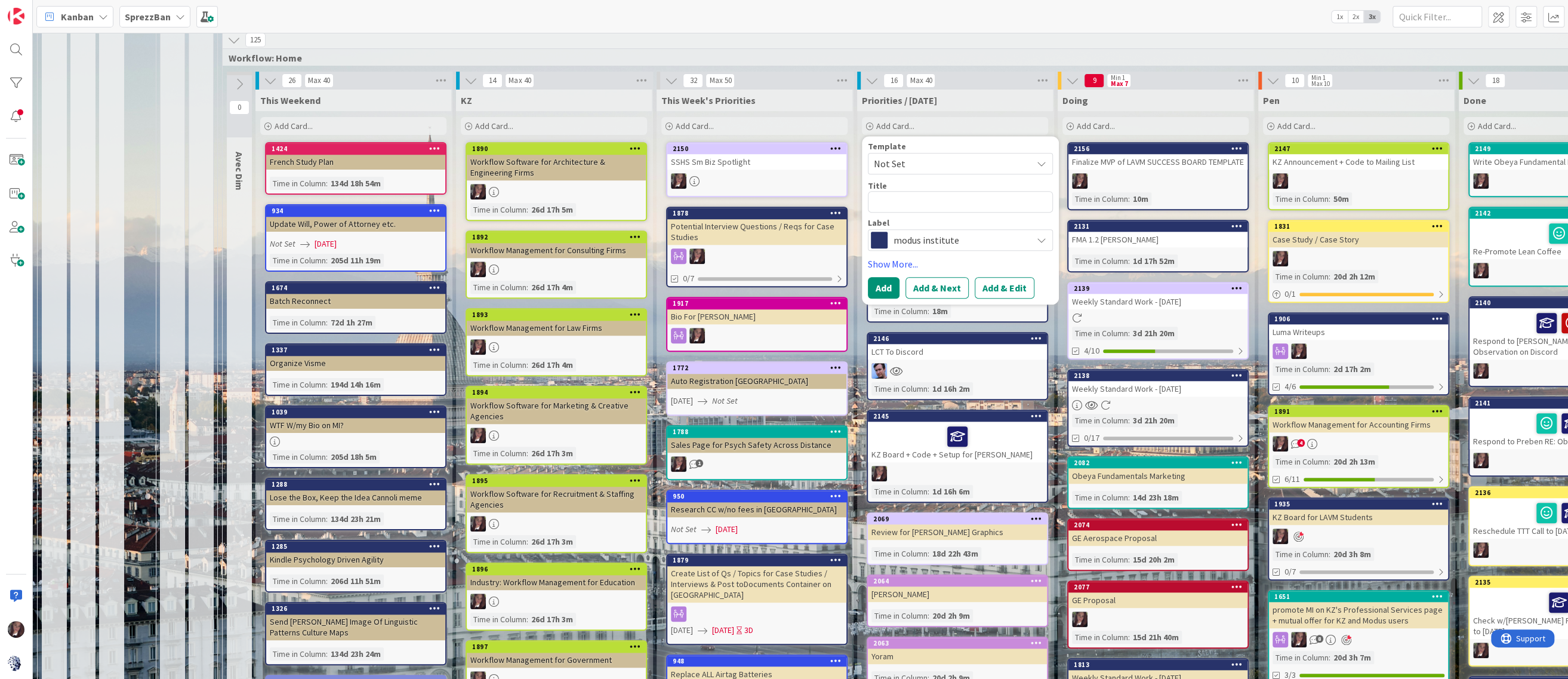
type textarea "x"
type textarea "P"
type textarea "x"
type textarea "Pl"
type textarea "x"
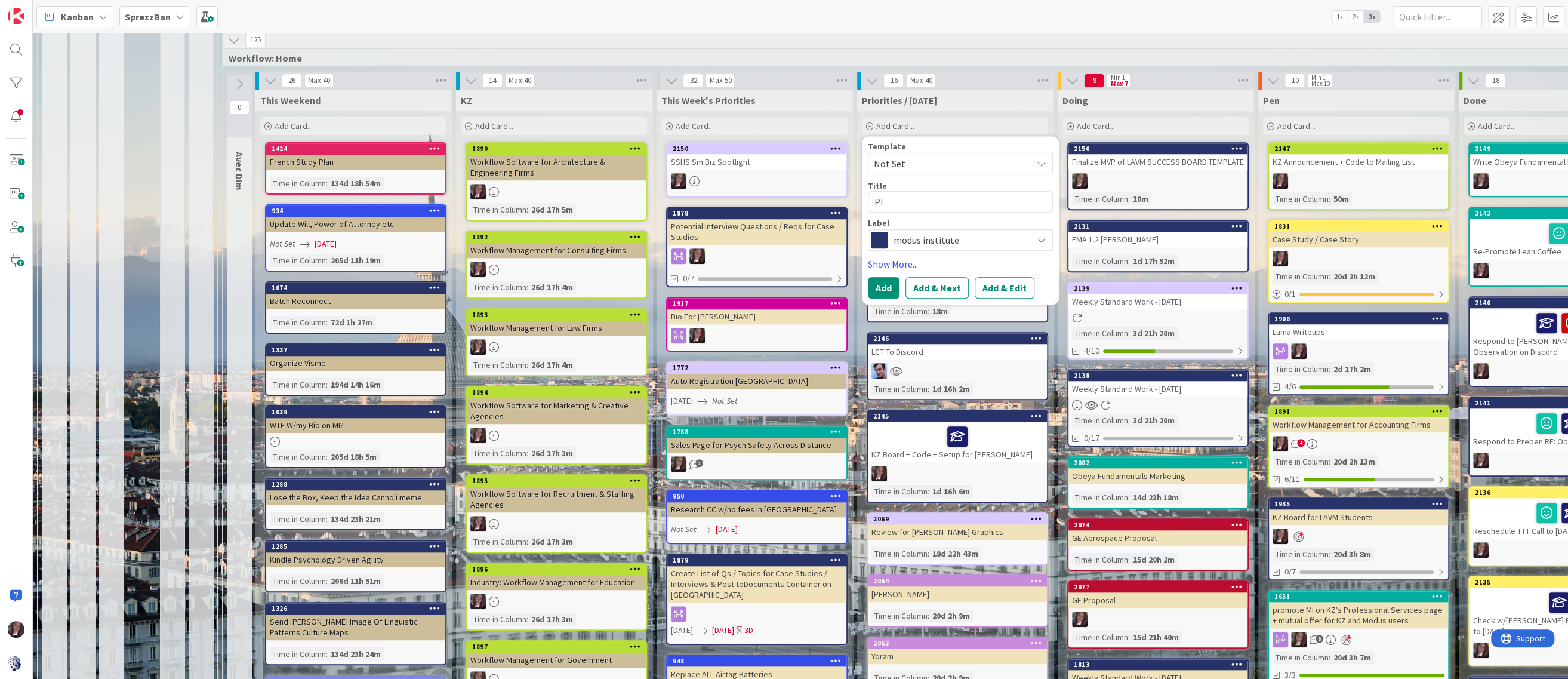
type textarea "Pla"
type textarea "x"
type textarea "Plan"
type textarea "x"
type textarea "Plan"
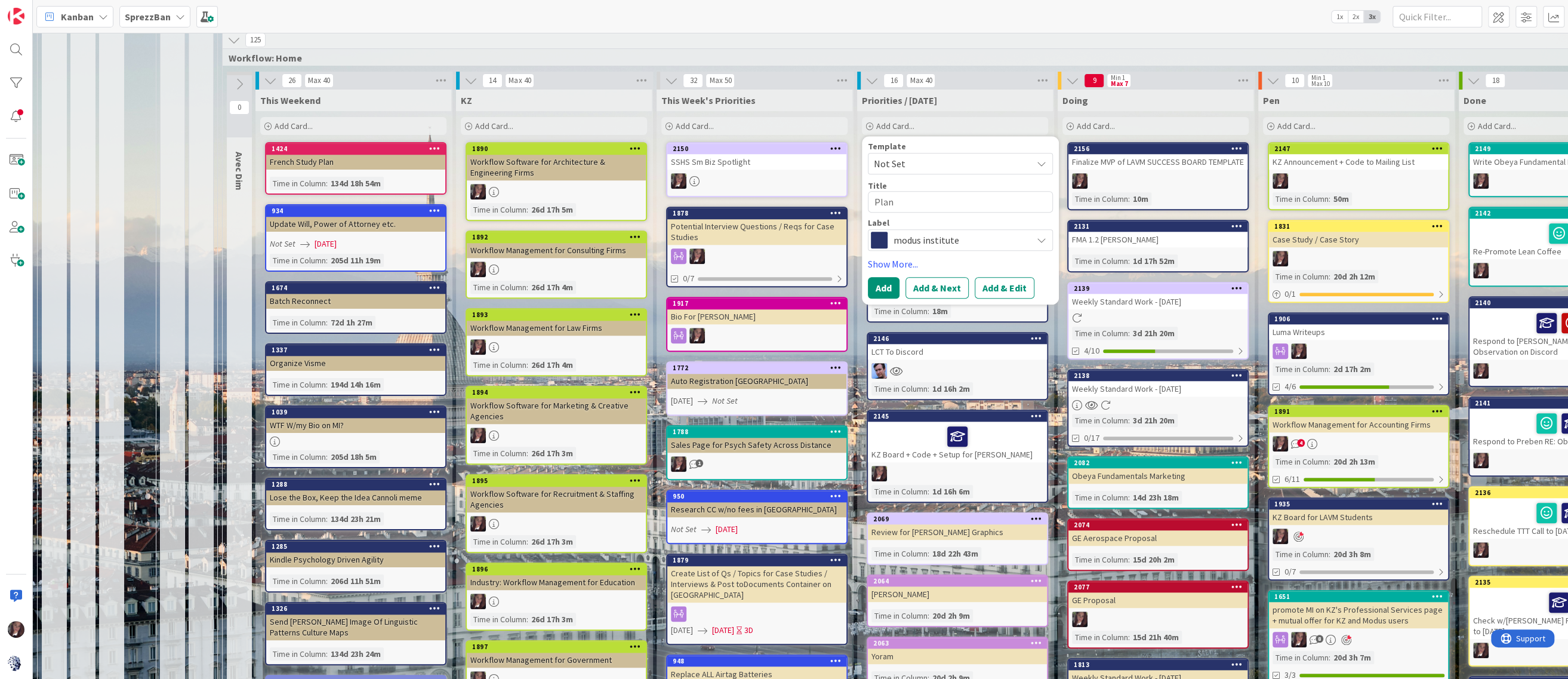
type textarea "x"
type textarea "Plan +"
type textarea "x"
type textarea "Plan +"
type textarea "x"
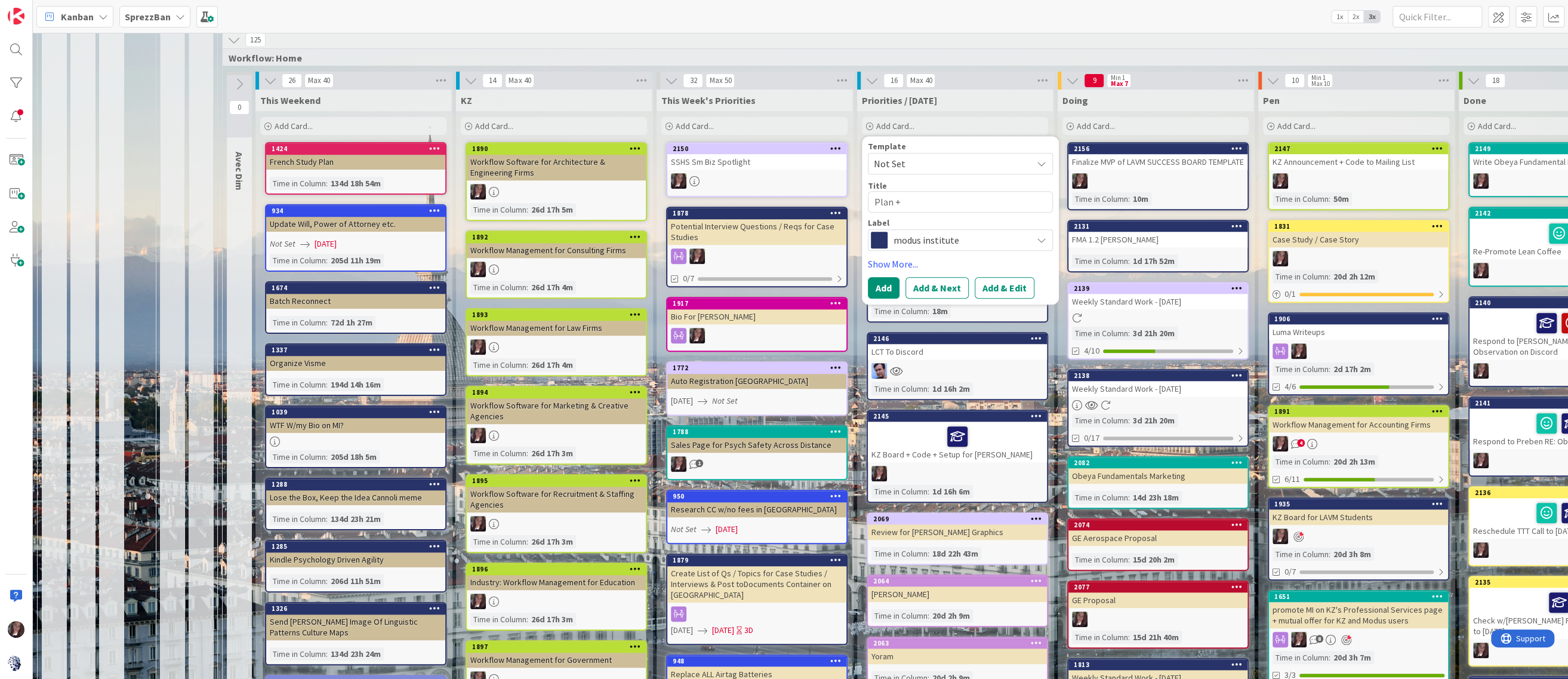
type textarea "Plan + C"
type textarea "x"
type textarea "Plan + Cal"
type textarea "x"
type textarea "Plan + Cal"
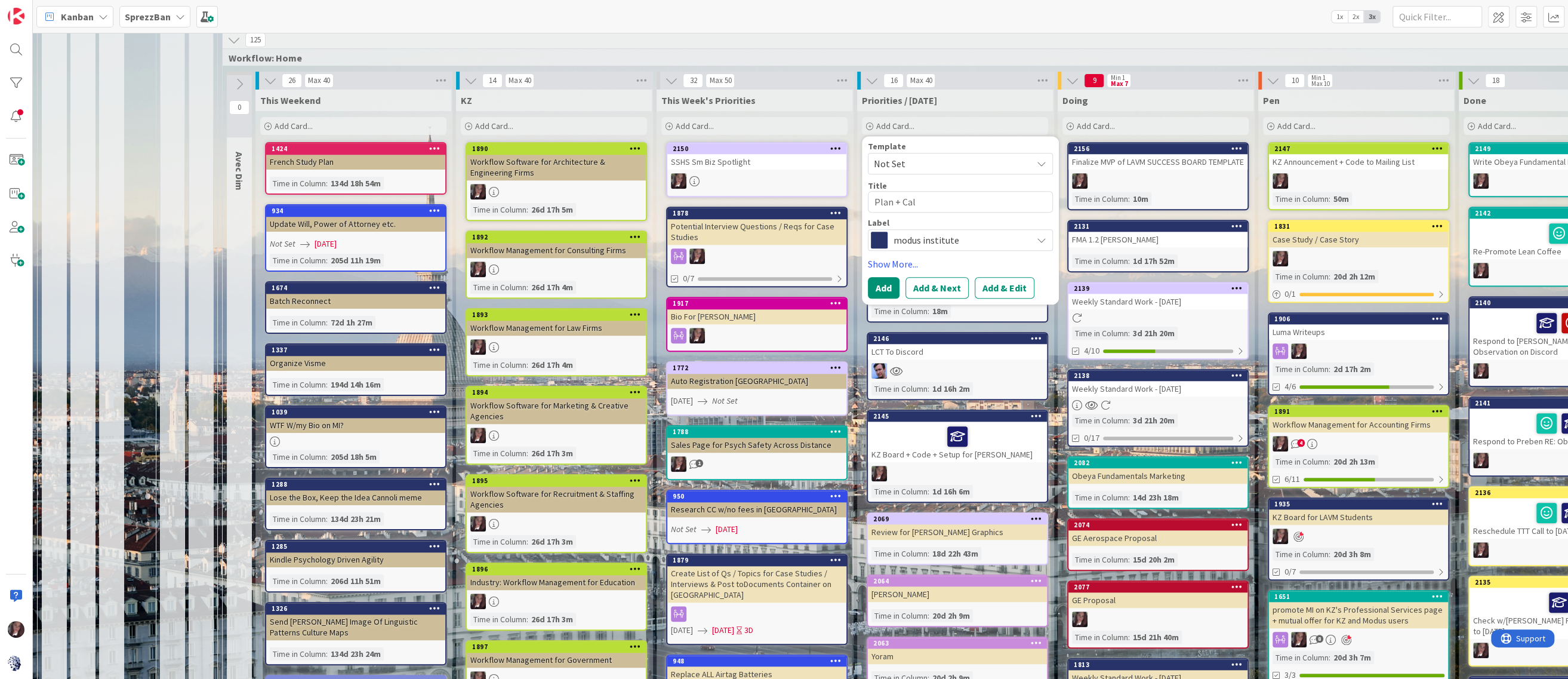
type textarea "x"
type textarea "Plan + Cal I"
type textarea "x"
type textarea "Plan + Cal In"
type textarea "x"
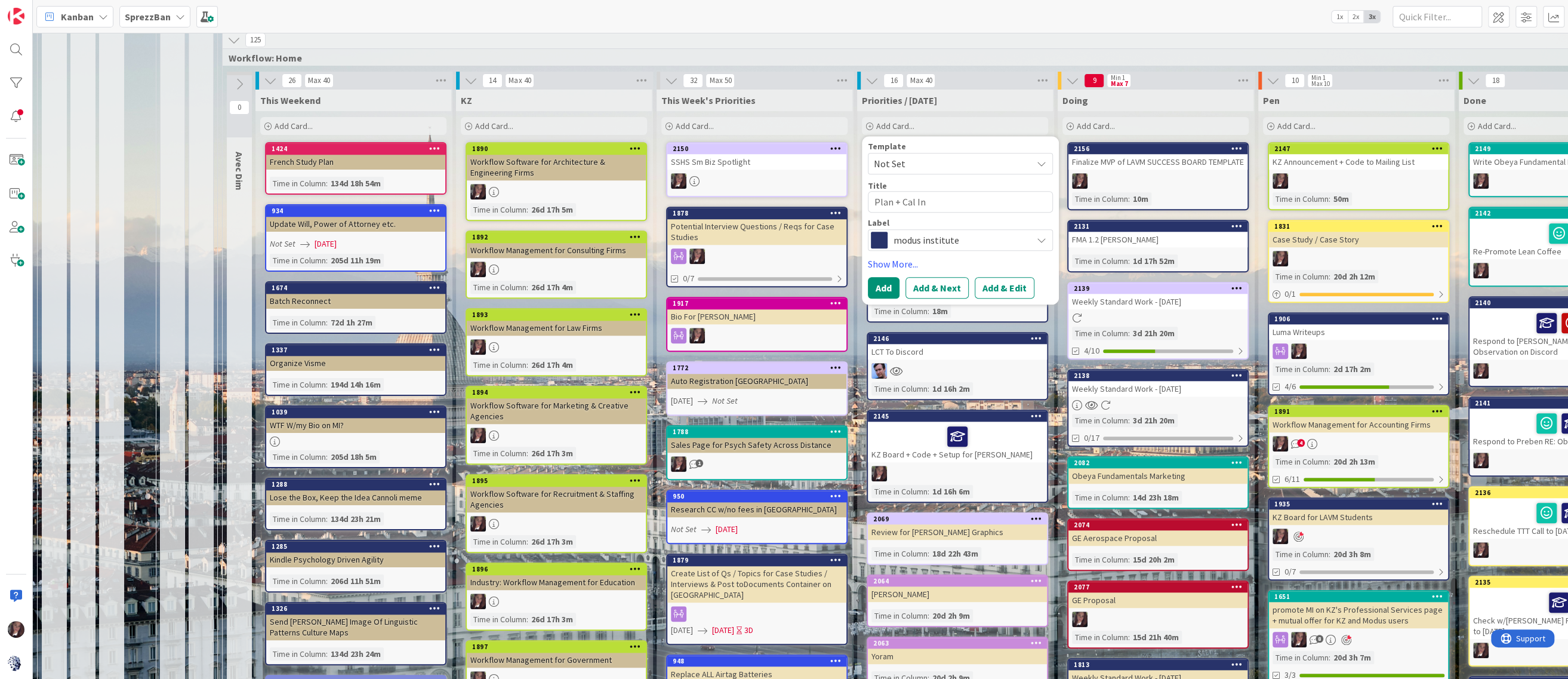
type textarea "Plan + Cal Inv"
type textarea "x"
type textarea "Plan + Cal Invi"
type textarea "x"
type textarea "Plan + Cal Invite"
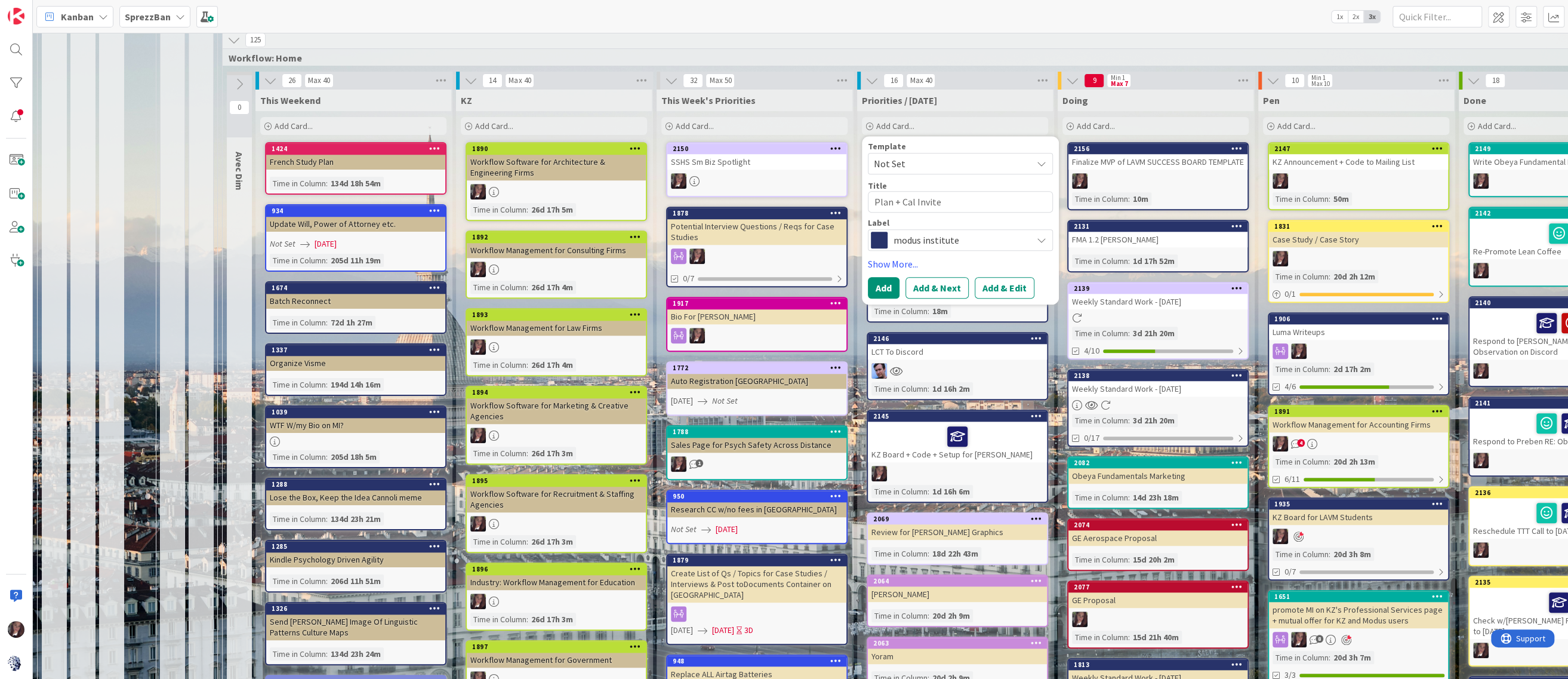
type textarea "x"
type textarea "Plan + Cal Invite"
type textarea "x"
type textarea "Plan + Cal Invite f"
type textarea "x"
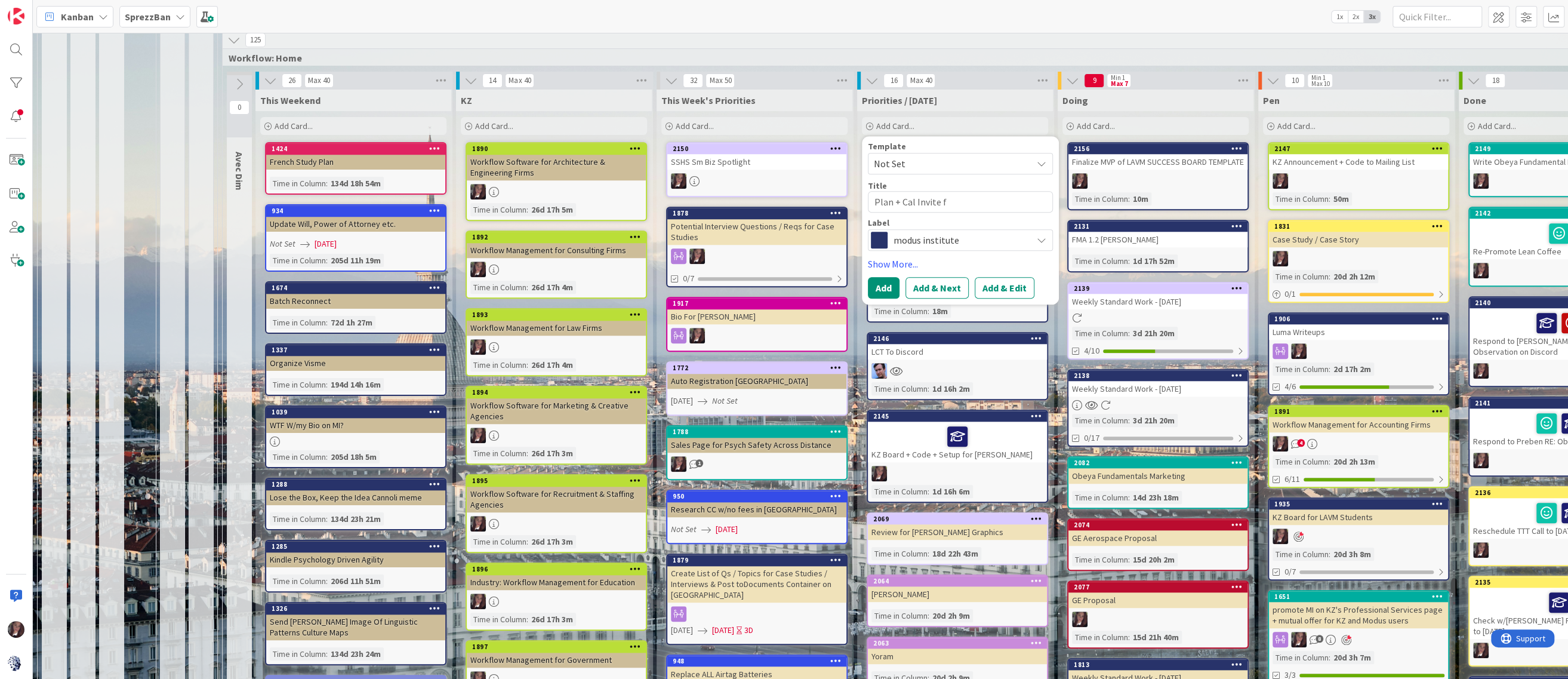
type textarea "Plan + Cal Invite fo"
type textarea "x"
type textarea "Plan + Cal Invite for"
type textarea "x"
type textarea "Plan + Cal Invite for"
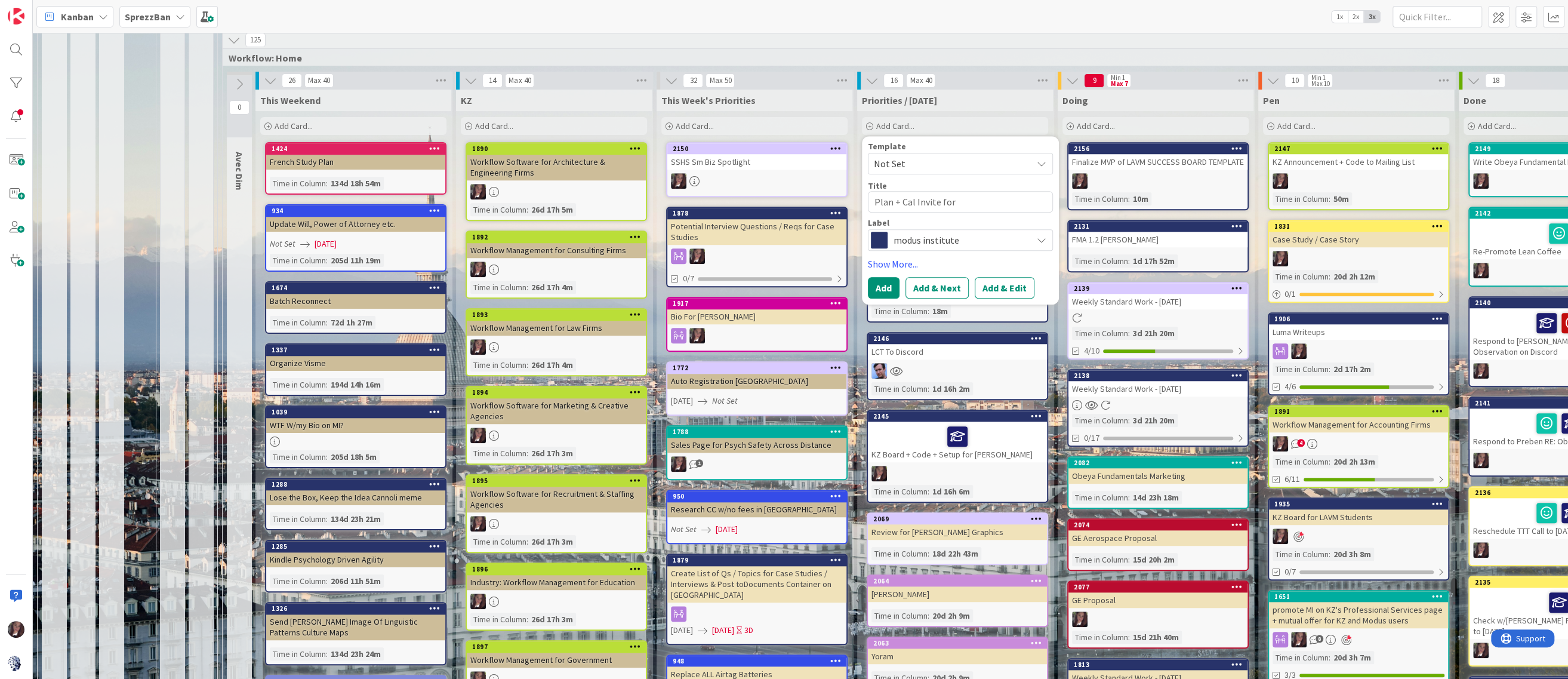
type textarea "x"
type textarea "Plan + Cal Invite for R"
type textarea "x"
type textarea "Plan + Cal Invite for Re"
type textarea "x"
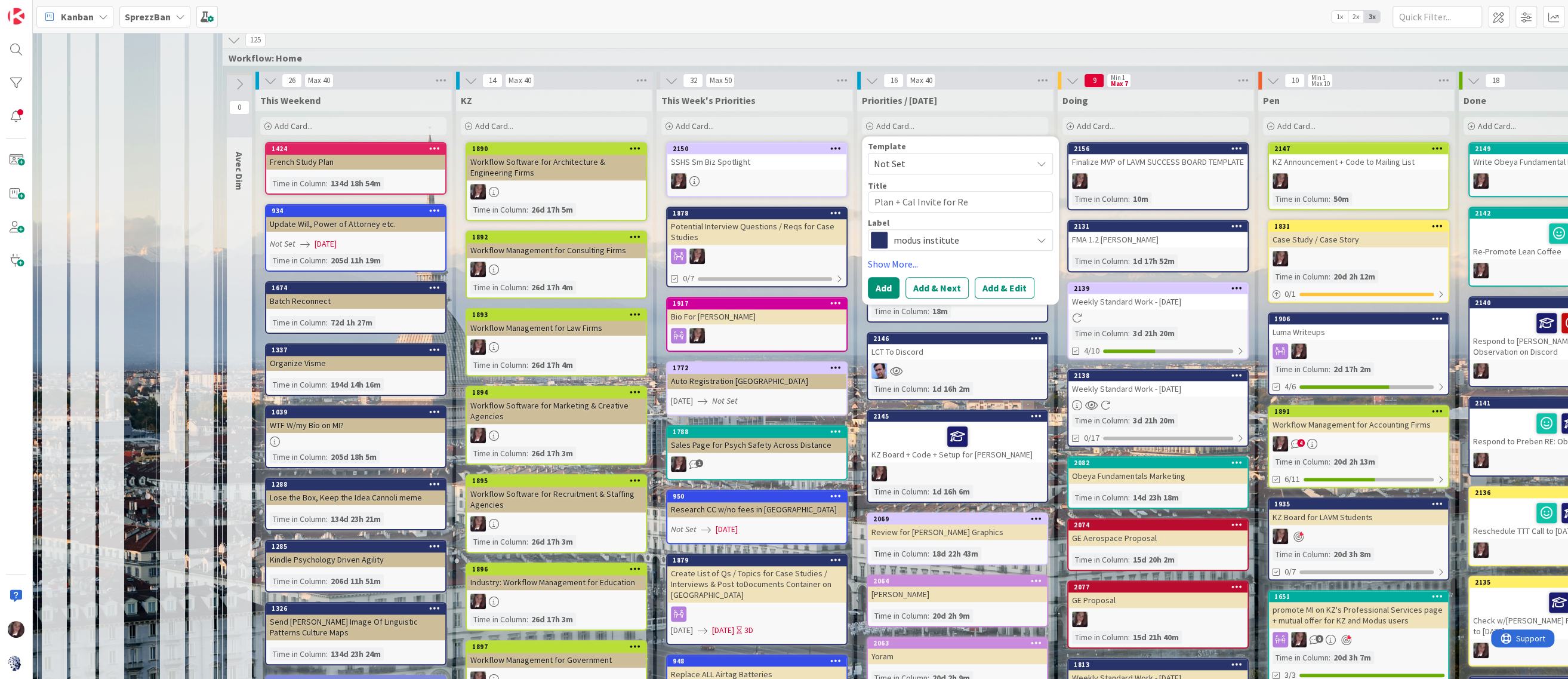
type textarea "Plan + Cal Invite for Reg"
type textarea "x"
type textarea "Plan + Cal Invite for Regi"
type textarea "x"
type textarea "Plan + Cal Invite for Regin"
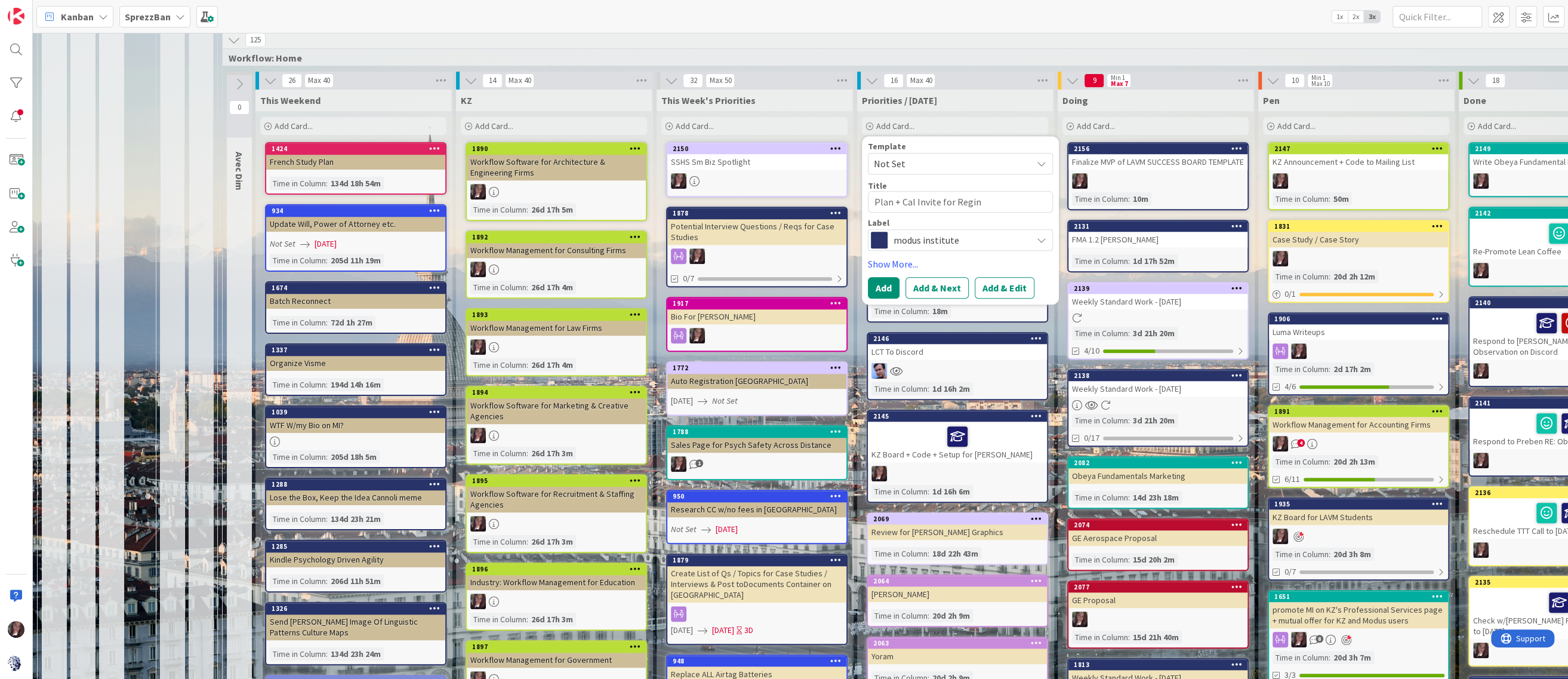
type textarea "x"
type textarea "Plan + Cal Invite for Regina"
click at [991, 288] on button "Add & Edit" at bounding box center [1004, 288] width 59 height 21
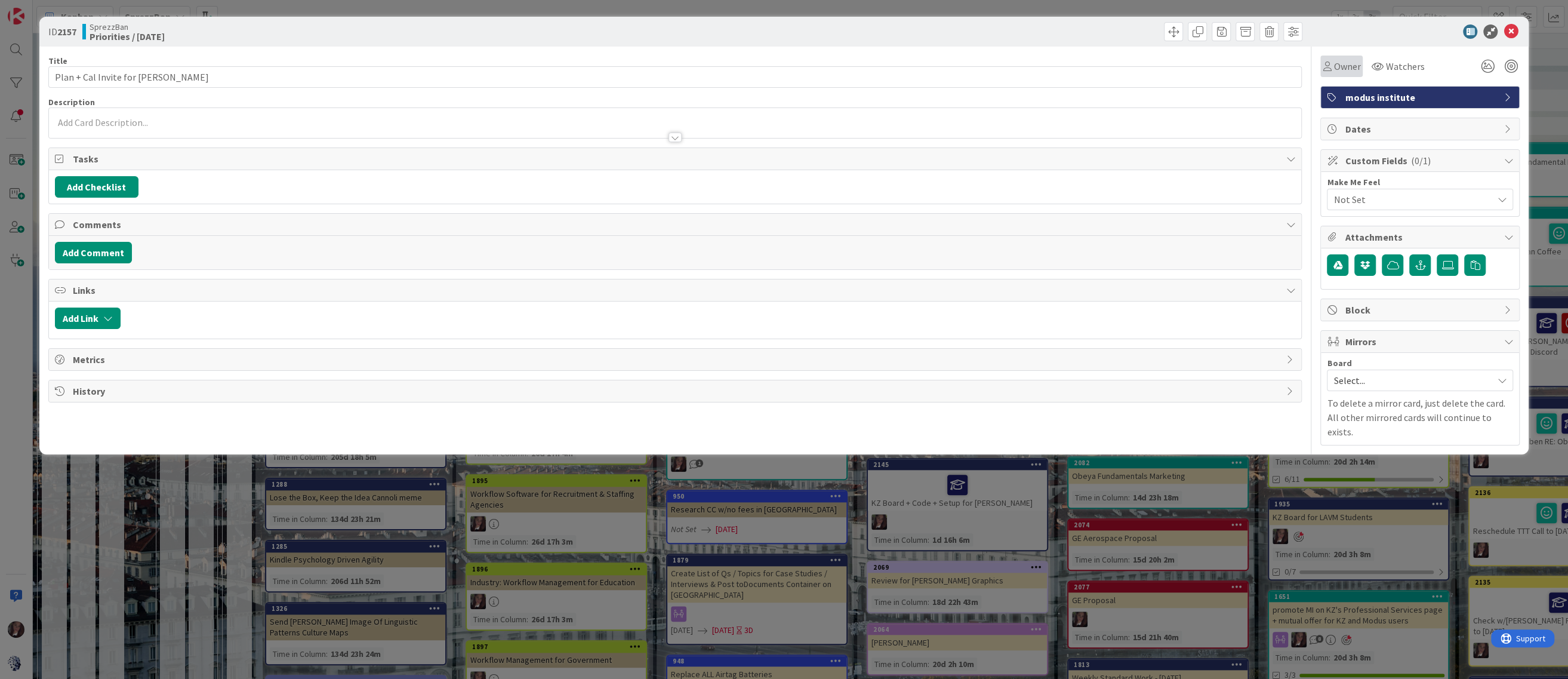
click at [1341, 65] on span "Owner" at bounding box center [1347, 66] width 27 height 14
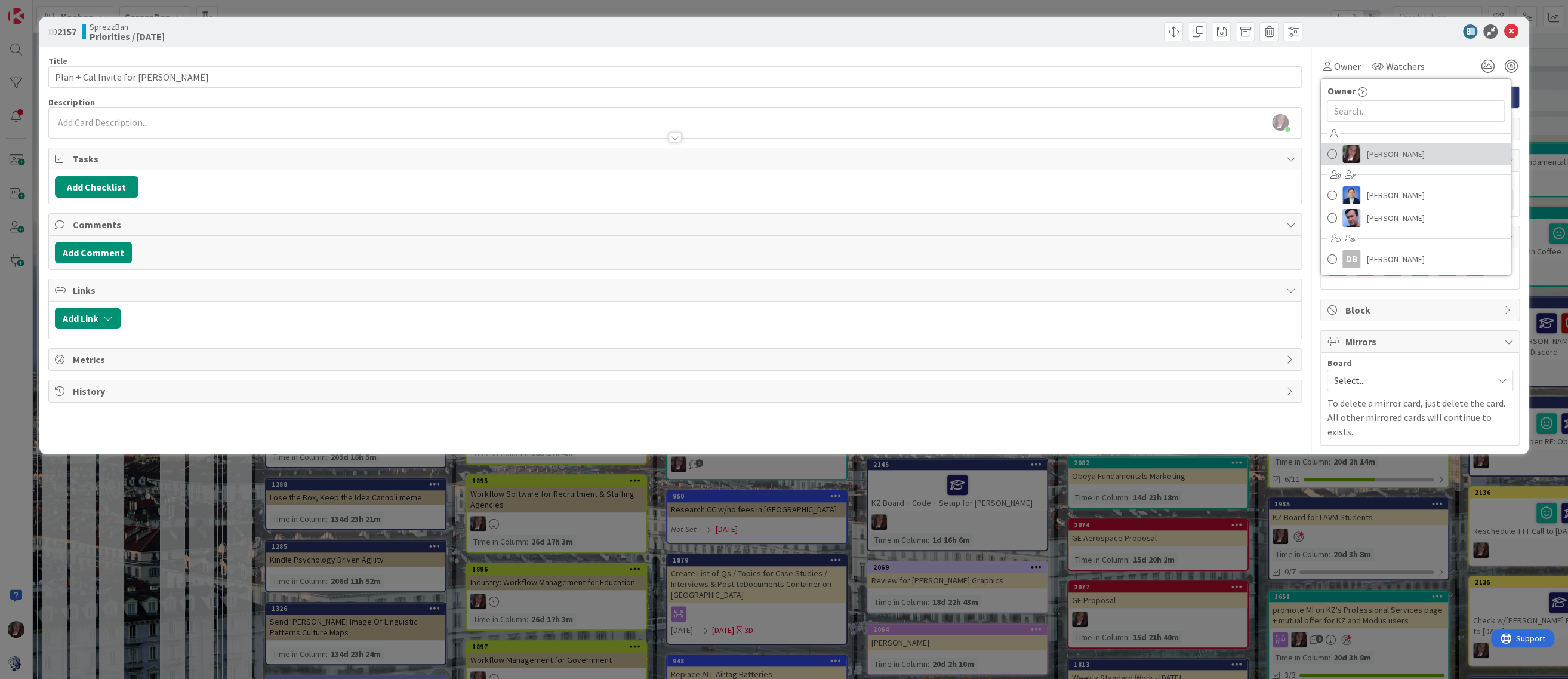
click at [1331, 155] on span at bounding box center [1331, 155] width 10 height 18
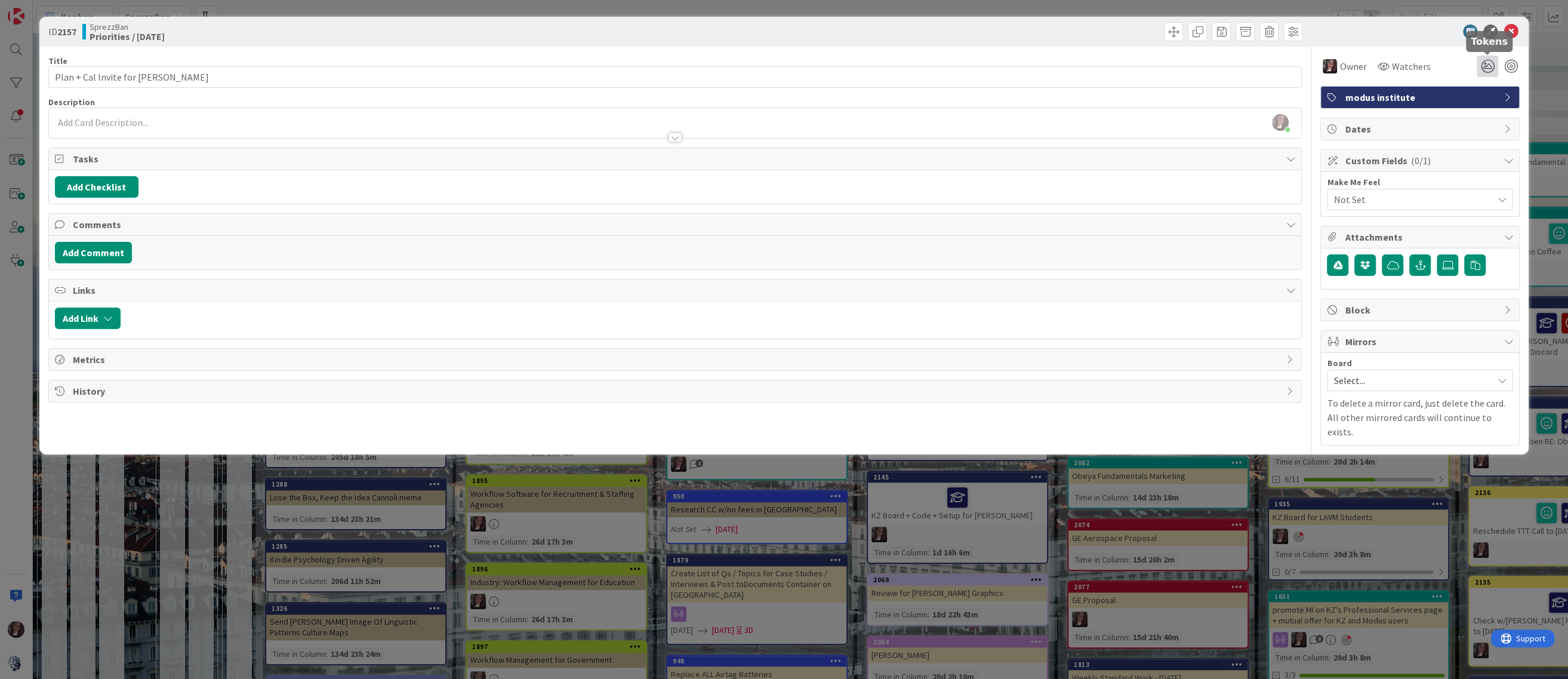
click at [1484, 65] on icon at bounding box center [1487, 66] width 21 height 21
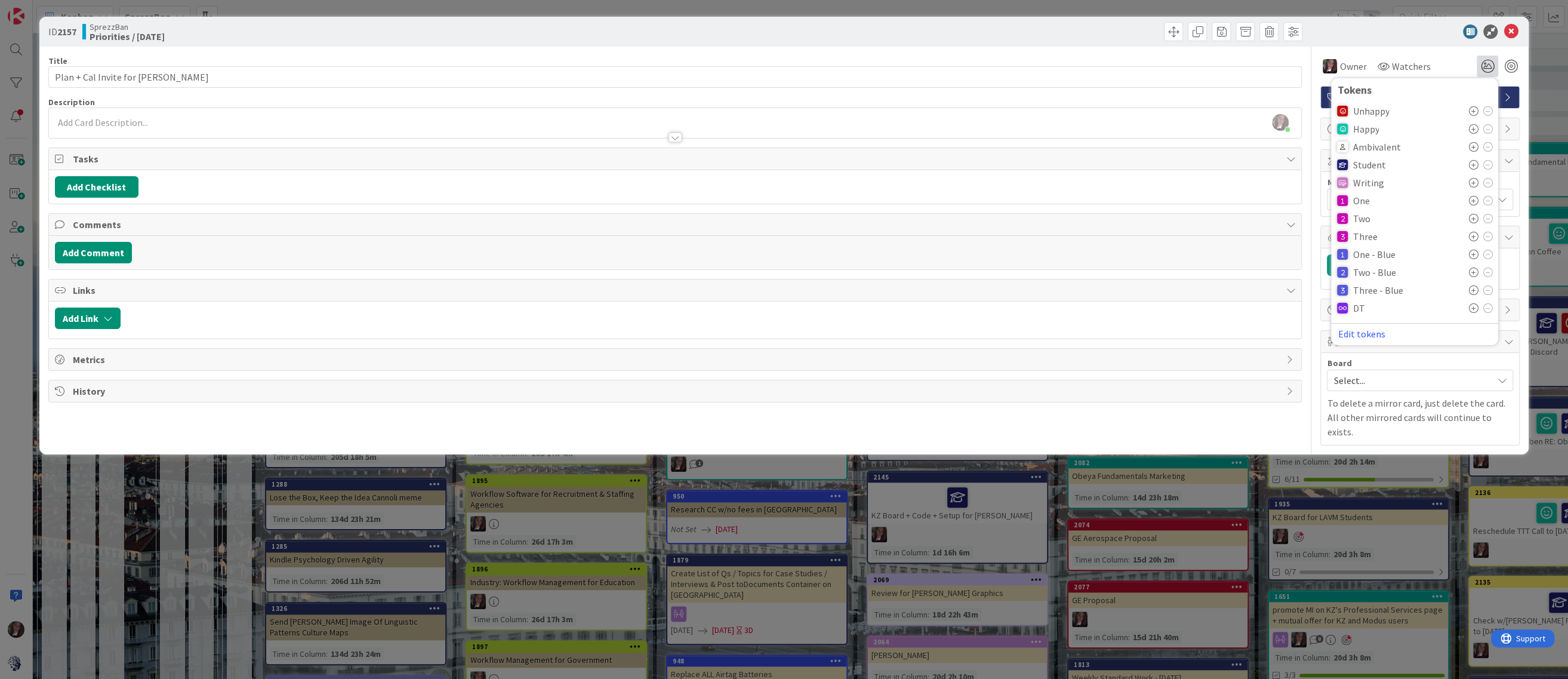
click at [1471, 163] on icon at bounding box center [1473, 164] width 10 height 10
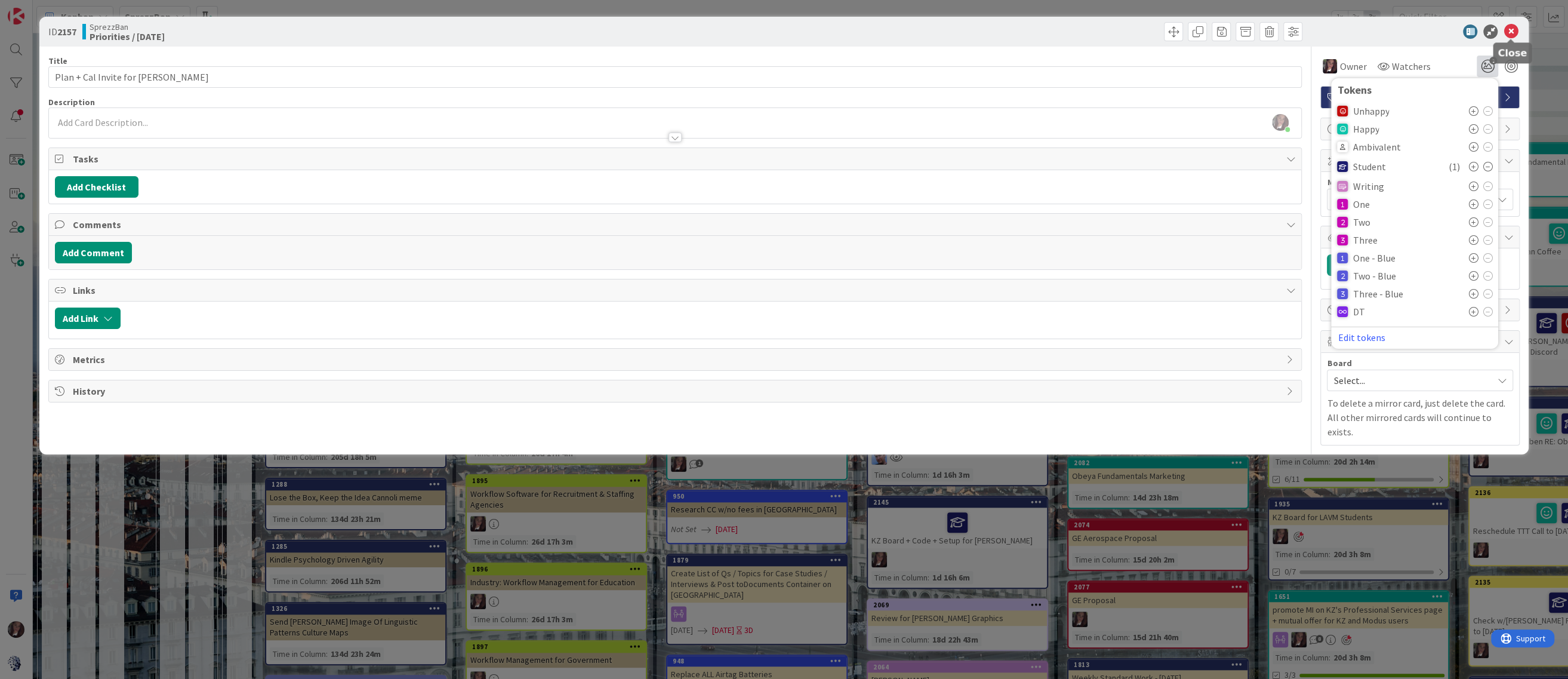
click at [1510, 27] on icon at bounding box center [1511, 31] width 14 height 14
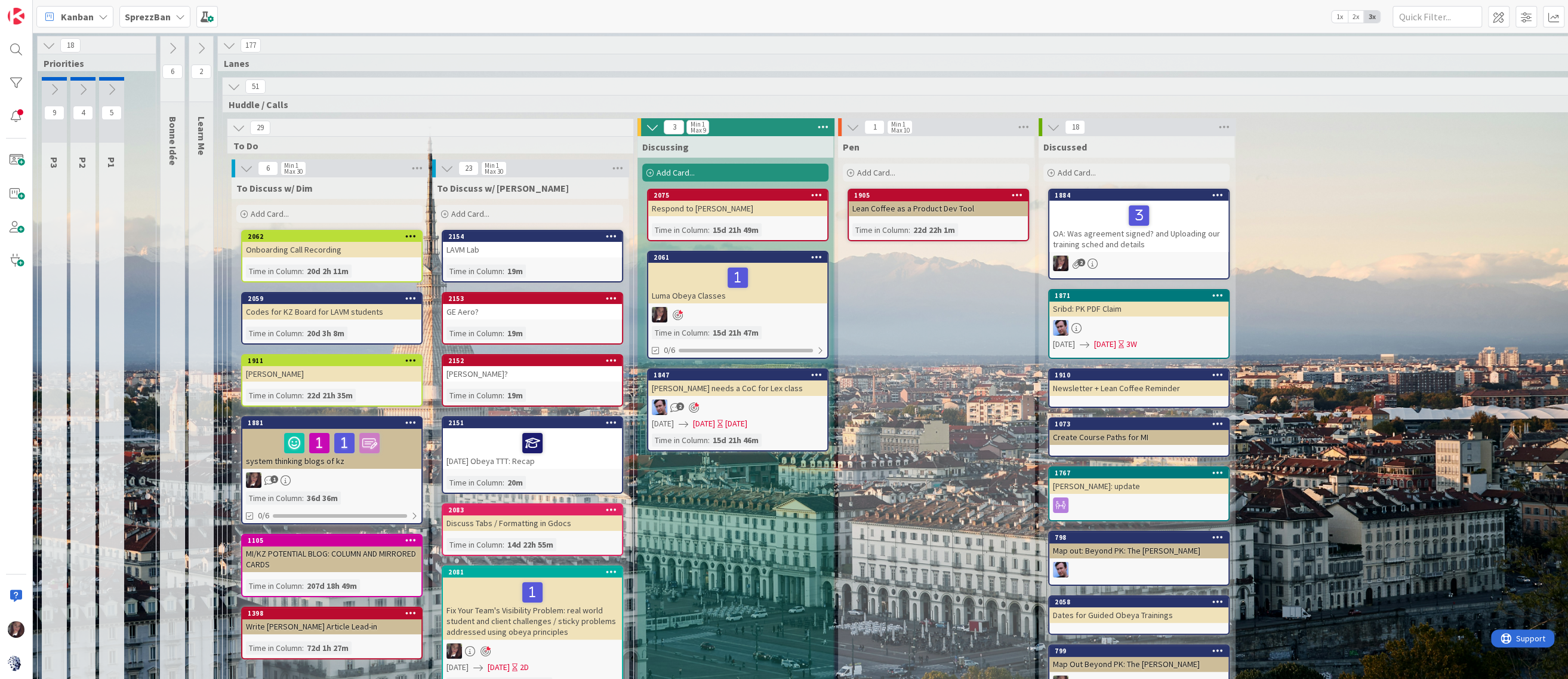
click at [309, 218] on div "Add Card..." at bounding box center [329, 214] width 186 height 18
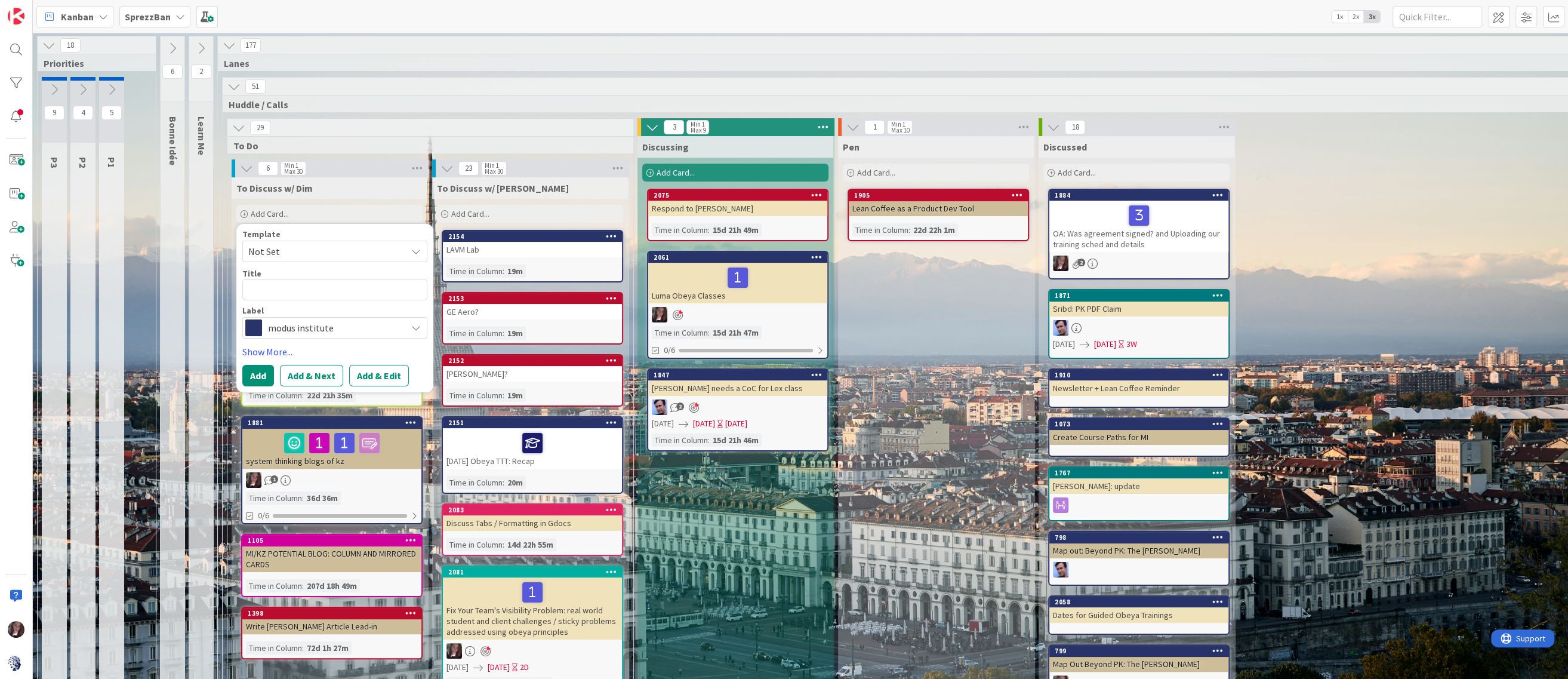
type textarea "x"
type textarea "P"
type textarea "x"
type textarea "Po"
type textarea "x"
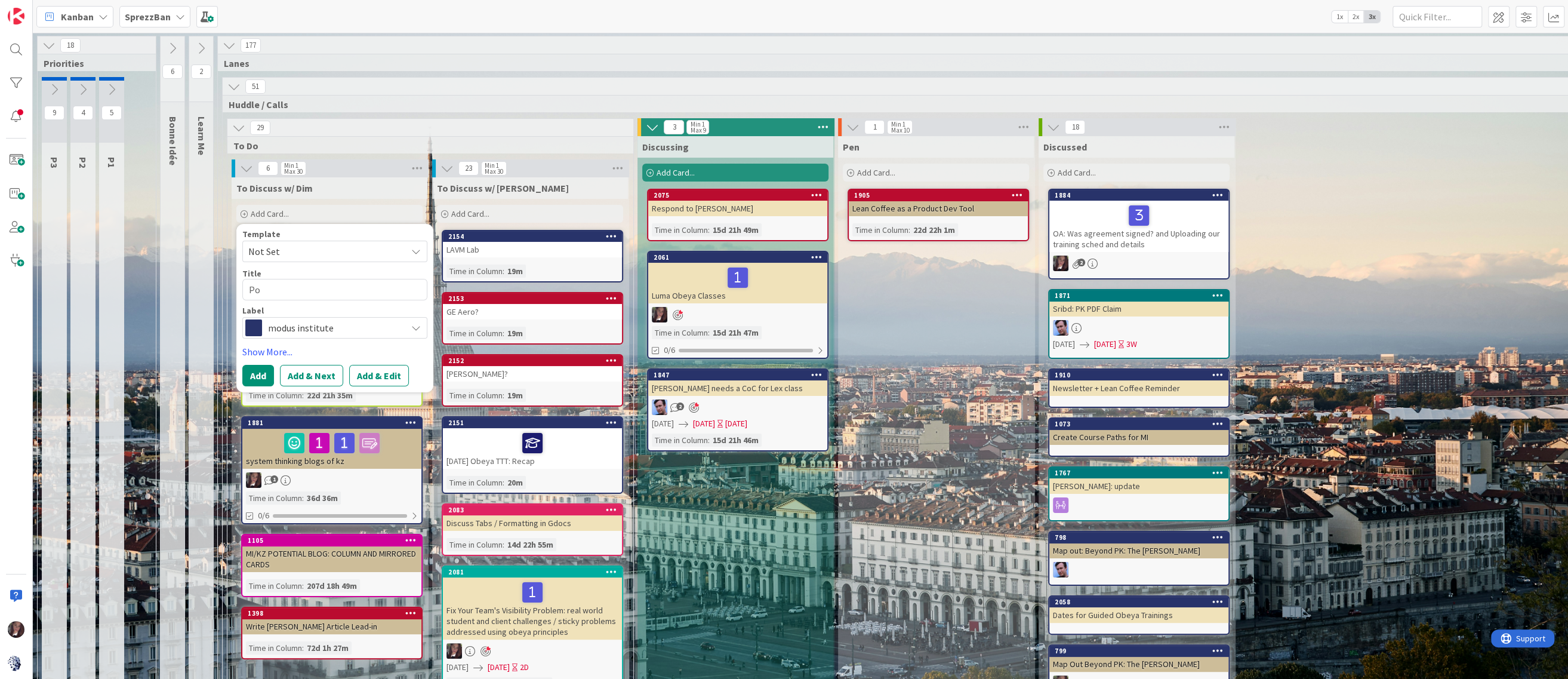
type textarea "Pos"
type textarea "x"
type textarea "Posh"
type textarea "x"
type textarea "Poshm"
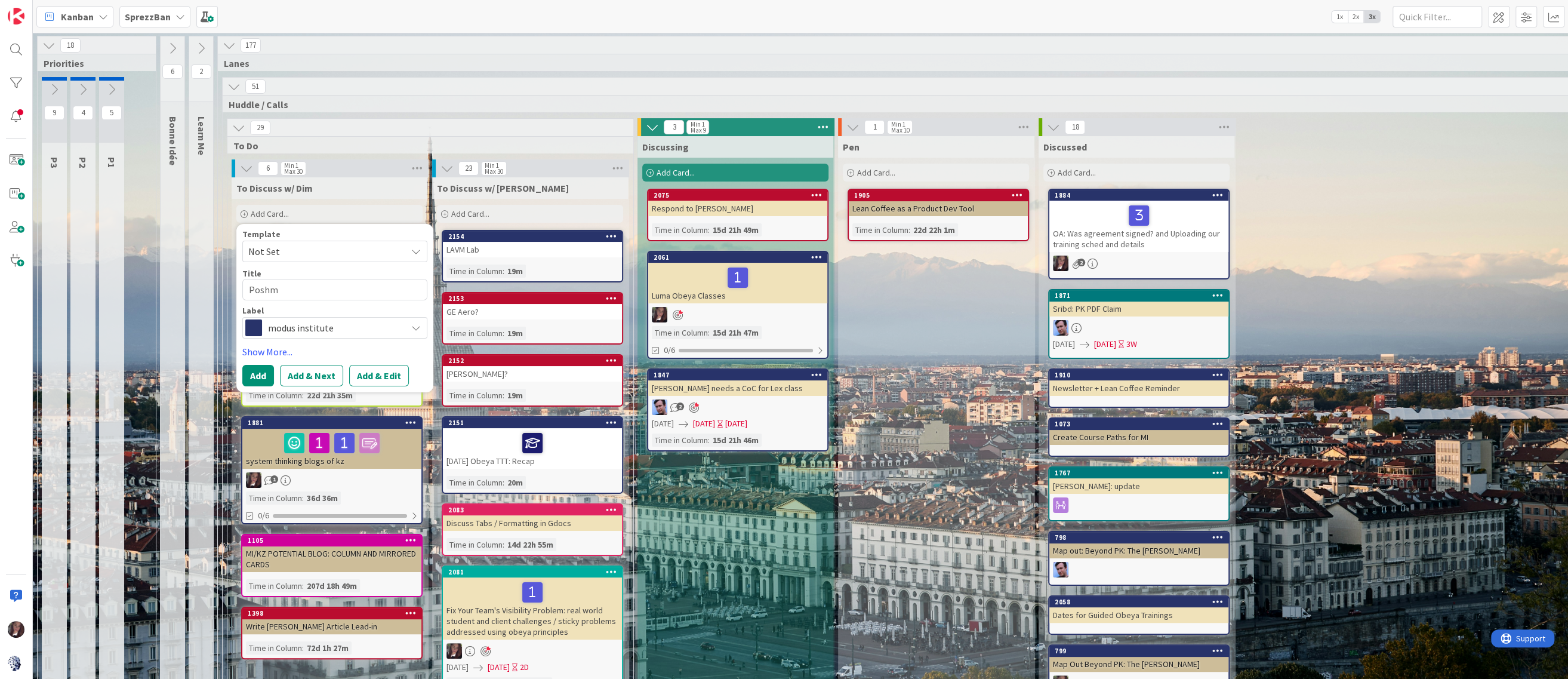
type textarea "x"
type textarea "Poshma"
type textarea "x"
type textarea "Poshmar"
type textarea "x"
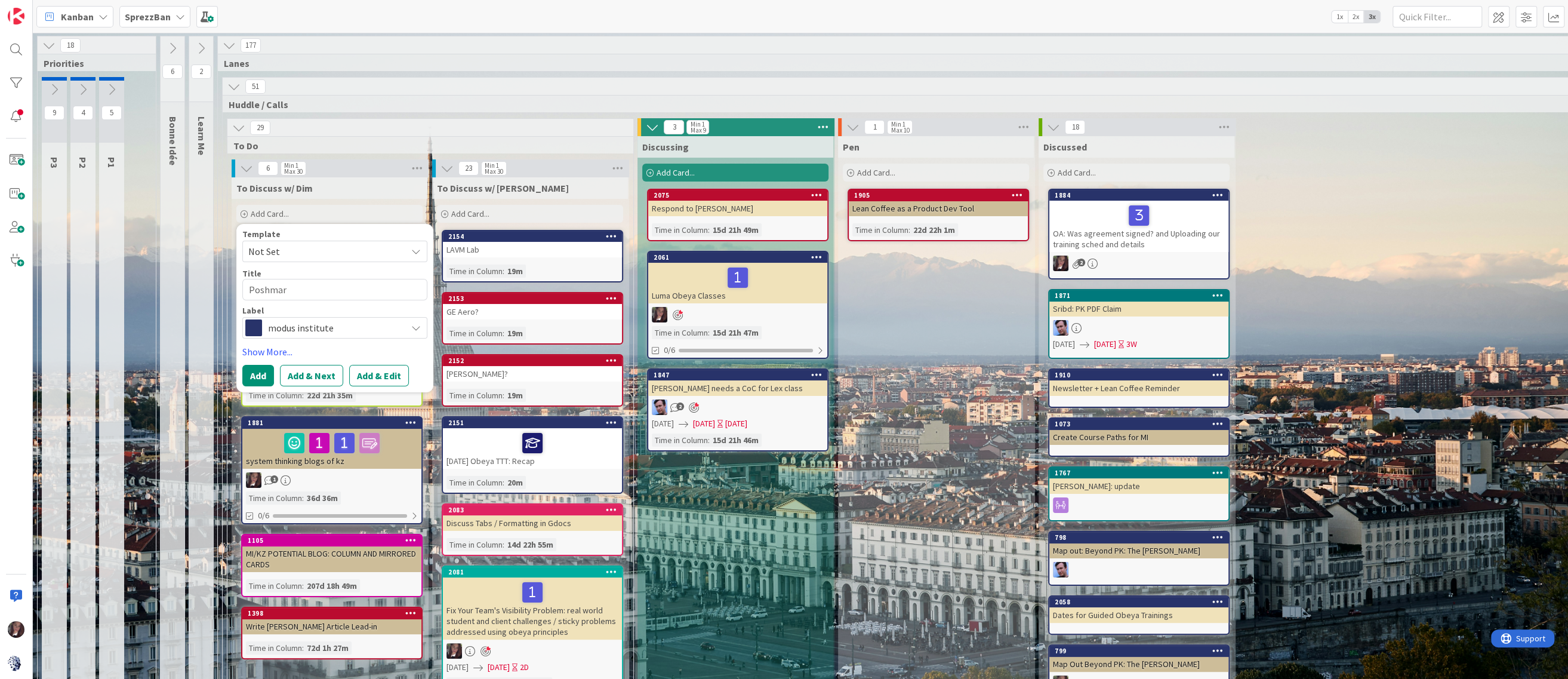
type textarea "Poshmart"
type textarea "x"
type textarea "Poshmar"
type textarea "x"
type textarea "Poshmark"
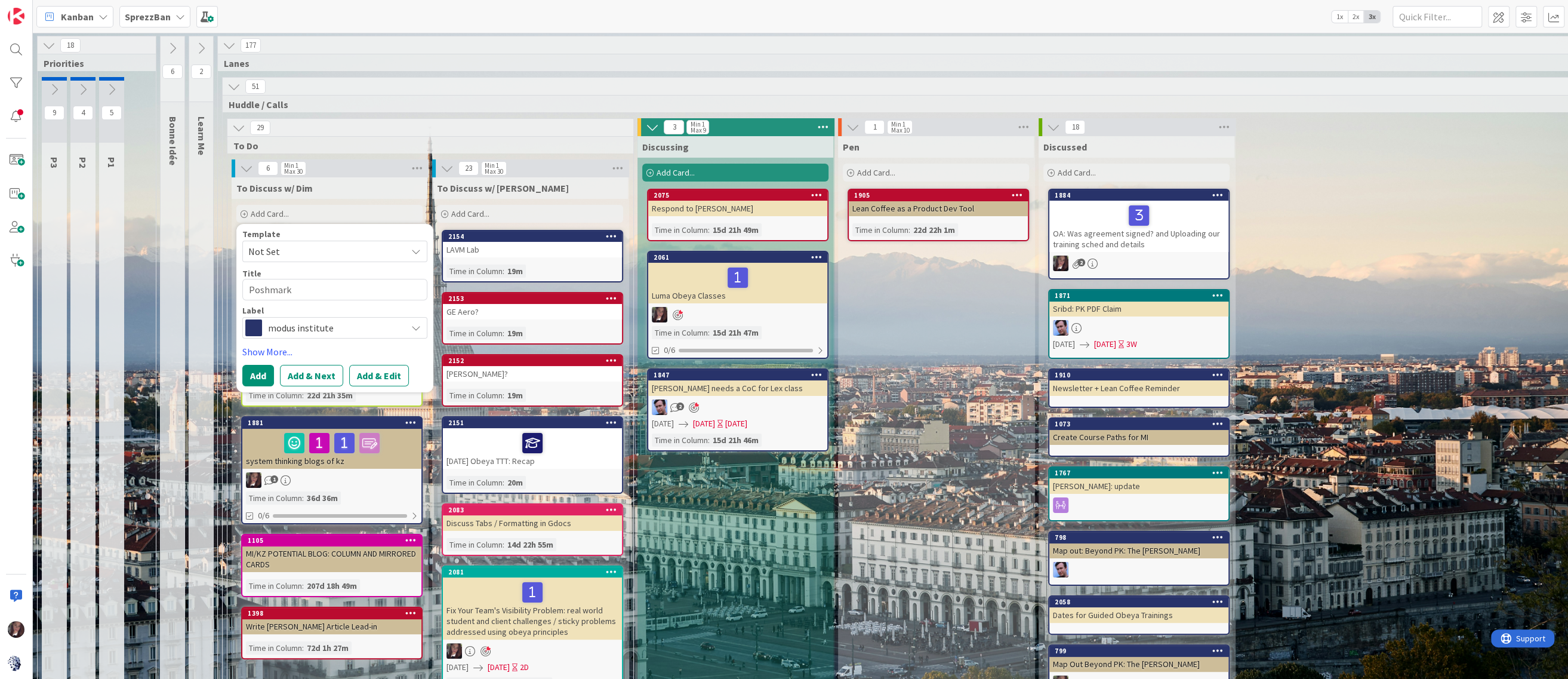
type textarea "x"
type textarea "Poshmark"
type textarea "x"
type textarea "Poshmark A"
type textarea "x"
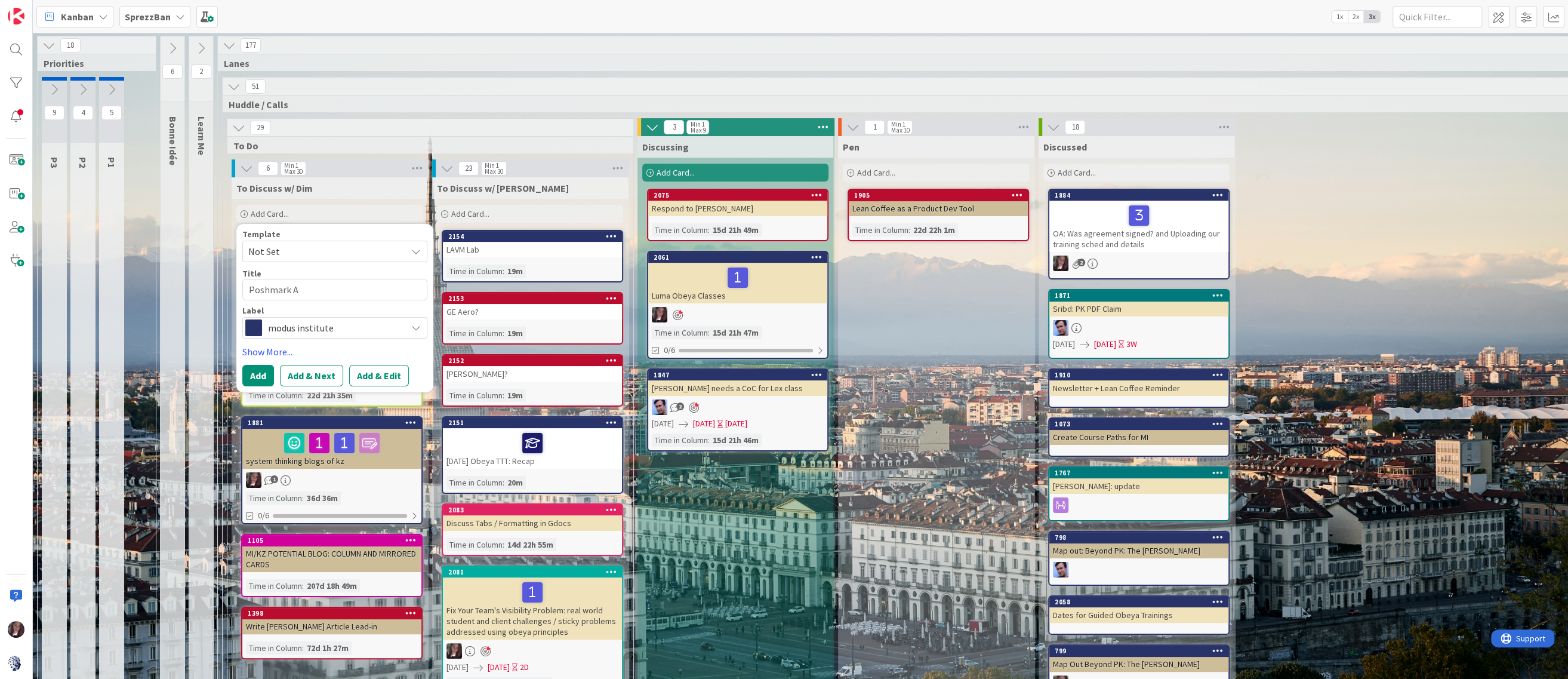
type textarea "Poshmark Ac"
type textarea "x"
type textarea "Poshmark Acc"
type textarea "x"
type textarea "Poshmark Acct"
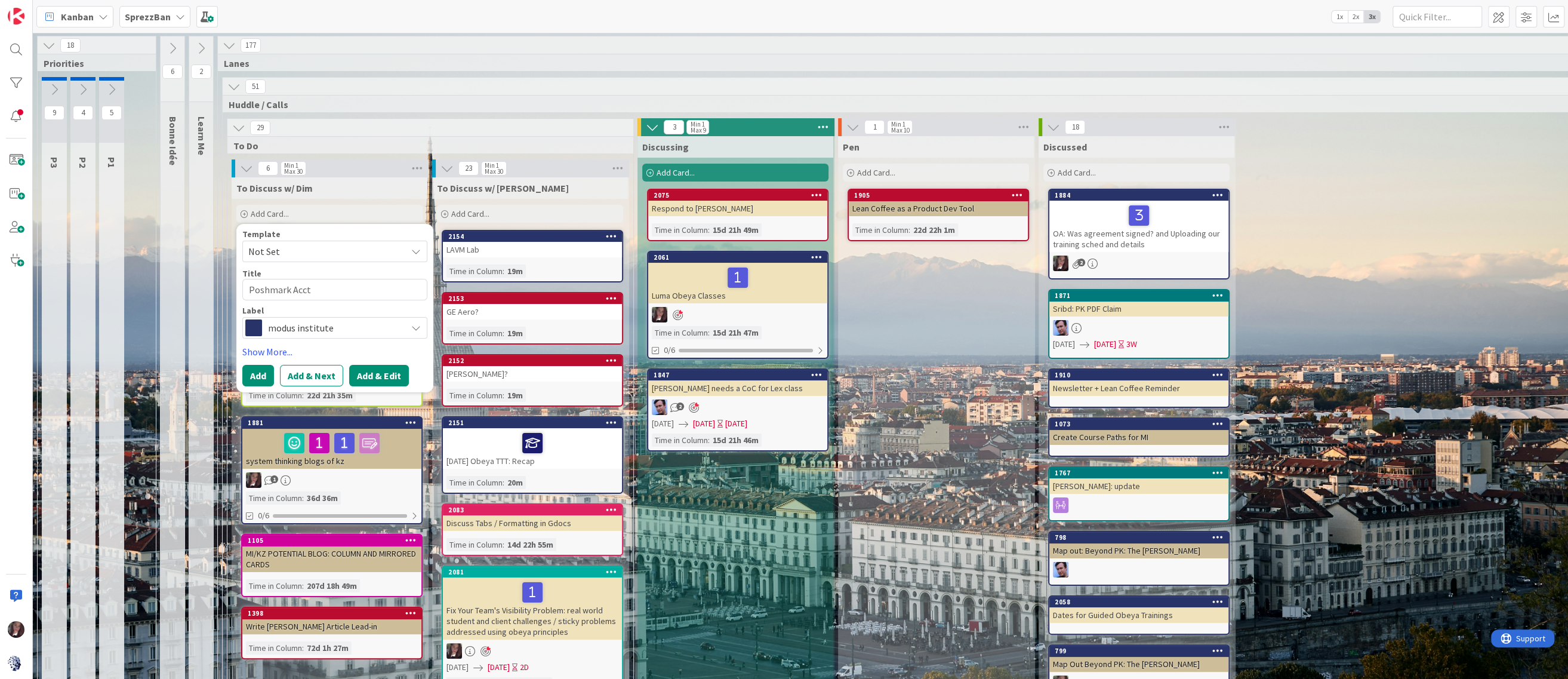
click at [378, 376] on button "Add & Edit" at bounding box center [379, 375] width 59 height 21
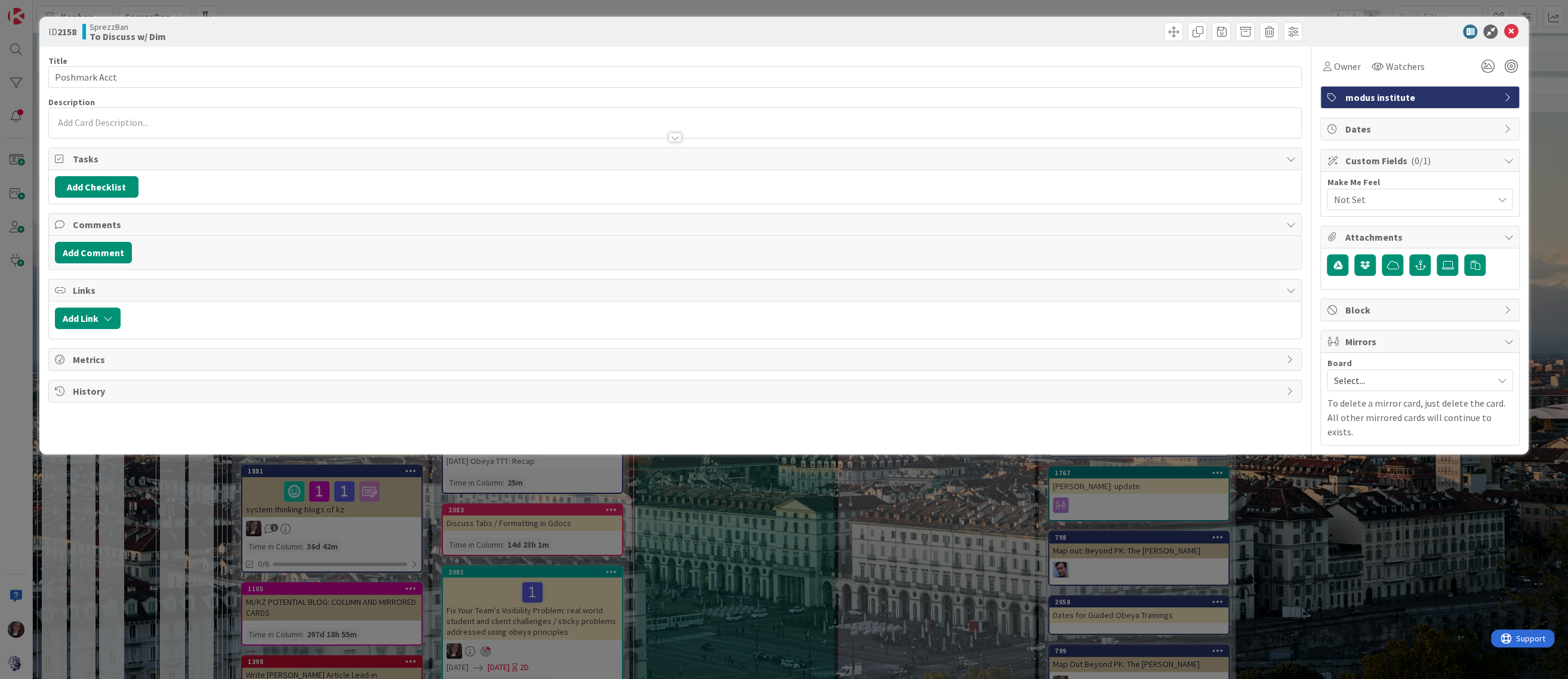
click at [1364, 96] on span "modus institute" at bounding box center [1421, 97] width 153 height 14
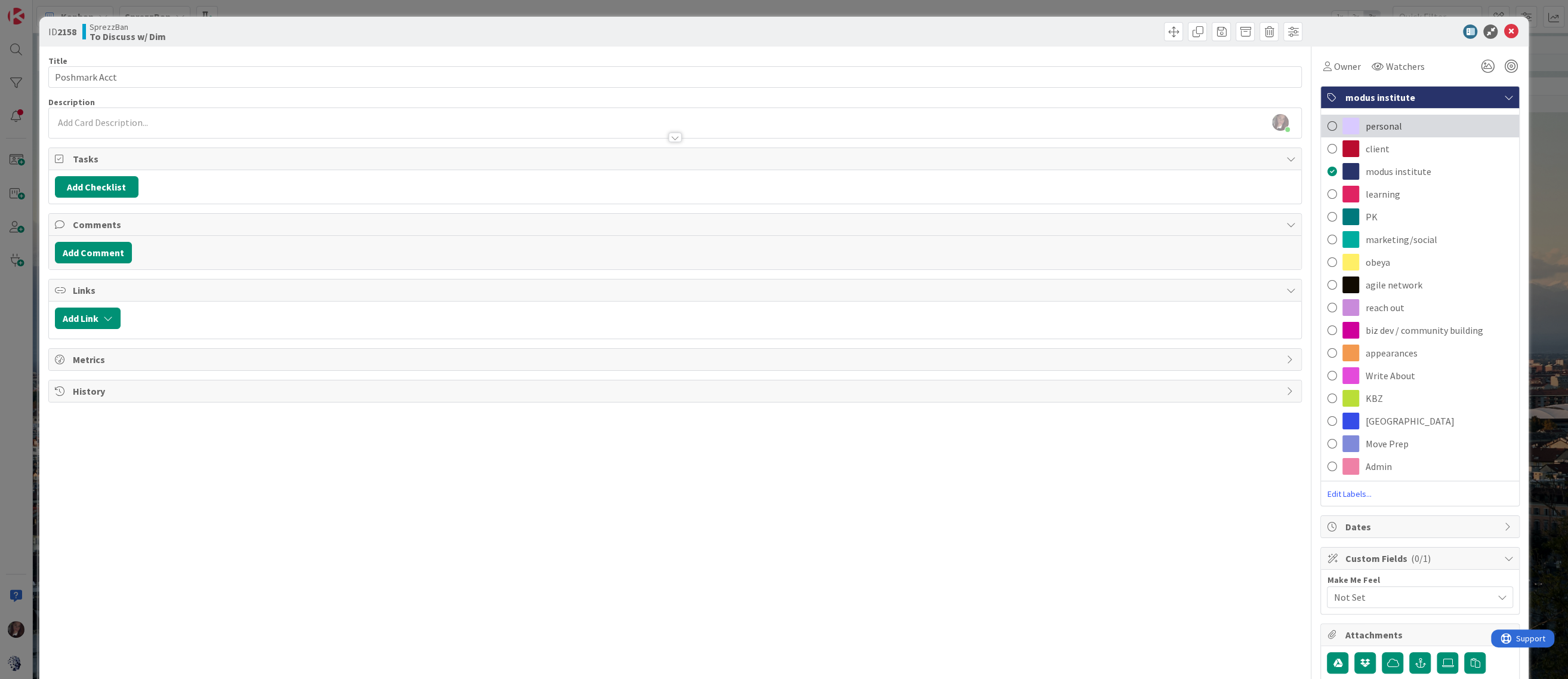
click at [1330, 123] on span at bounding box center [1331, 126] width 10 height 18
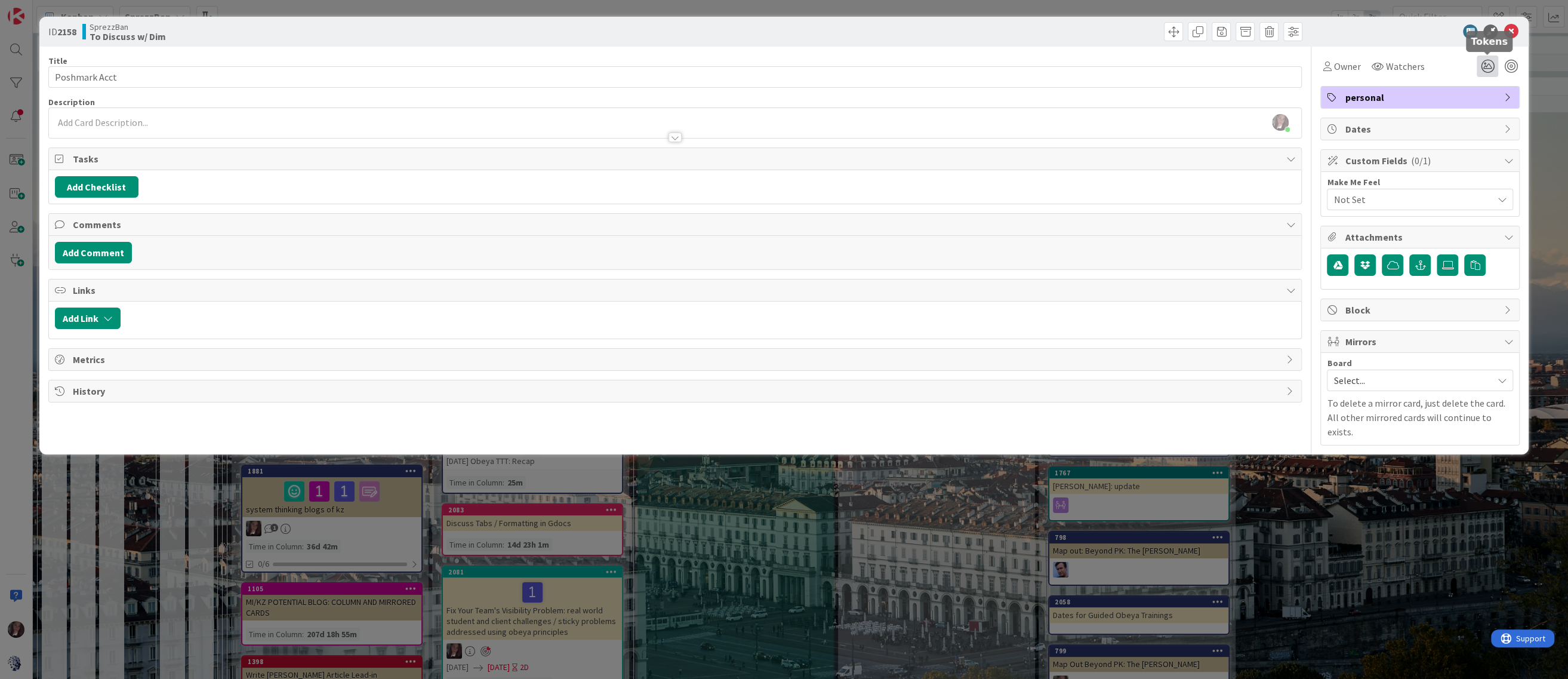
click at [1487, 68] on icon at bounding box center [1487, 66] width 21 height 21
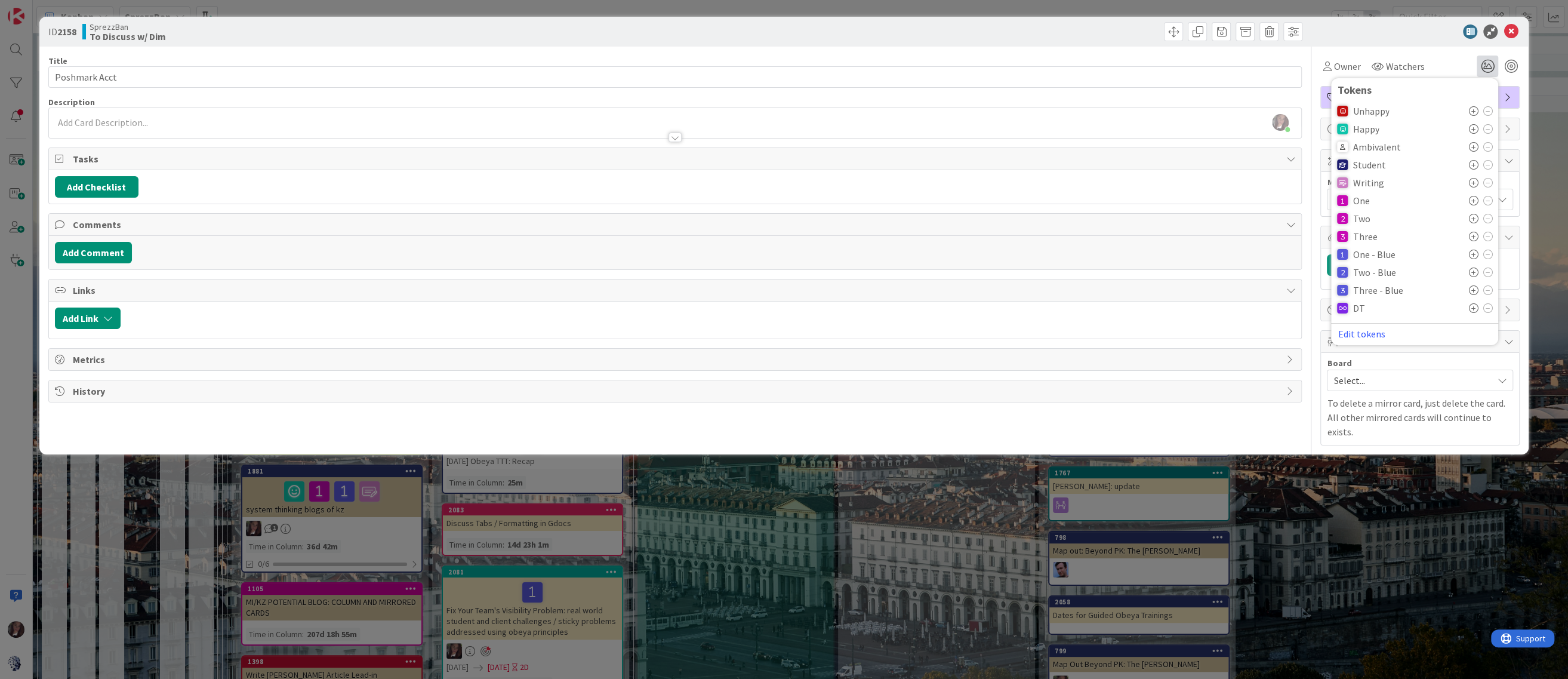
click at [1474, 202] on icon at bounding box center [1473, 200] width 10 height 10
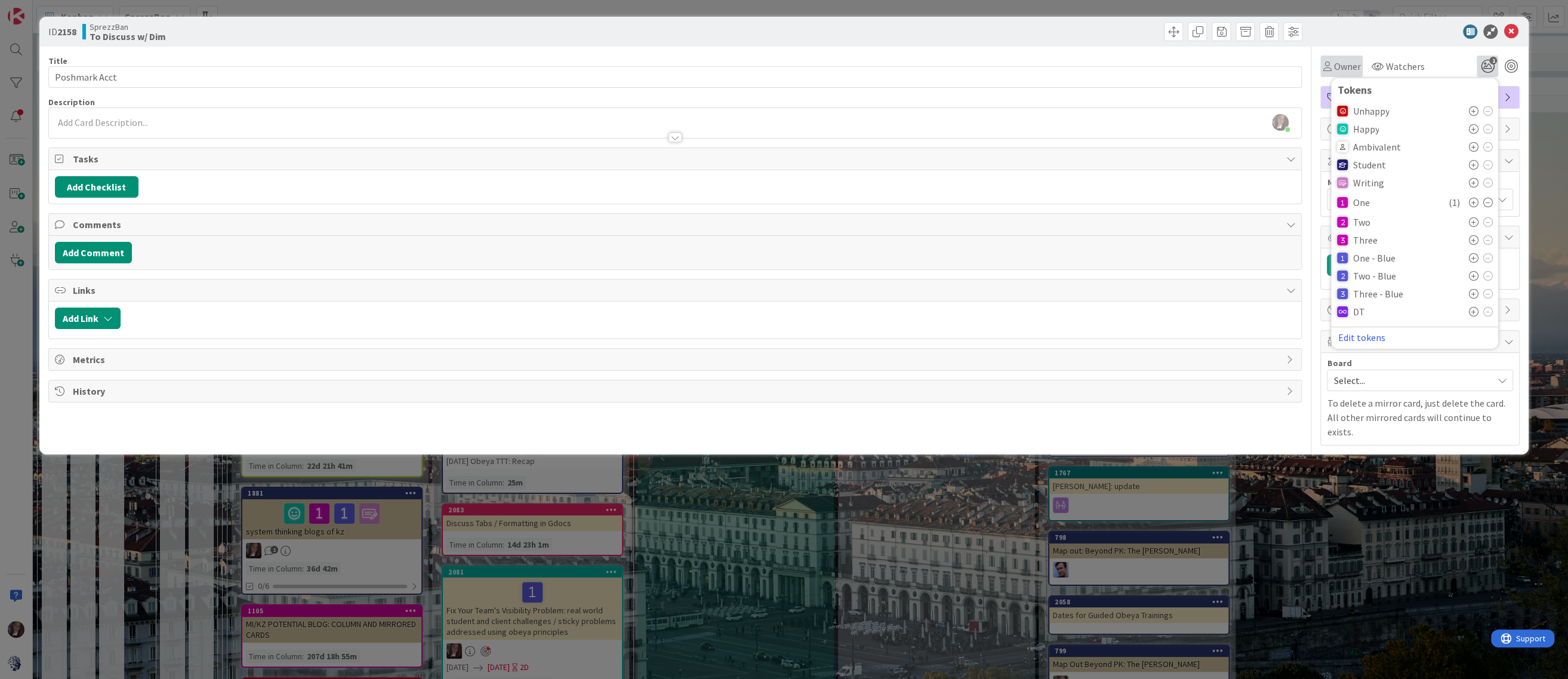
click at [1344, 65] on span "Owner" at bounding box center [1347, 66] width 27 height 14
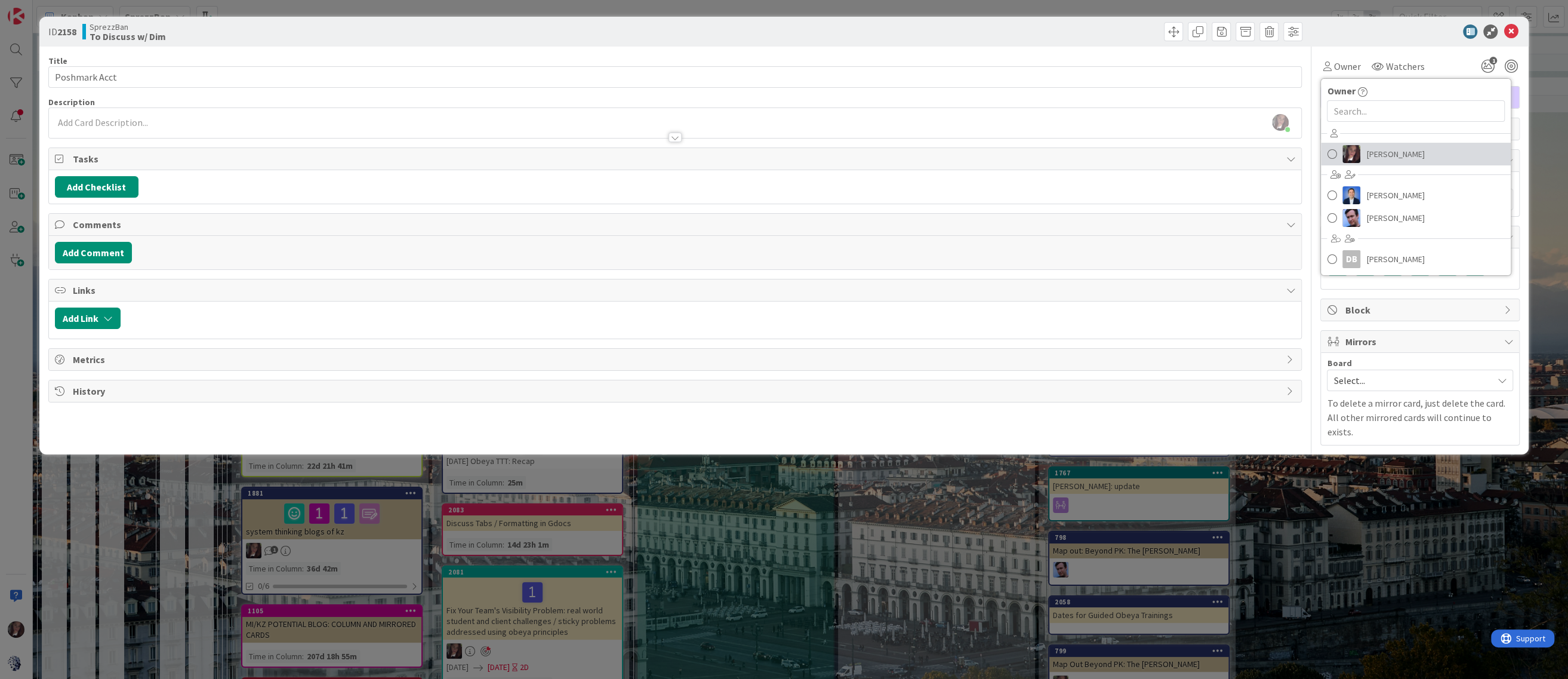
click at [1334, 157] on span at bounding box center [1331, 155] width 10 height 18
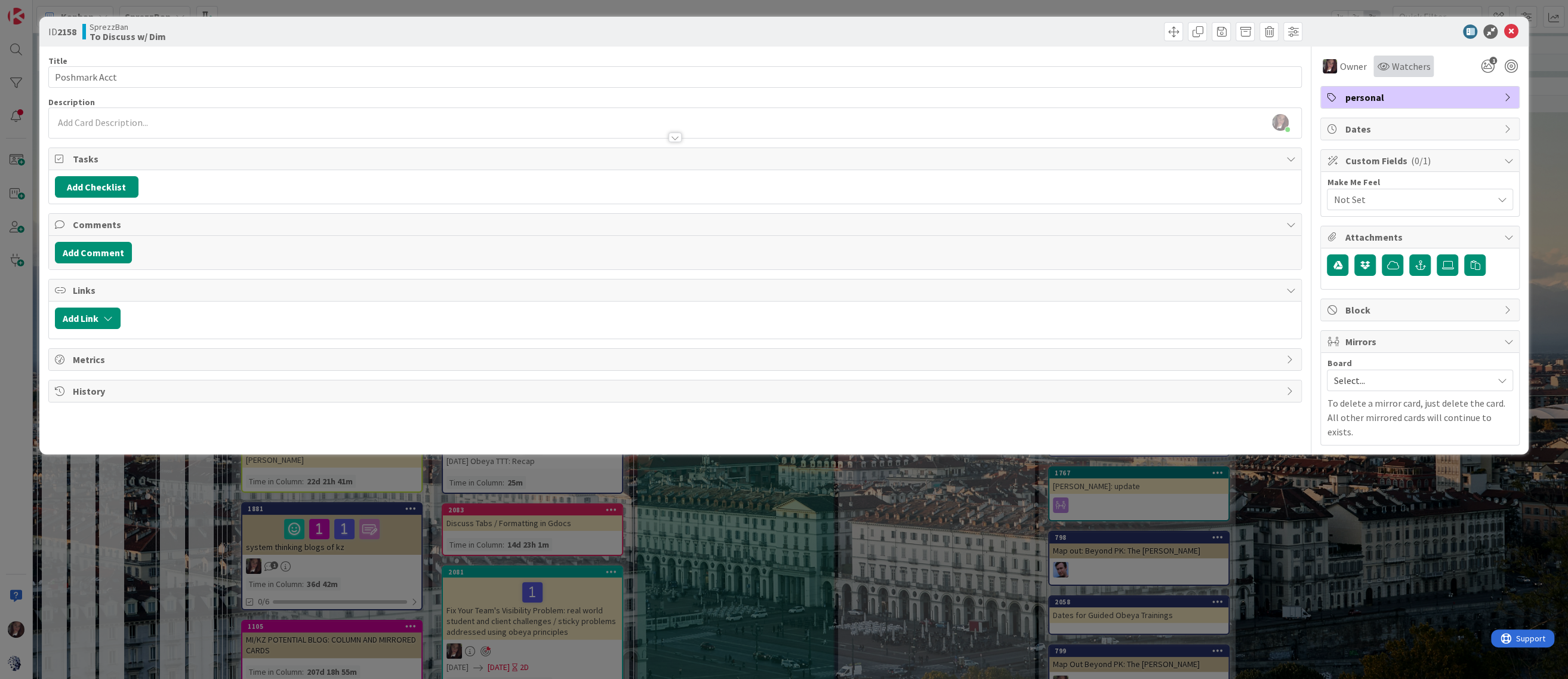
click at [1403, 66] on span "Watchers" at bounding box center [1411, 66] width 39 height 14
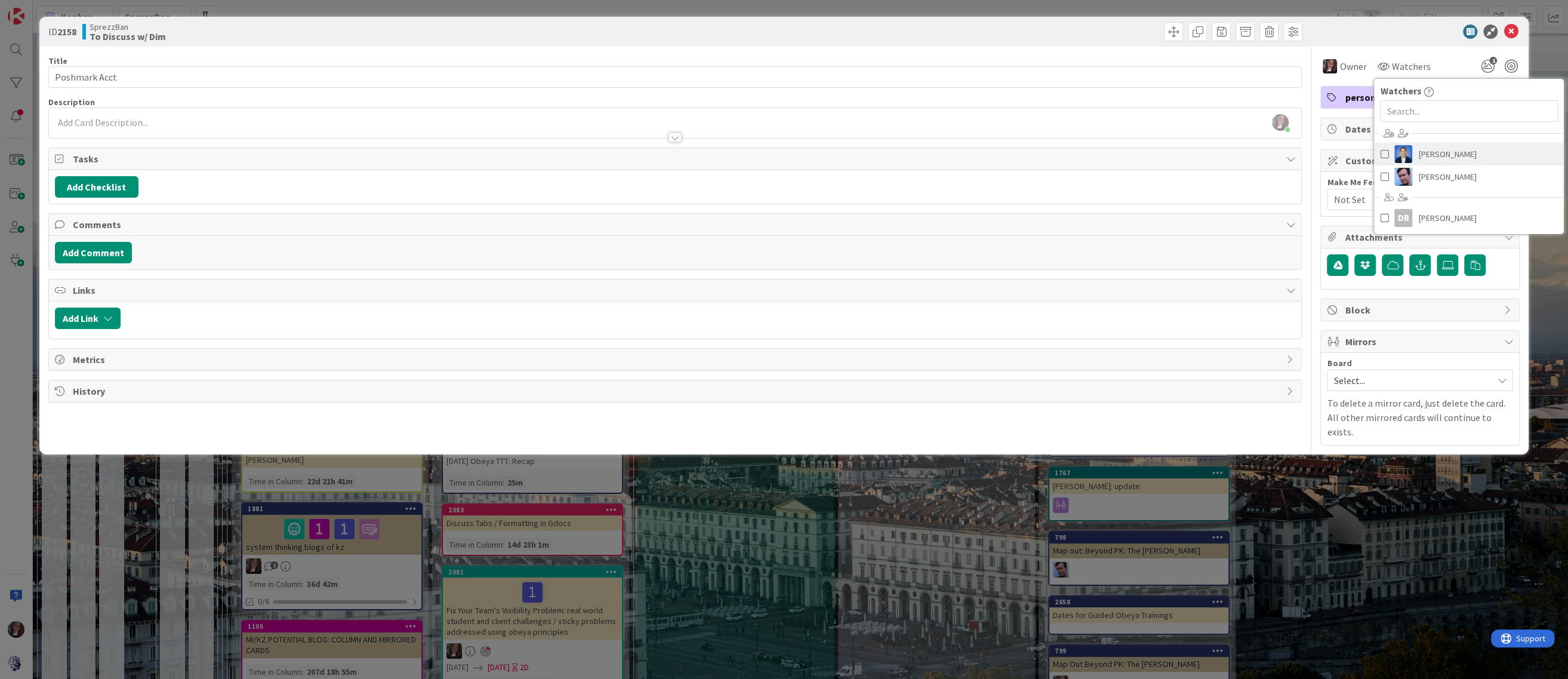
click at [1386, 153] on span at bounding box center [1384, 155] width 8 height 18
click at [1509, 33] on icon at bounding box center [1511, 31] width 14 height 14
